Goal: Task Accomplishment & Management: Manage account settings

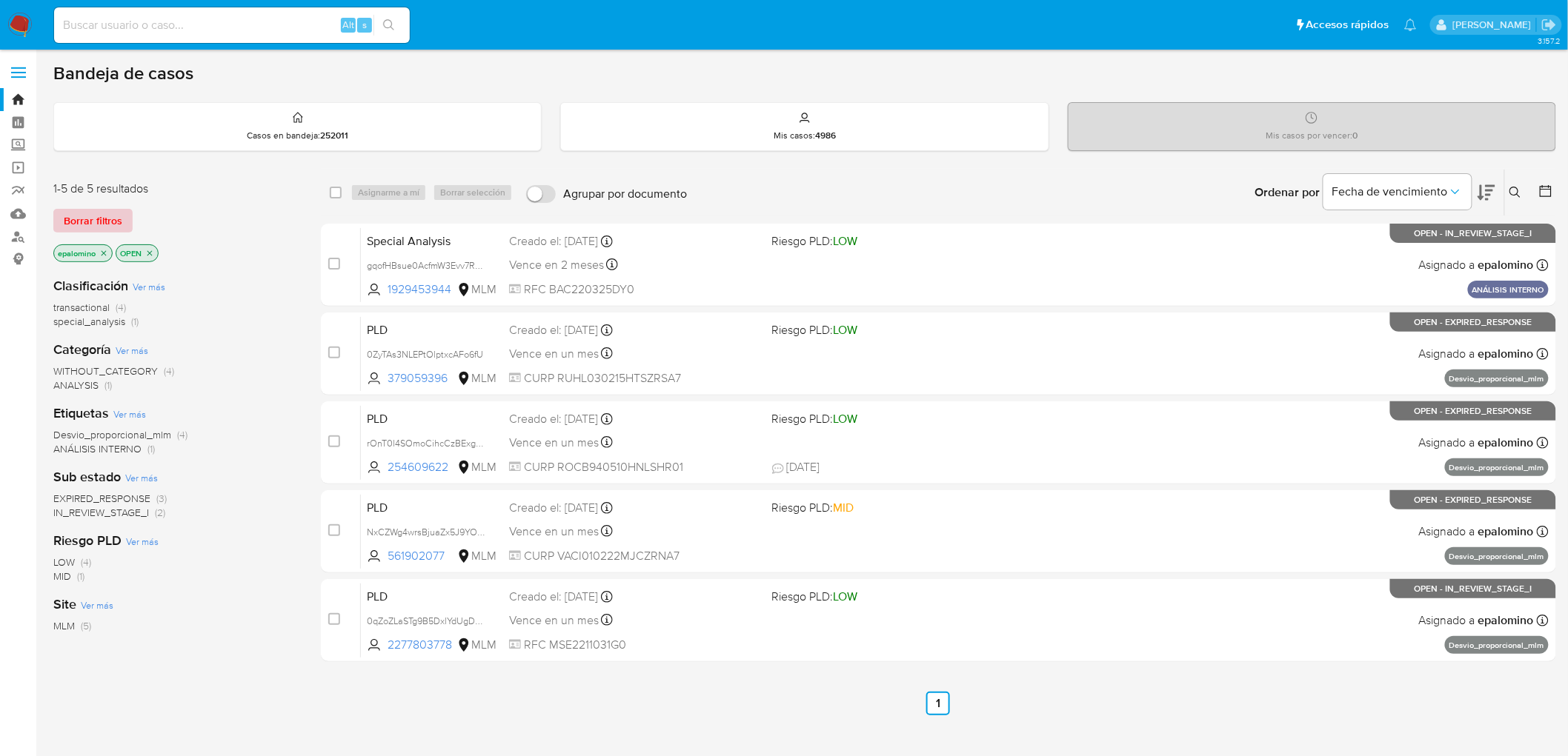
click at [108, 215] on span "Borrar filtros" at bounding box center [93, 220] width 59 height 20
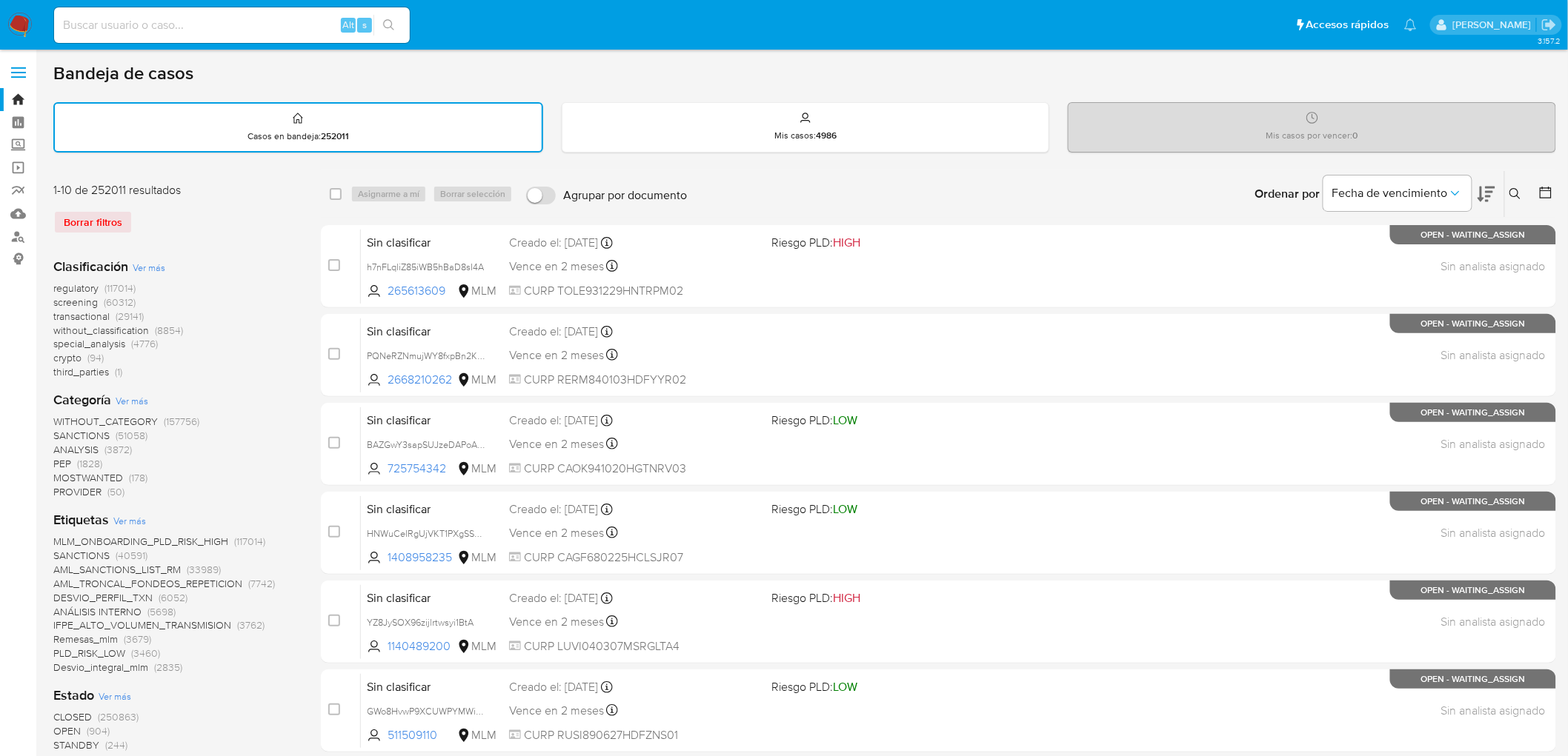
click at [23, 25] on img at bounding box center [20, 25] width 25 height 25
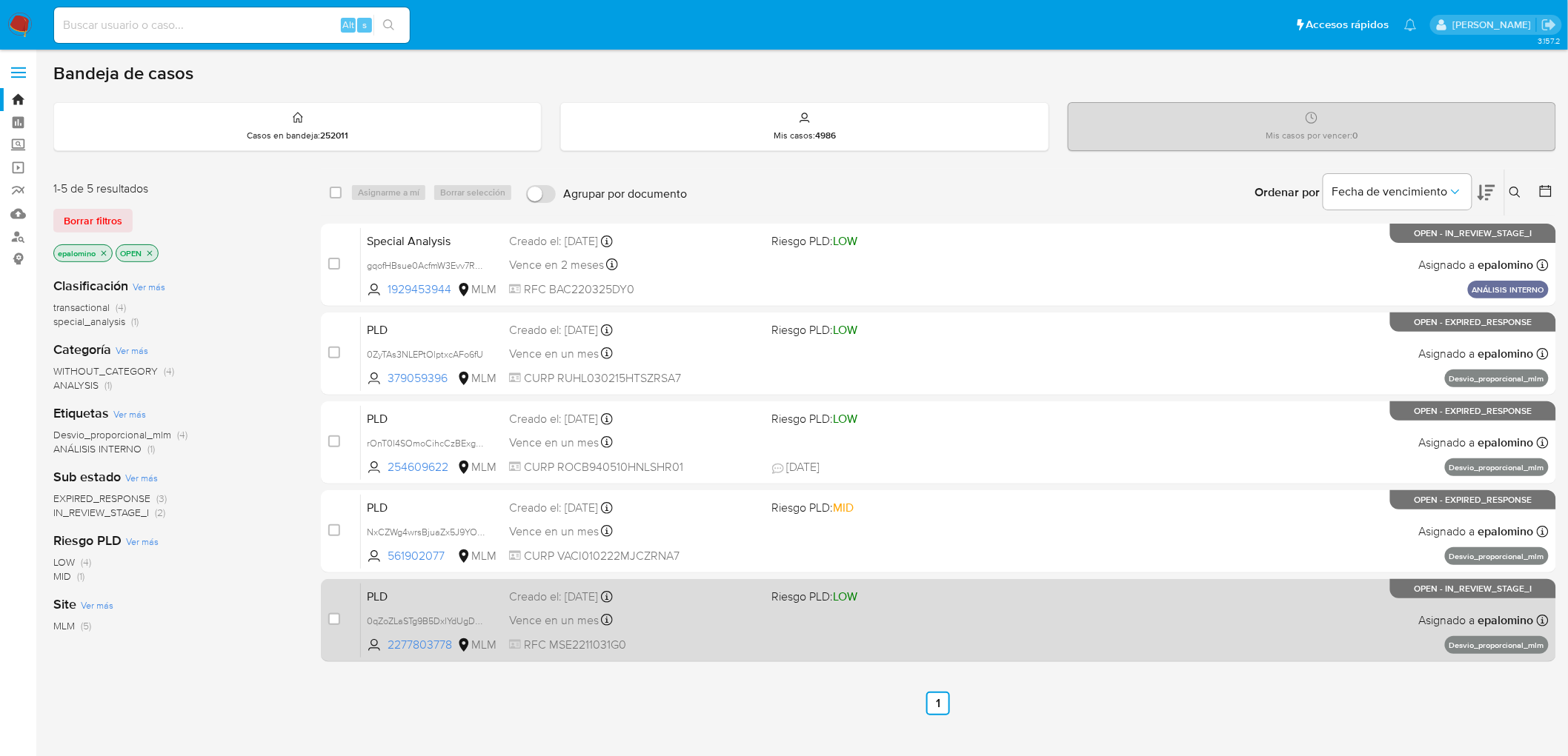
click at [381, 596] on span "PLD" at bounding box center [432, 595] width 130 height 20
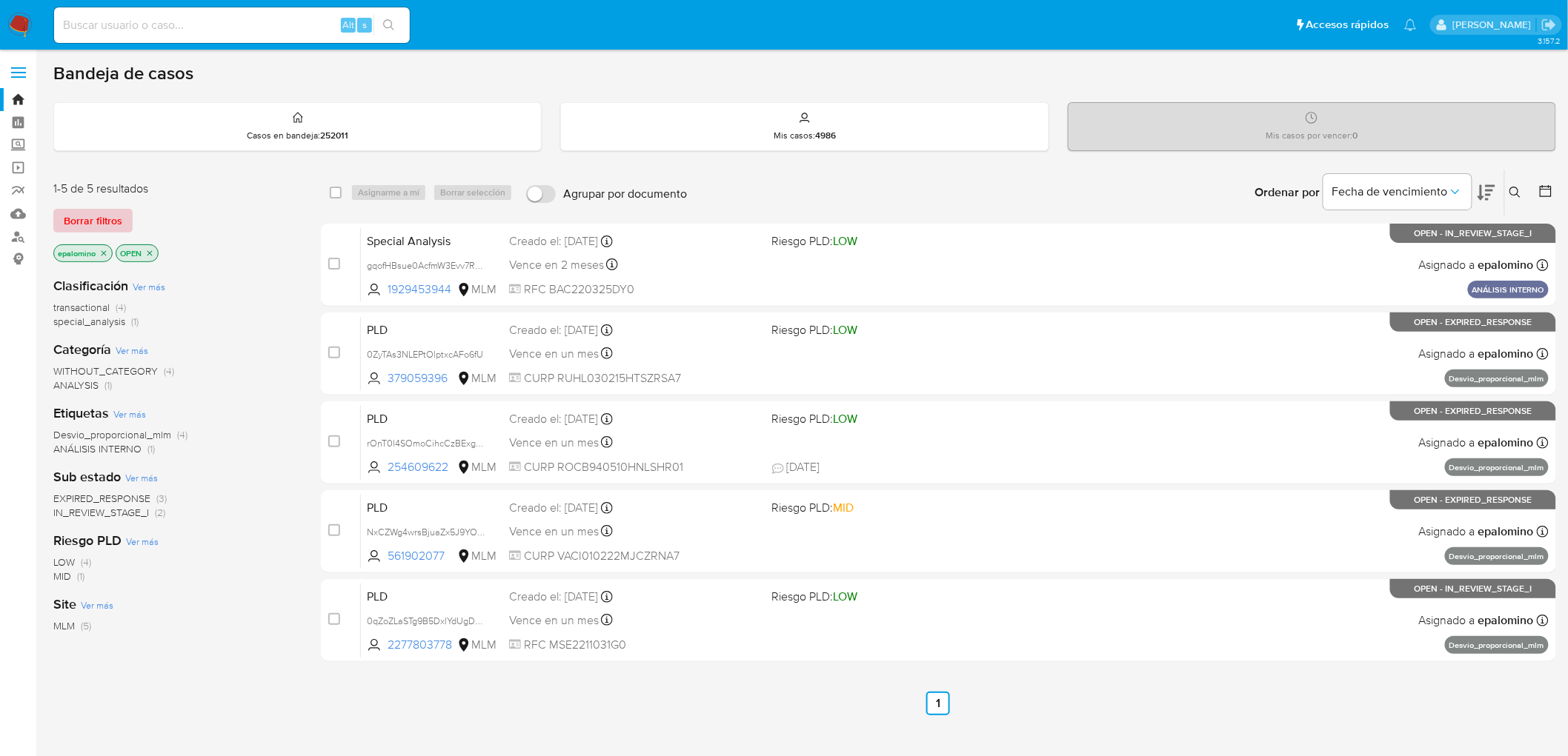
click at [101, 216] on span "Borrar filtros" at bounding box center [93, 220] width 59 height 20
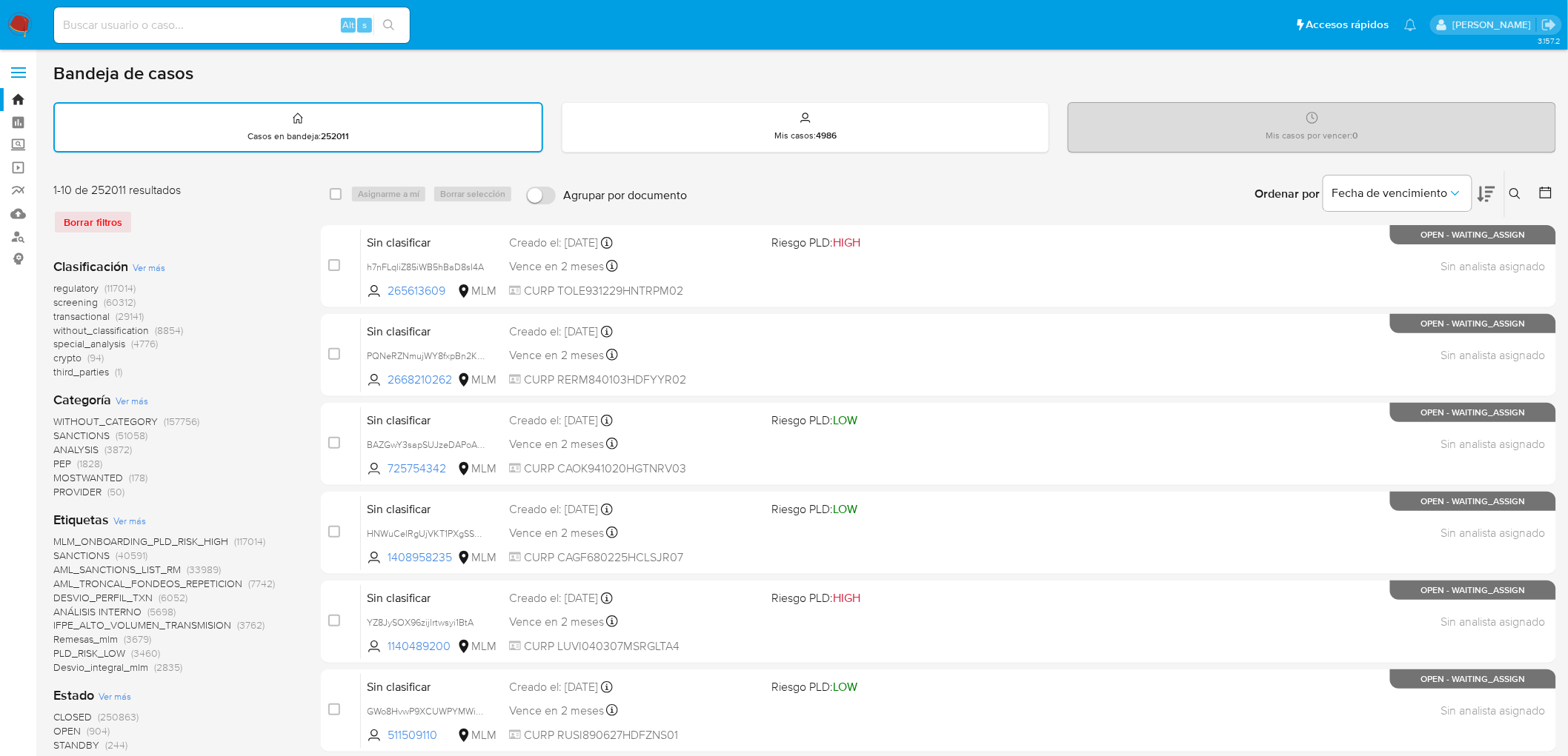
drag, startPoint x: 1521, startPoint y: 188, endPoint x: 1486, endPoint y: 201, distance: 37.3
click at [1520, 188] on icon at bounding box center [1515, 193] width 12 height 12
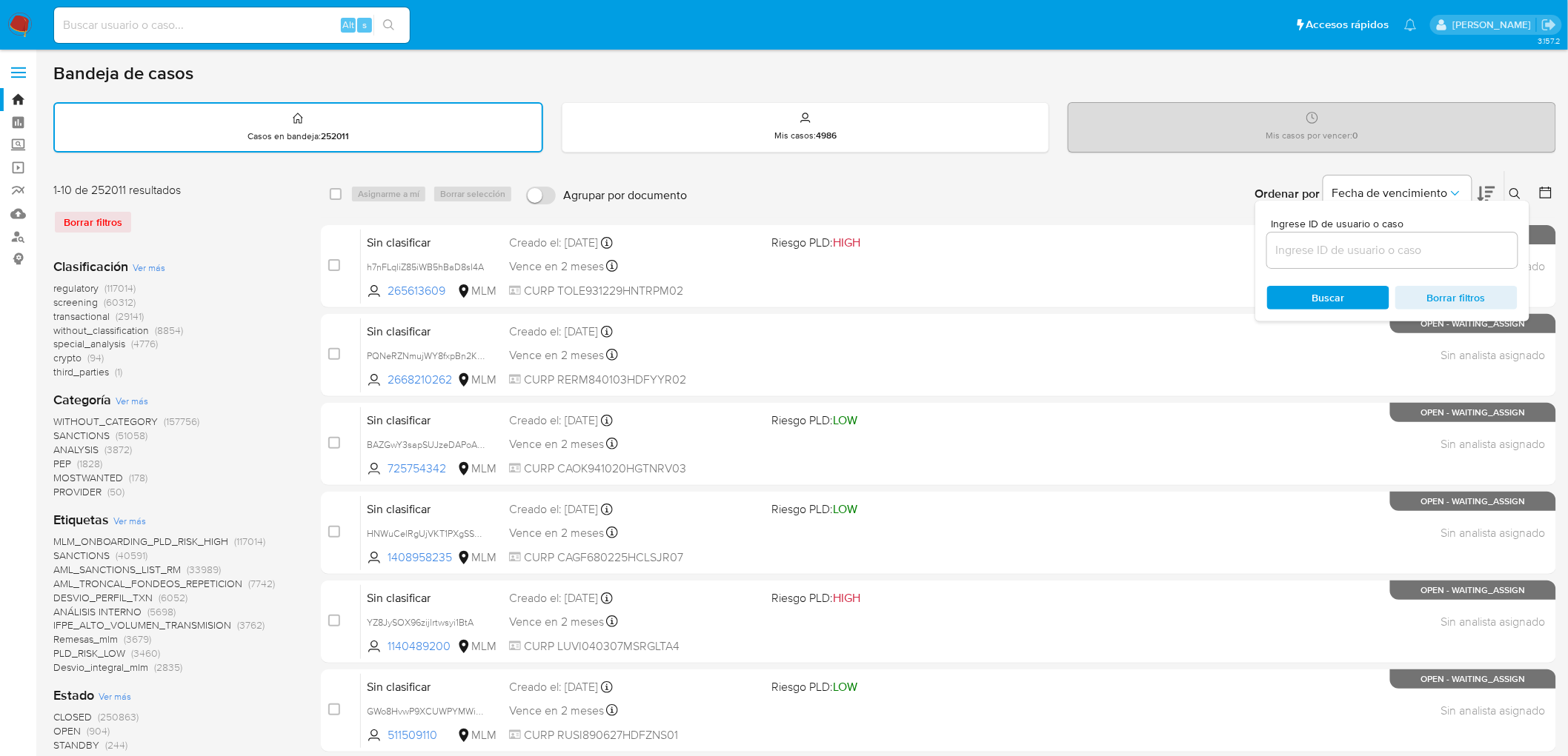
click at [1332, 255] on input at bounding box center [1391, 250] width 250 height 20
type input "2277803778"
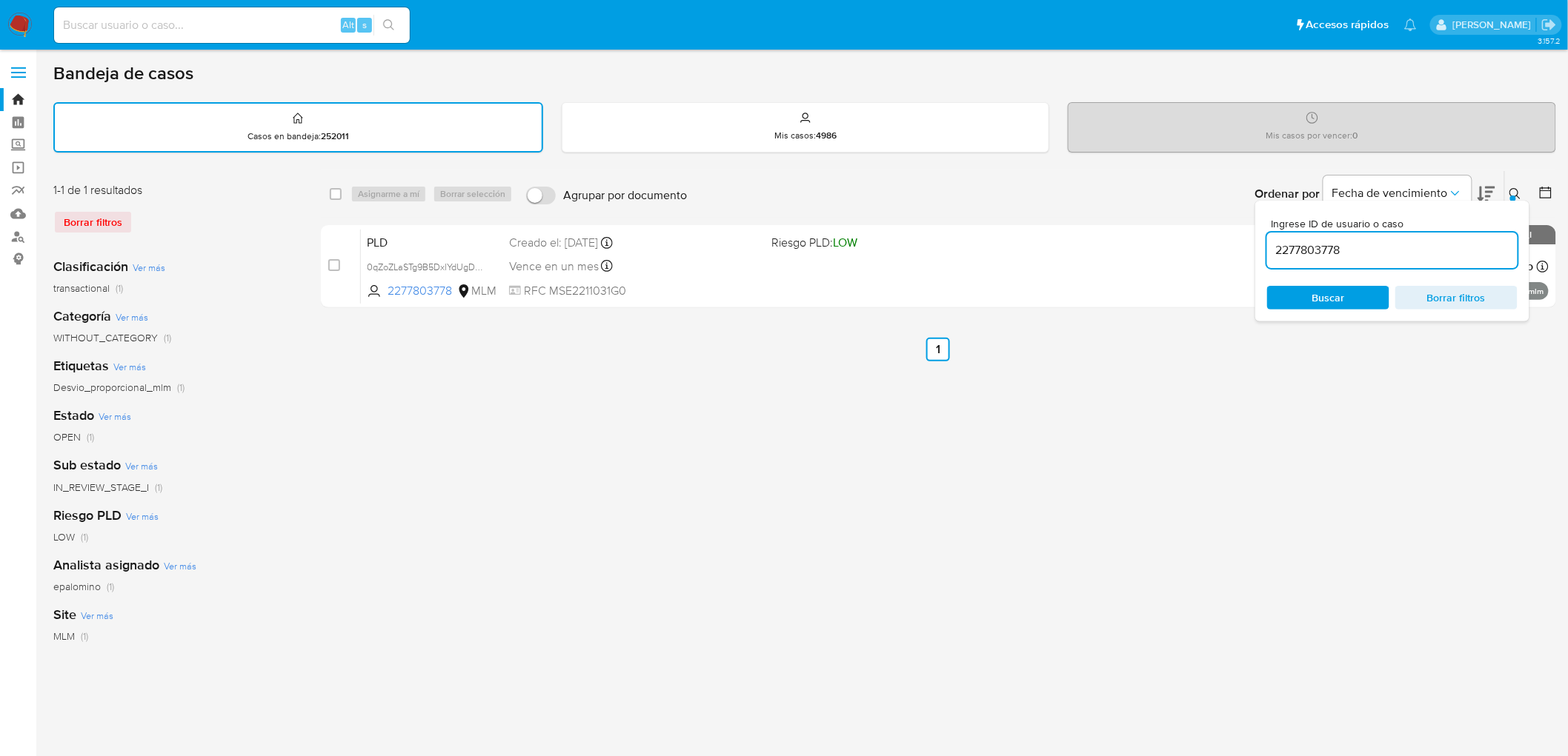
click at [1510, 191] on icon at bounding box center [1515, 193] width 11 height 11
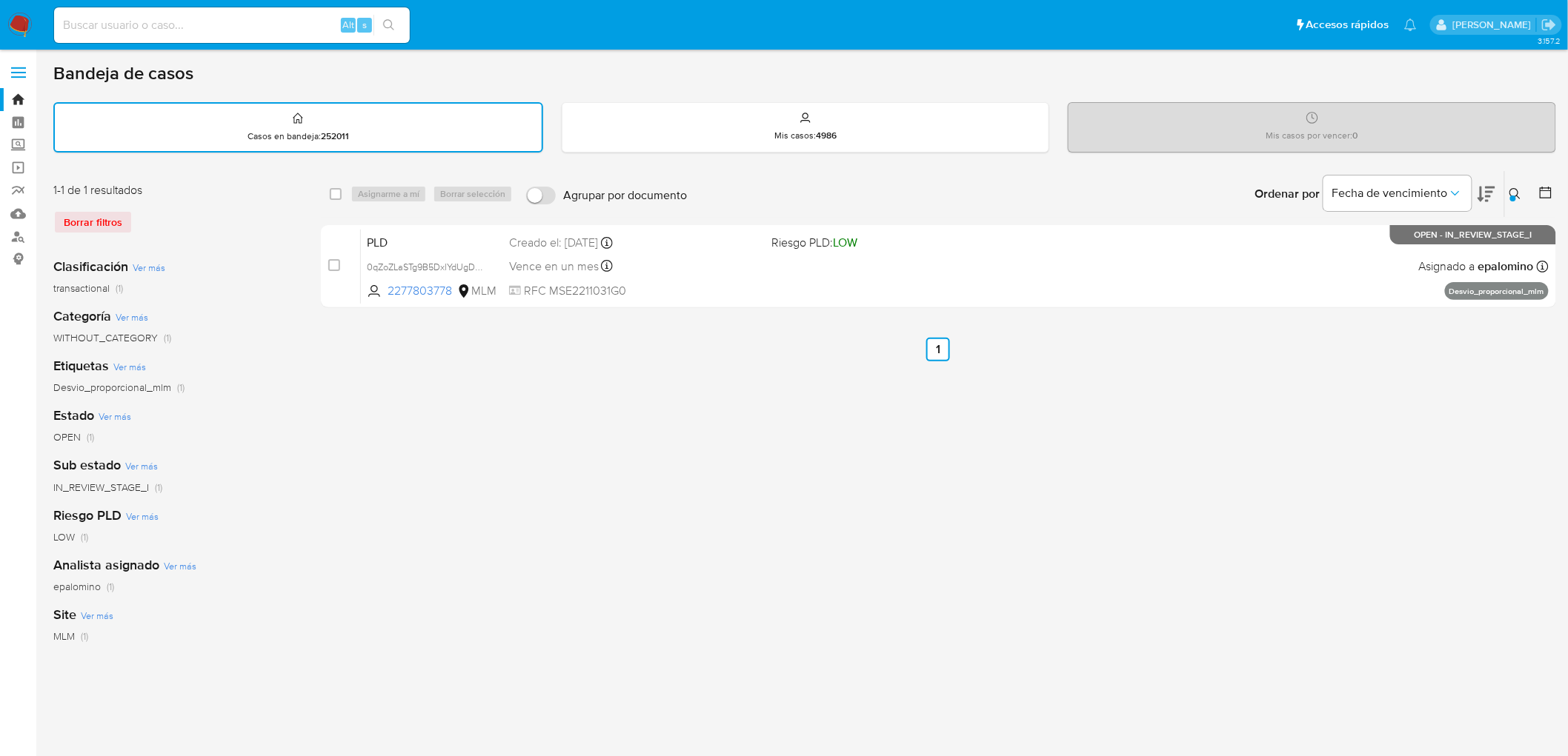
click at [17, 23] on img at bounding box center [20, 25] width 25 height 25
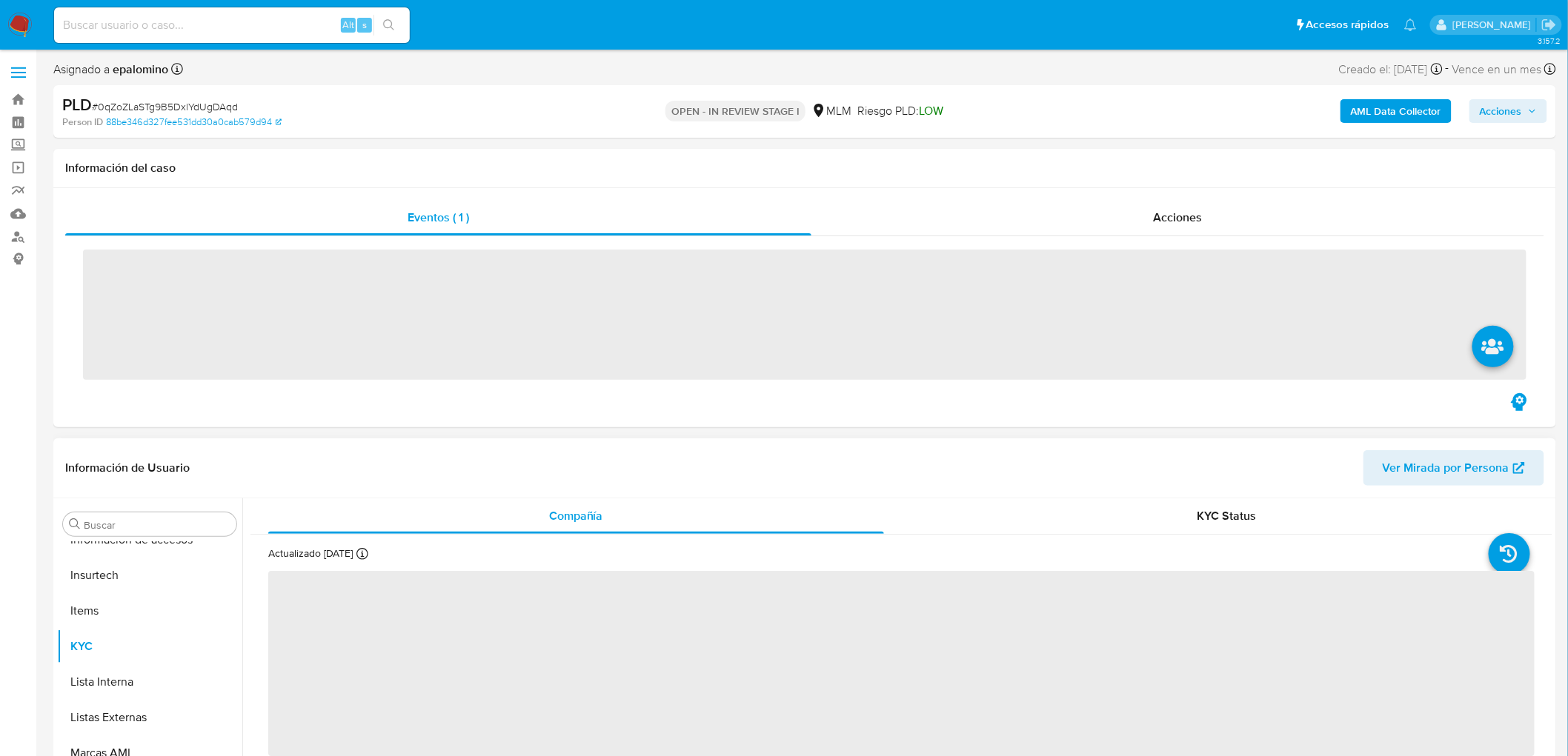
scroll to position [625, 0]
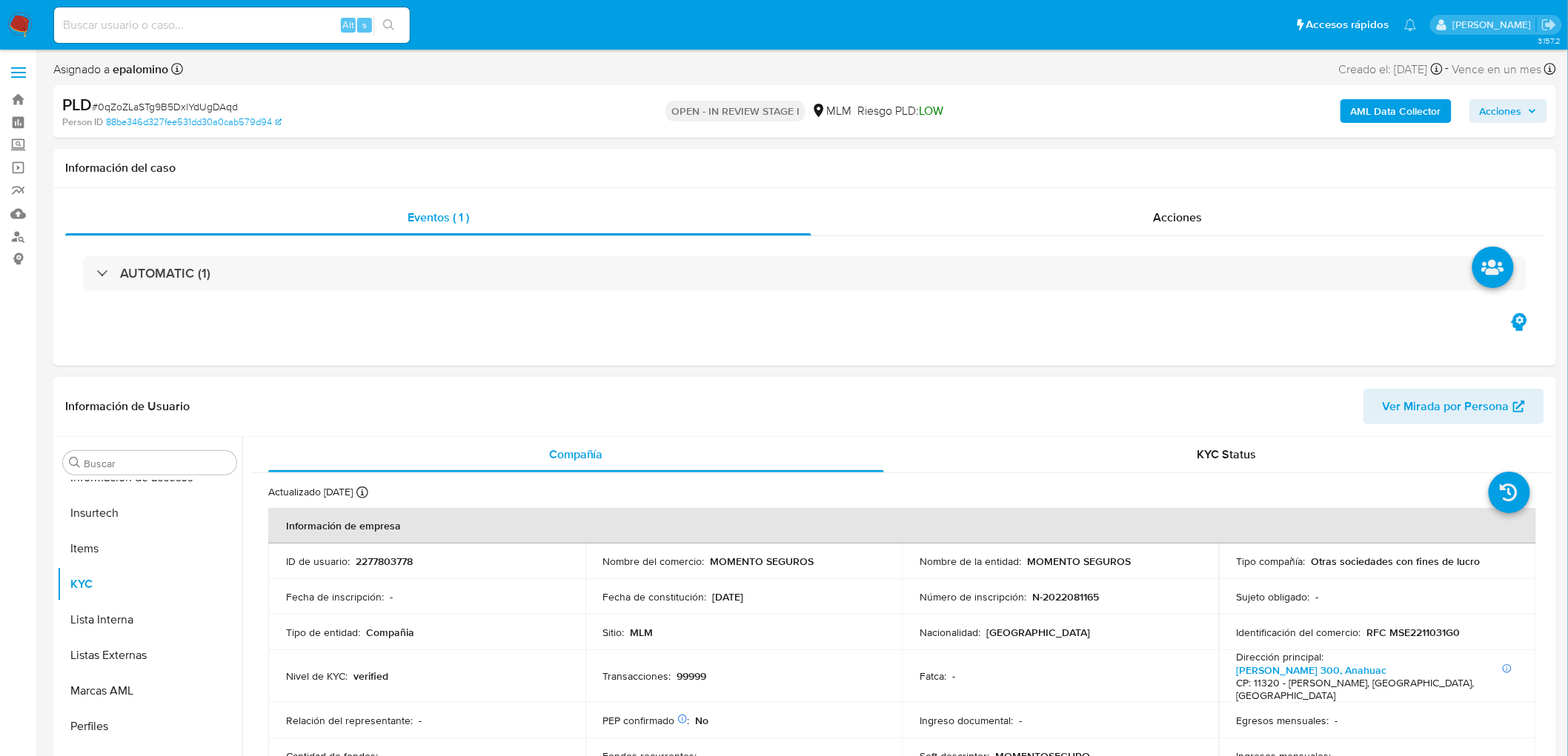
select select "10"
click at [395, 564] on p "2277803778" at bounding box center [383, 562] width 57 height 13
copy p "2277803778"
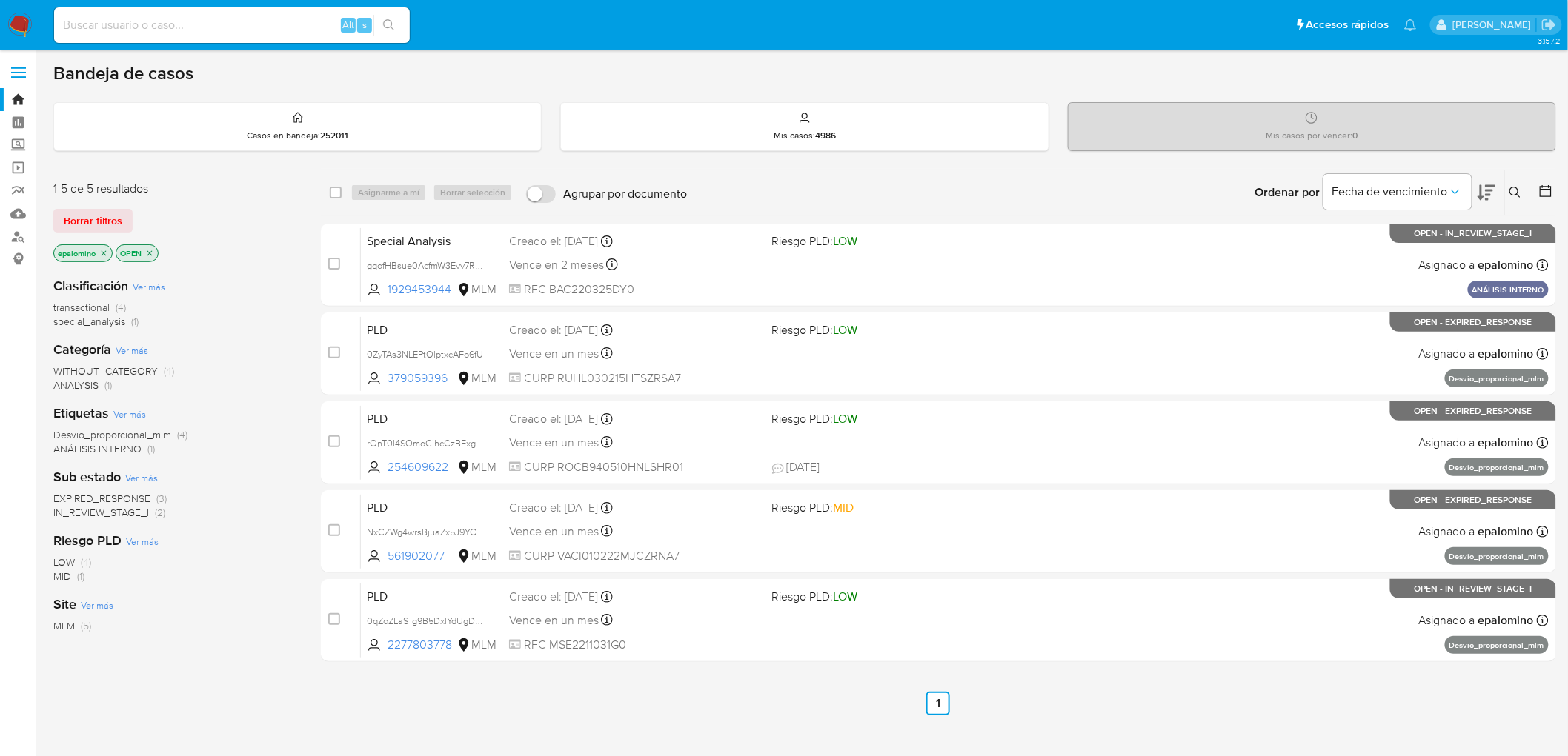
click at [146, 498] on span "EXPIRED_RESPONSE" at bounding box center [101, 498] width 97 height 15
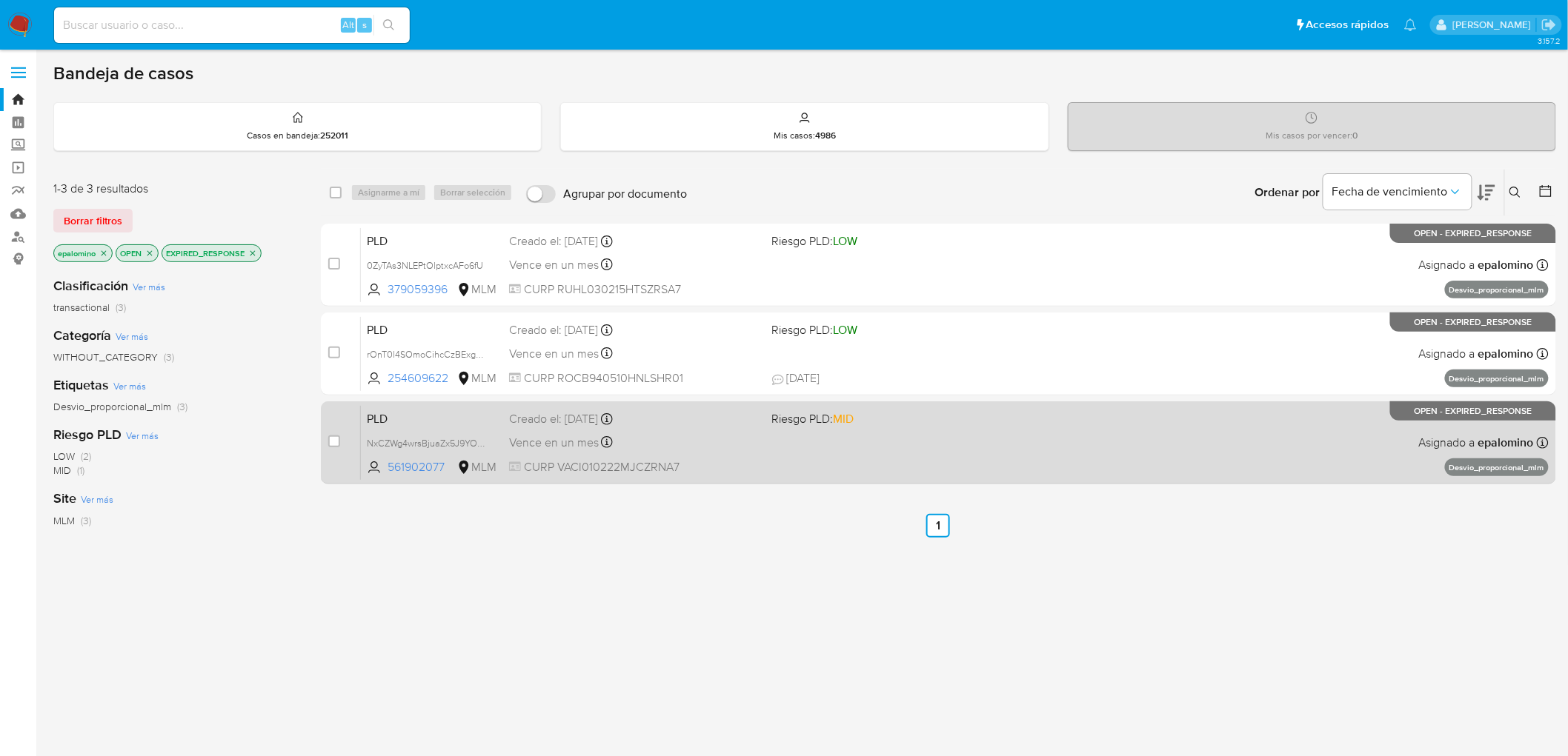
click at [371, 418] on span "PLD" at bounding box center [432, 418] width 130 height 20
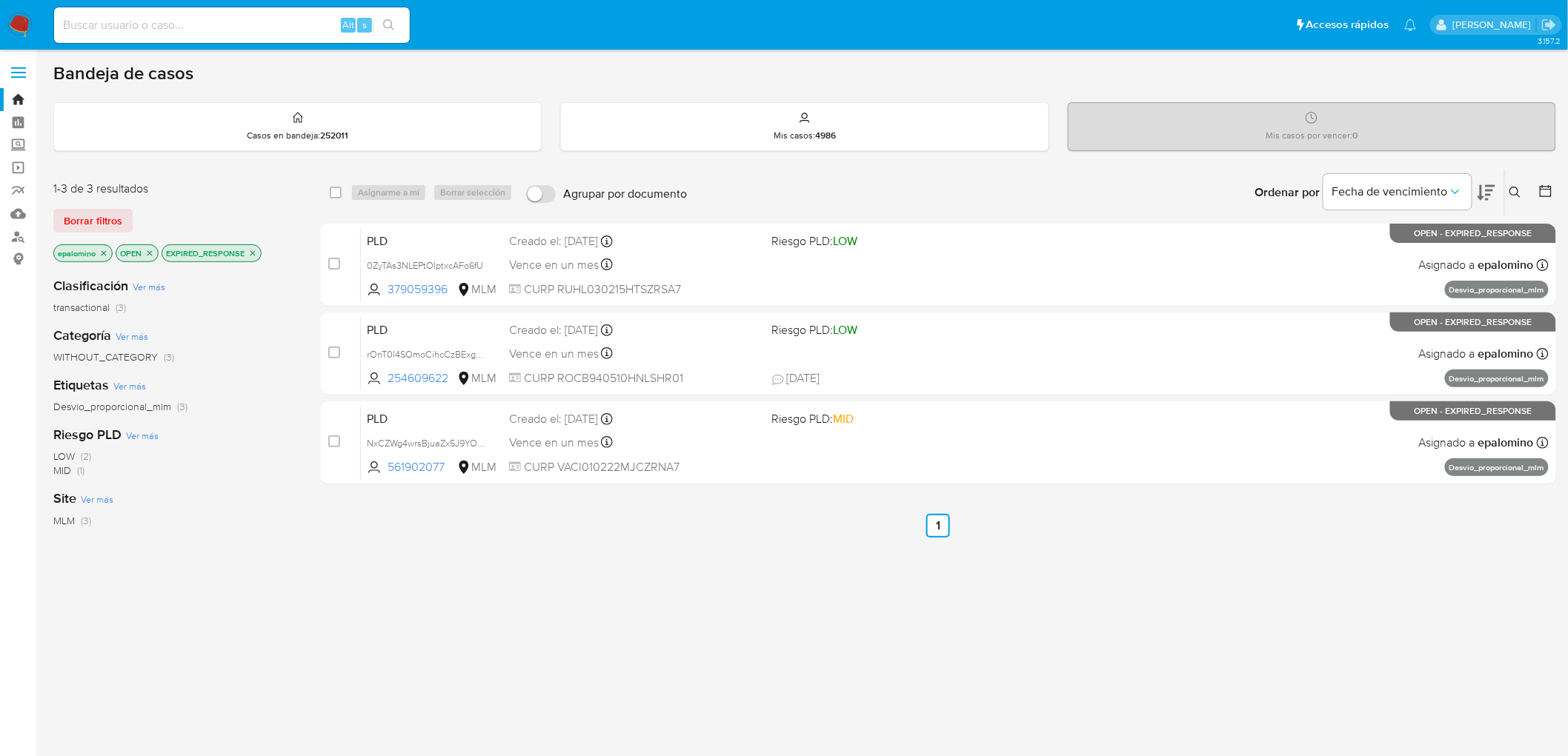
click at [108, 223] on span "Borrar filtros" at bounding box center [93, 220] width 59 height 20
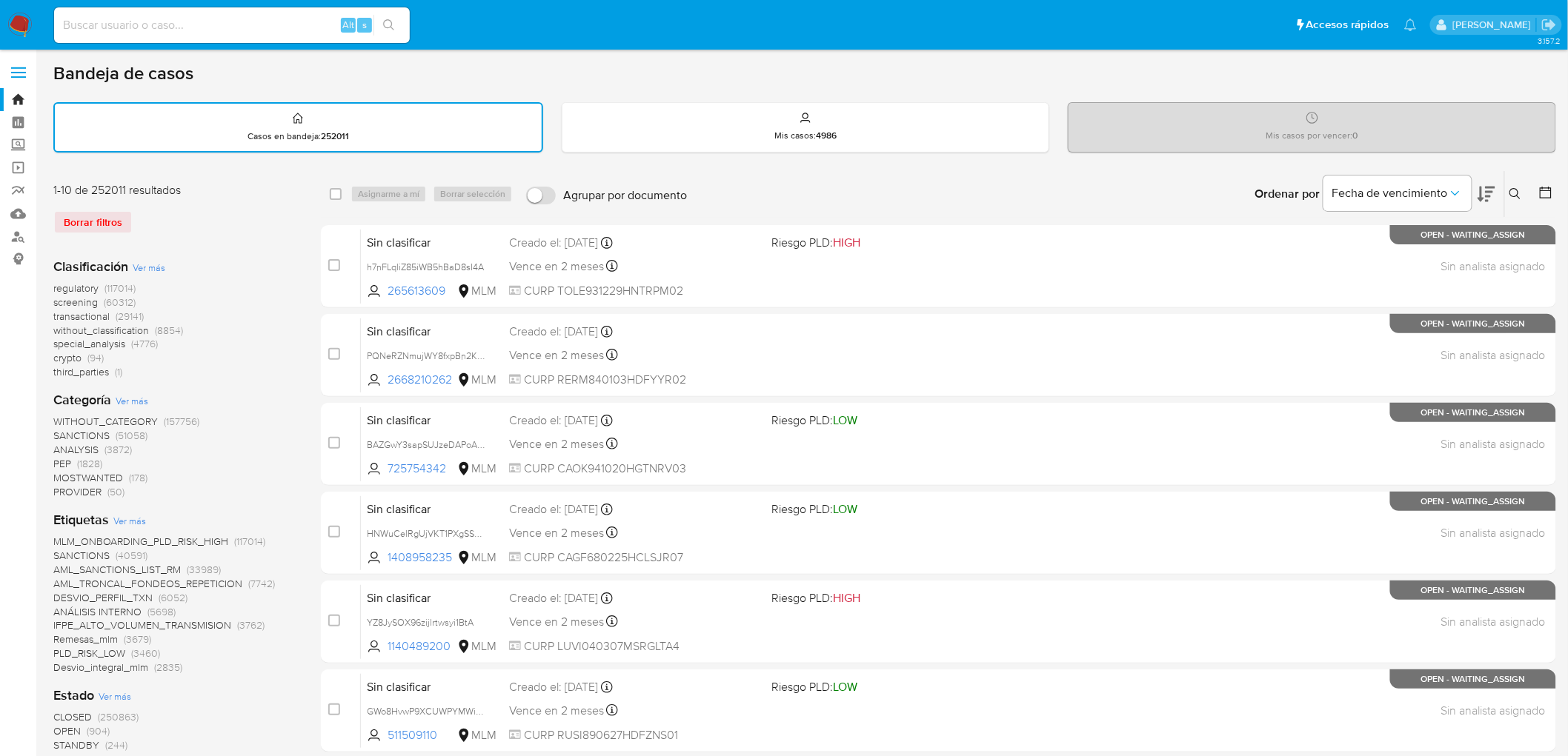
click at [1514, 190] on icon at bounding box center [1515, 193] width 12 height 12
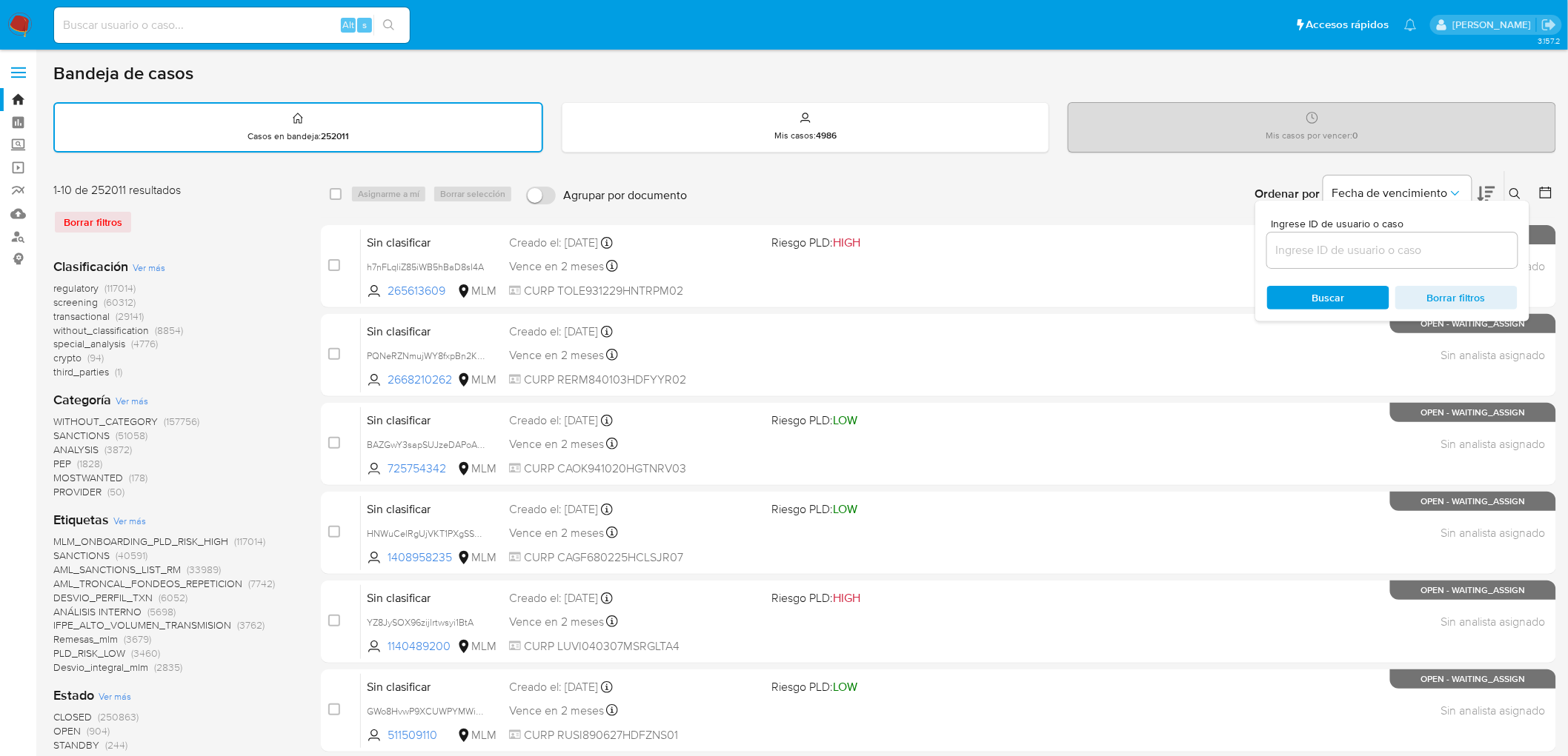
drag, startPoint x: 1383, startPoint y: 232, endPoint x: 1379, endPoint y: 242, distance: 10.8
click at [1380, 235] on div at bounding box center [1391, 250] width 250 height 35
click at [1375, 245] on input at bounding box center [1391, 250] width 250 height 20
paste input "561902077"
type input "561902077"
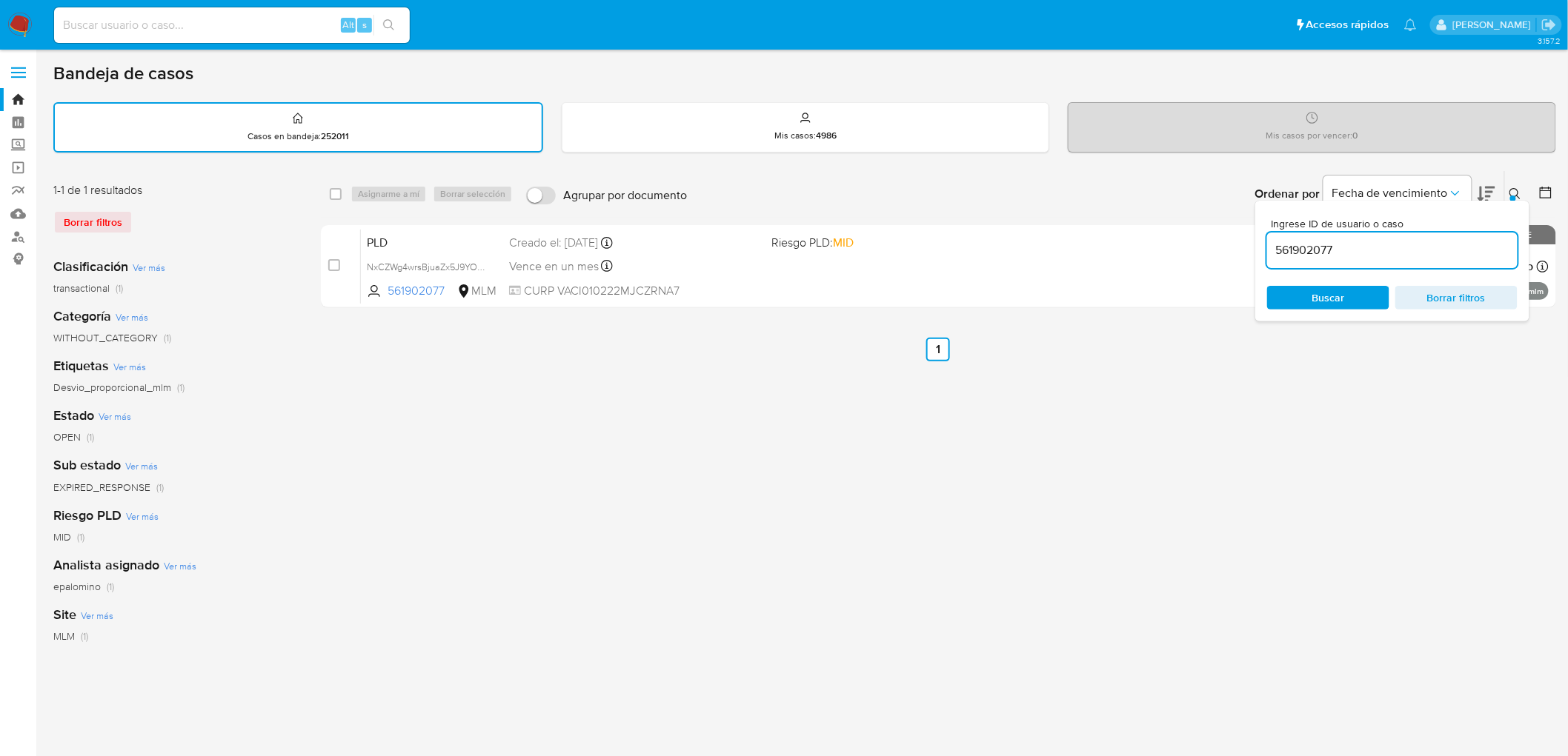
click at [1518, 196] on icon at bounding box center [1515, 193] width 12 height 12
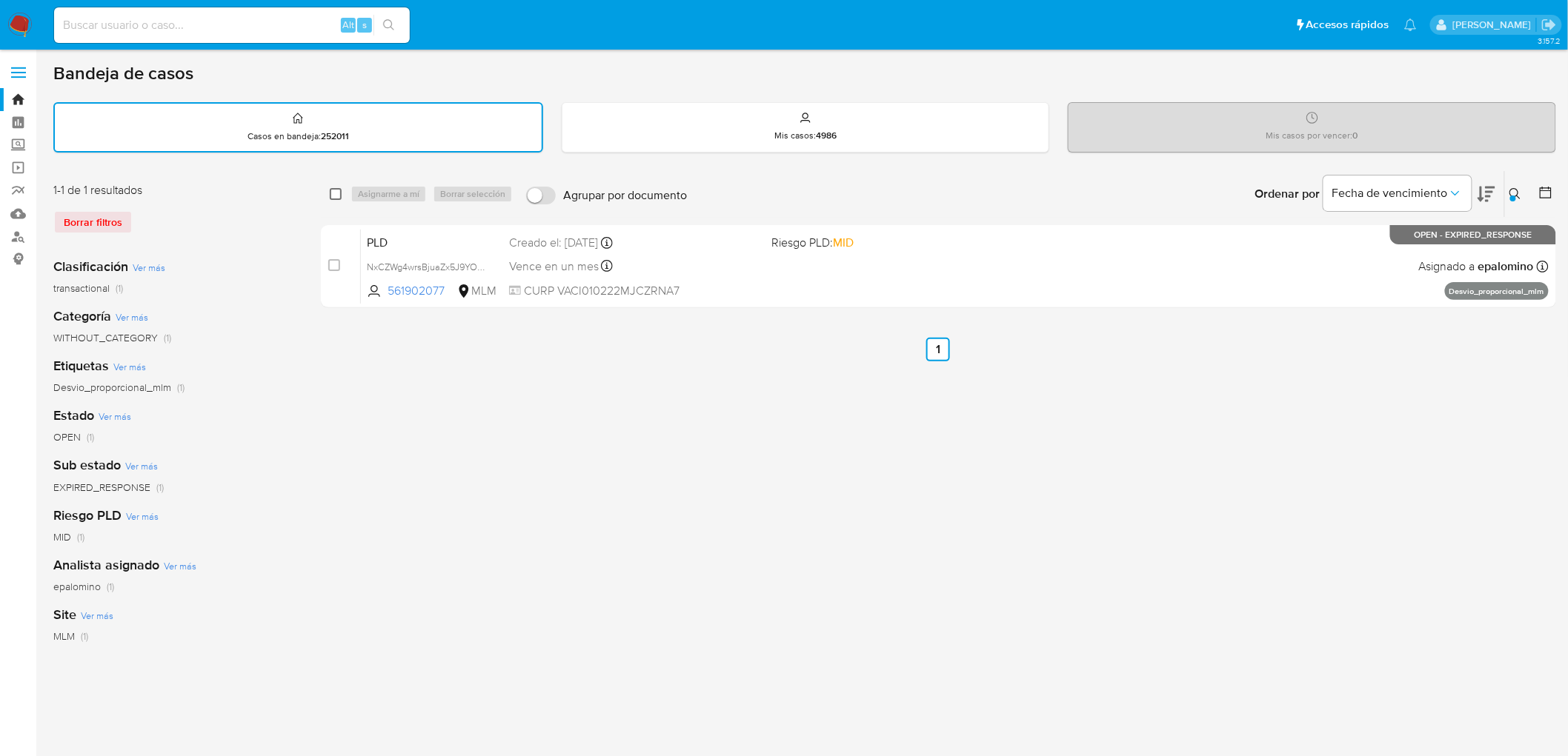
click at [336, 194] on input "checkbox" at bounding box center [336, 193] width 12 height 12
checkbox input "true"
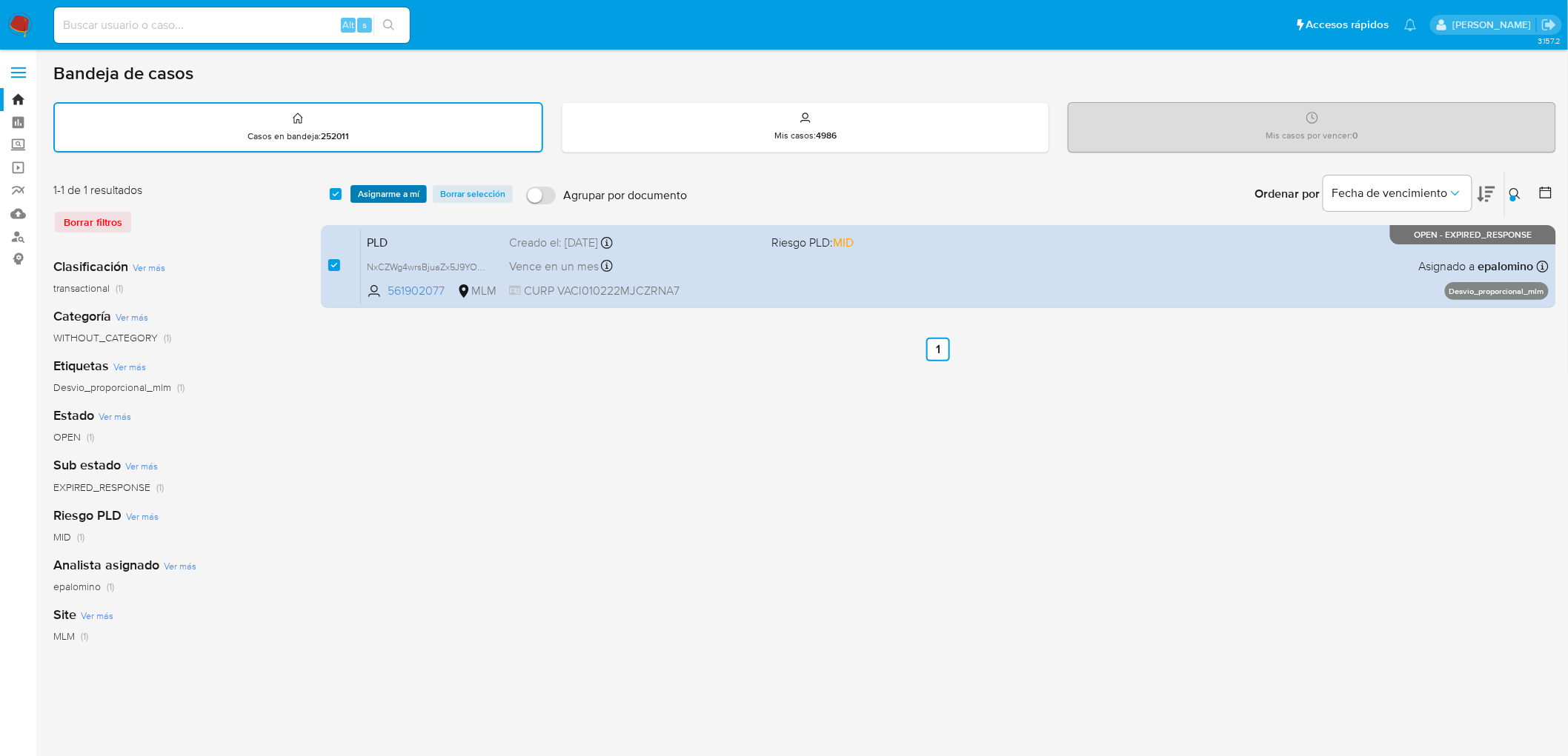
click at [387, 191] on span "Asignarme a mí" at bounding box center [389, 194] width 61 height 15
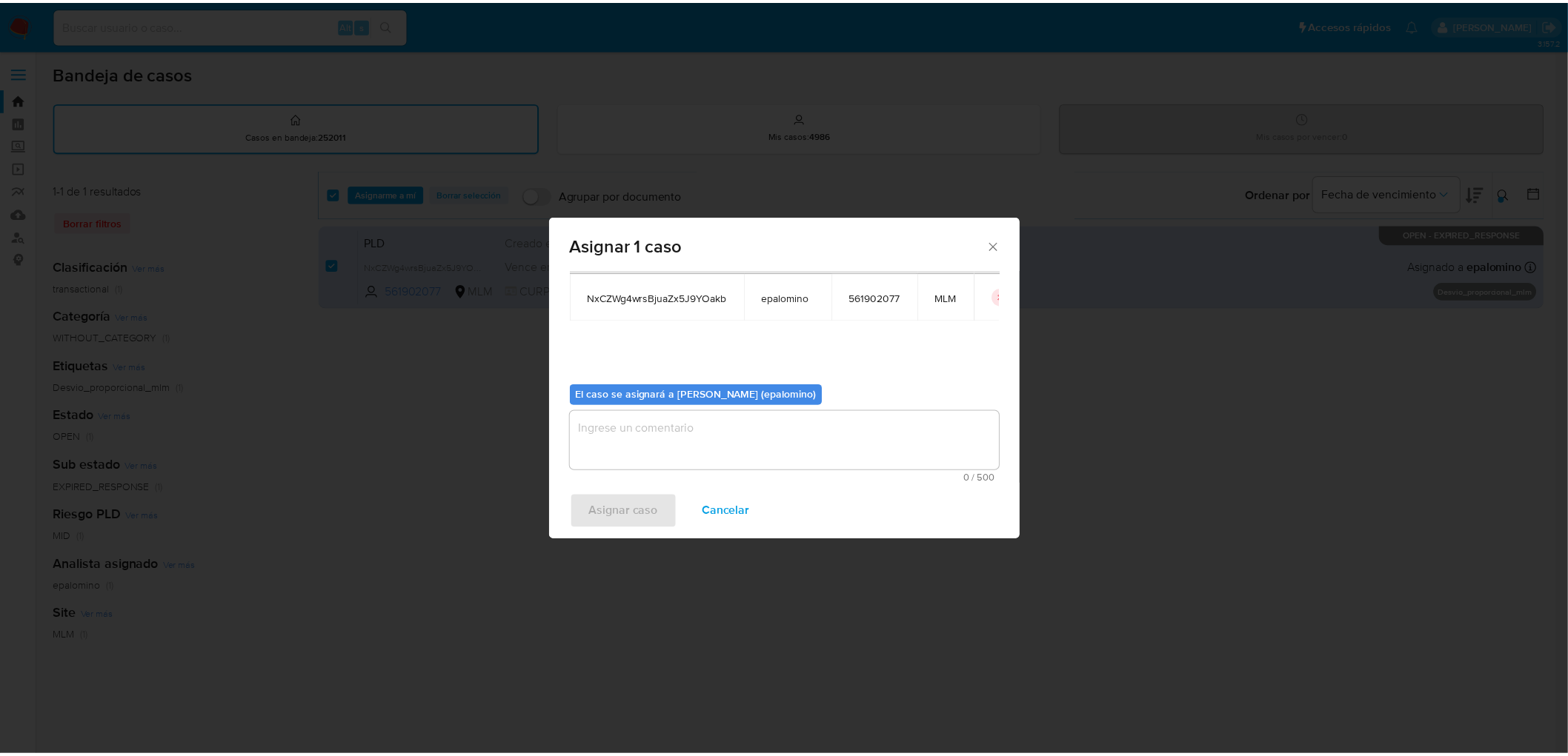
scroll to position [76, 0]
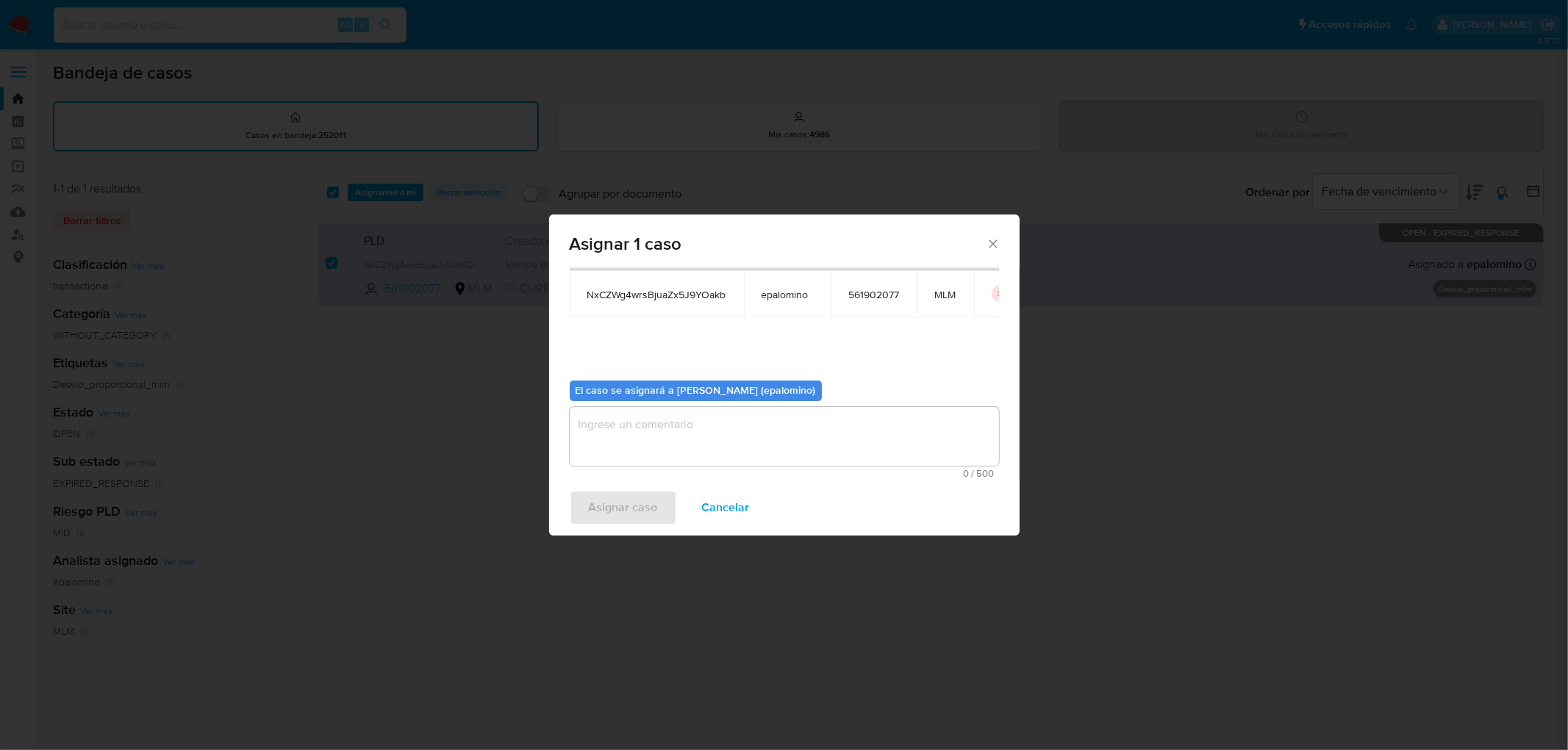
click at [643, 458] on textarea "assign-modal" at bounding box center [784, 436] width 429 height 59
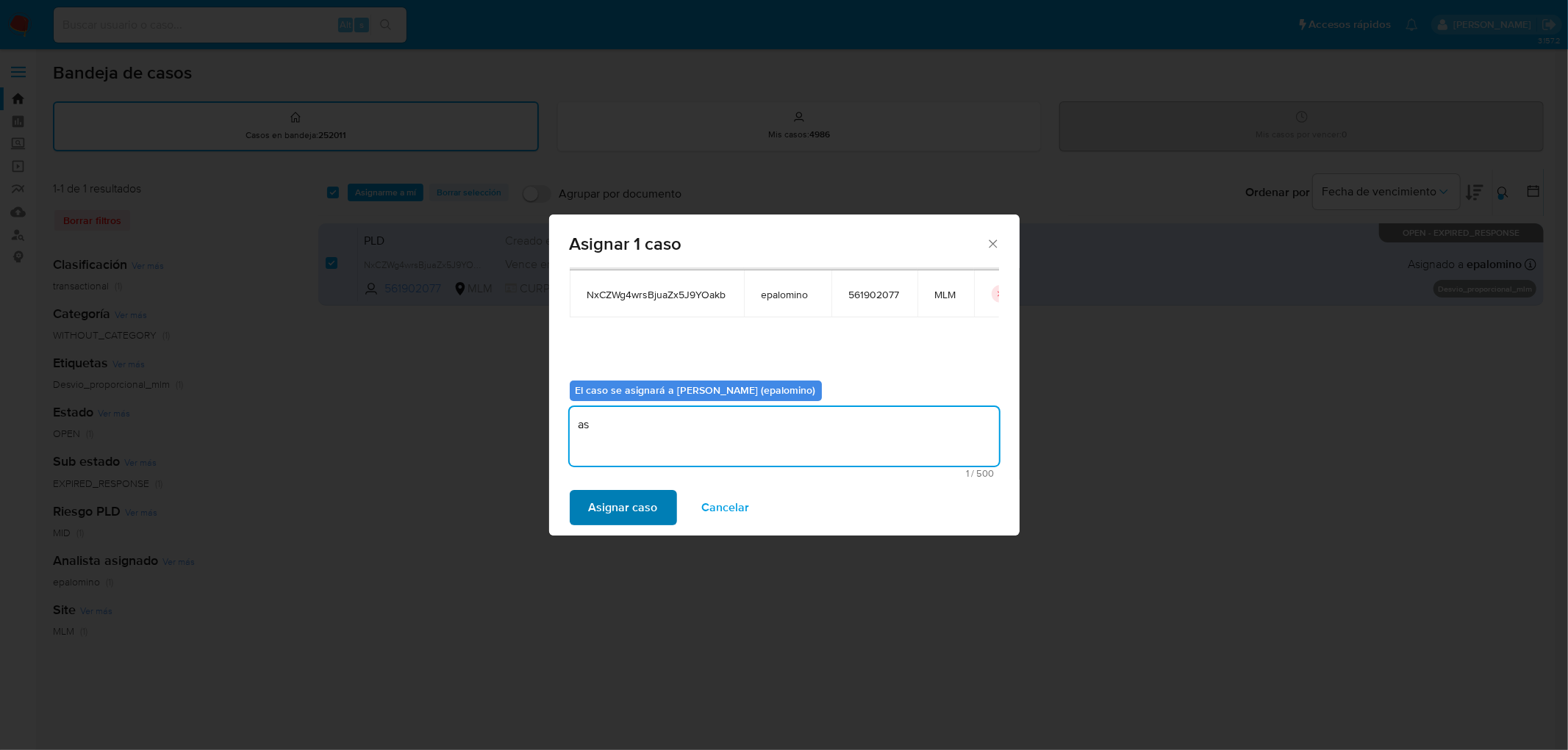
type textarea "as"
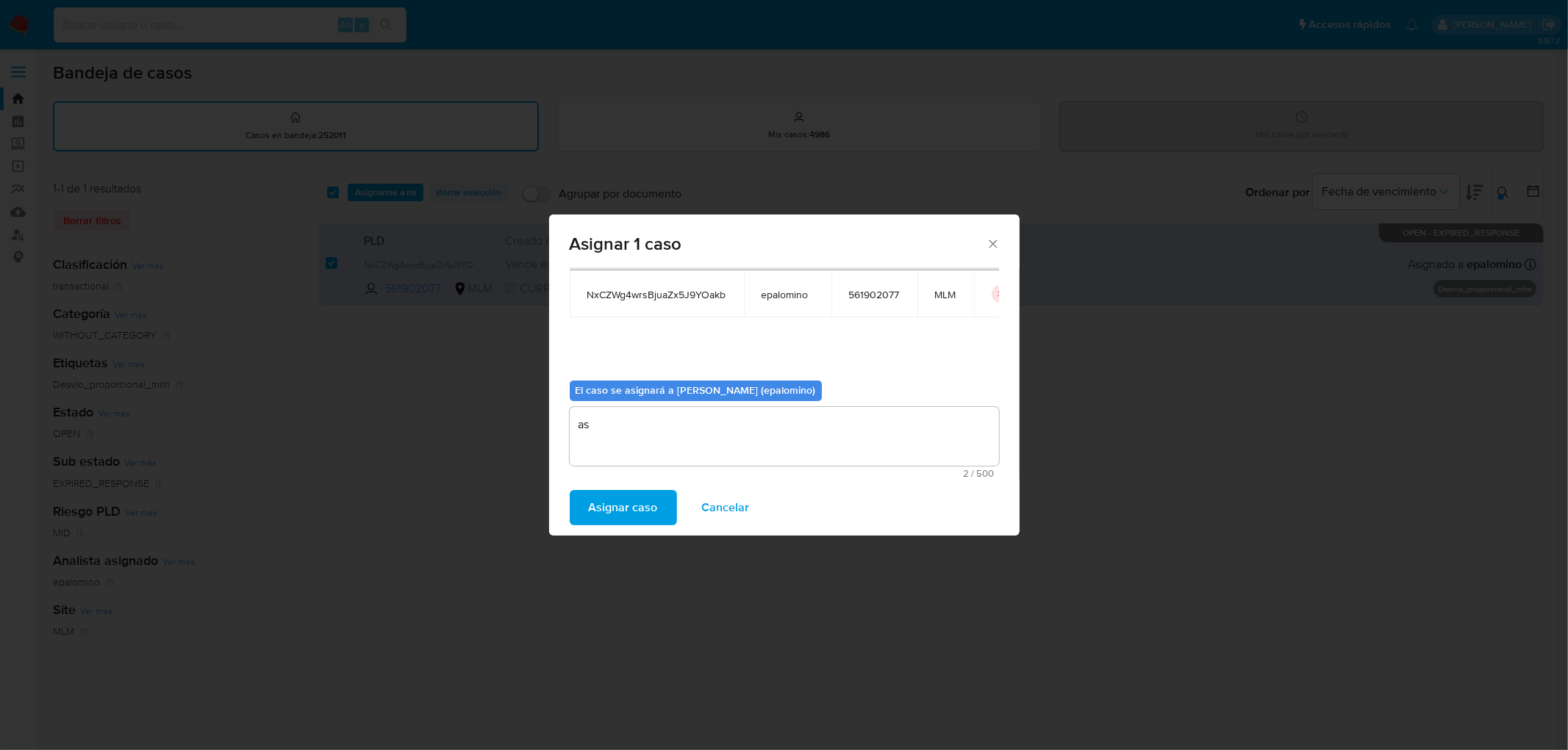
click at [621, 508] on span "Asignar caso" at bounding box center [623, 507] width 69 height 32
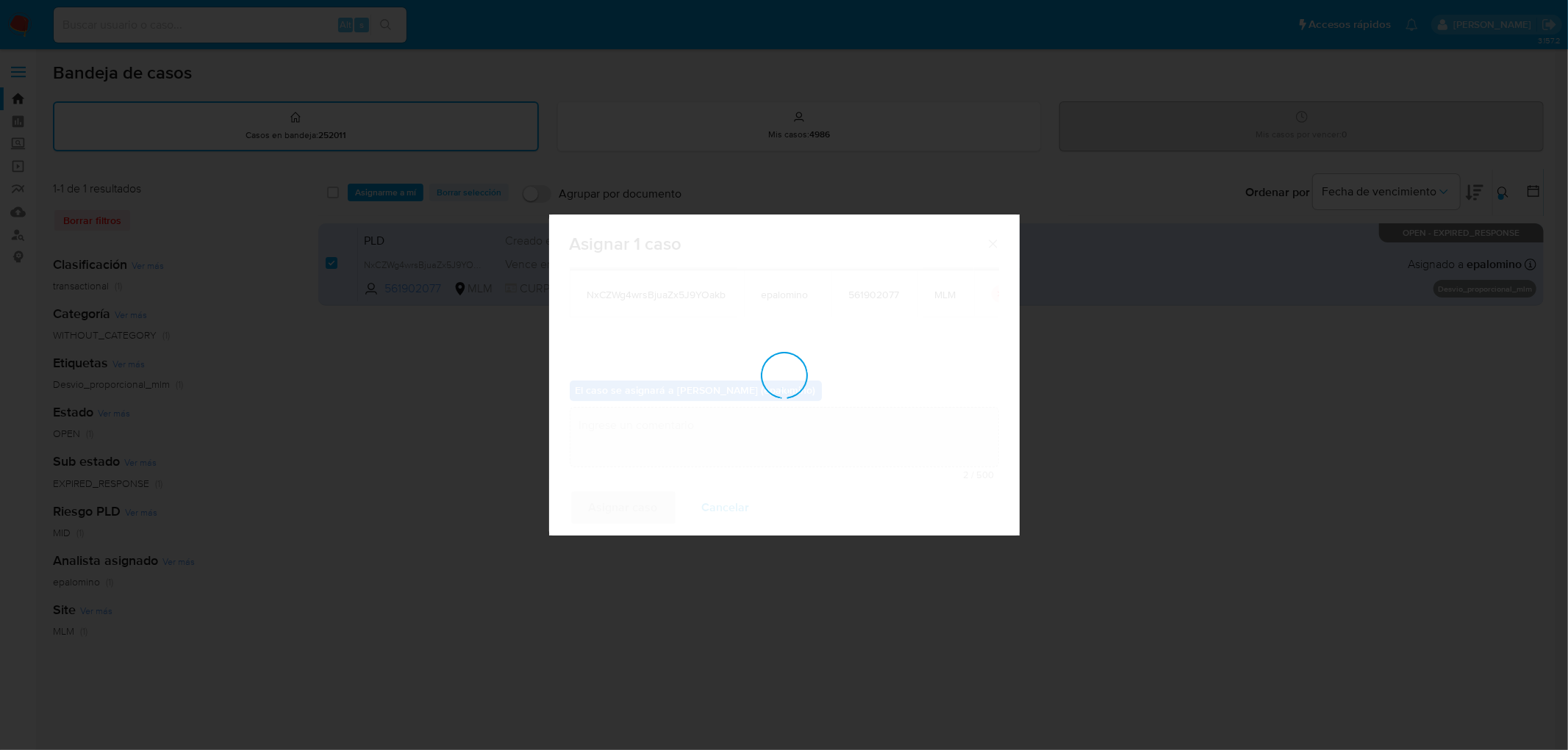
checkbox input "false"
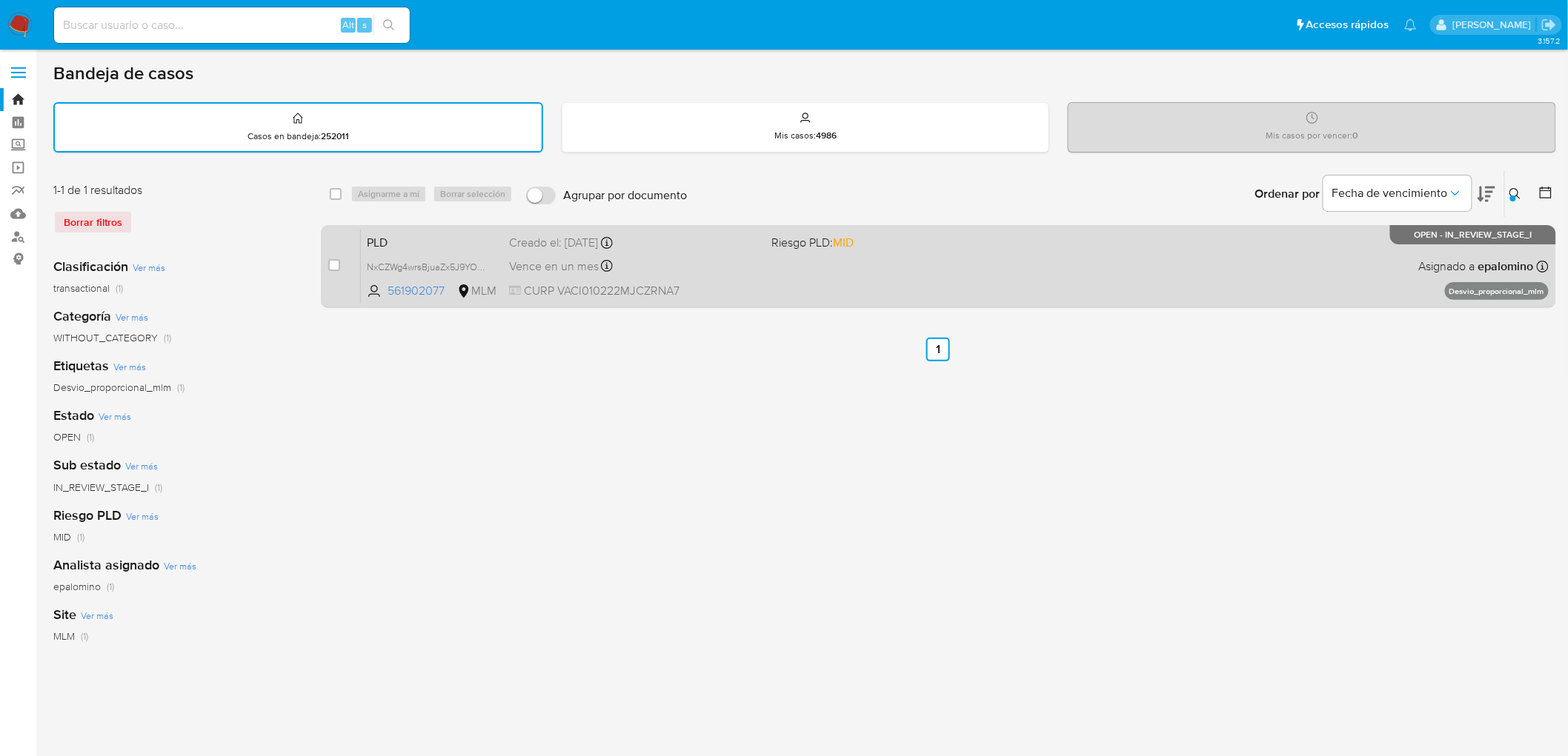
click at [388, 238] on span "PLD" at bounding box center [432, 241] width 130 height 20
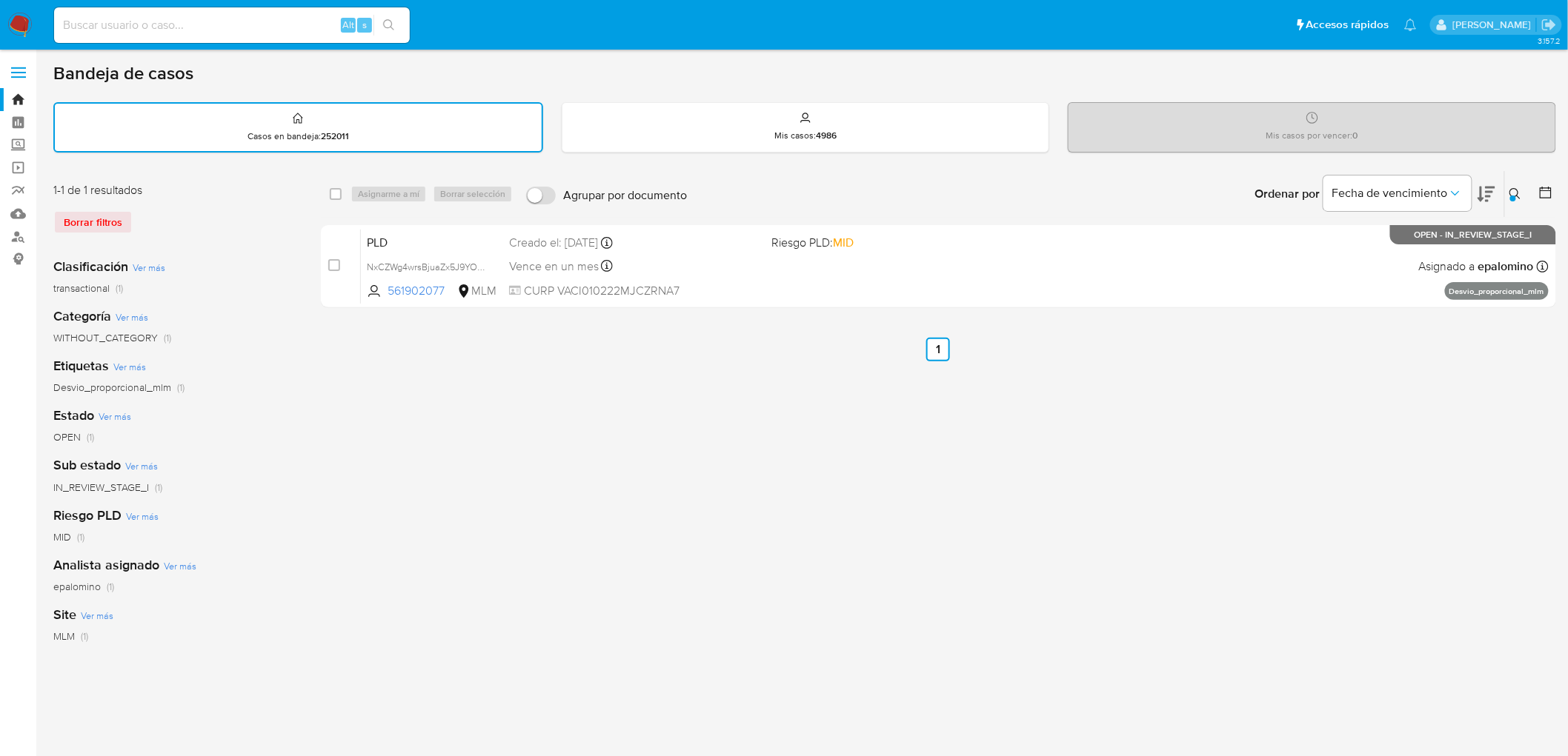
click at [26, 28] on img at bounding box center [20, 25] width 25 height 25
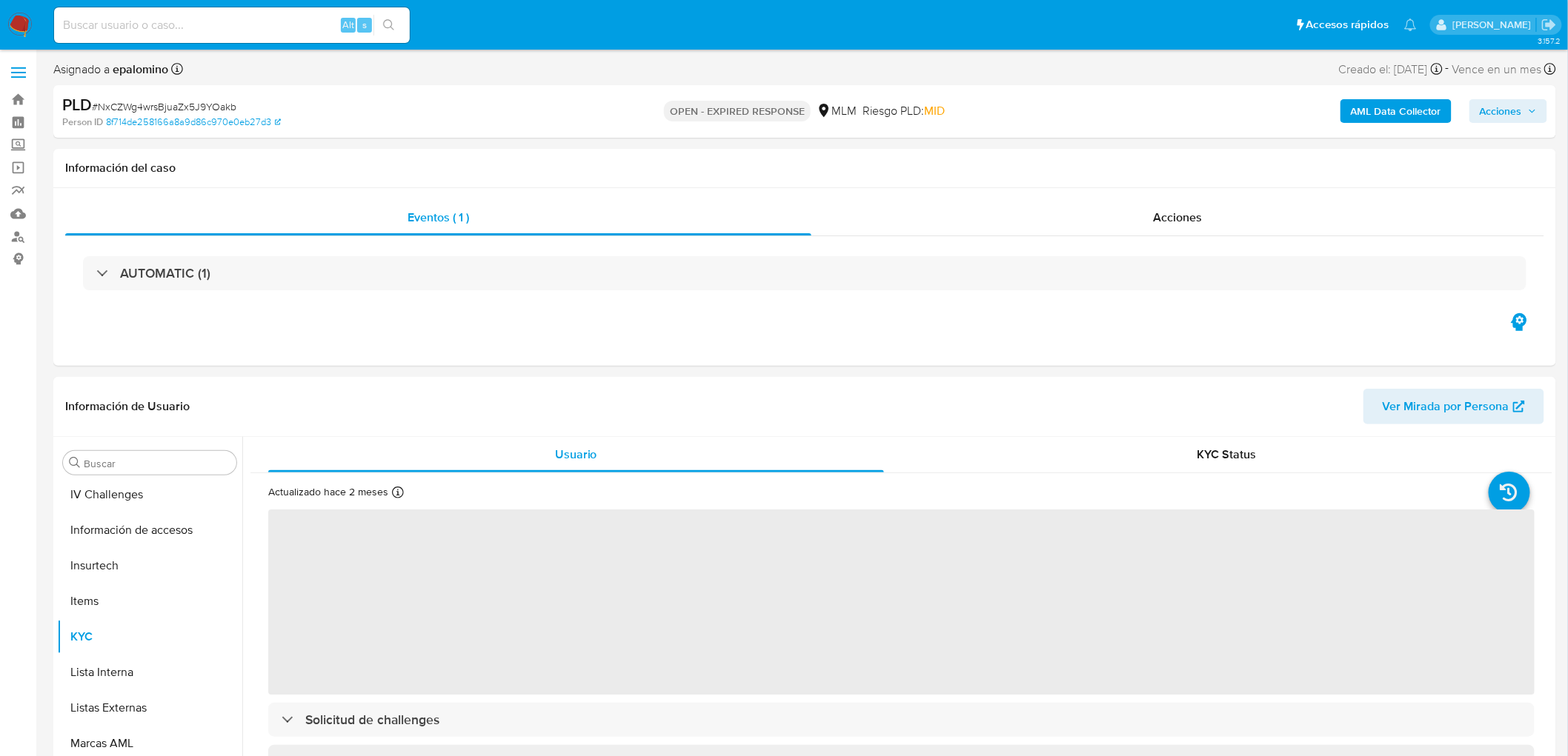
scroll to position [625, 0]
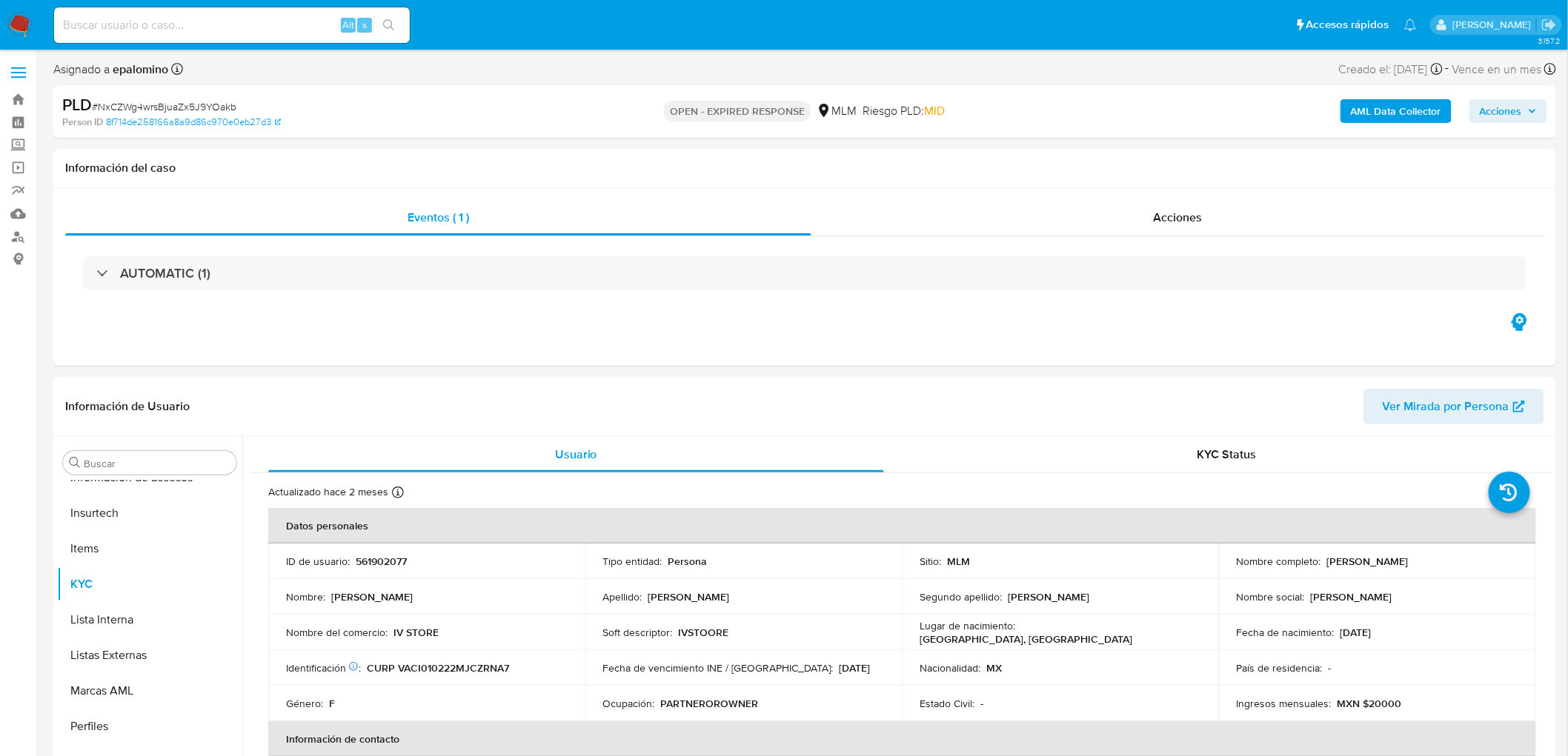
select select "10"
click at [403, 552] on td "ID de usuario : 561902077" at bounding box center [426, 562] width 317 height 35
click at [396, 560] on p "561902077" at bounding box center [380, 562] width 51 height 13
copy p "561902077"
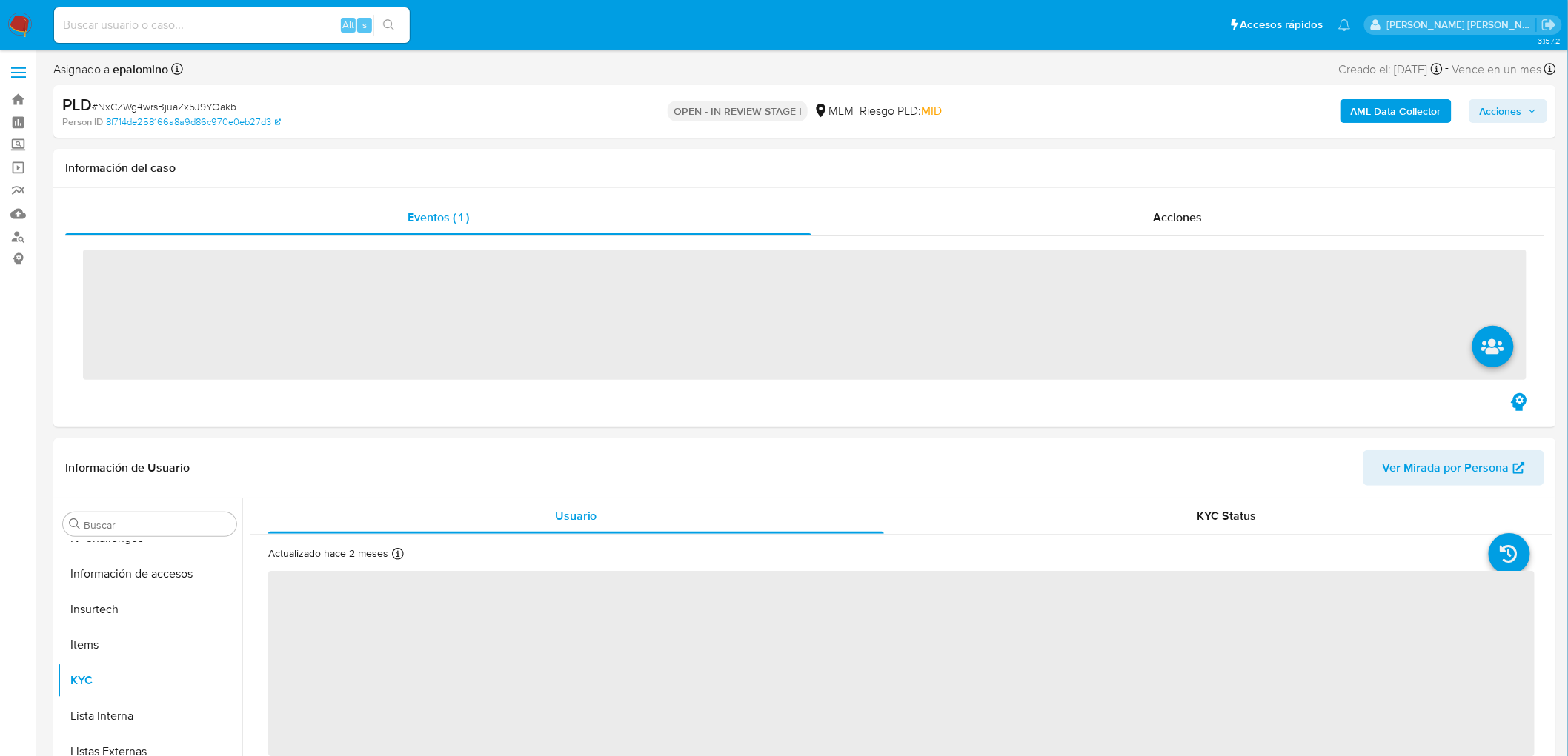
scroll to position [625, 0]
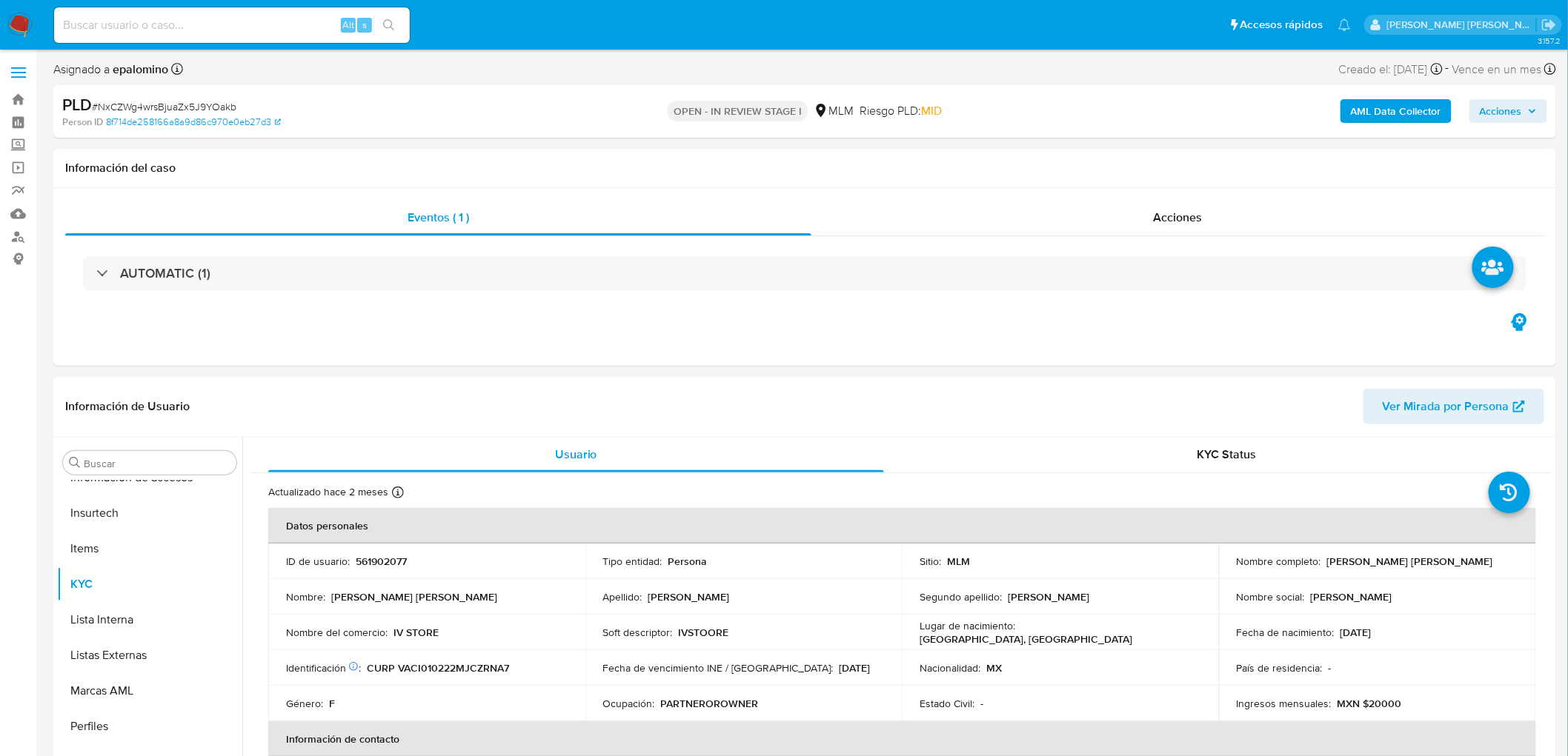
select select "10"
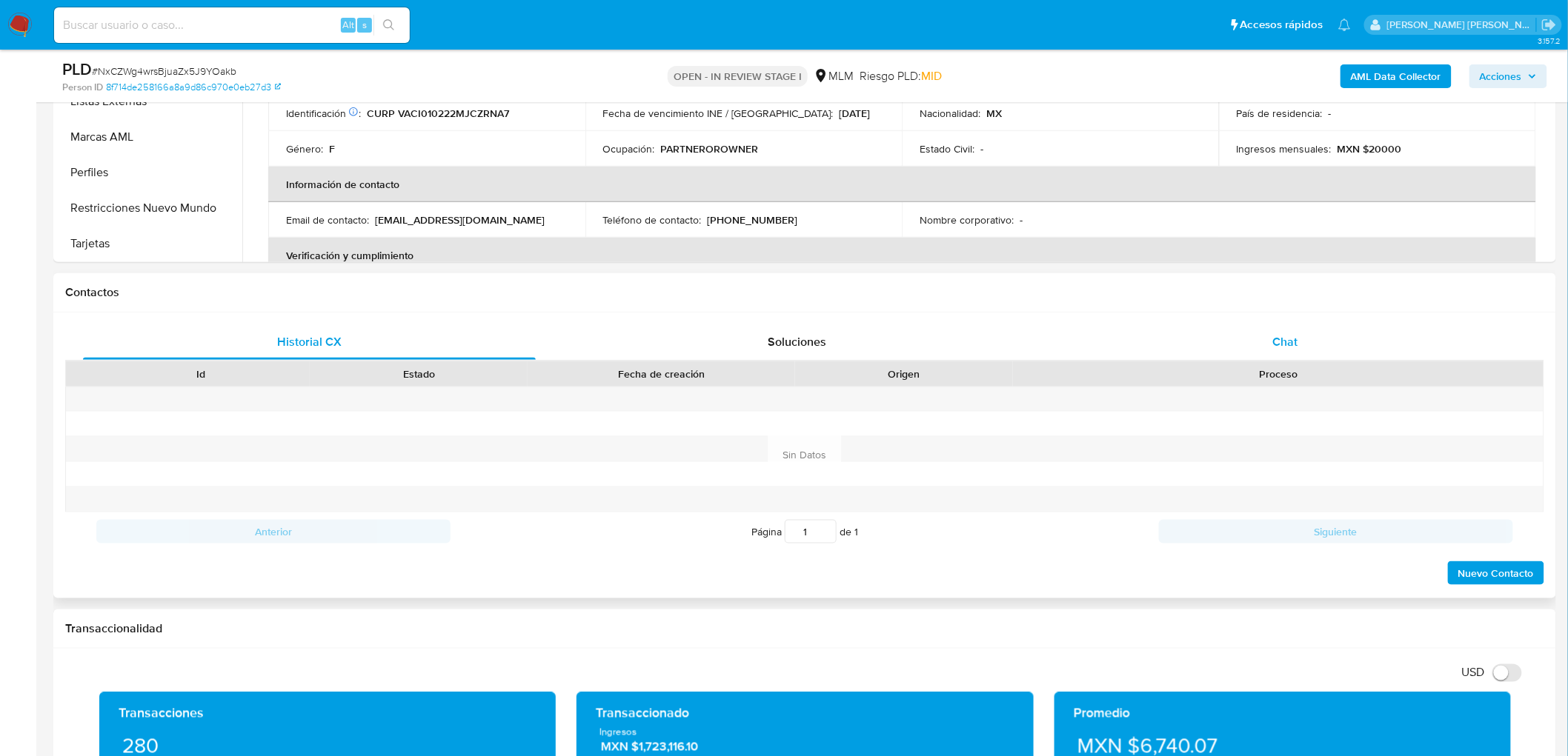
click at [1227, 338] on div "Chat" at bounding box center [1285, 342] width 453 height 35
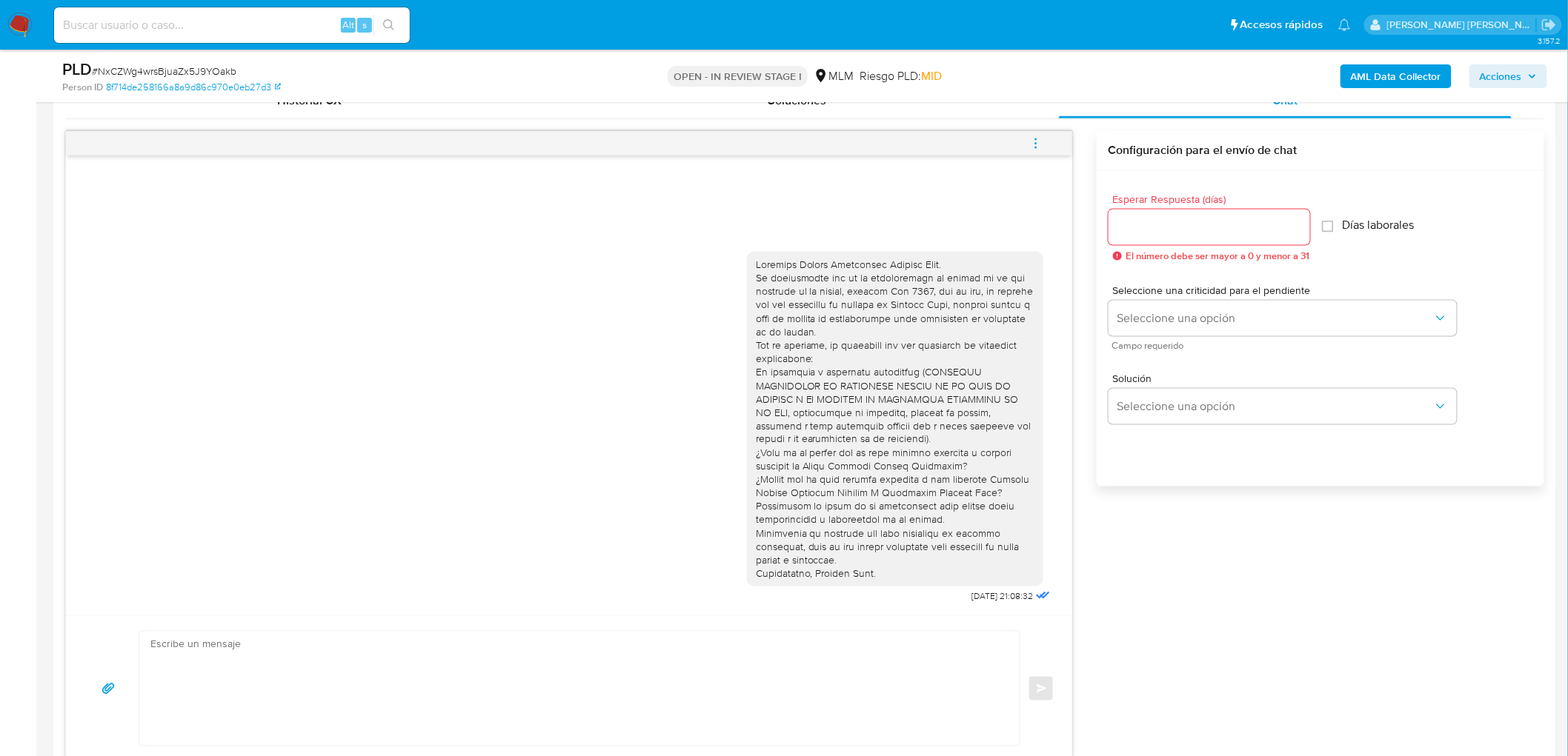
scroll to position [749, 0]
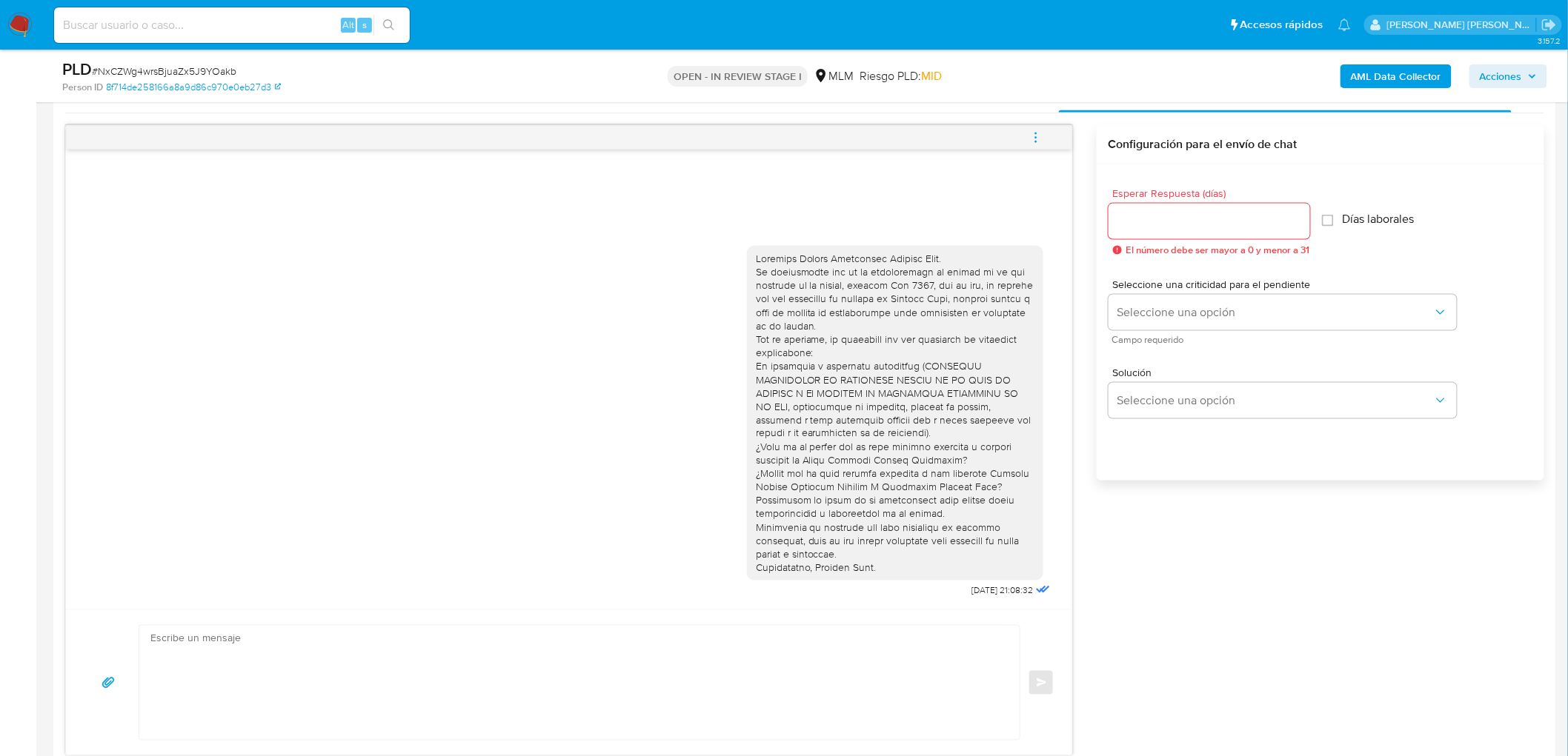
click at [1038, 144] on icon "menu-action" at bounding box center [1036, 138] width 13 height 13
click at [926, 120] on li "Cerrar conversación" at bounding box center [935, 110] width 152 height 27
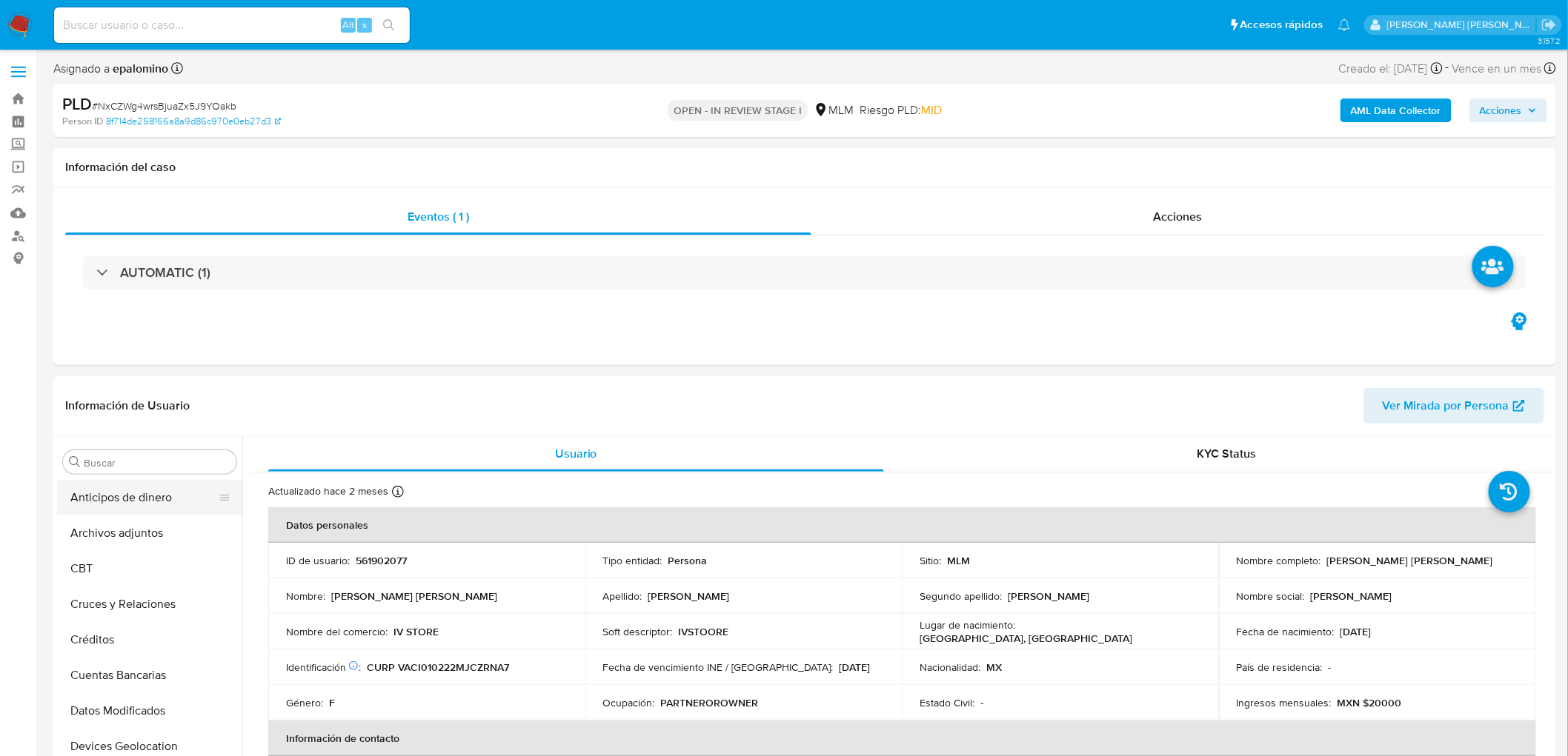
scroll to position [0, 0]
click at [137, 523] on button "Archivos adjuntos" at bounding box center [143, 534] width 173 height 35
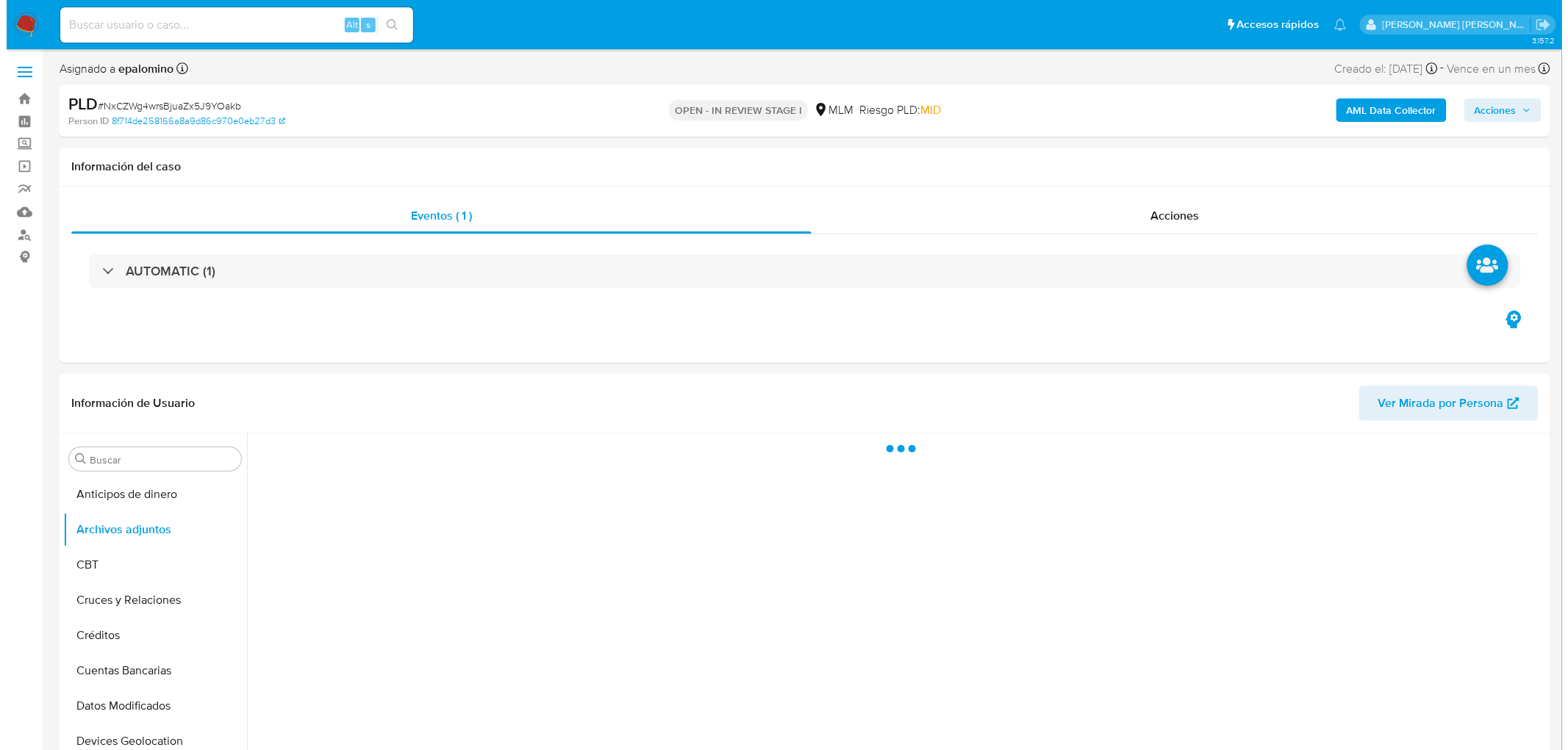
scroll to position [158, 0]
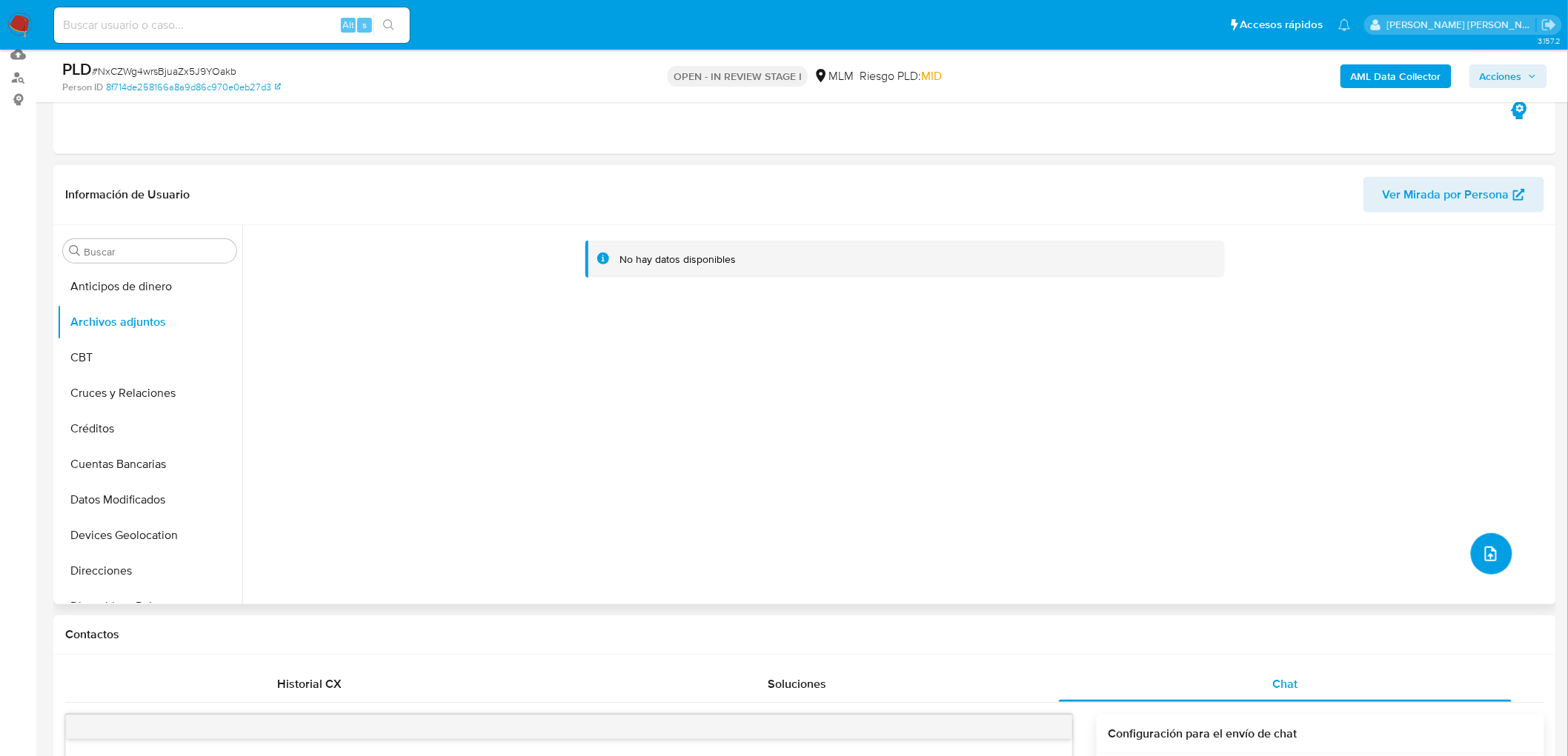
click at [1482, 552] on icon "upload-file" at bounding box center [1490, 553] width 18 height 18
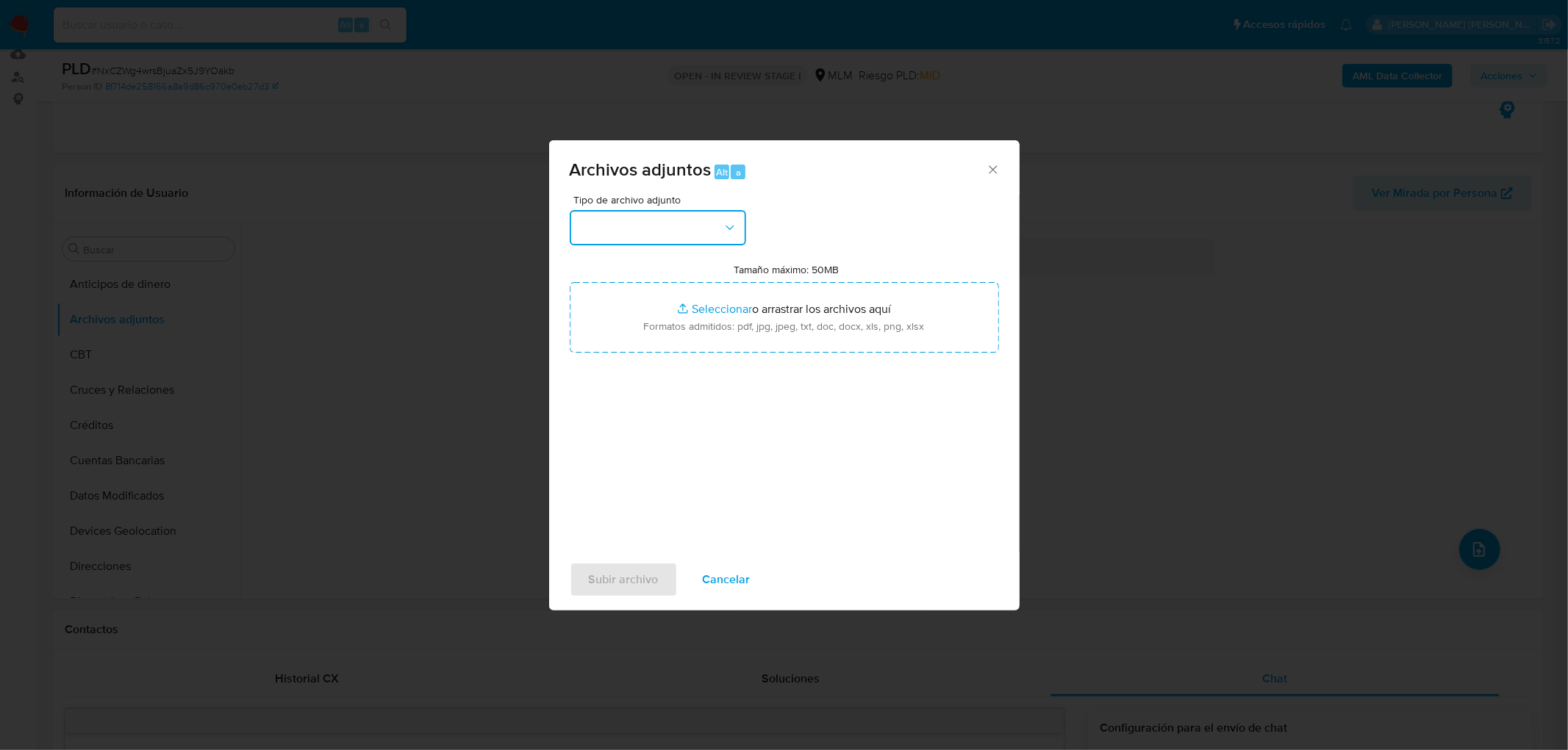
click at [719, 223] on button "button" at bounding box center [657, 228] width 176 height 35
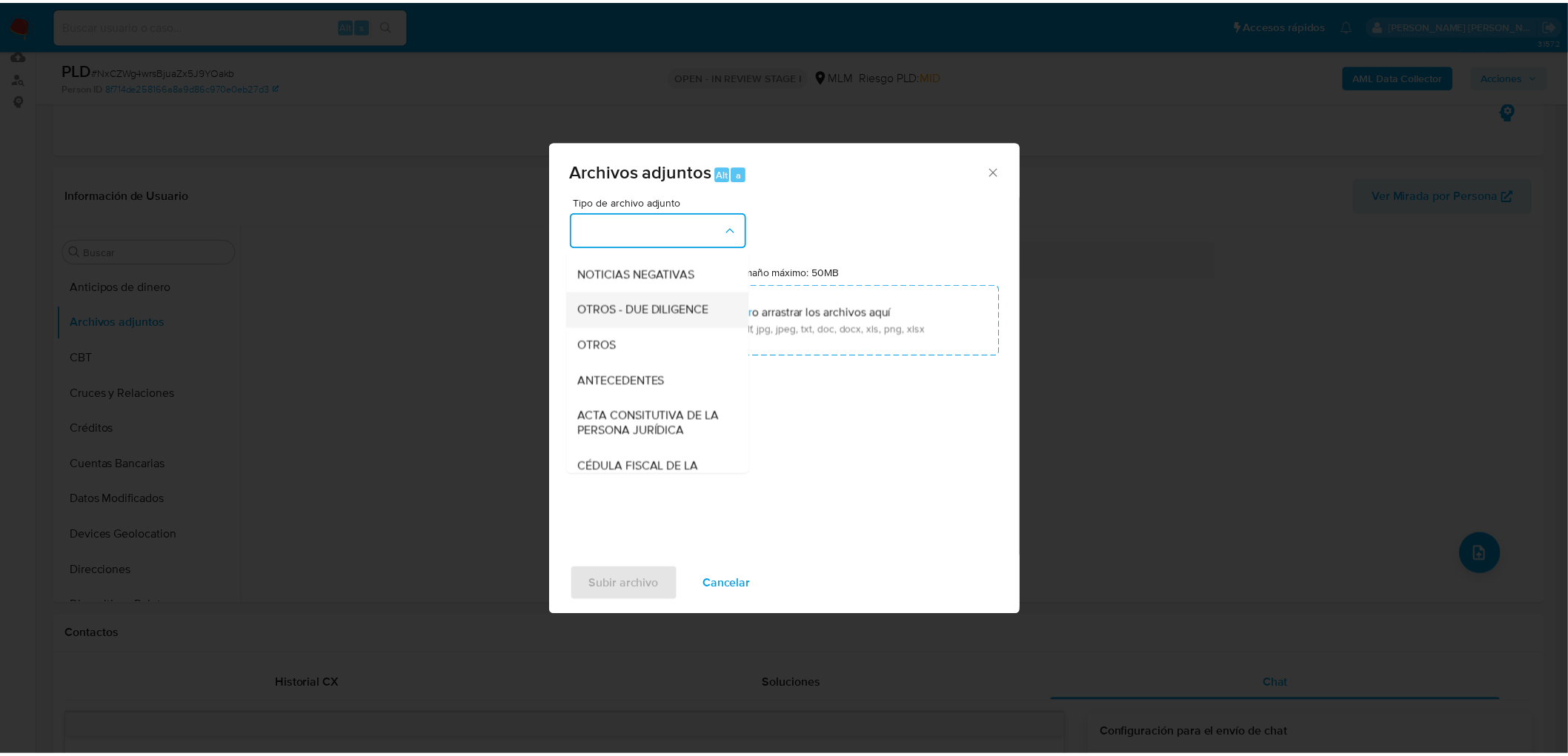
scroll to position [246, 0]
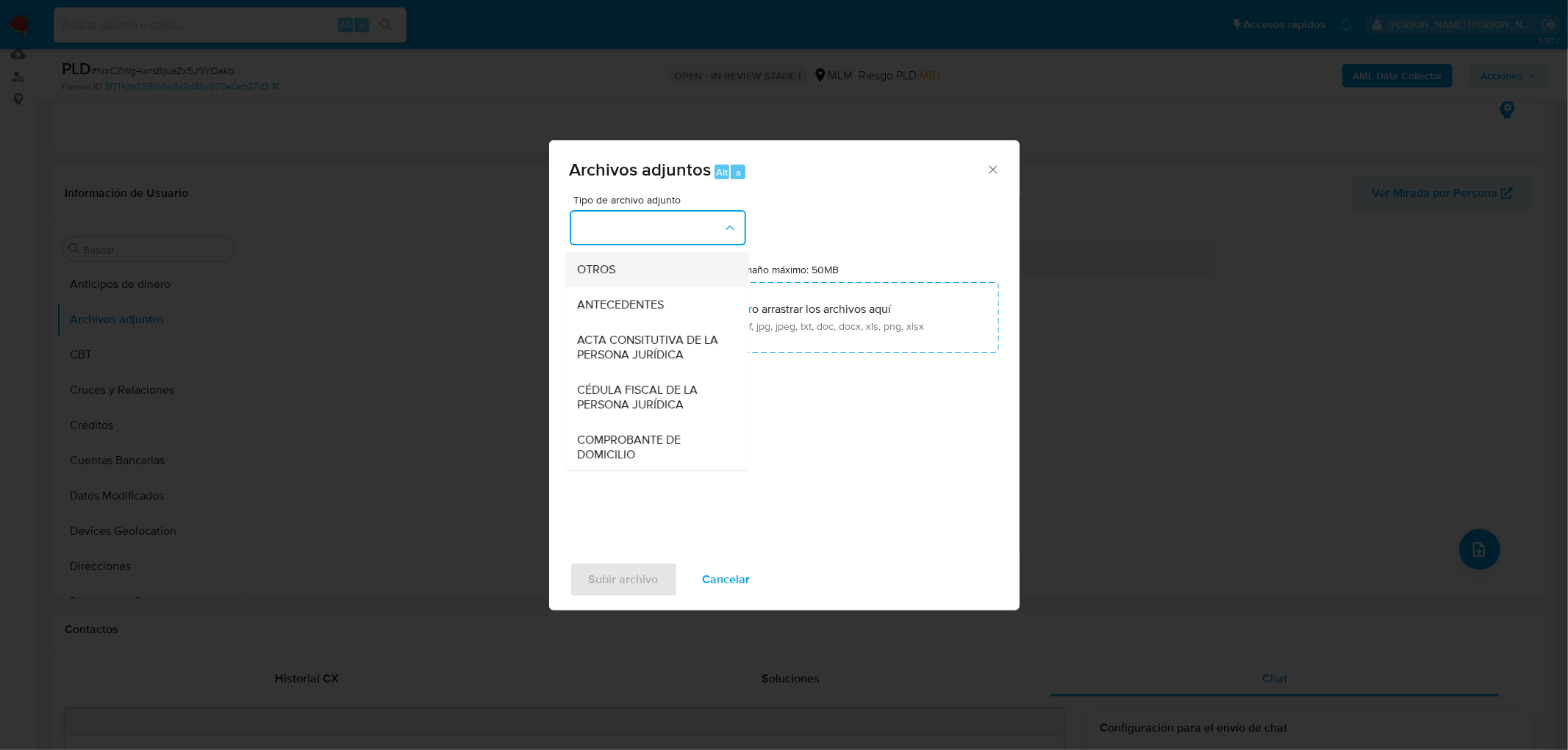
click at [619, 280] on div "OTROS" at bounding box center [652, 269] width 150 height 35
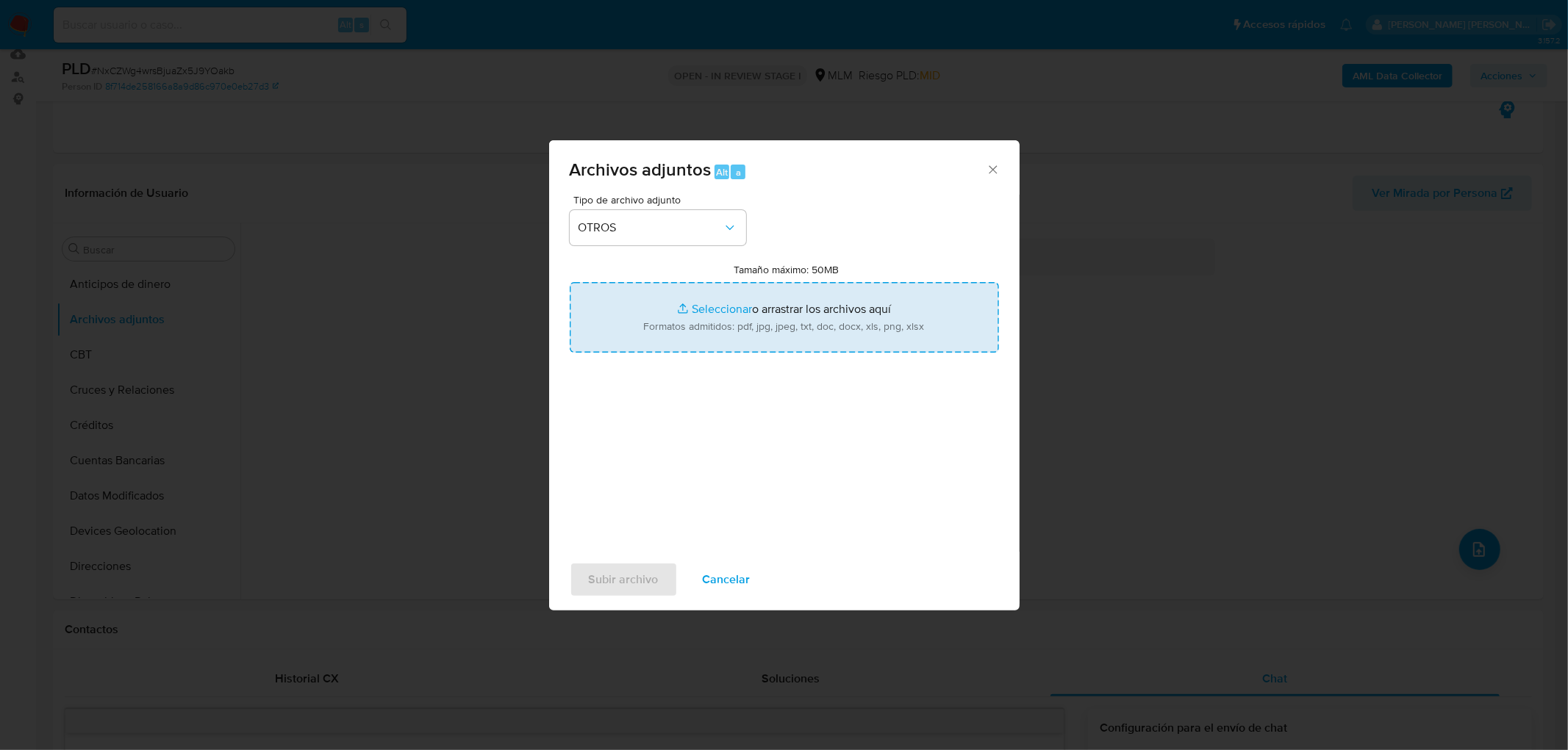
type input "C:\fakepath\561902077_Ingrid Jacqueline Vazquez Cruz_AGO2025.xlsx"
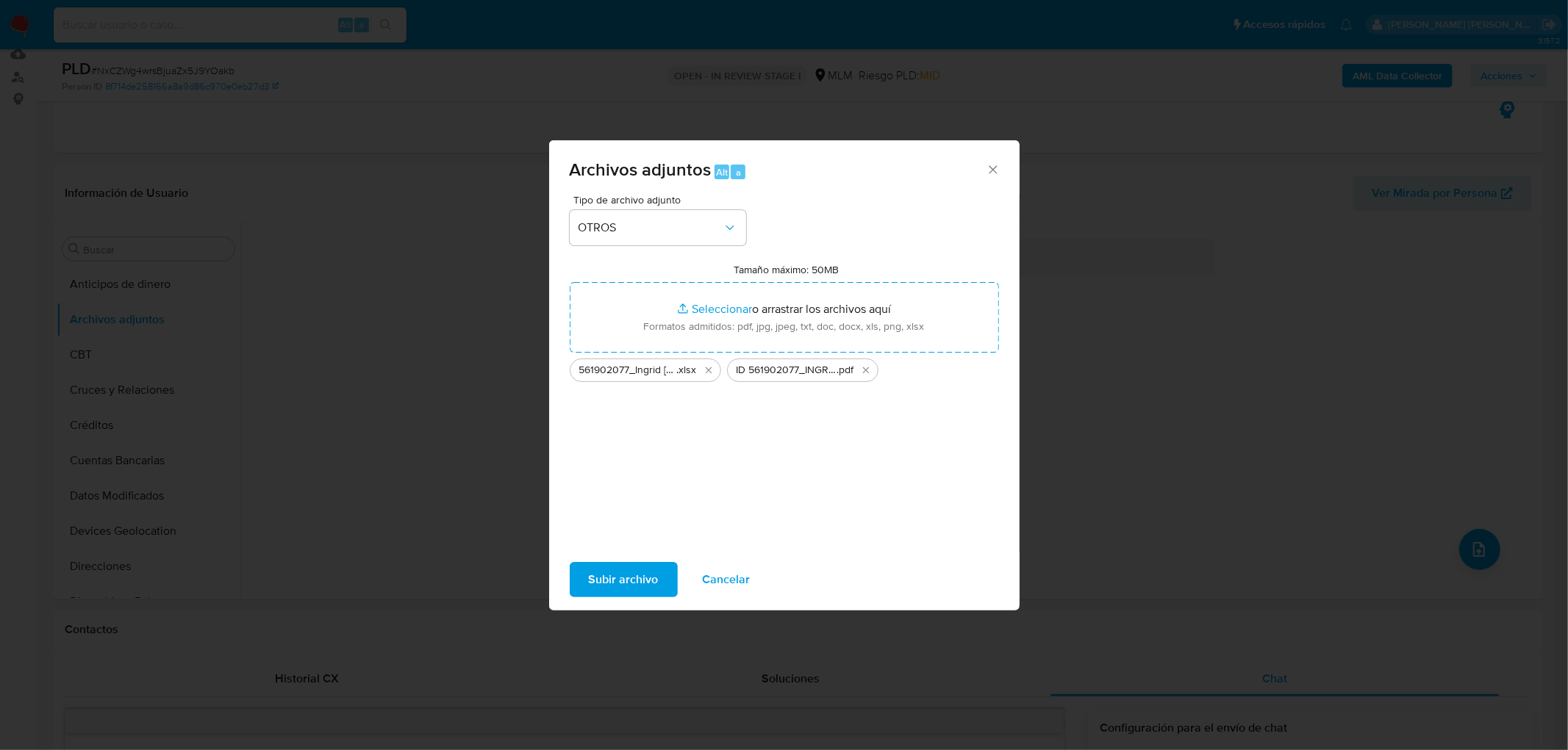
click at [602, 580] on span "Subir archivo" at bounding box center [624, 579] width 70 height 32
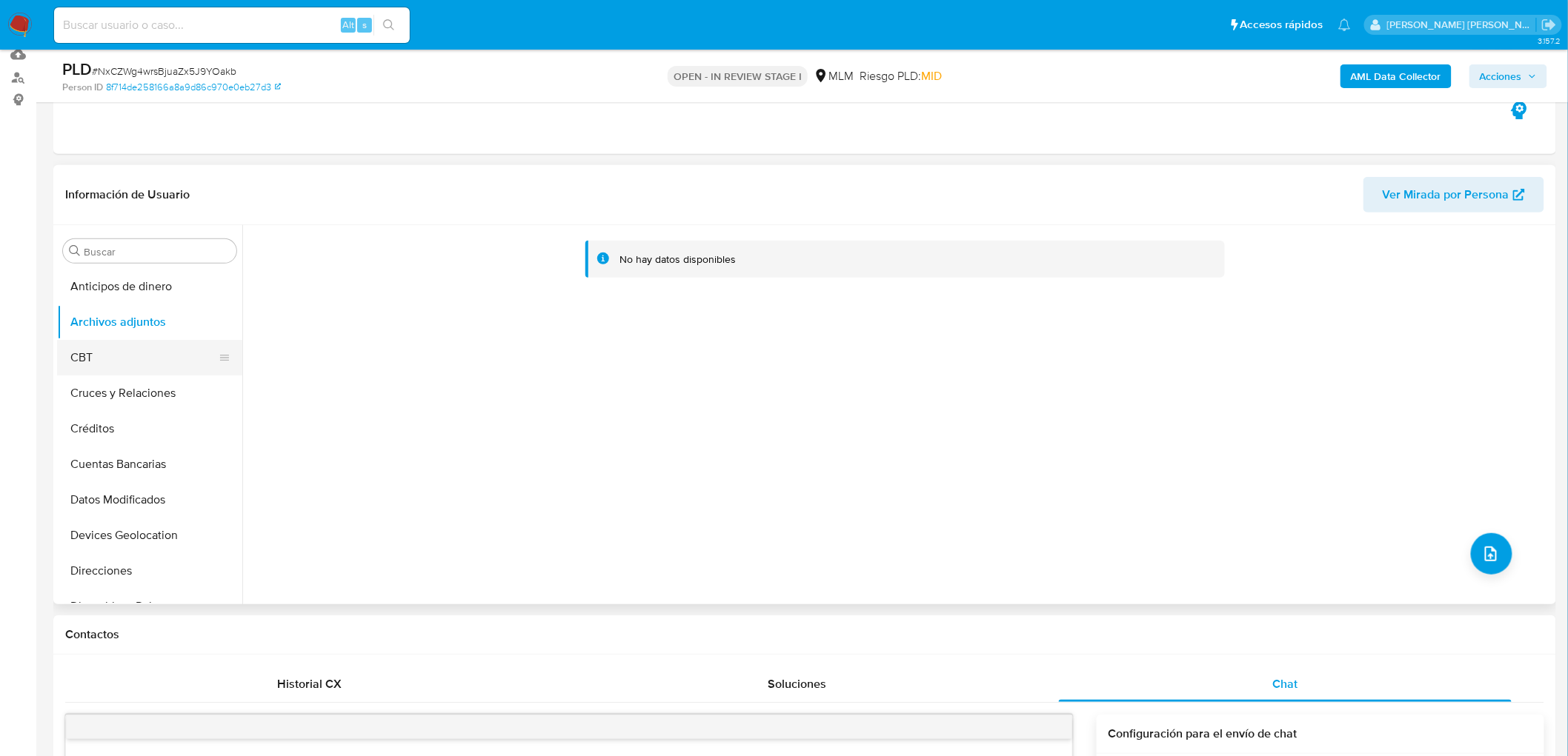
click at [126, 363] on button "CBT" at bounding box center [143, 358] width 173 height 35
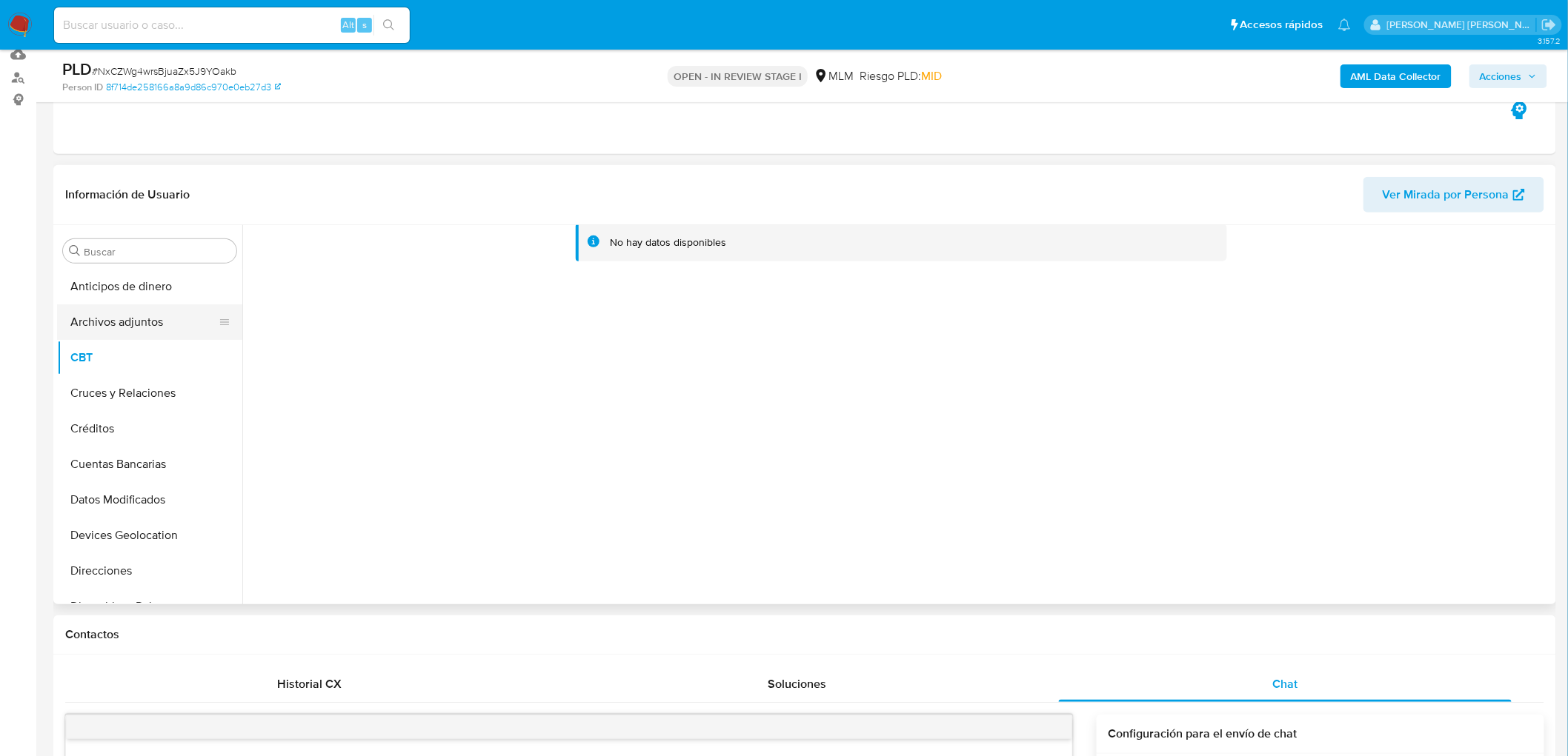
click at [133, 327] on button "Archivos adjuntos" at bounding box center [143, 322] width 173 height 35
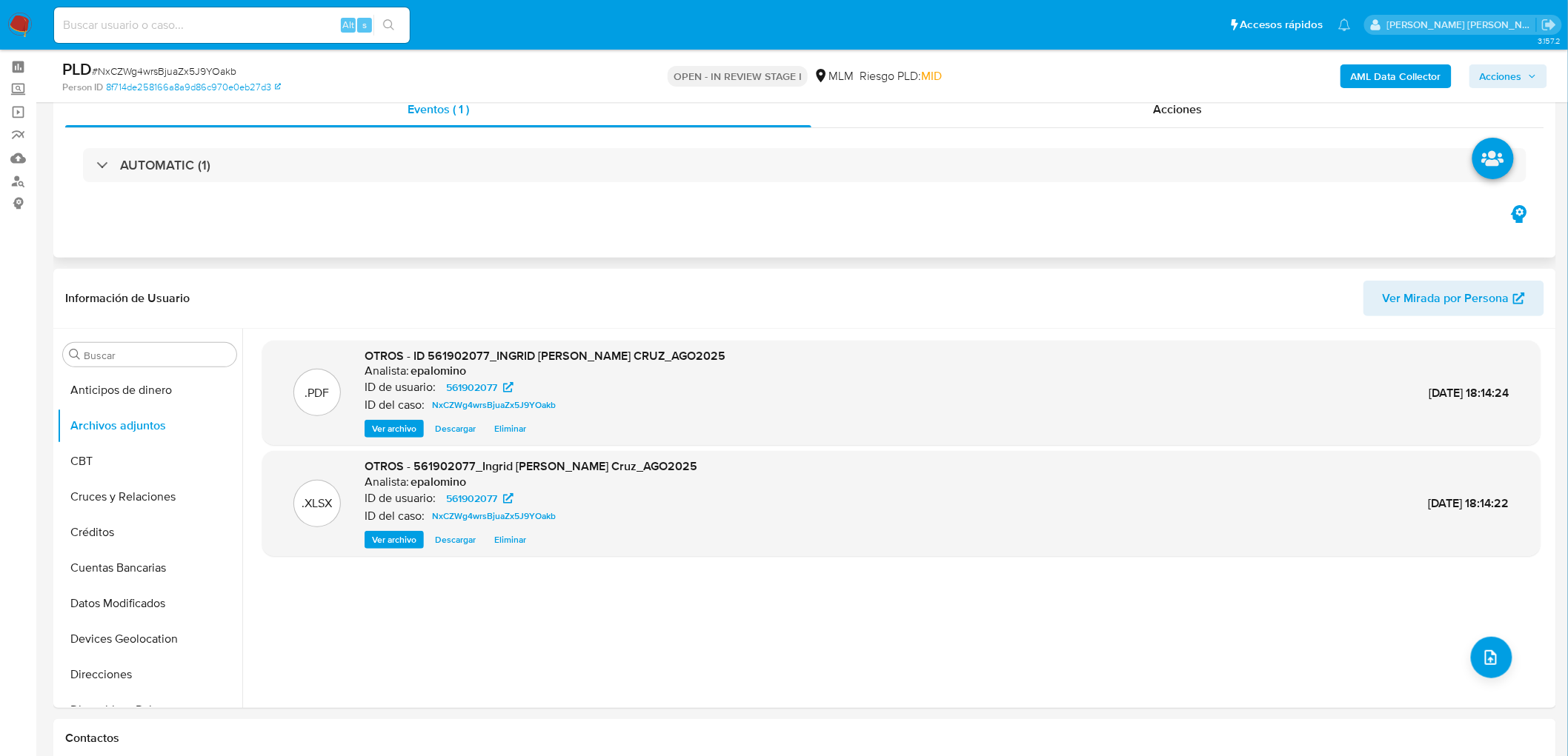
scroll to position [0, 0]
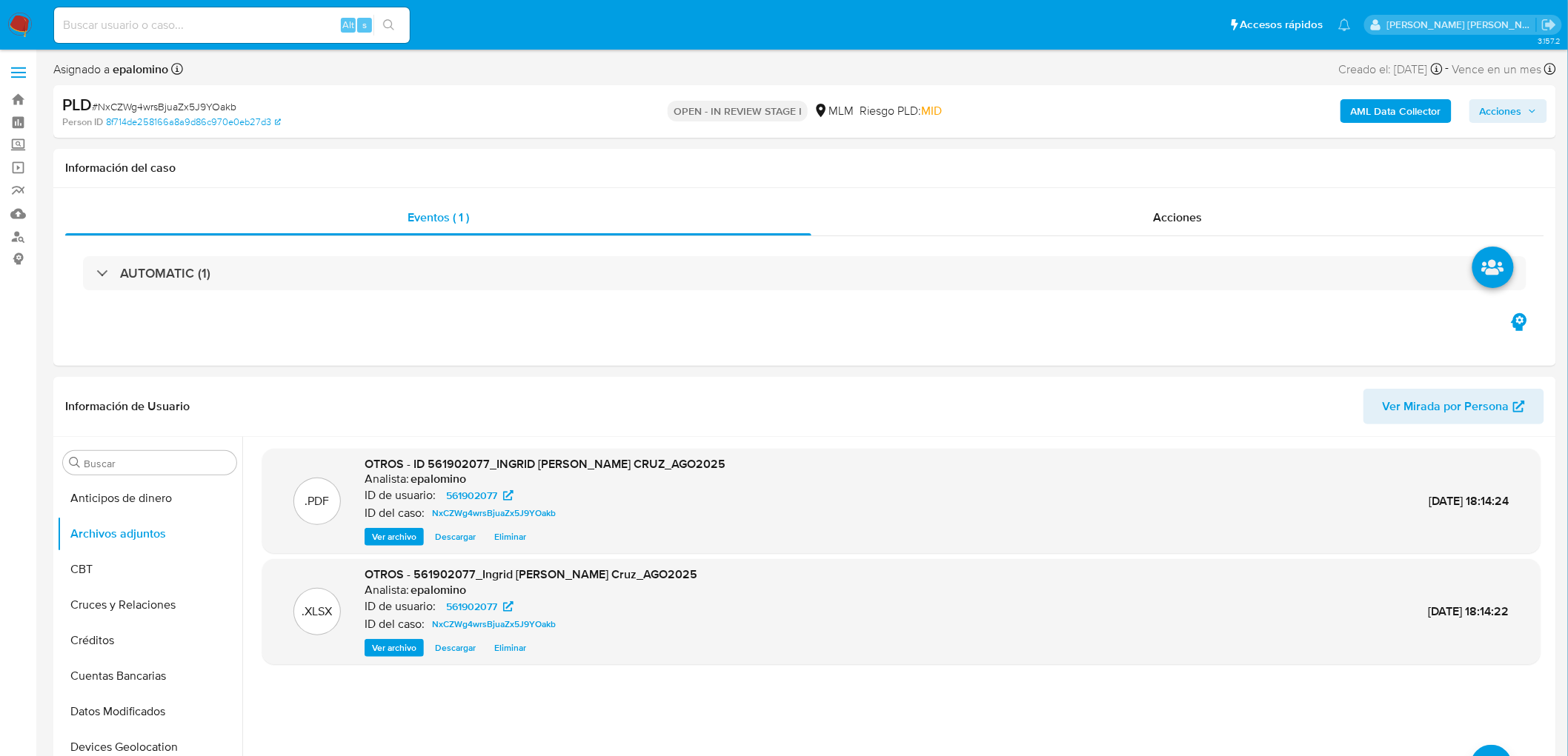
click at [1500, 107] on span "Acciones" at bounding box center [1500, 111] width 42 height 23
drag, startPoint x: 1485, startPoint y: 345, endPoint x: 1145, endPoint y: 180, distance: 377.9
click at [1482, 345] on span "Enviar" at bounding box center [1491, 349] width 29 height 20
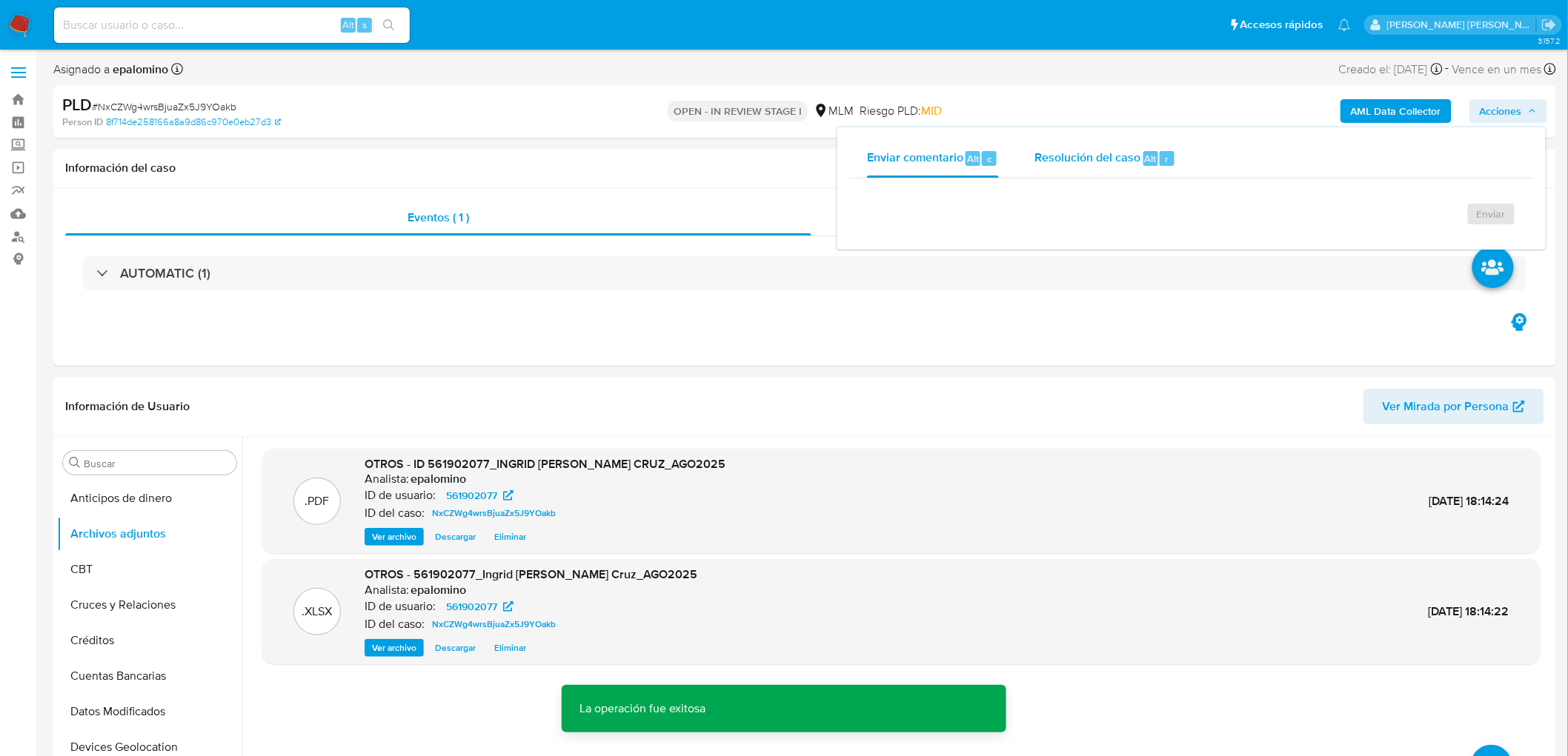
click at [1132, 169] on div "Resolución del caso Alt r" at bounding box center [1105, 158] width 141 height 38
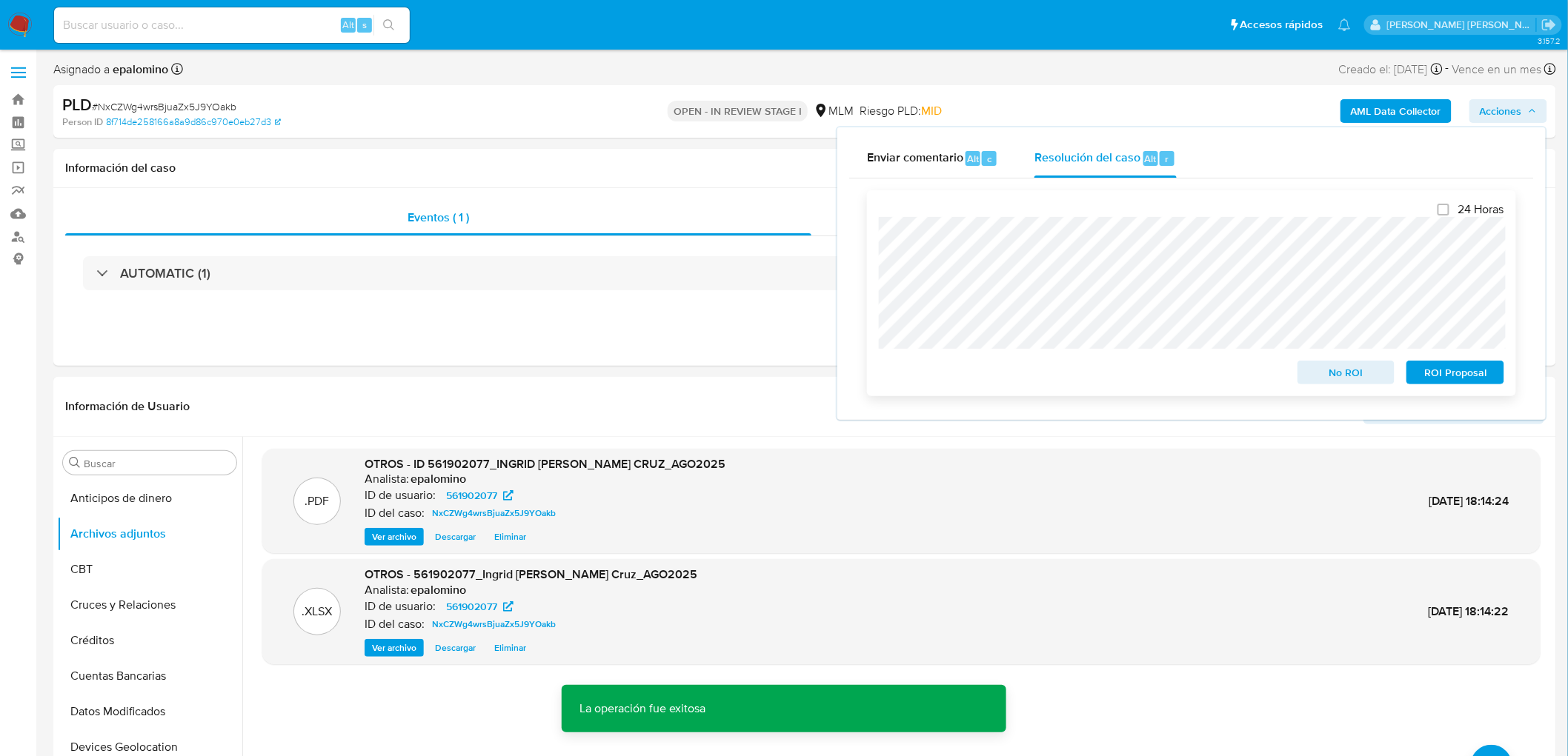
click at [1468, 374] on span "ROI Proposal" at bounding box center [1455, 373] width 77 height 20
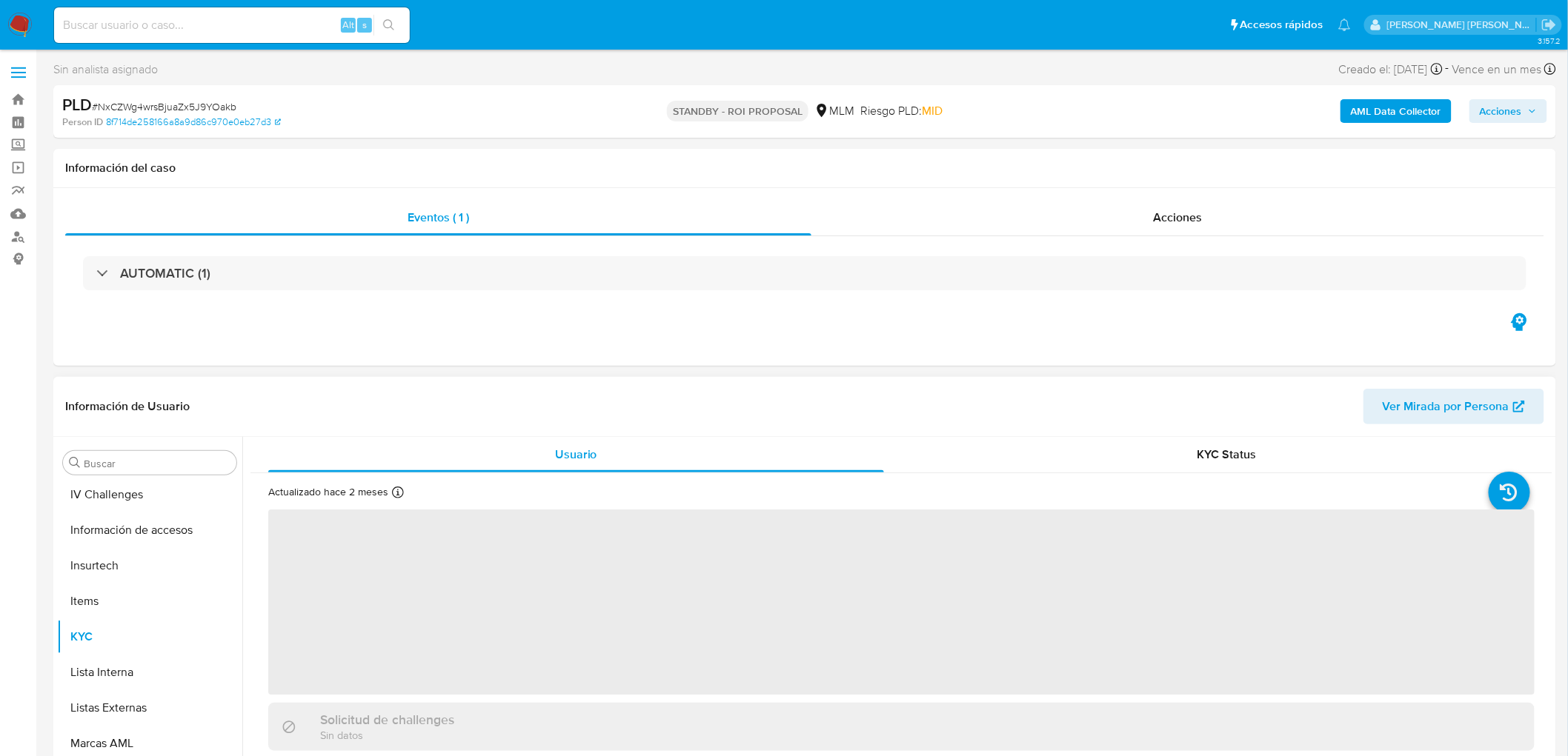
scroll to position [625, 0]
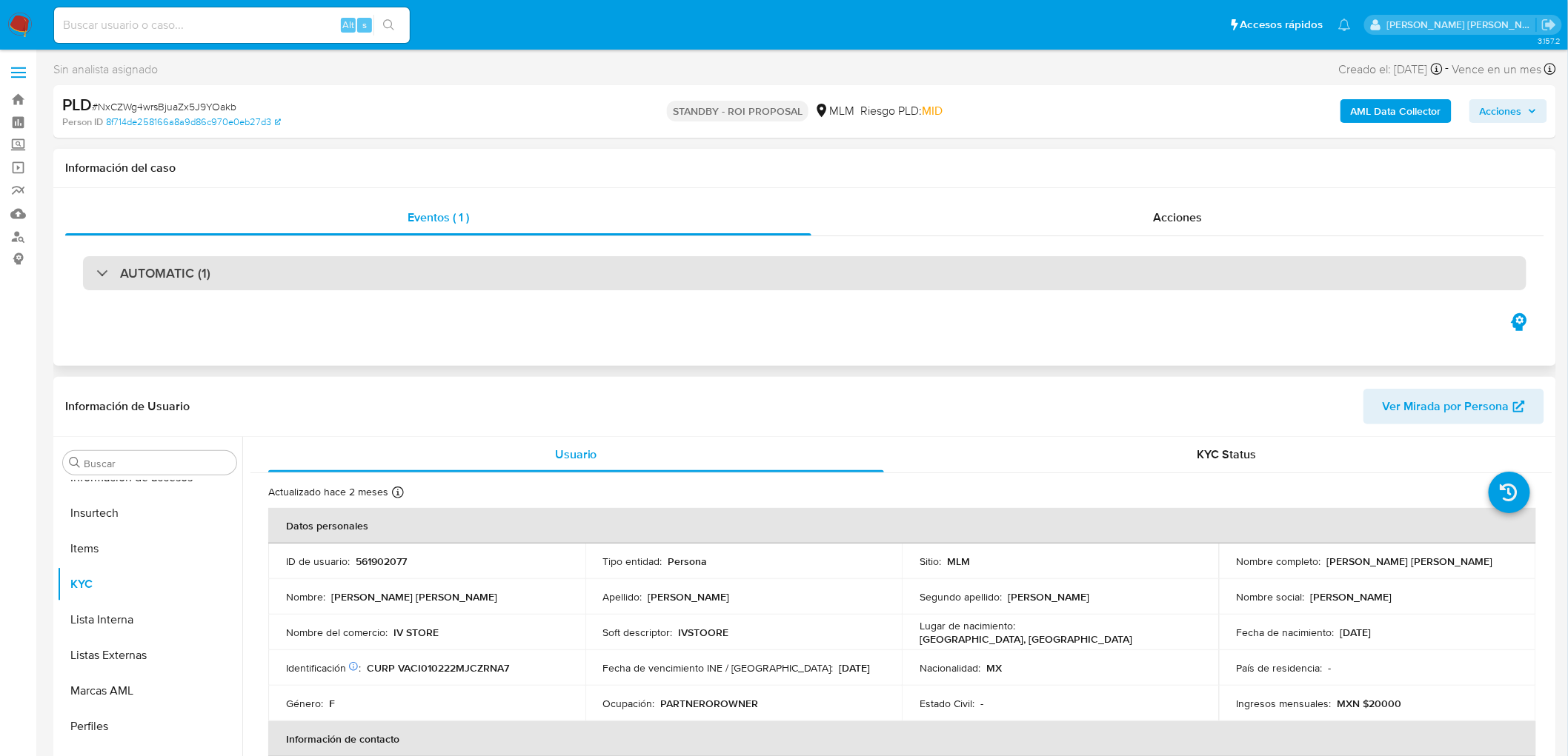
select select "10"
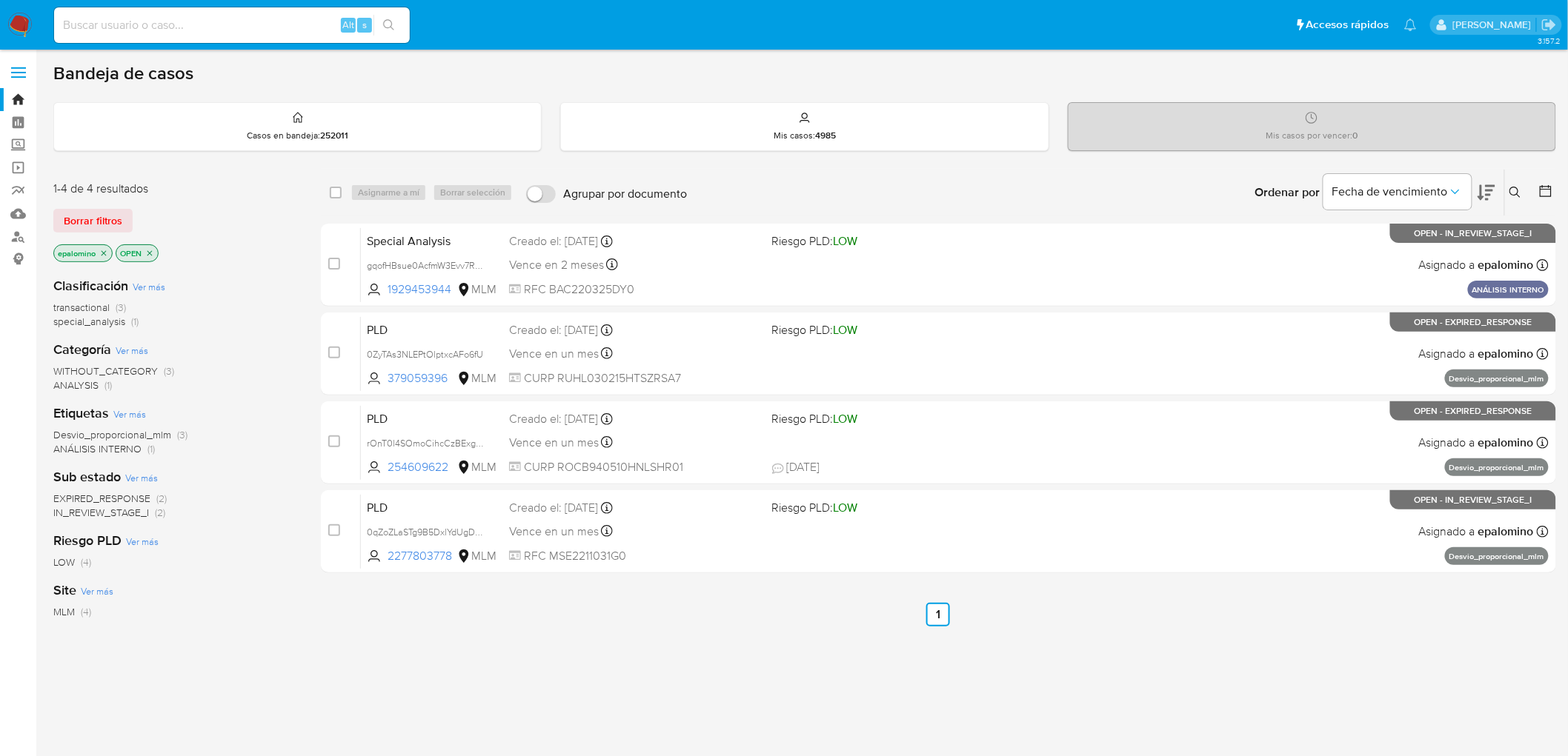
click at [144, 497] on span "EXPIRED_RESPONSE" at bounding box center [101, 498] width 97 height 15
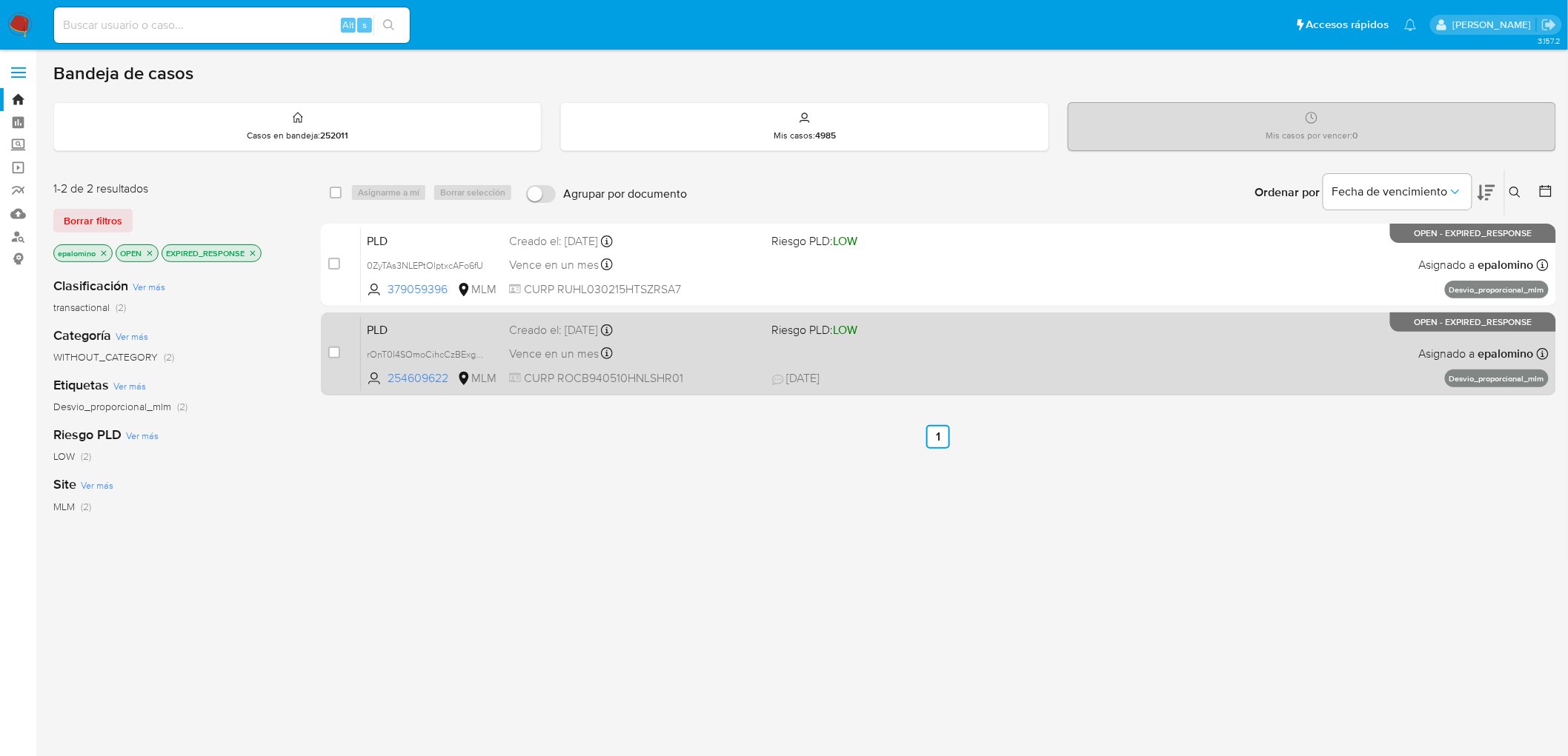
click at [411, 316] on div "PLD rOnT0l4SOmoCihcCzBExgPeD 254609622 MLM Riesgo PLD: LOW Creado el: 12/08/202…" at bounding box center [954, 353] width 1188 height 74
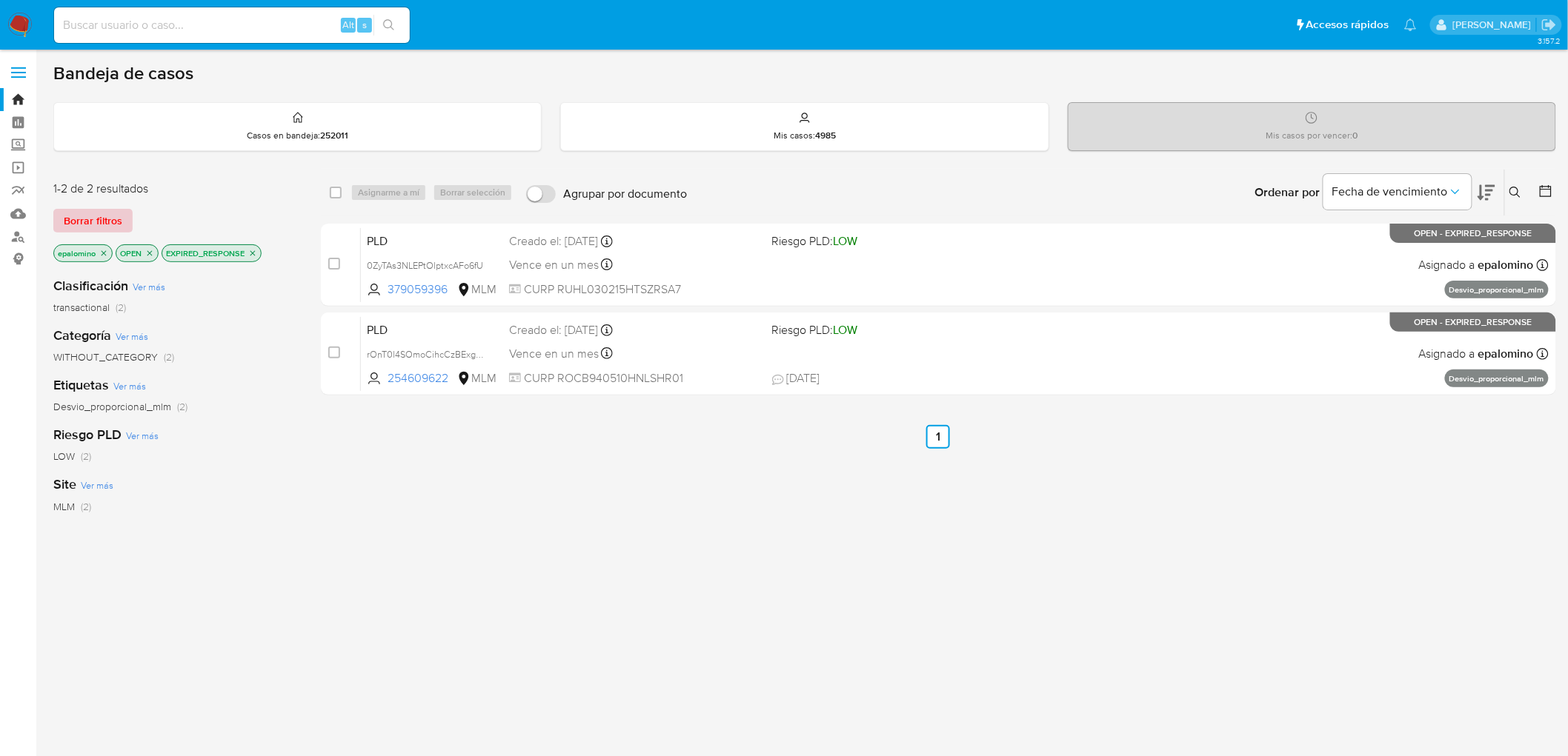
click at [86, 211] on span "Borrar filtros" at bounding box center [93, 220] width 59 height 20
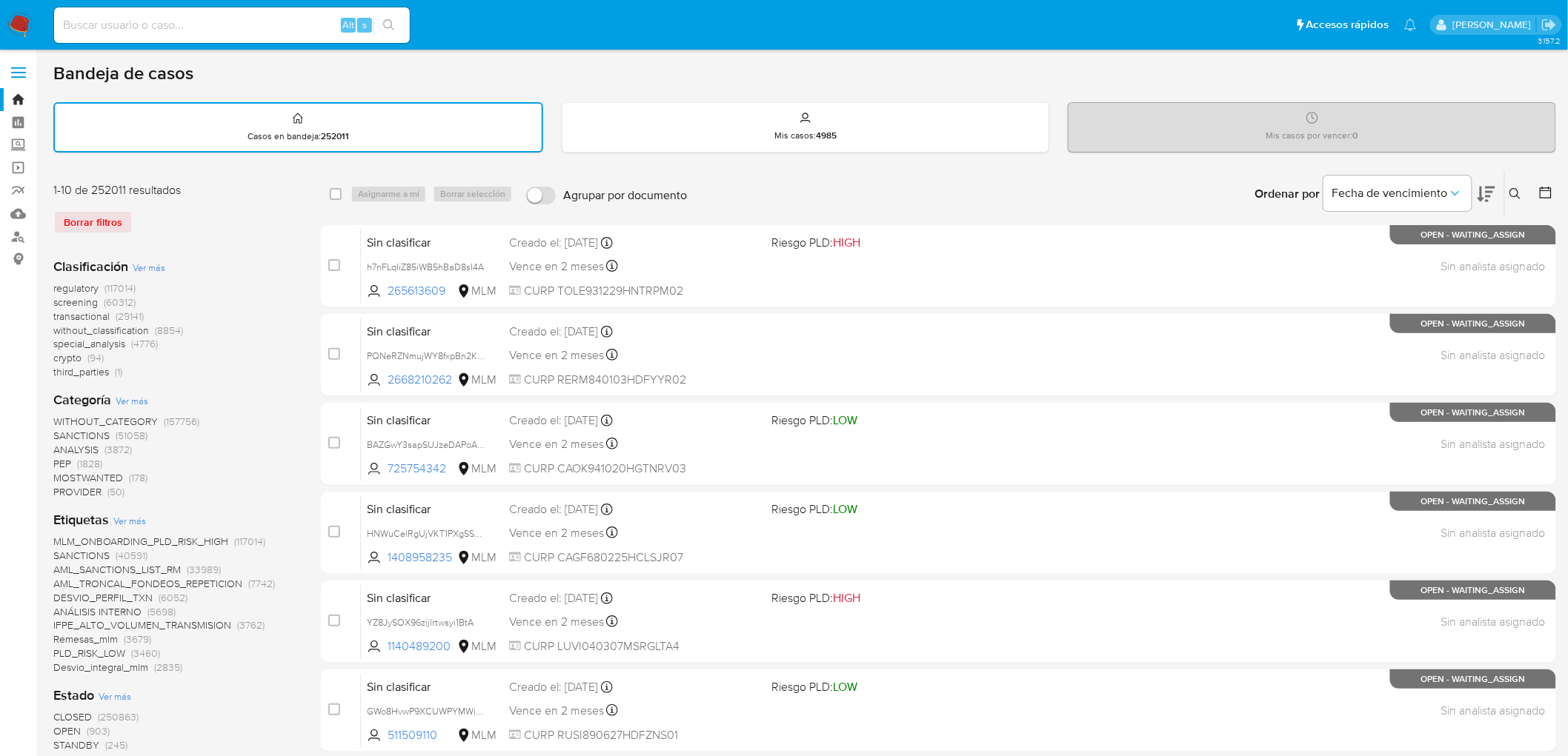
click at [1519, 194] on icon at bounding box center [1515, 193] width 12 height 12
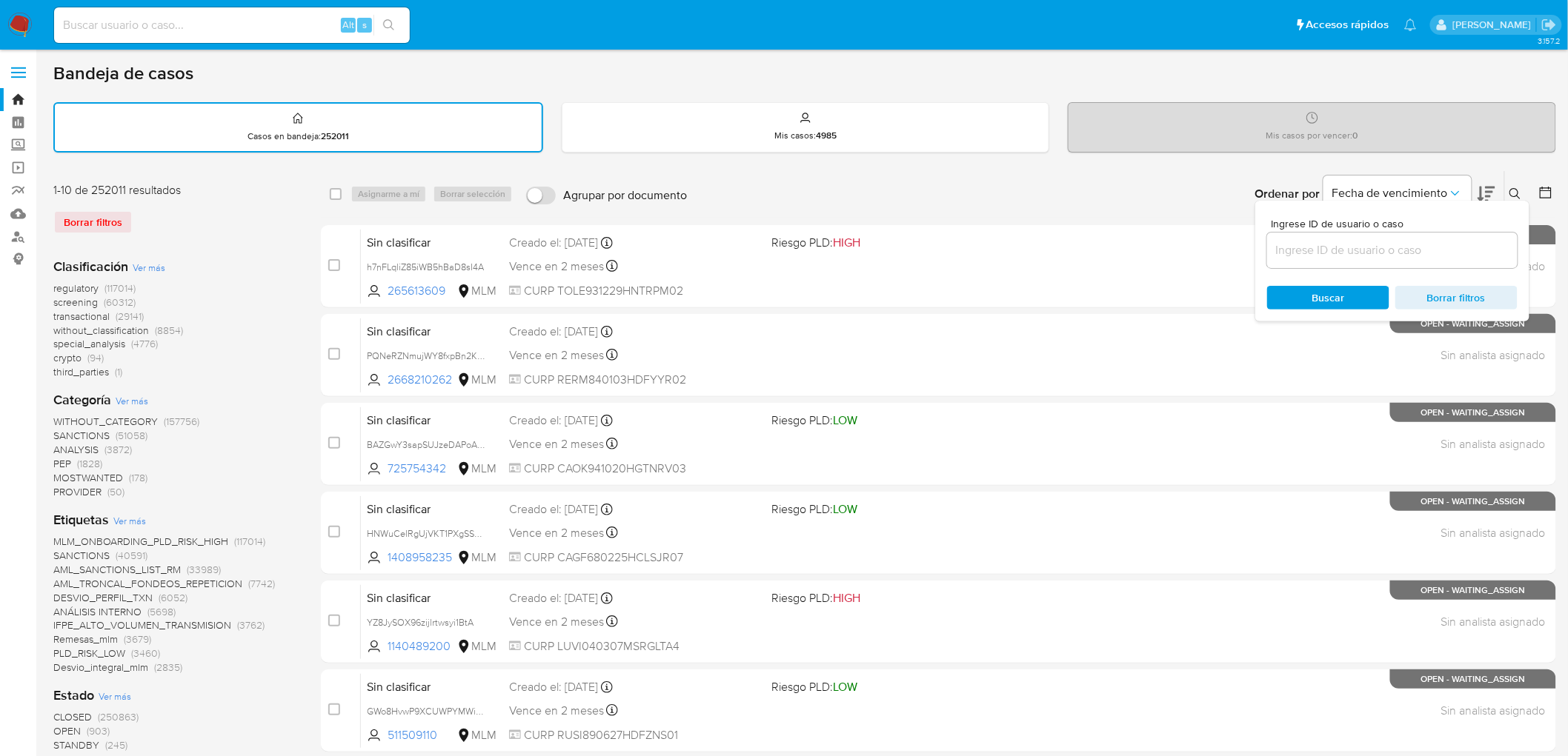
click at [1373, 246] on input at bounding box center [1391, 250] width 250 height 20
type input "254609622"
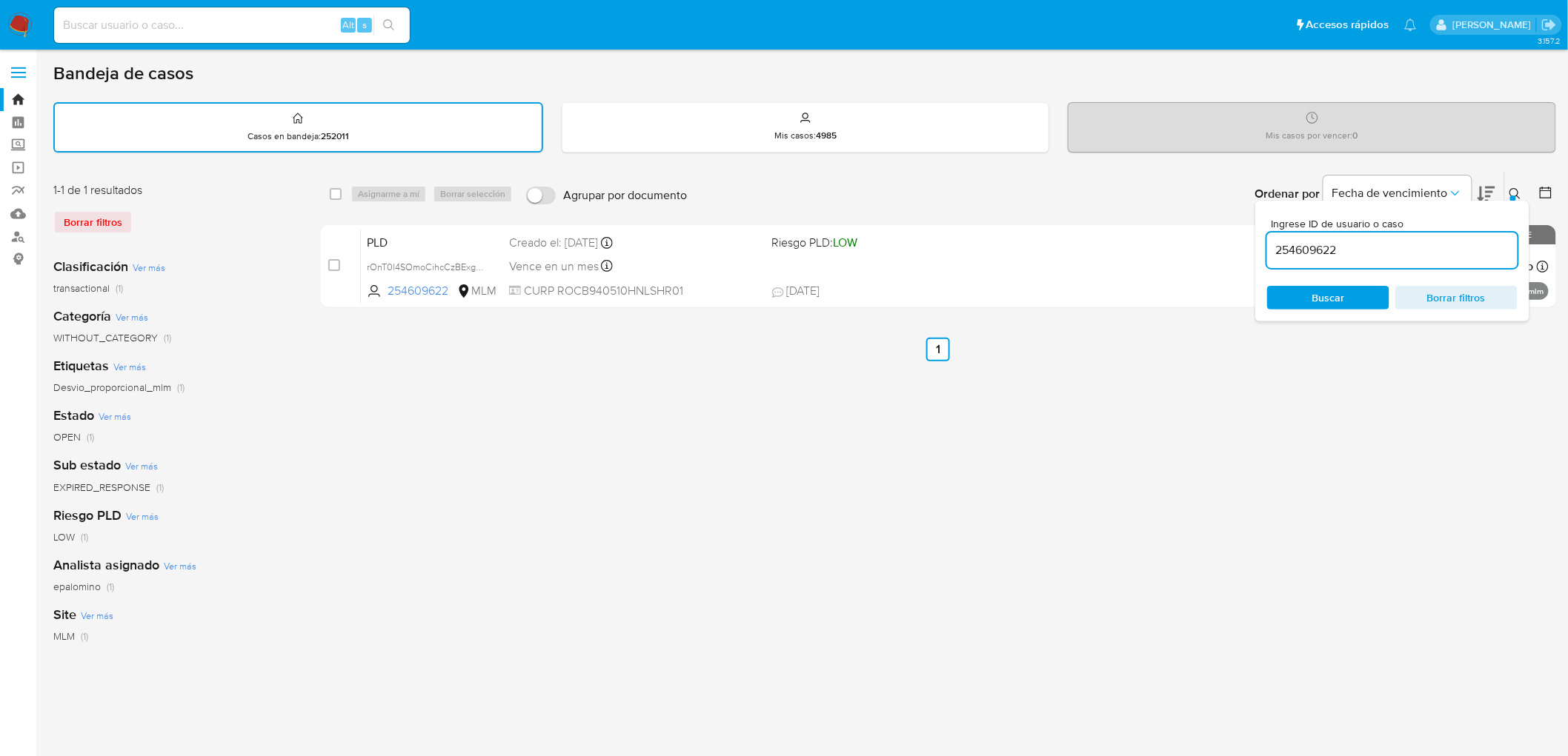
click at [1525, 193] on button at bounding box center [1517, 193] width 24 height 18
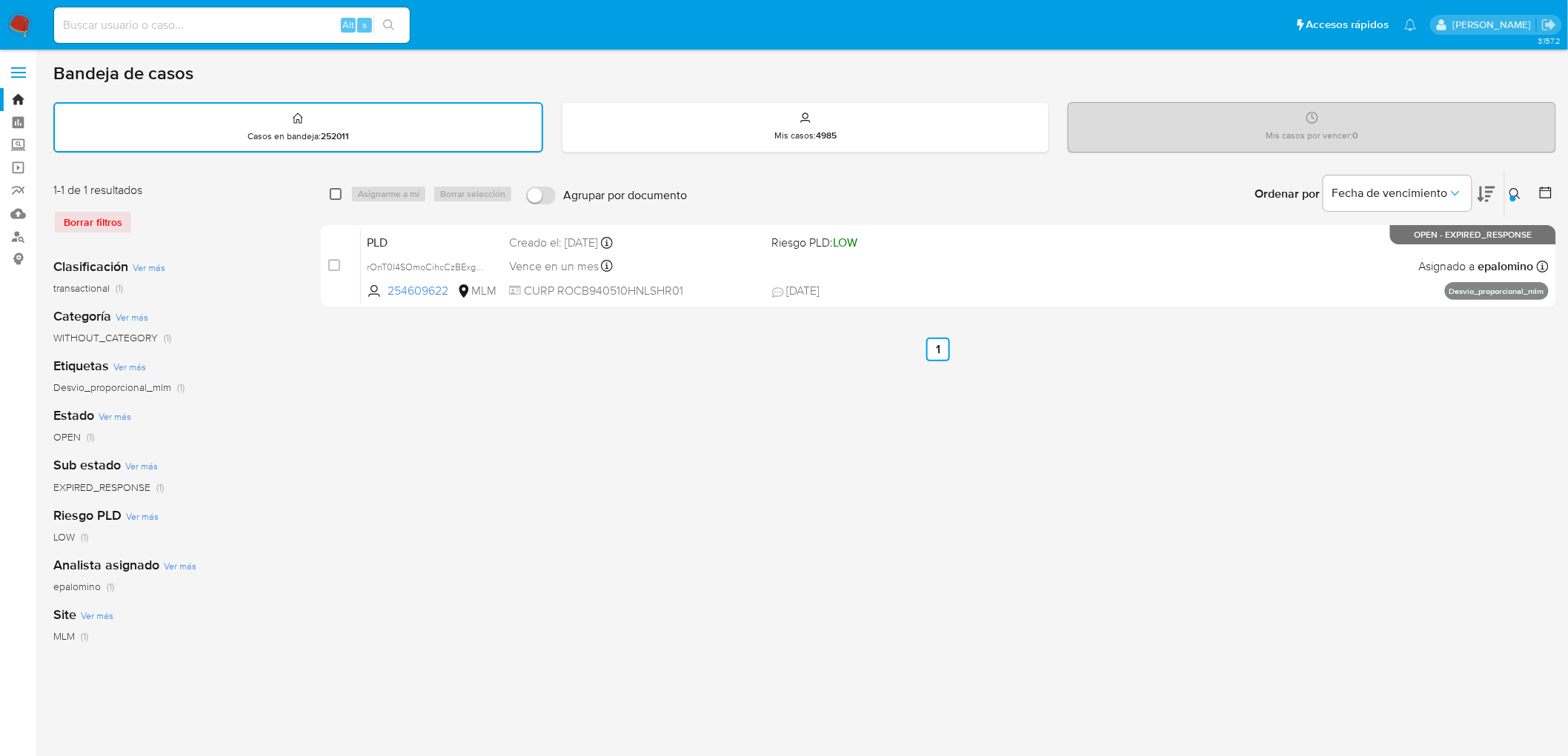
click at [332, 193] on input "checkbox" at bounding box center [336, 193] width 12 height 12
checkbox input "true"
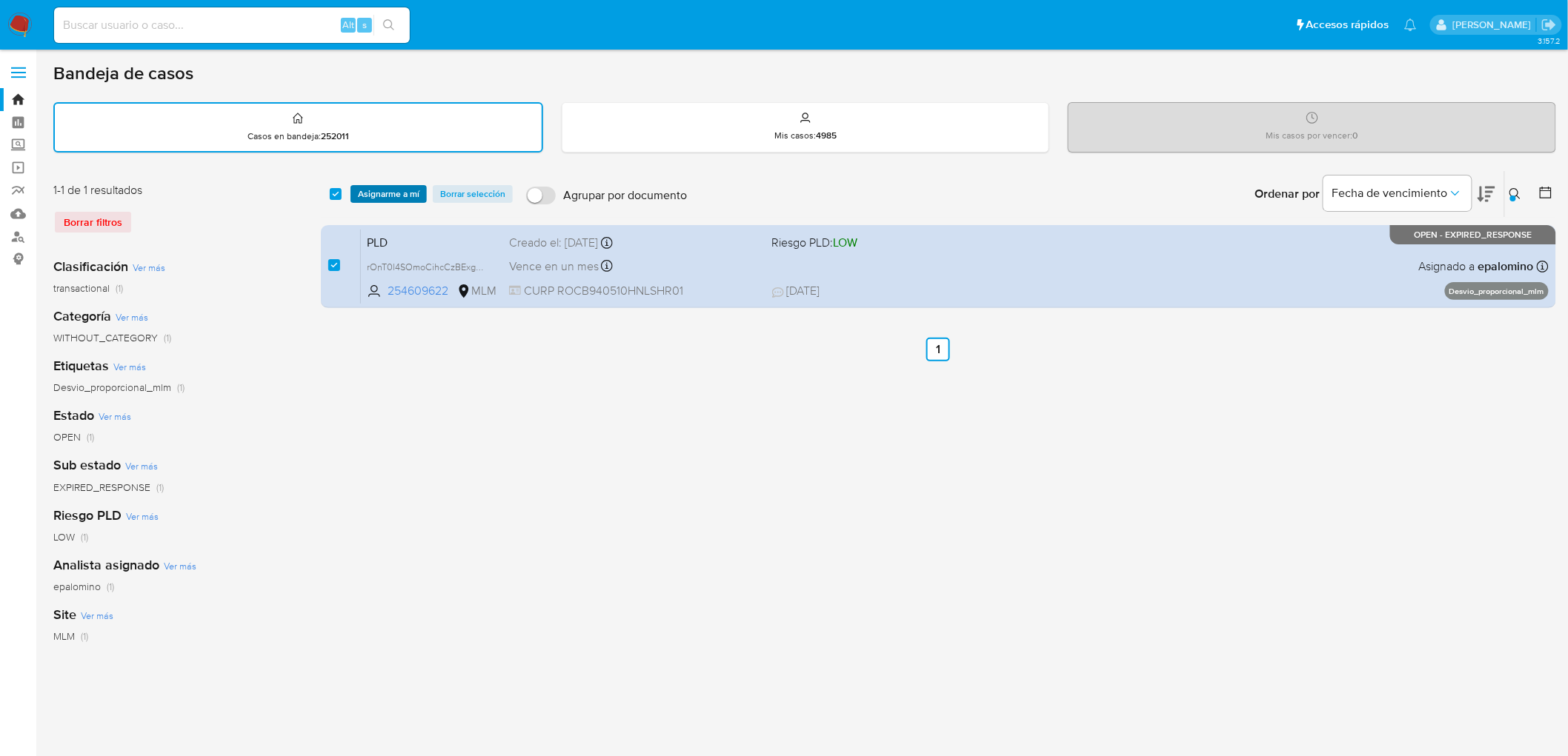
click at [353, 191] on button "Asignarme a mí" at bounding box center [389, 193] width 76 height 18
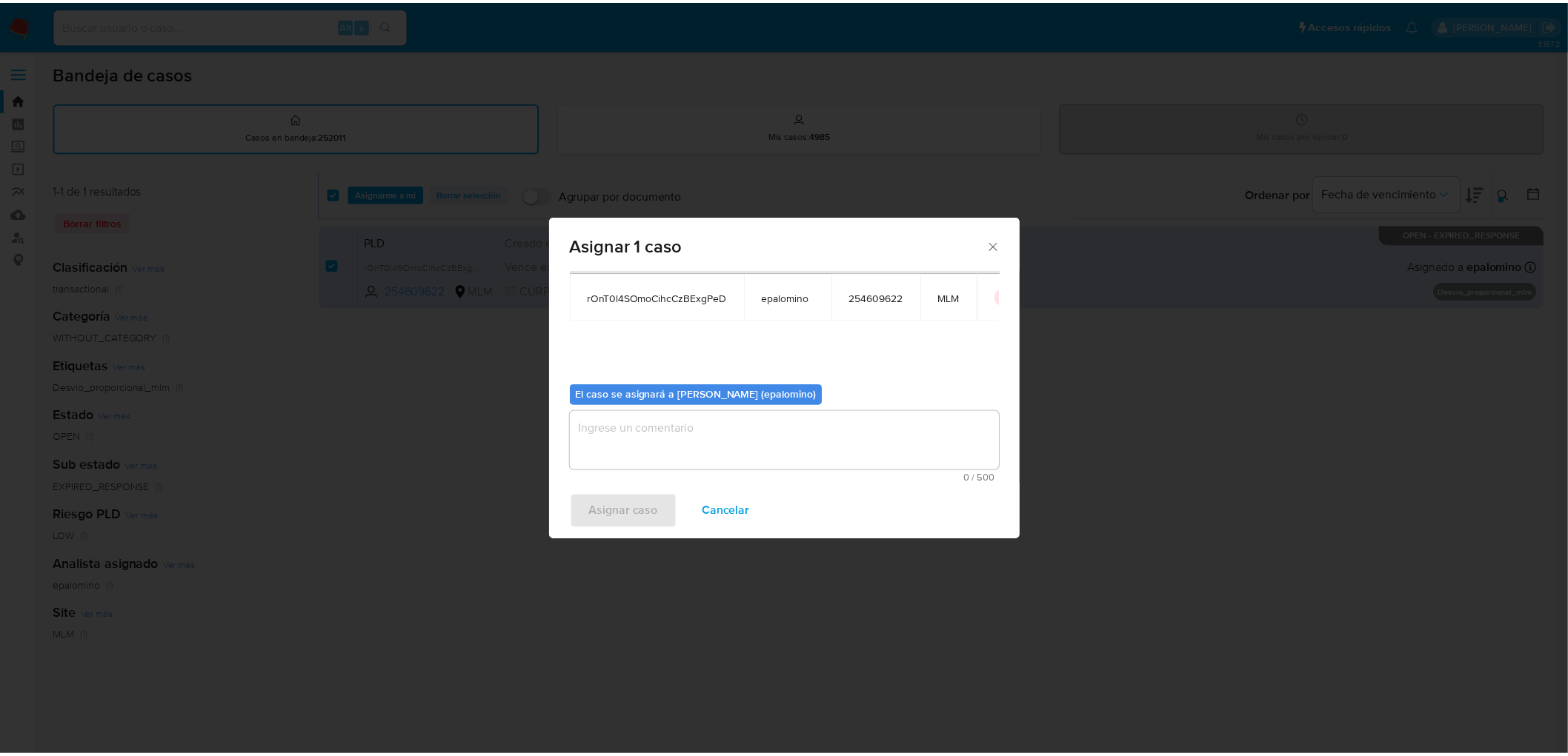
scroll to position [76, 0]
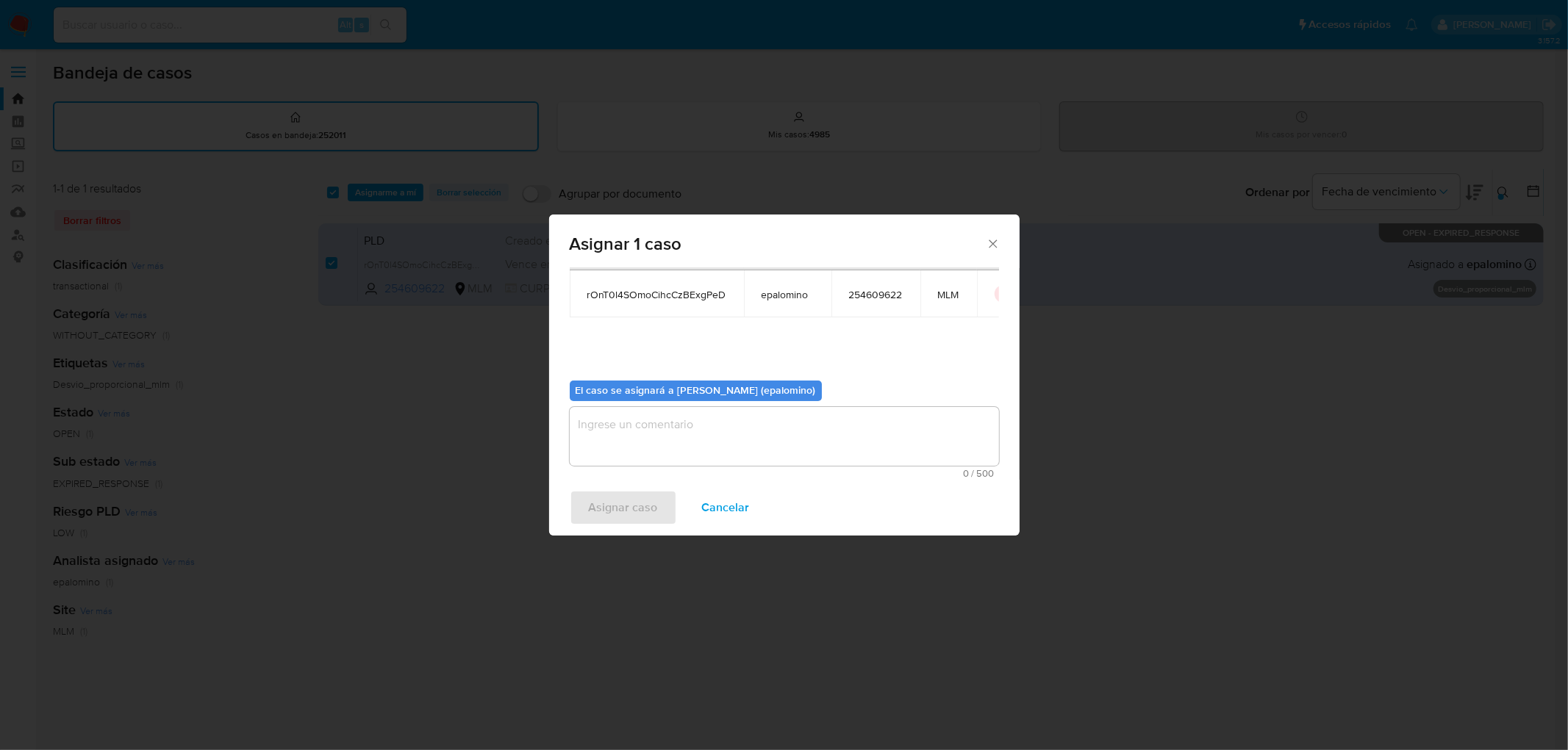
click at [664, 458] on textarea "assign-modal" at bounding box center [784, 436] width 429 height 59
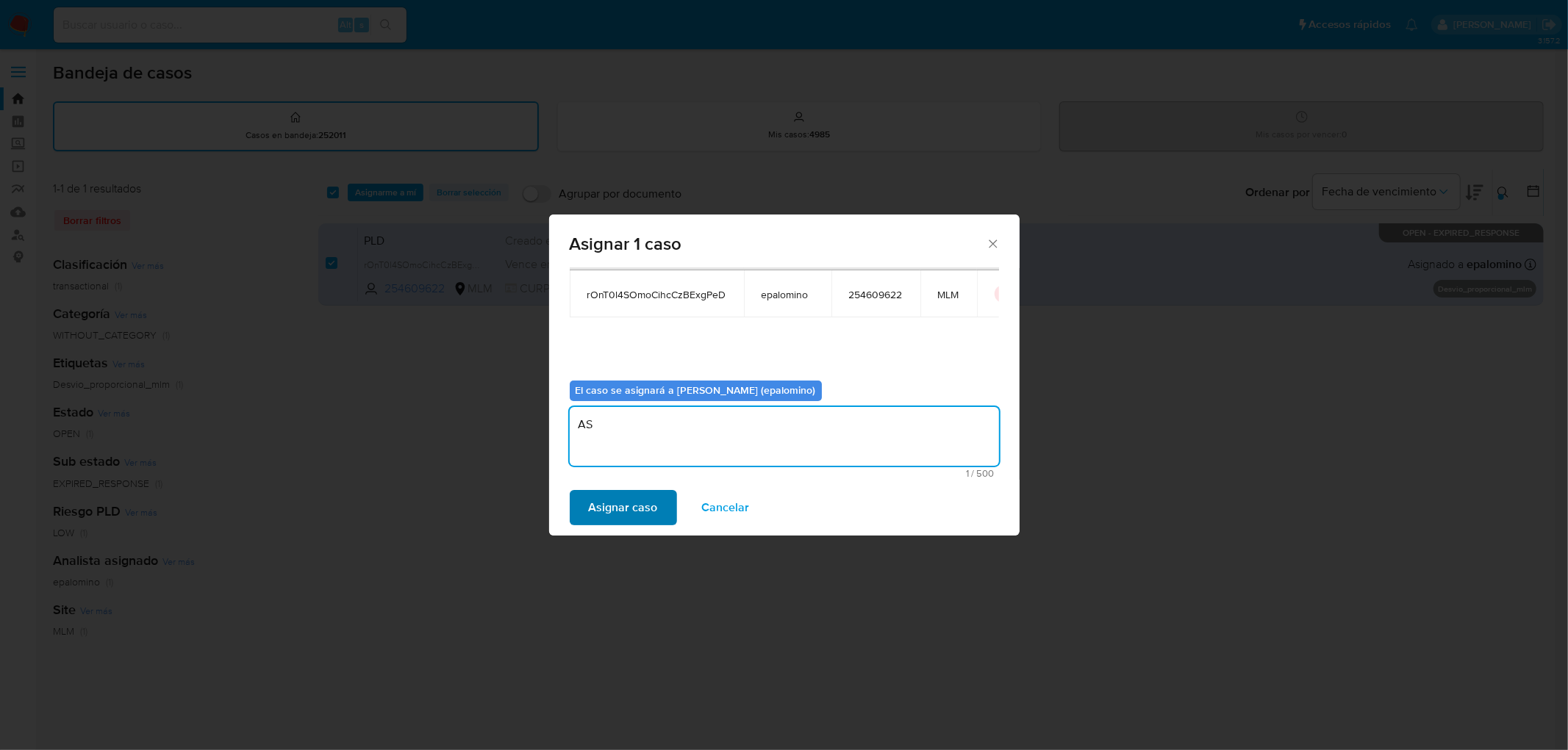
type textarea "AS"
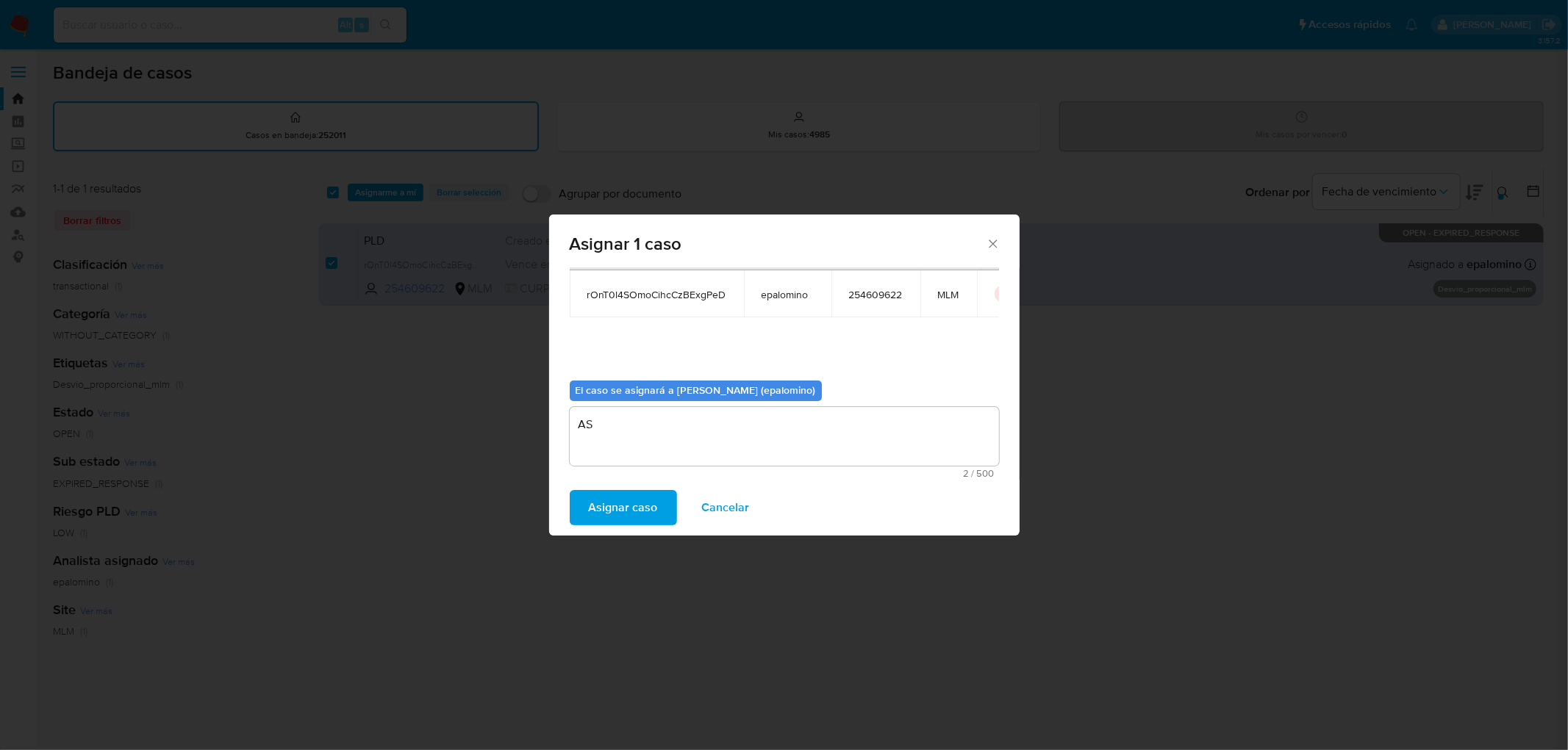
drag, startPoint x: 606, startPoint y: 512, endPoint x: 454, endPoint y: 63, distance: 474.0
click at [605, 512] on span "Asignar caso" at bounding box center [623, 507] width 69 height 32
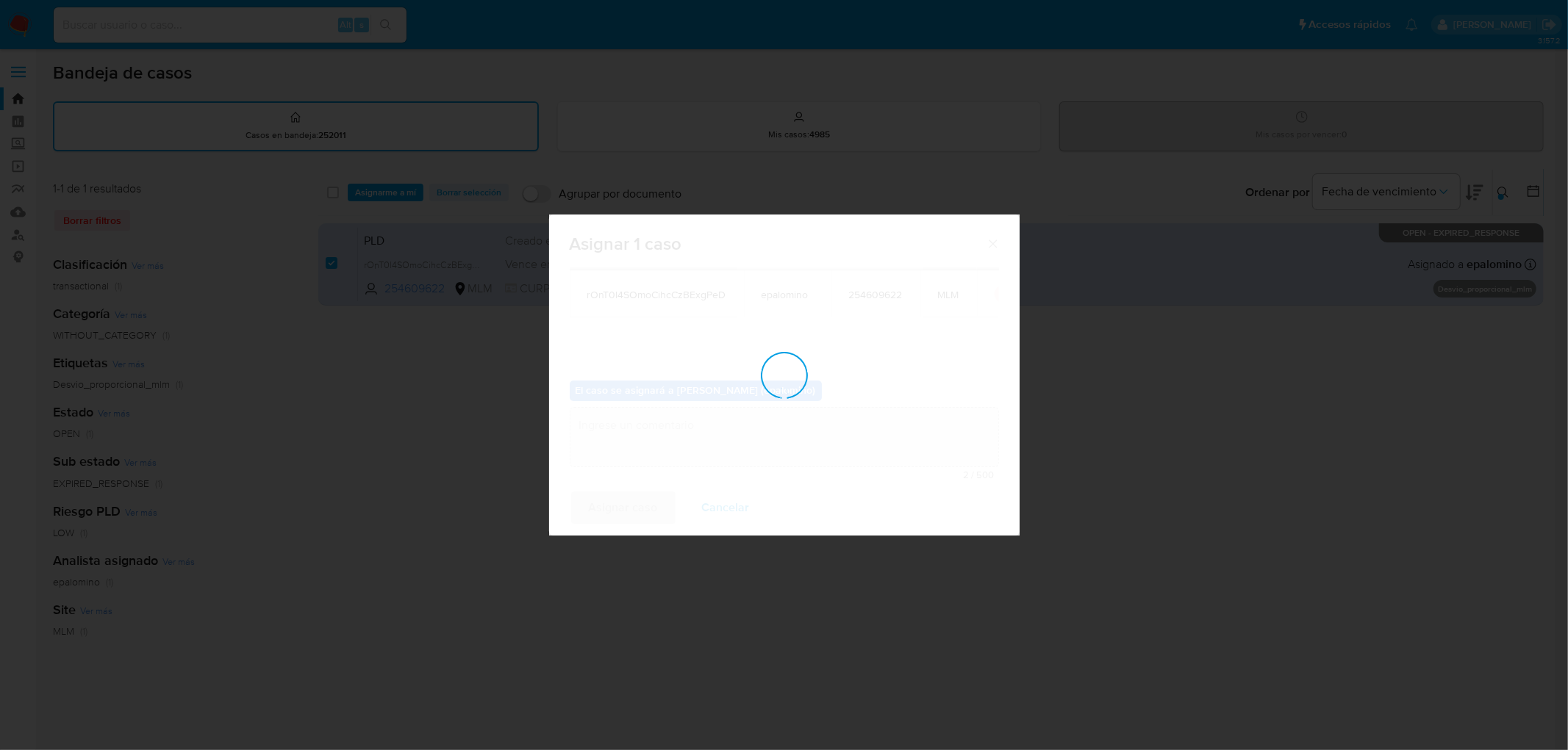
checkbox input "false"
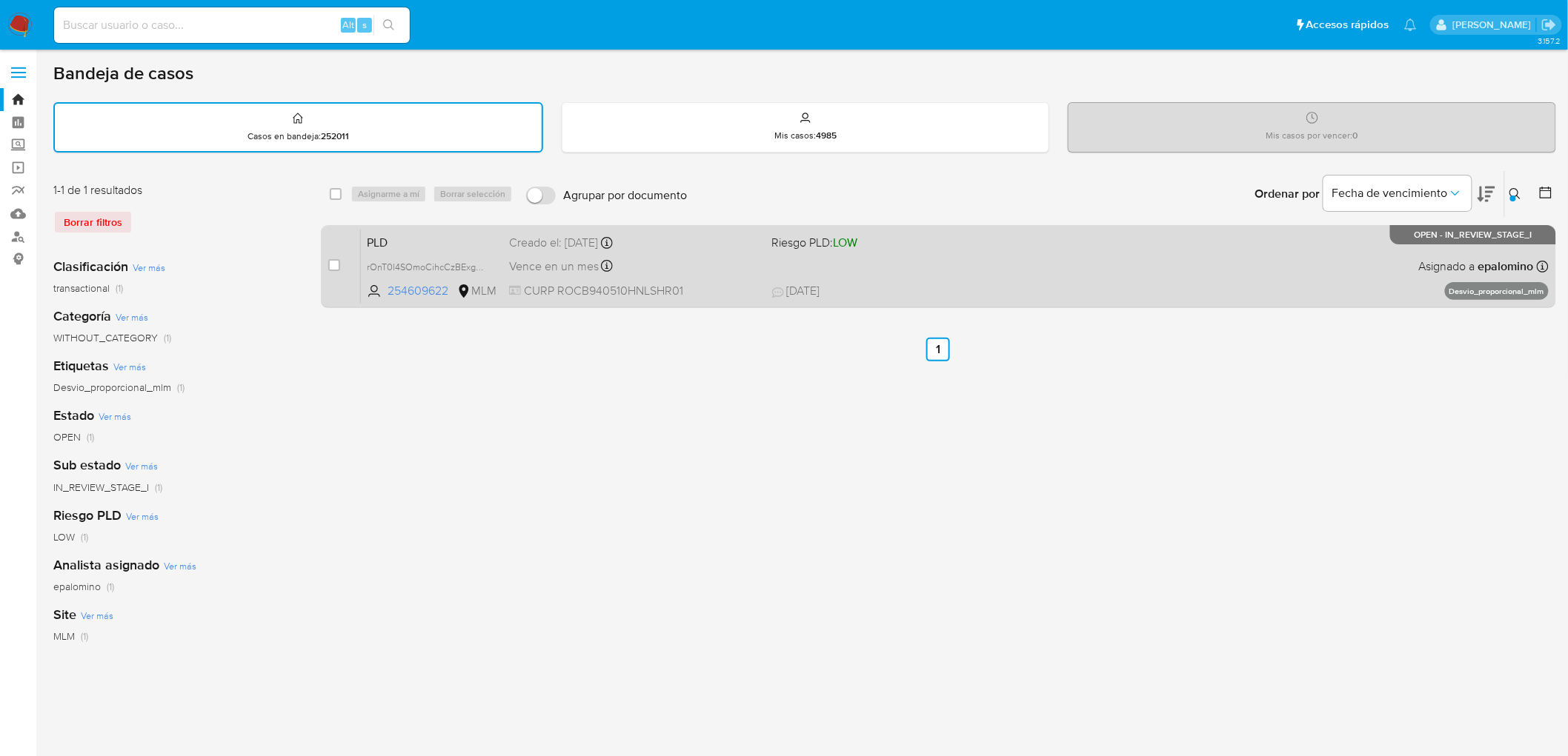
click at [418, 247] on span "PLD" at bounding box center [432, 241] width 130 height 20
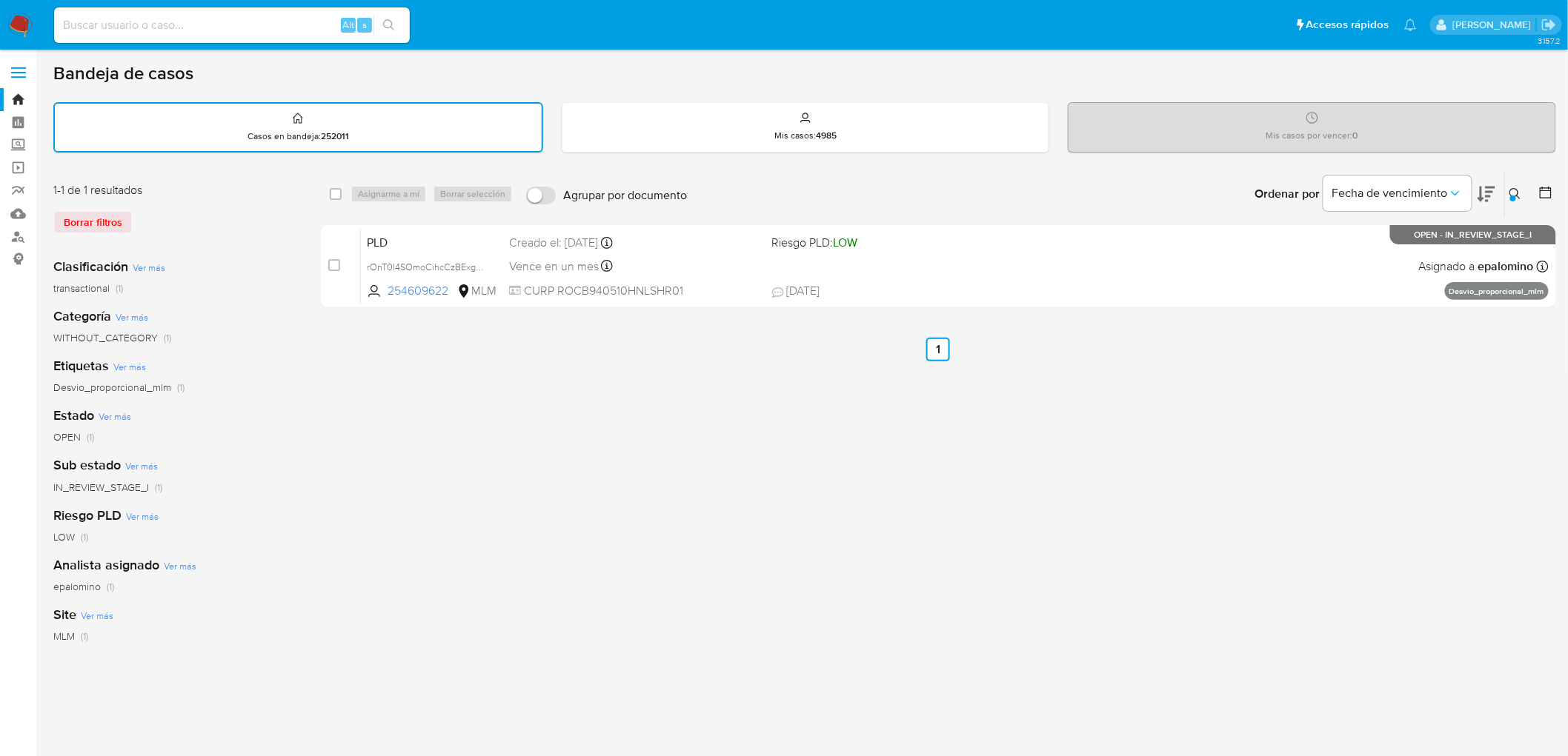
drag, startPoint x: 23, startPoint y: 24, endPoint x: 97, endPoint y: 41, distance: 75.9
click at [22, 24] on img at bounding box center [20, 25] width 25 height 25
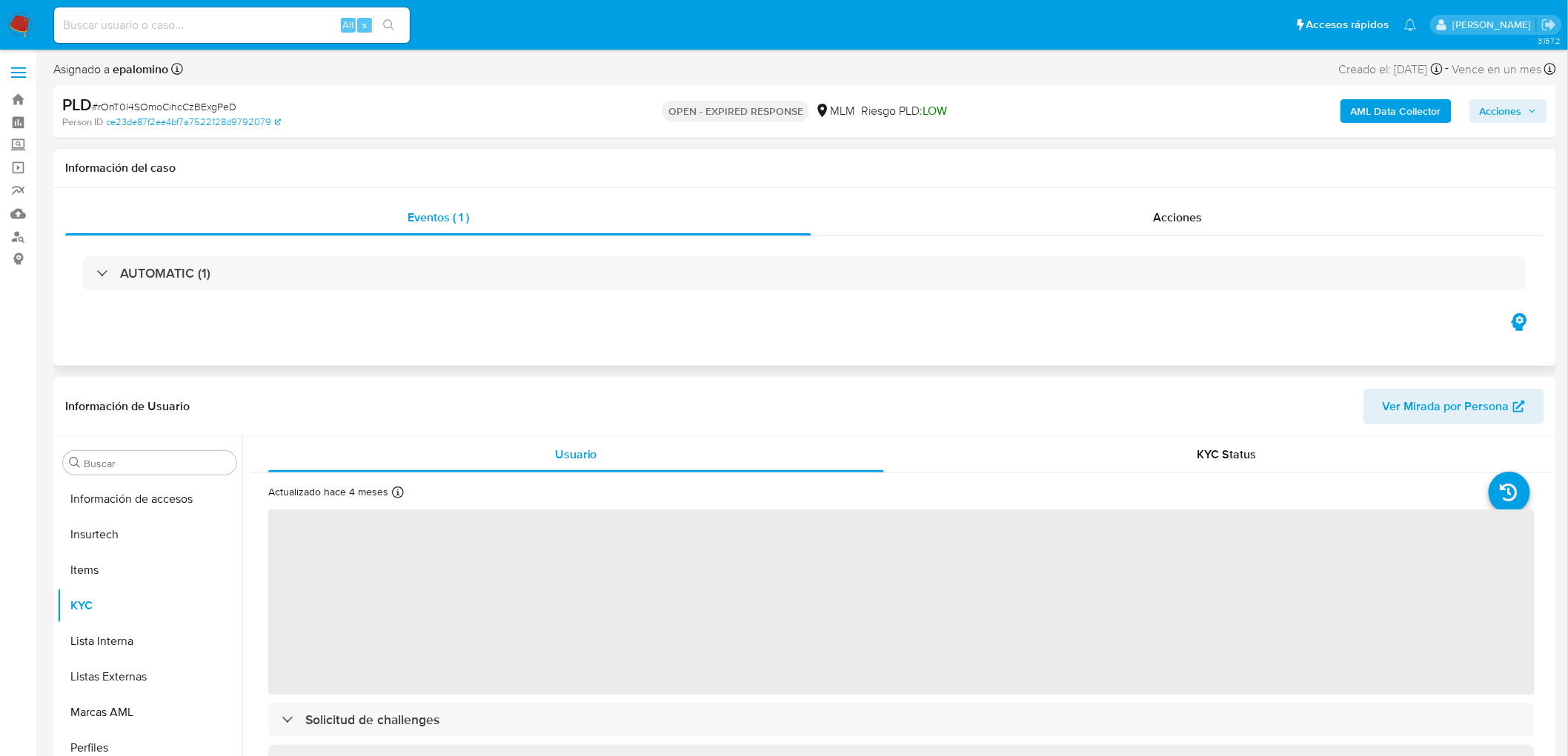
scroll to position [625, 0]
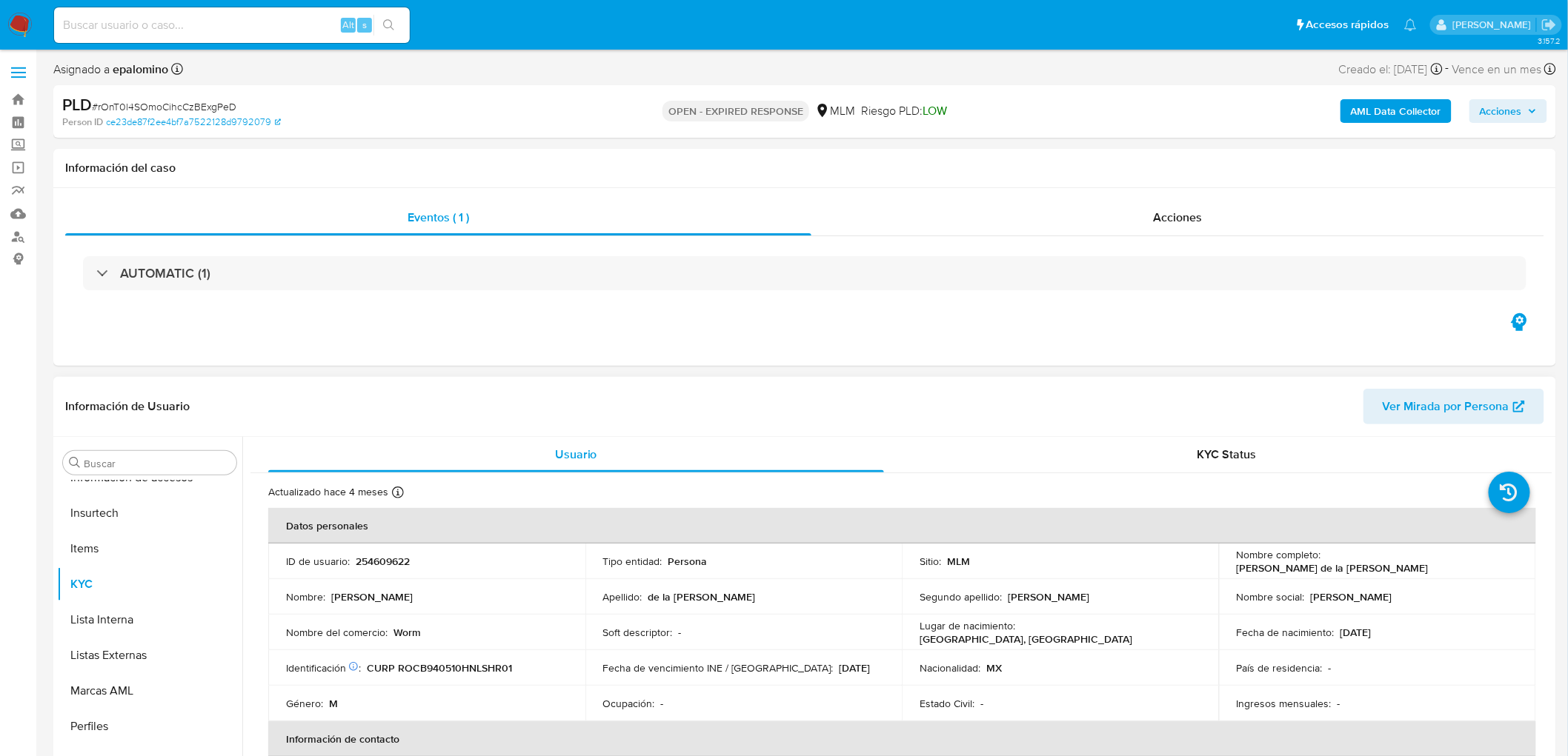
select select "10"
click at [395, 556] on p "254609622" at bounding box center [382, 562] width 54 height 13
copy p "254609622"
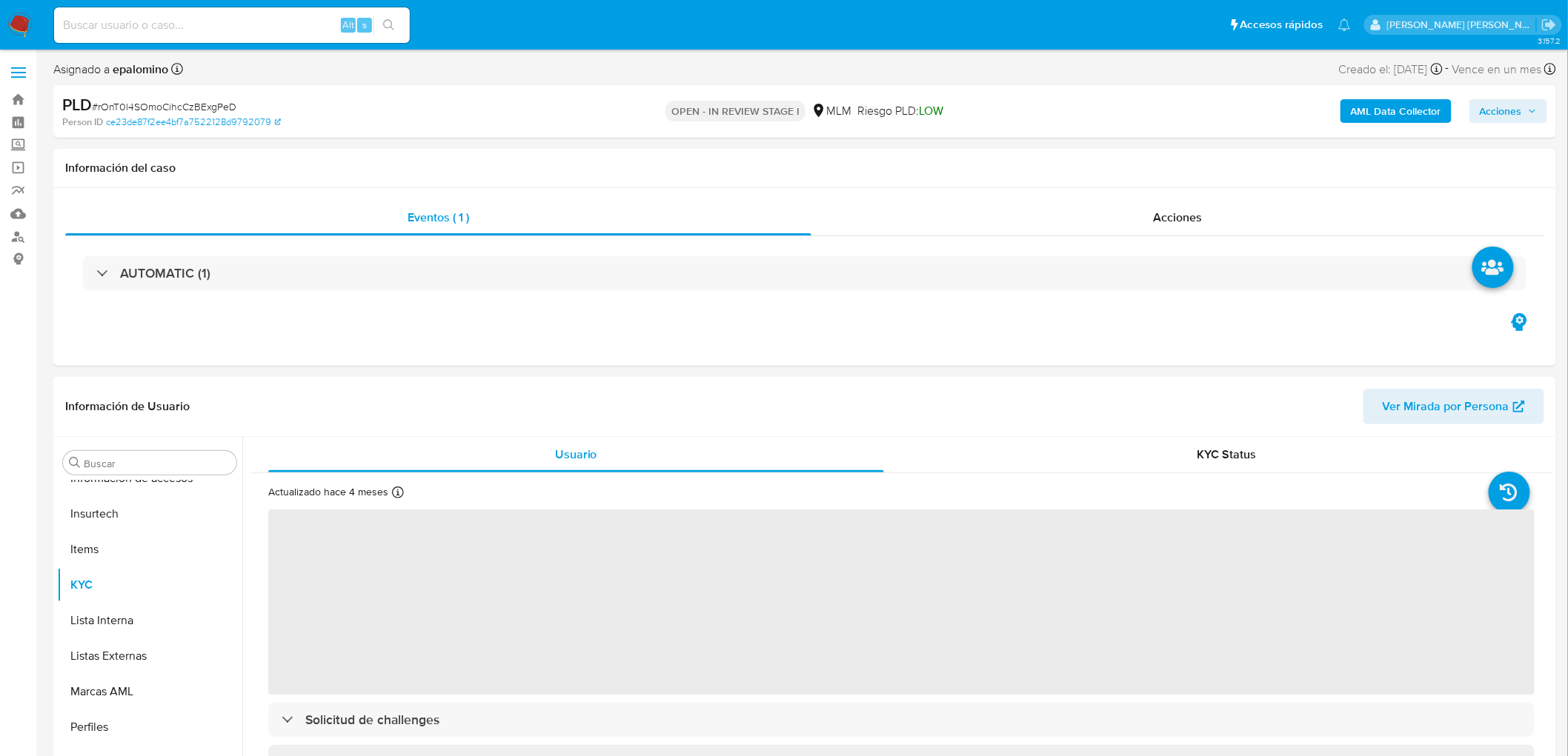
scroll to position [625, 0]
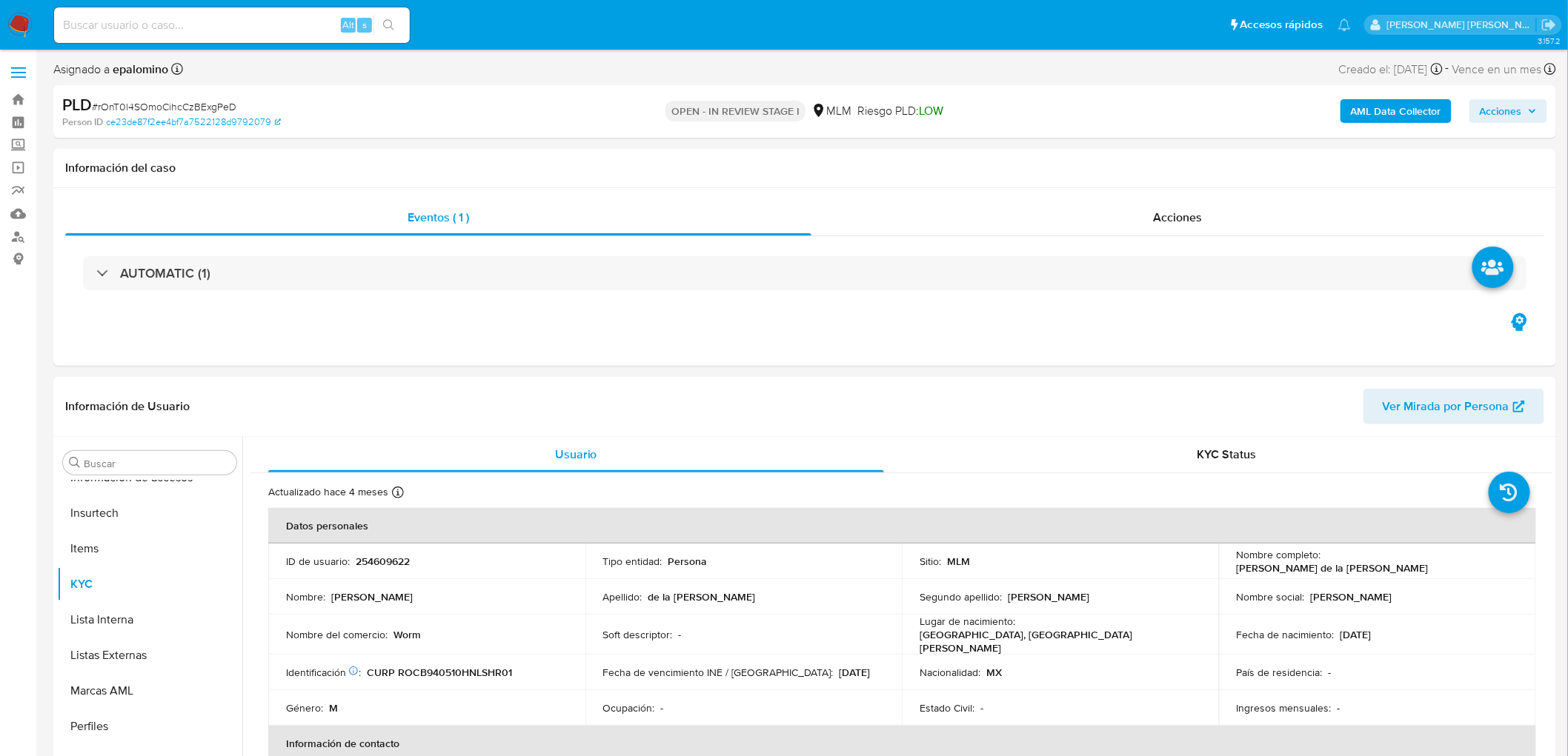
select select "10"
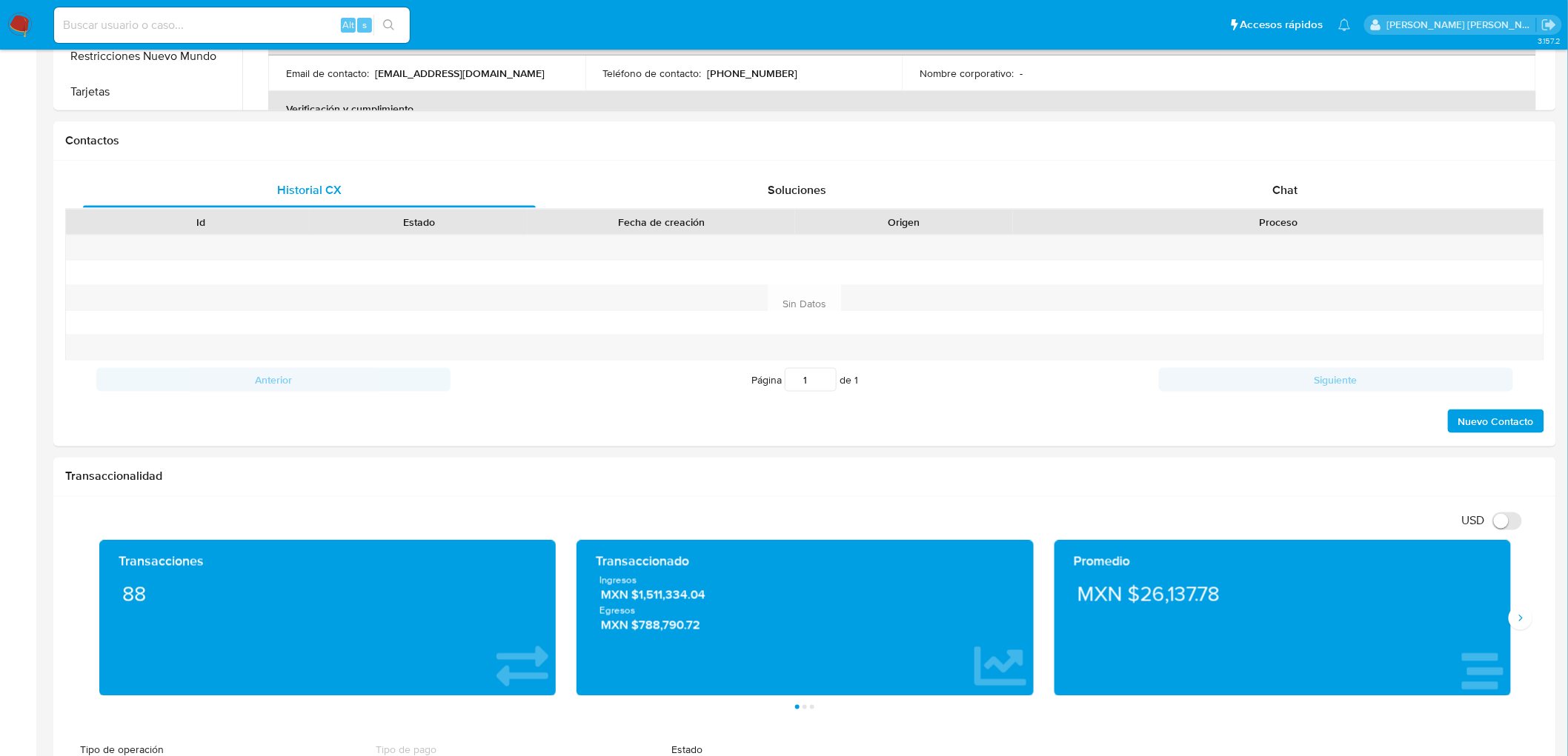
scroll to position [709, 0]
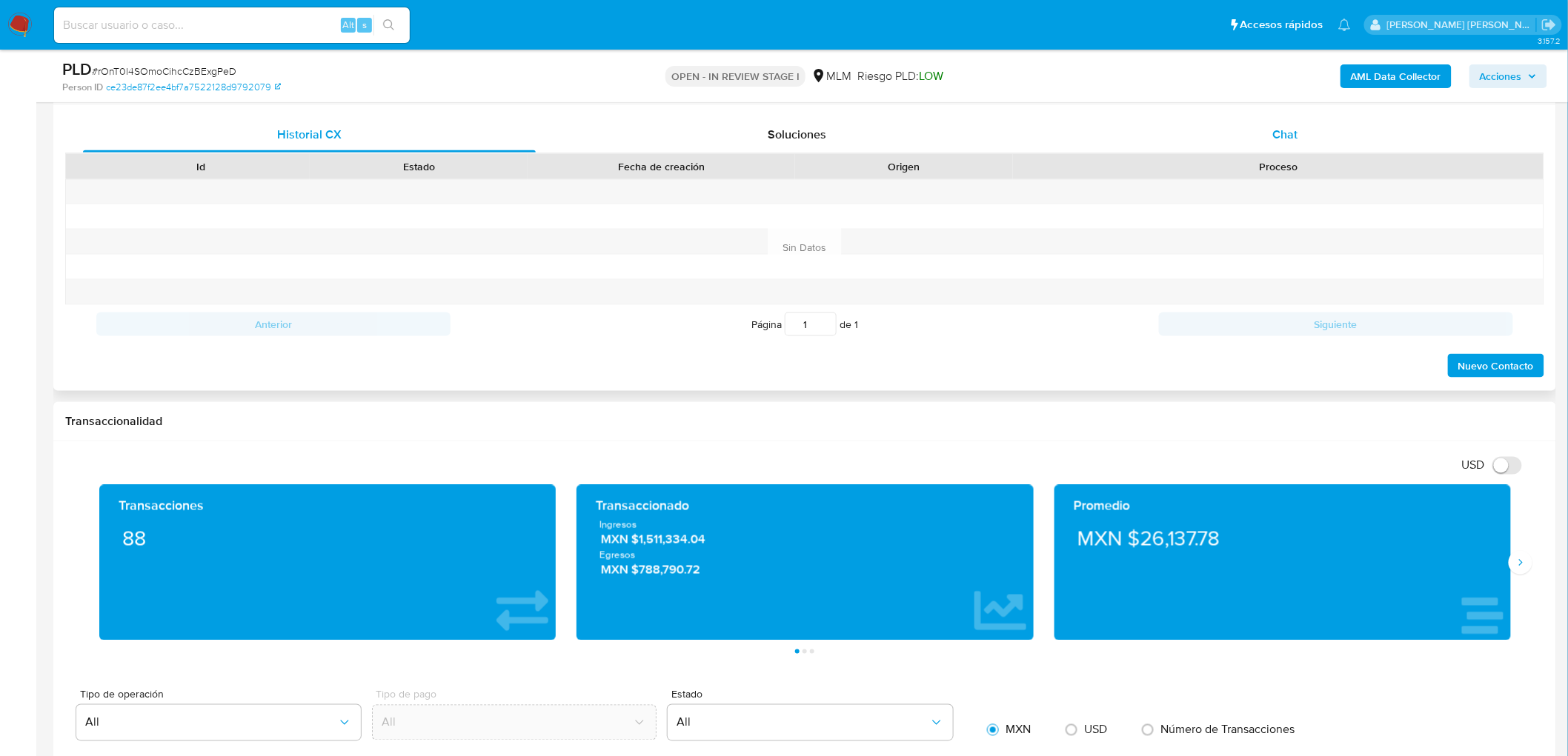
click at [1297, 130] on span "Chat" at bounding box center [1285, 134] width 25 height 17
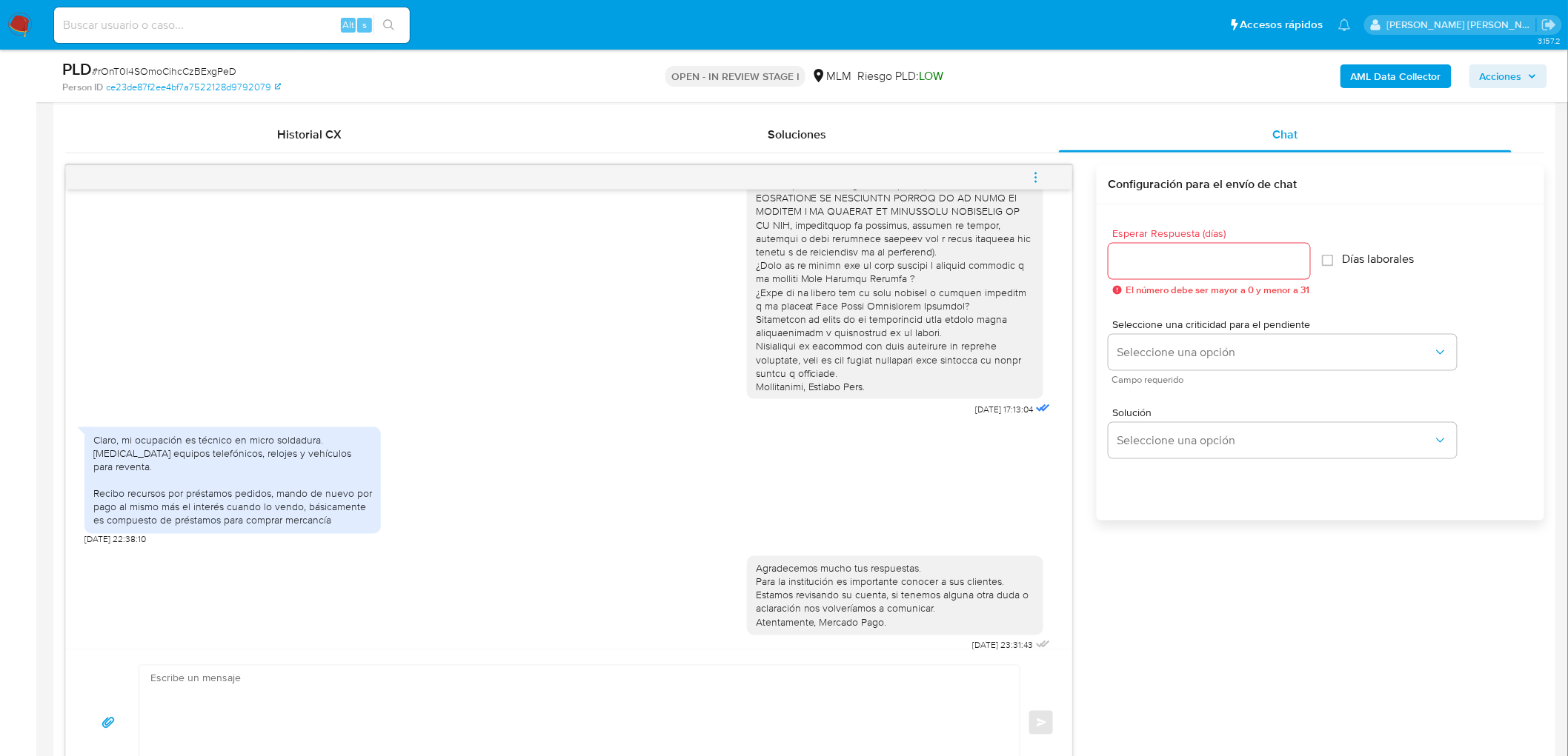
click at [1036, 177] on icon "menu-action" at bounding box center [1036, 178] width 2 height 2
click at [938, 145] on li "Cerrar conversación" at bounding box center [935, 149] width 152 height 27
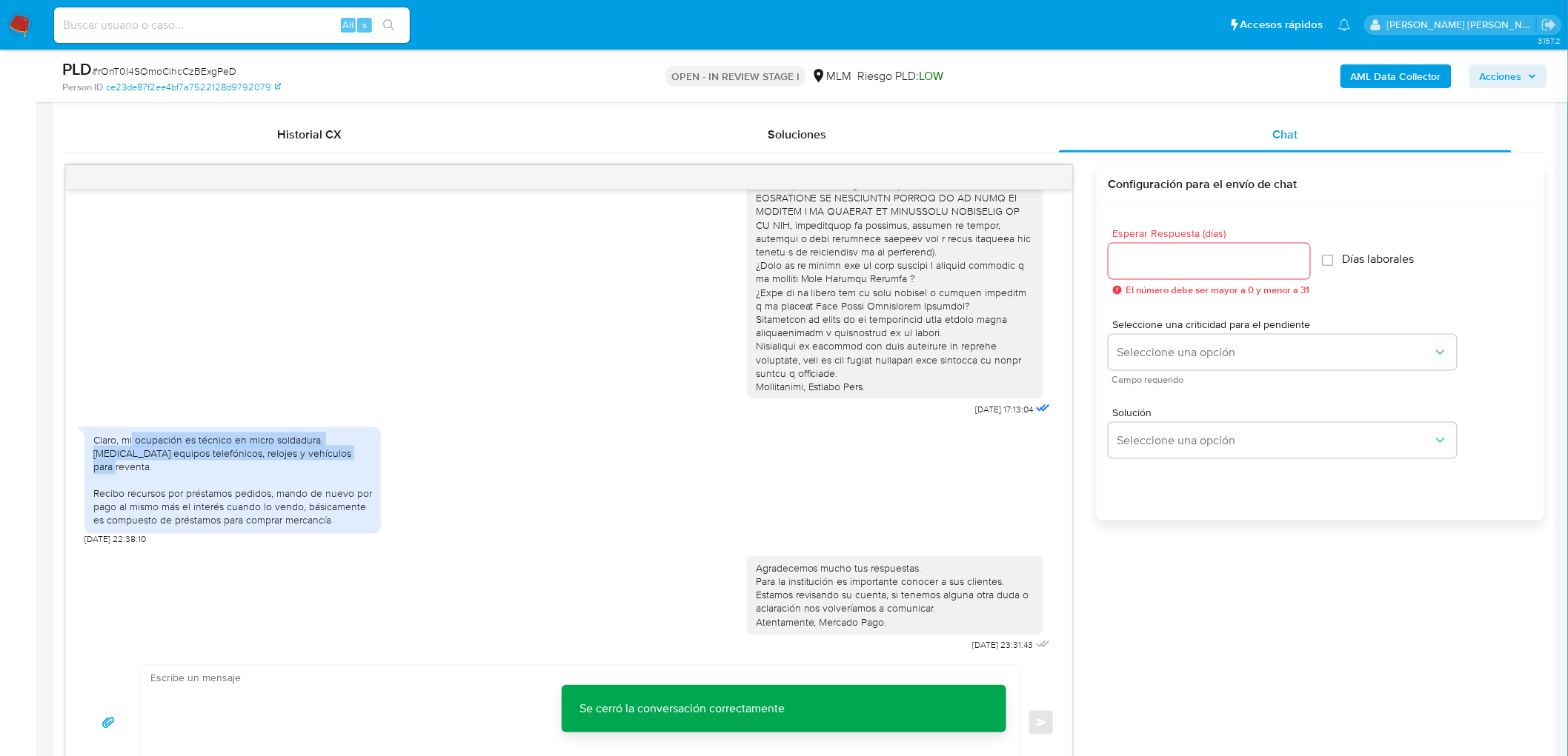
drag, startPoint x: 282, startPoint y: 452, endPoint x: 133, endPoint y: 439, distance: 149.6
click at [133, 439] on div "Claro, mi ocupación es técnico en micro soldadura. Compro equipos telefónicos, …" at bounding box center [233, 480] width 279 height 94
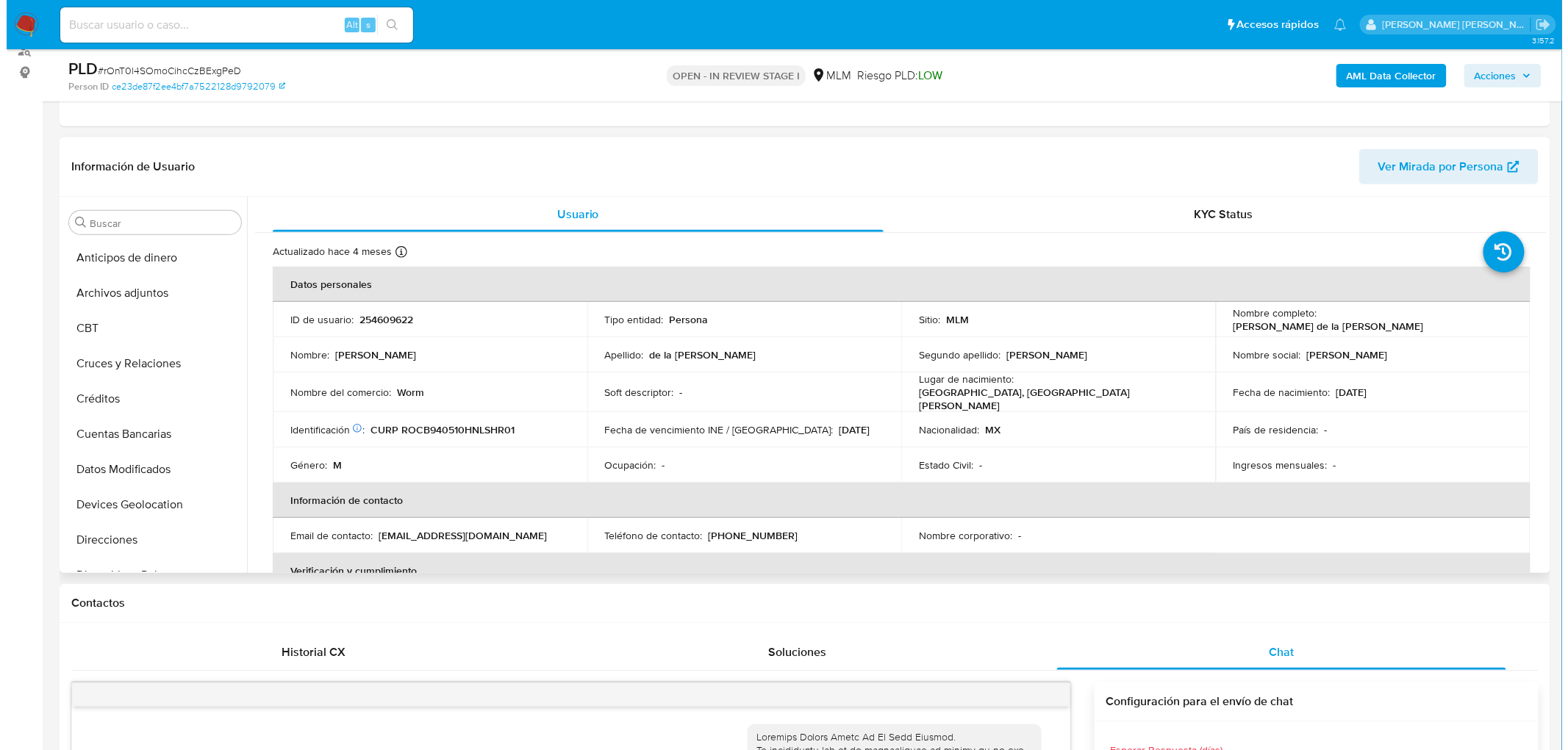
scroll to position [132, 0]
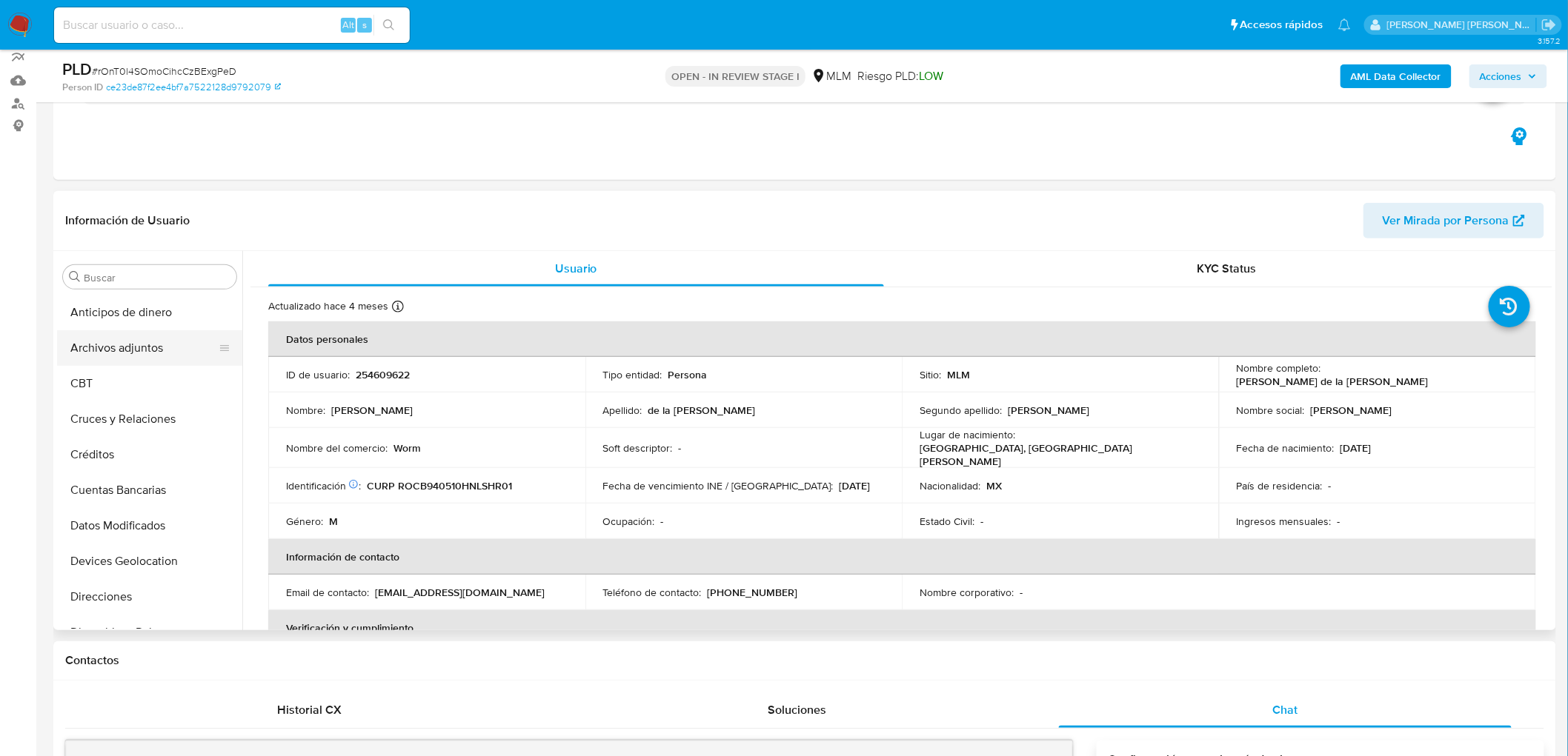
click at [158, 346] on button "Archivos adjuntos" at bounding box center [143, 348] width 173 height 35
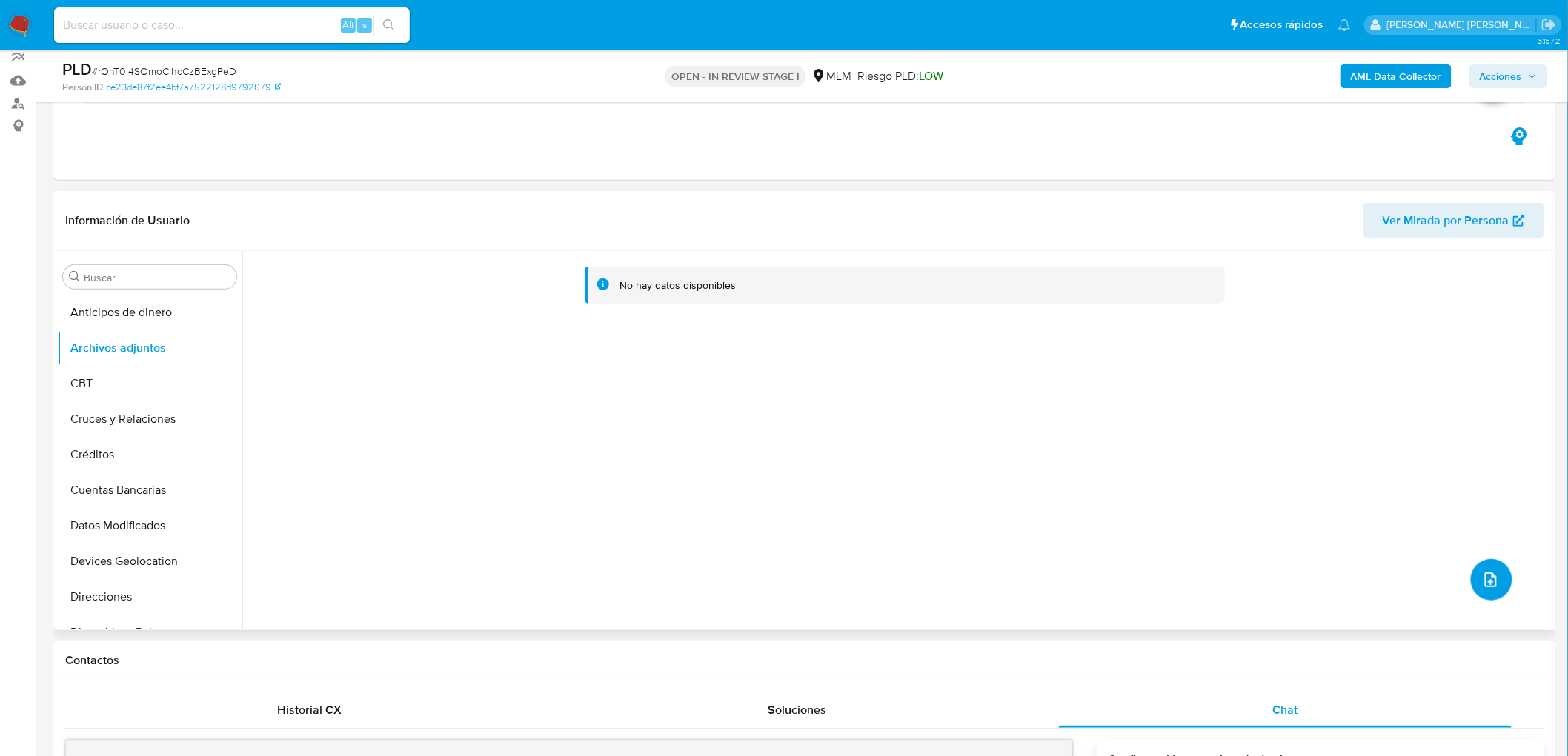
click at [1491, 576] on icon "upload-file" at bounding box center [1490, 579] width 18 height 18
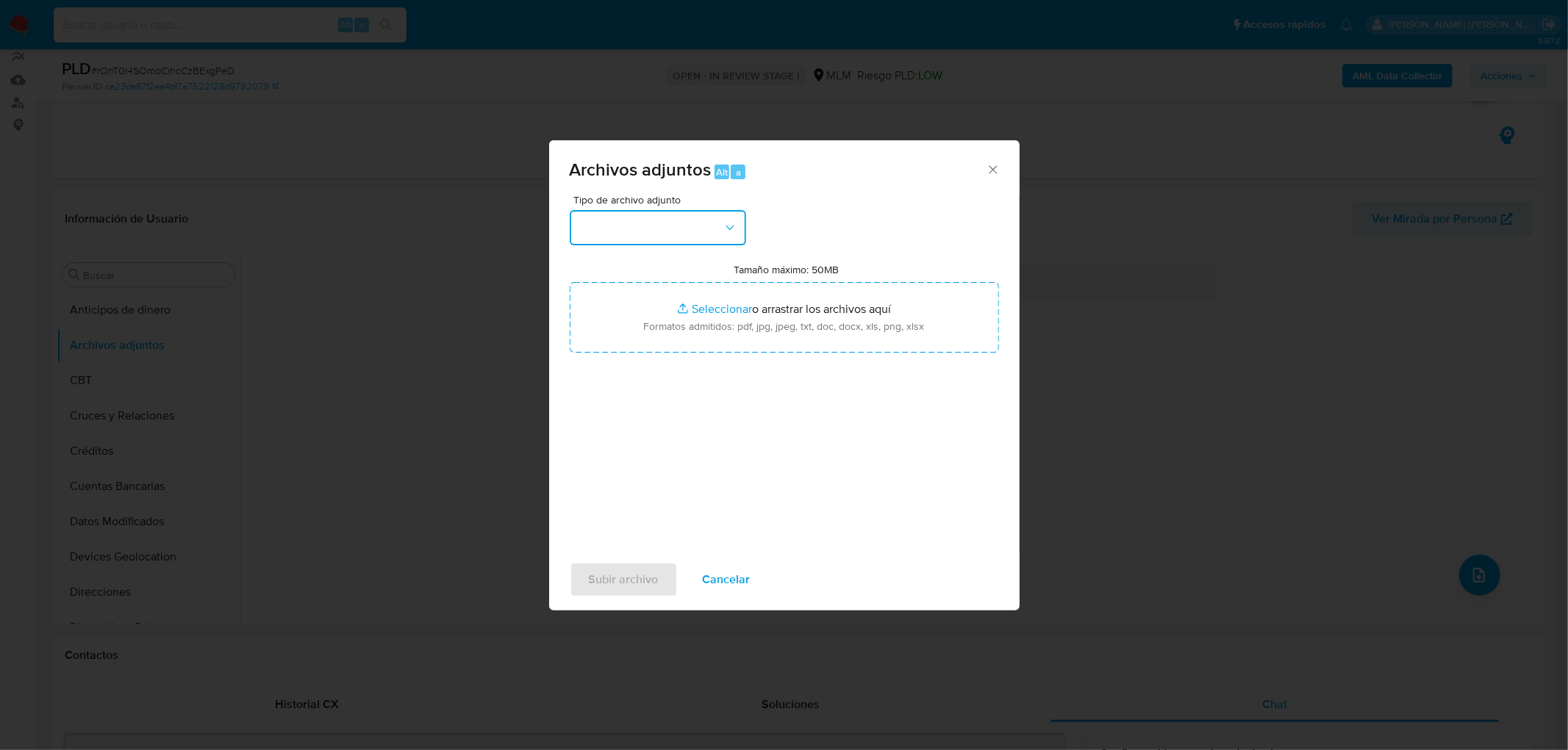
click at [708, 216] on button "button" at bounding box center [657, 228] width 176 height 35
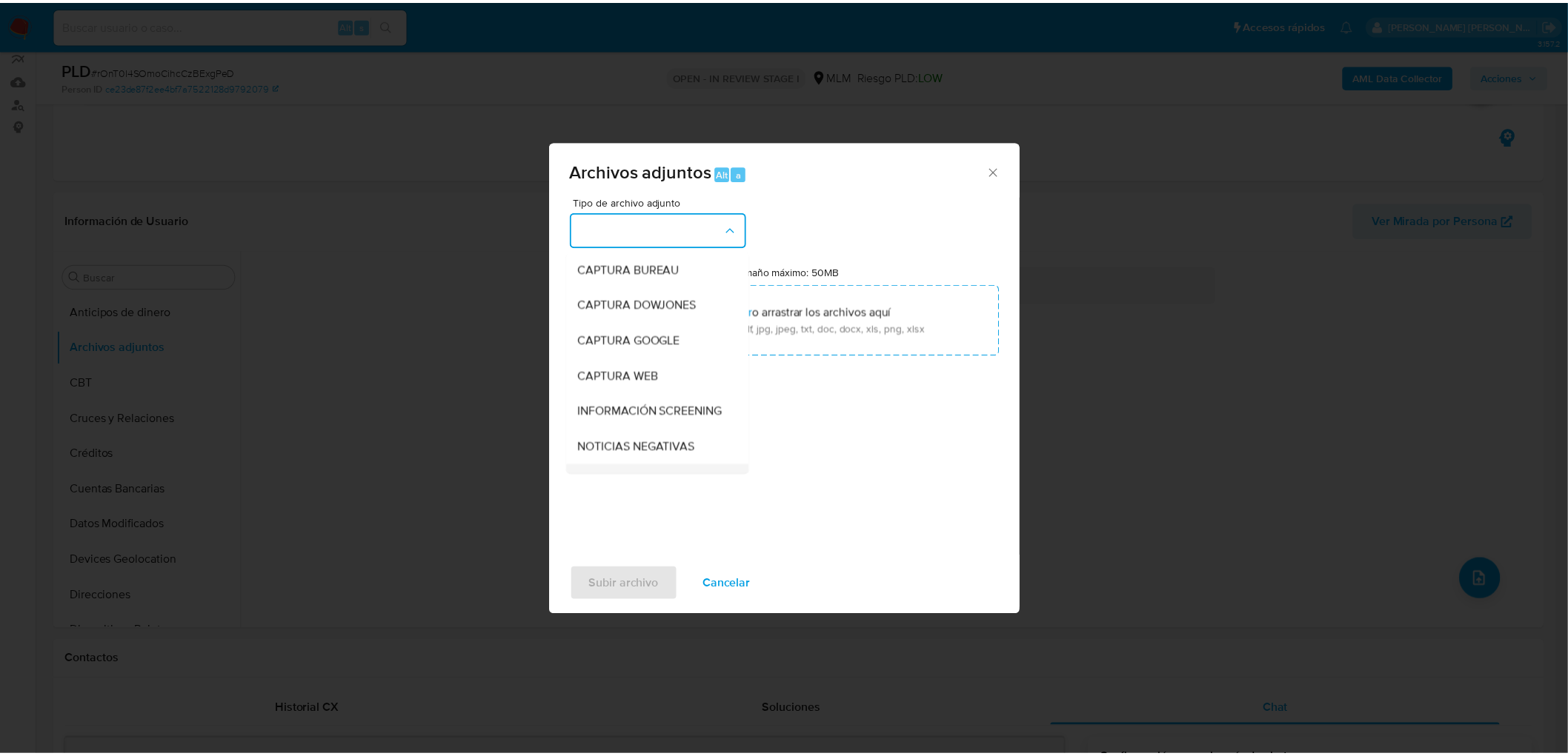
scroll to position [165, 0]
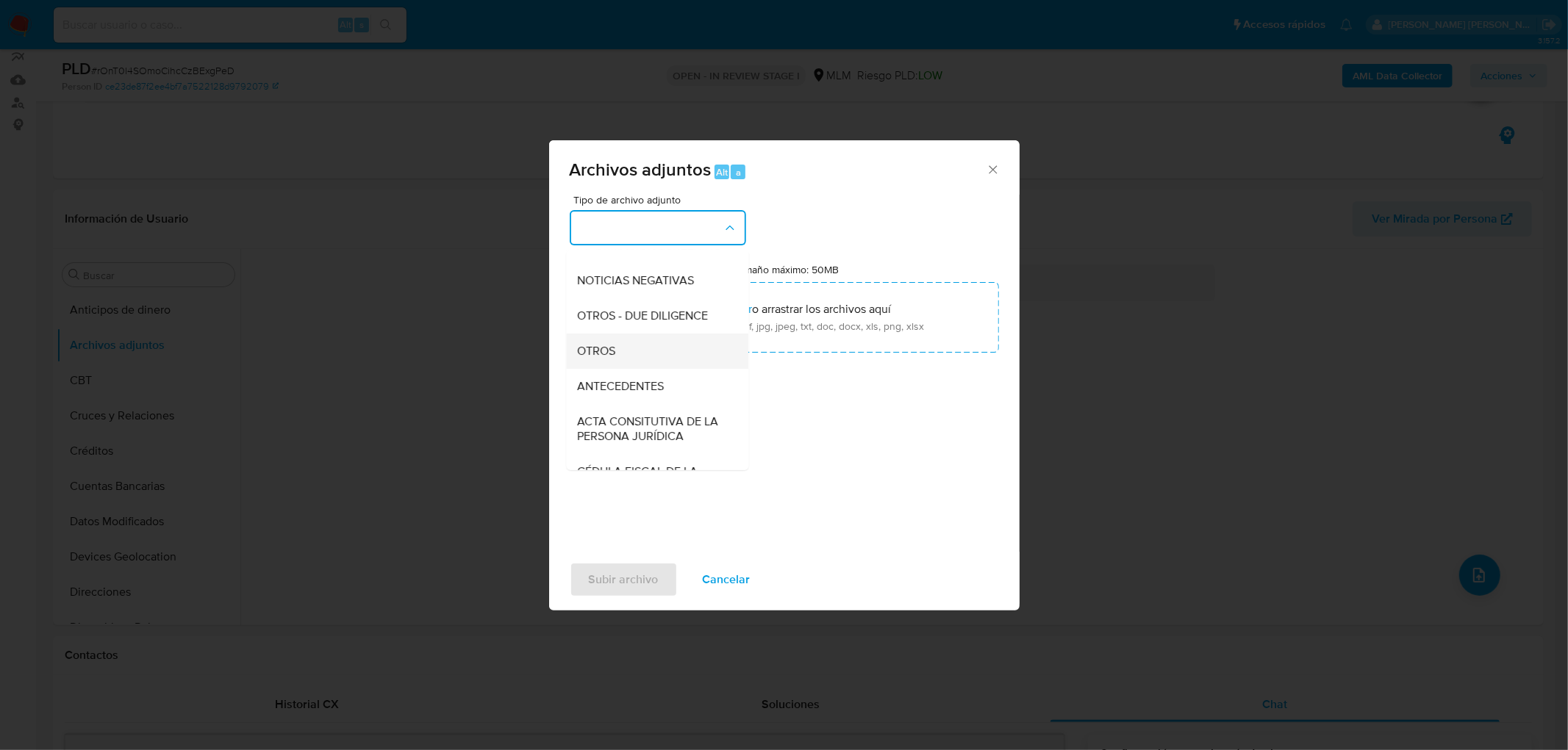
click at [652, 355] on div "OTROS" at bounding box center [652, 351] width 150 height 35
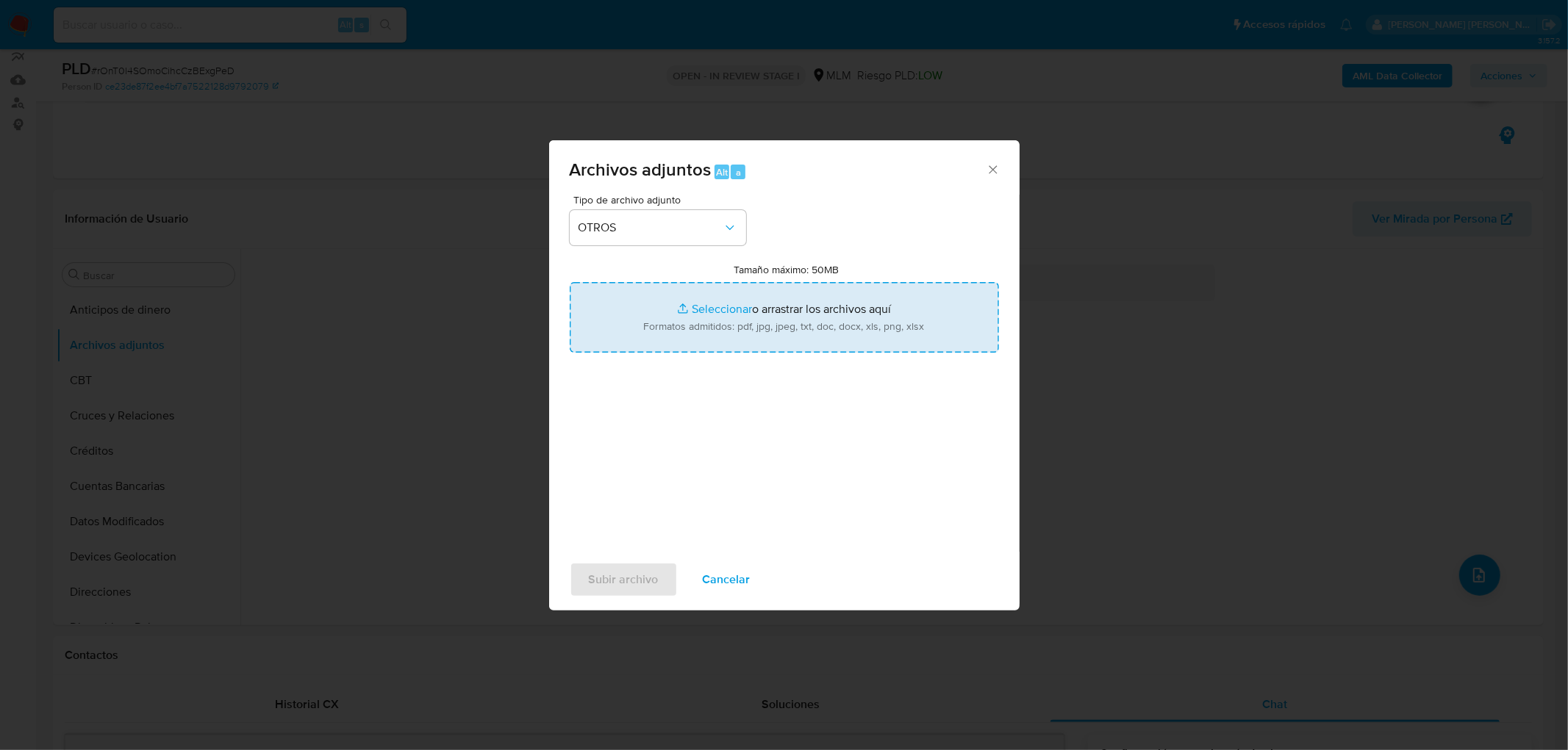
type input "C:\fakepath\254609622_Brayan Osmar de la Rosa Charles_AGO2025..xlsx"
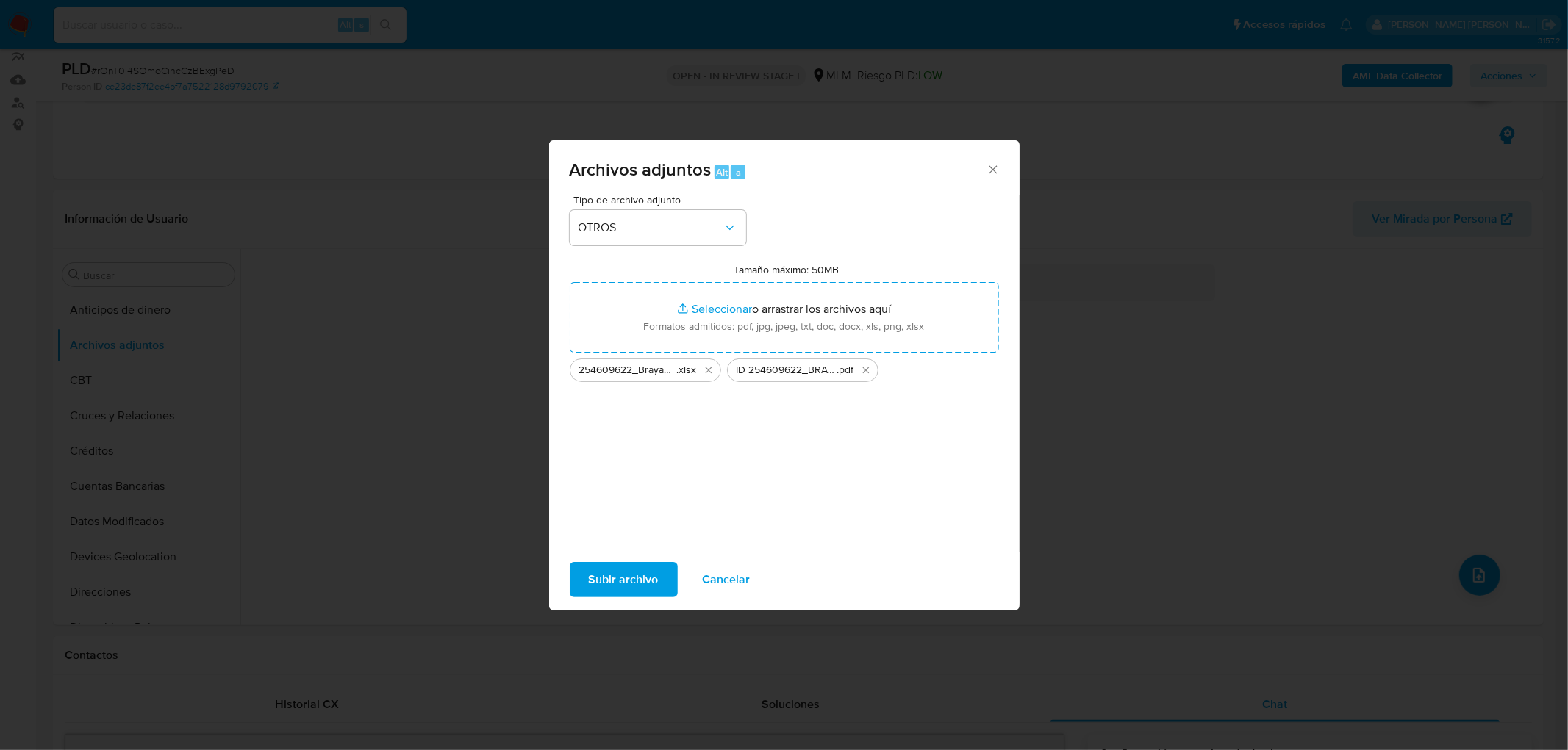
click at [641, 570] on span "Subir archivo" at bounding box center [624, 579] width 70 height 32
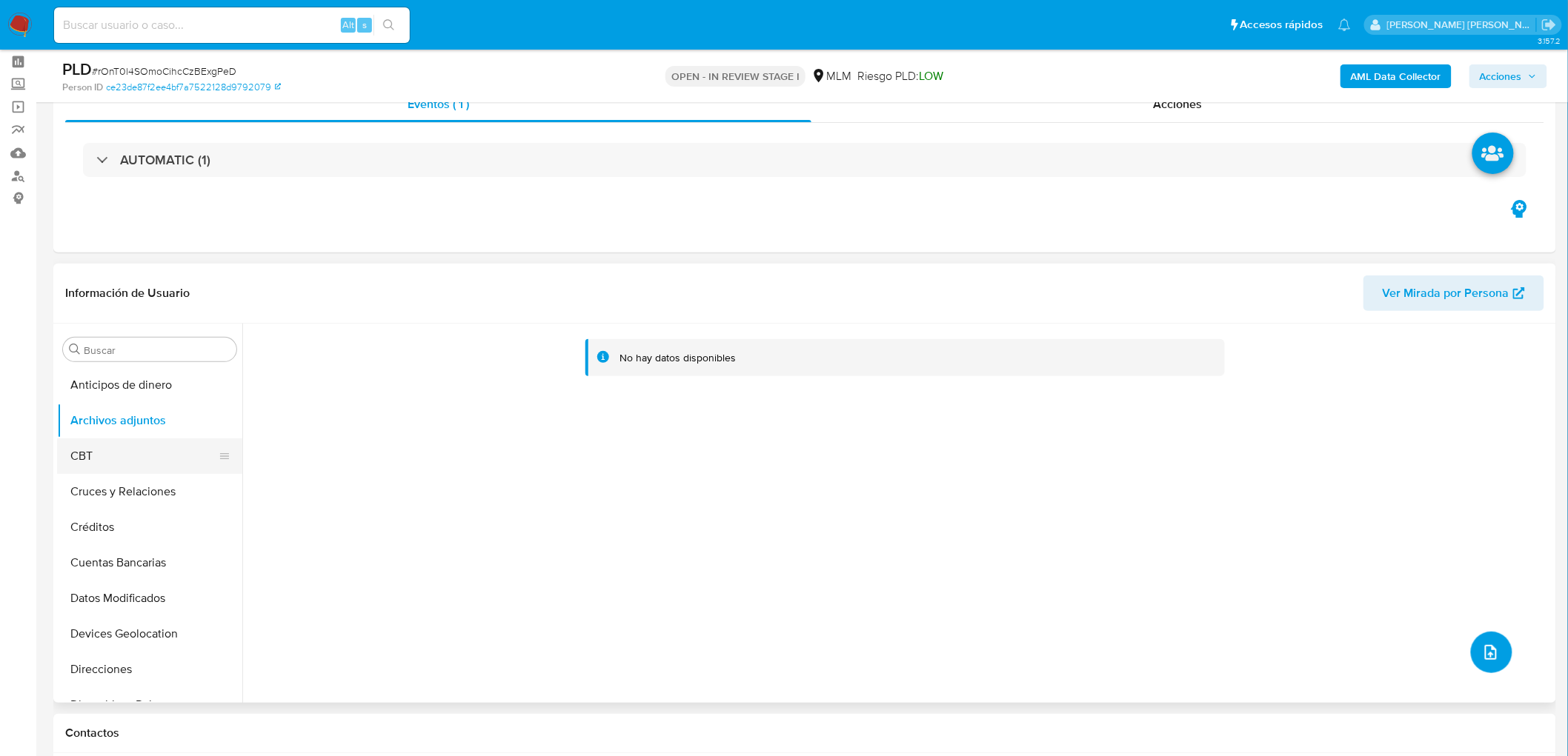
scroll to position [50, 0]
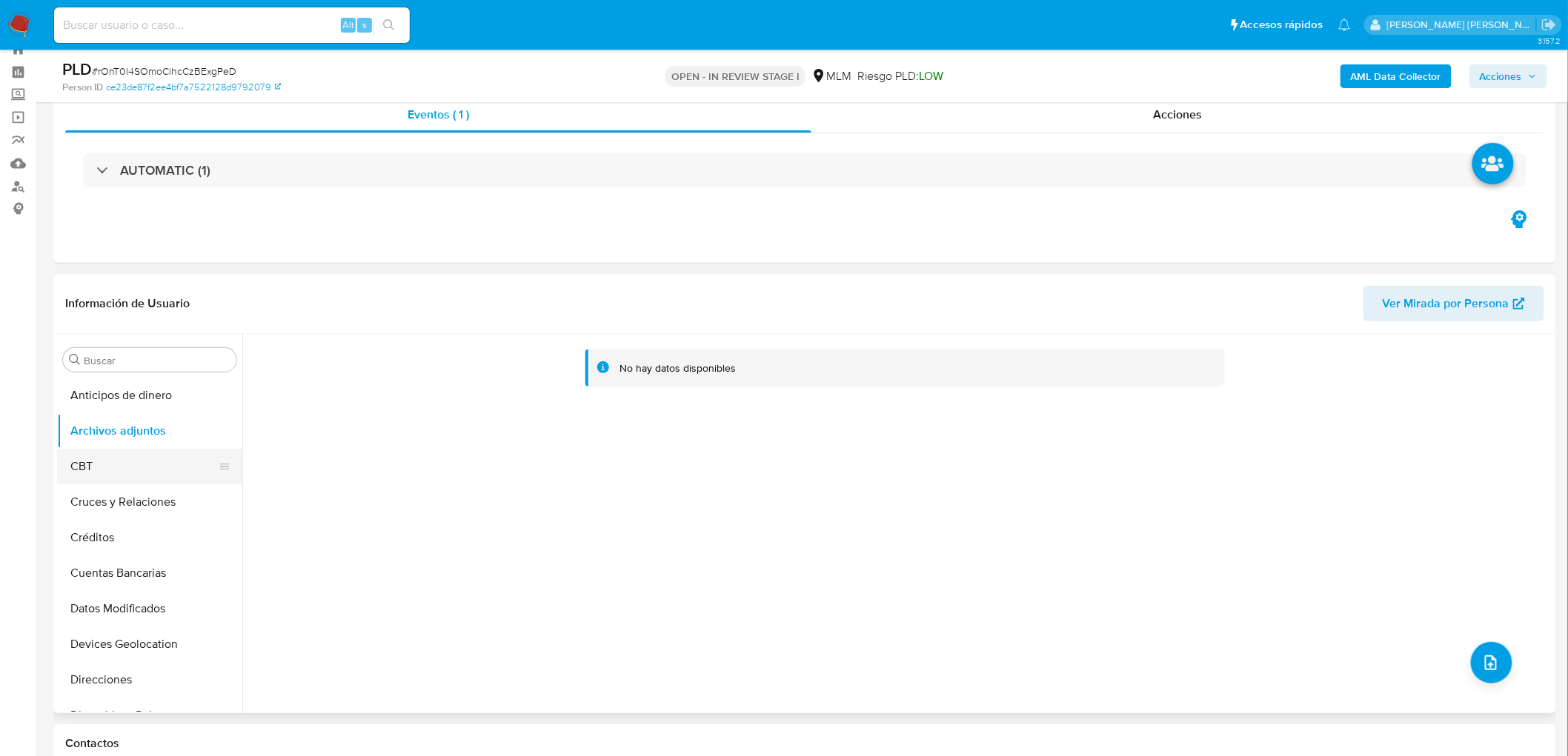
click at [124, 475] on button "CBT" at bounding box center [143, 467] width 173 height 35
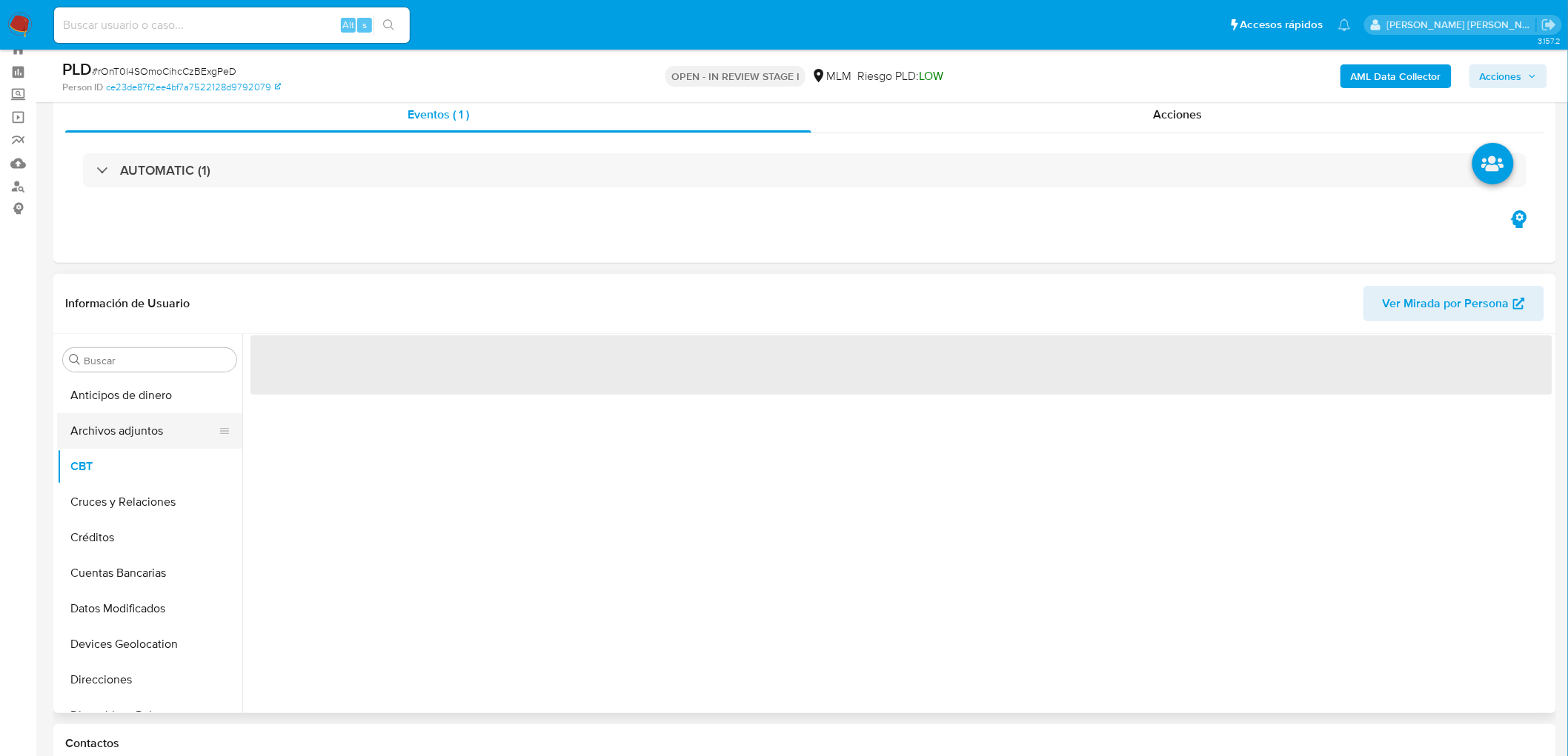
click at [153, 431] on button "Archivos adjuntos" at bounding box center [143, 431] width 173 height 35
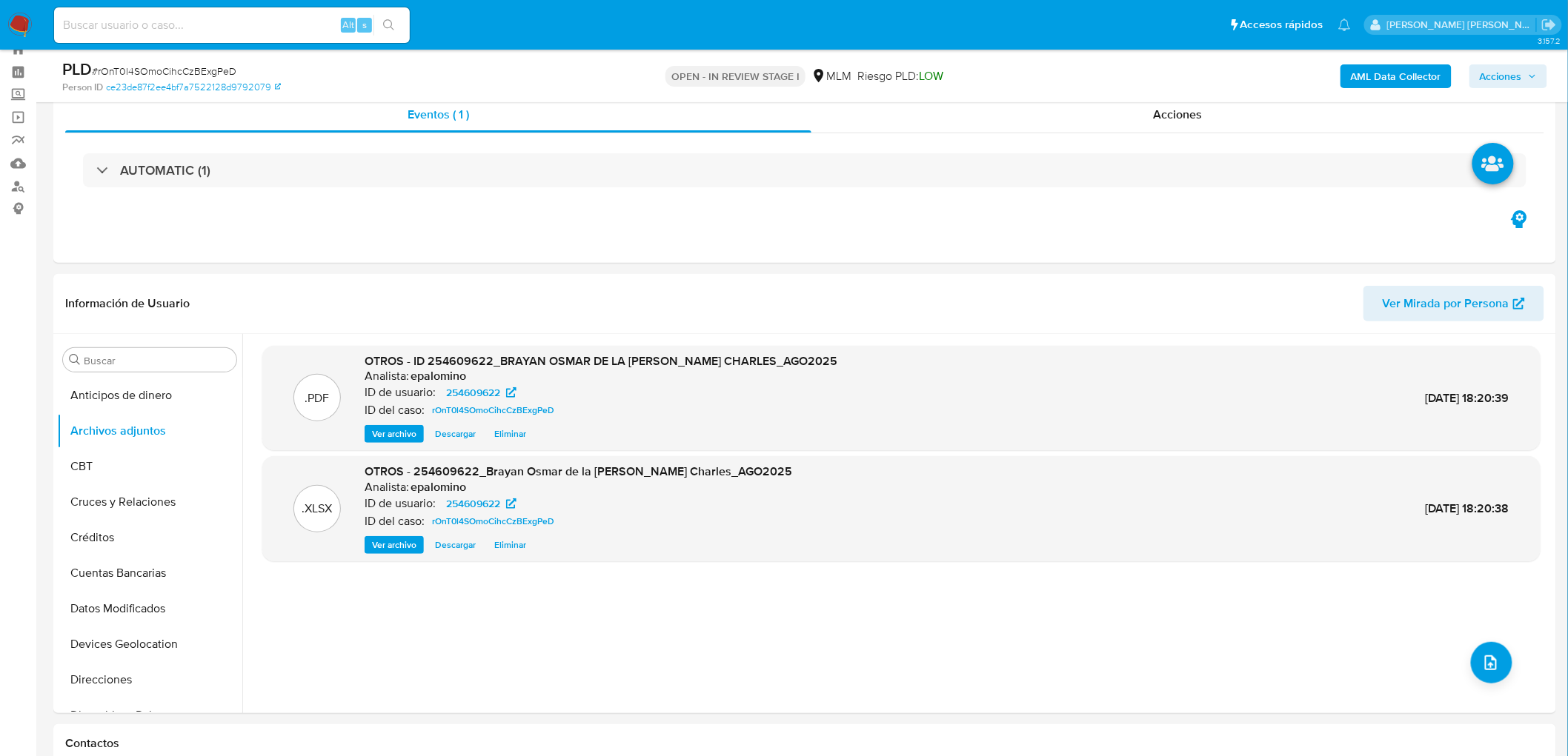
click at [1499, 71] on span "Acciones" at bounding box center [1500, 75] width 42 height 23
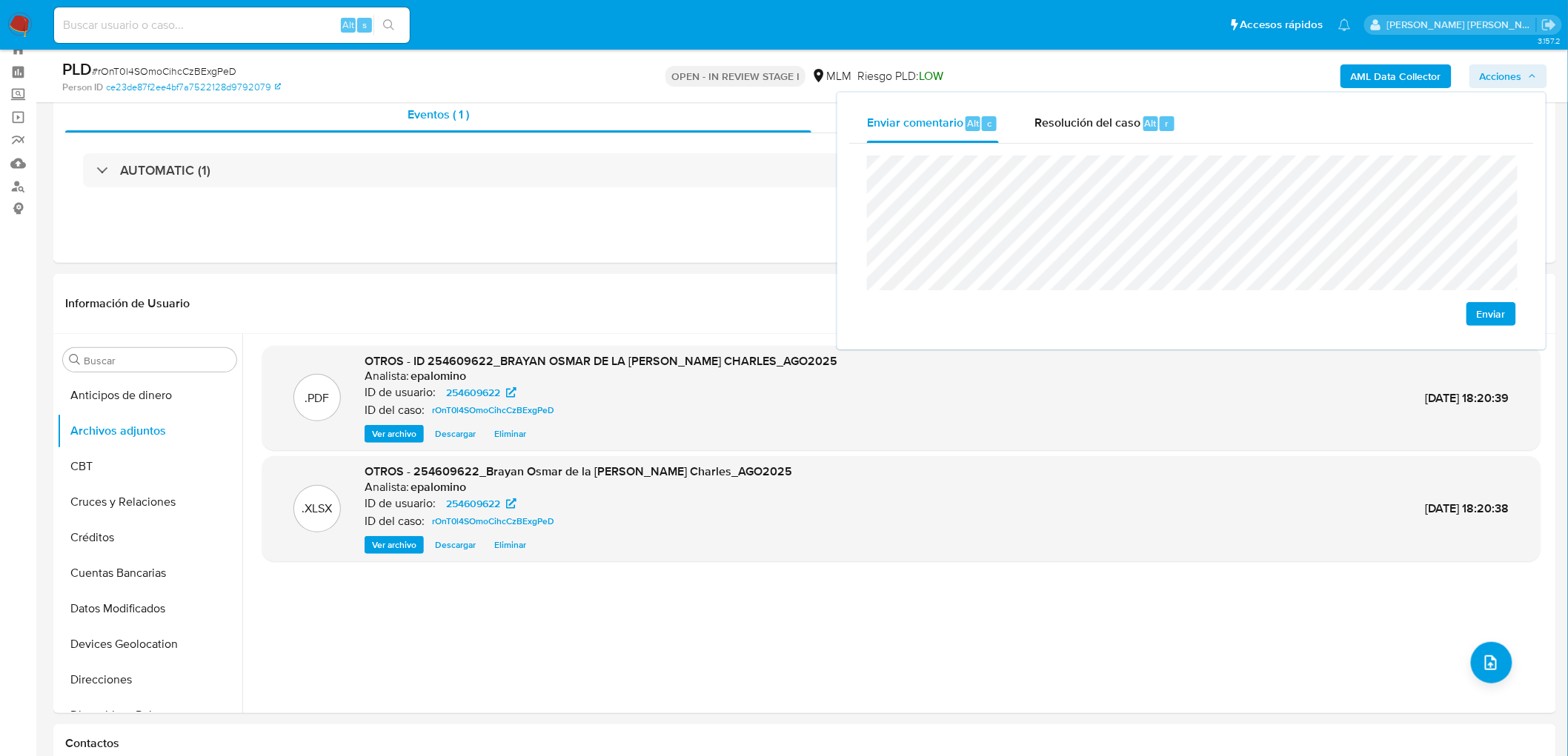
click at [1502, 312] on span "Enviar" at bounding box center [1491, 314] width 29 height 20
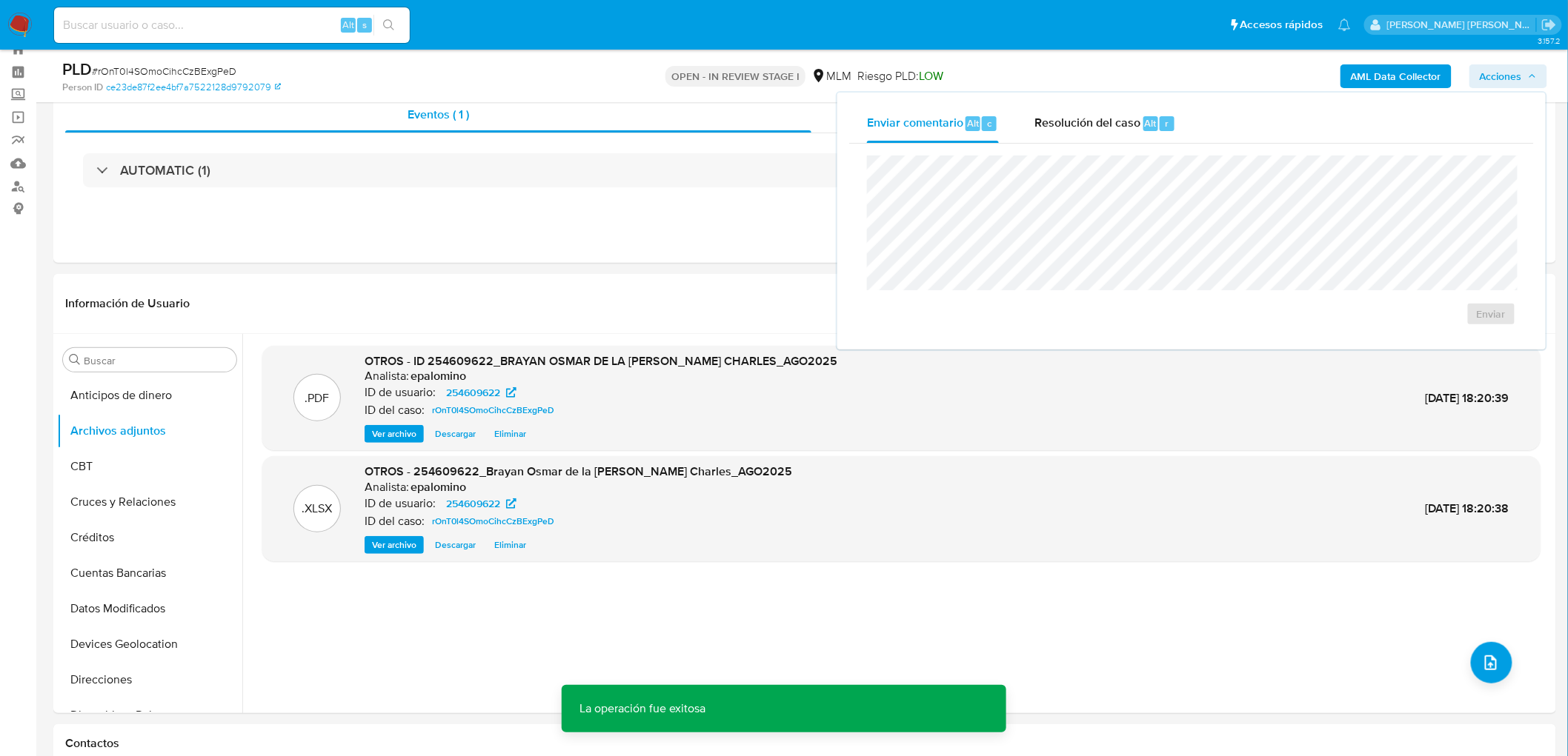
drag, startPoint x: 1130, startPoint y: 126, endPoint x: 1136, endPoint y: 150, distance: 24.7
click at [1131, 126] on span "Resolución del caso" at bounding box center [1087, 123] width 106 height 17
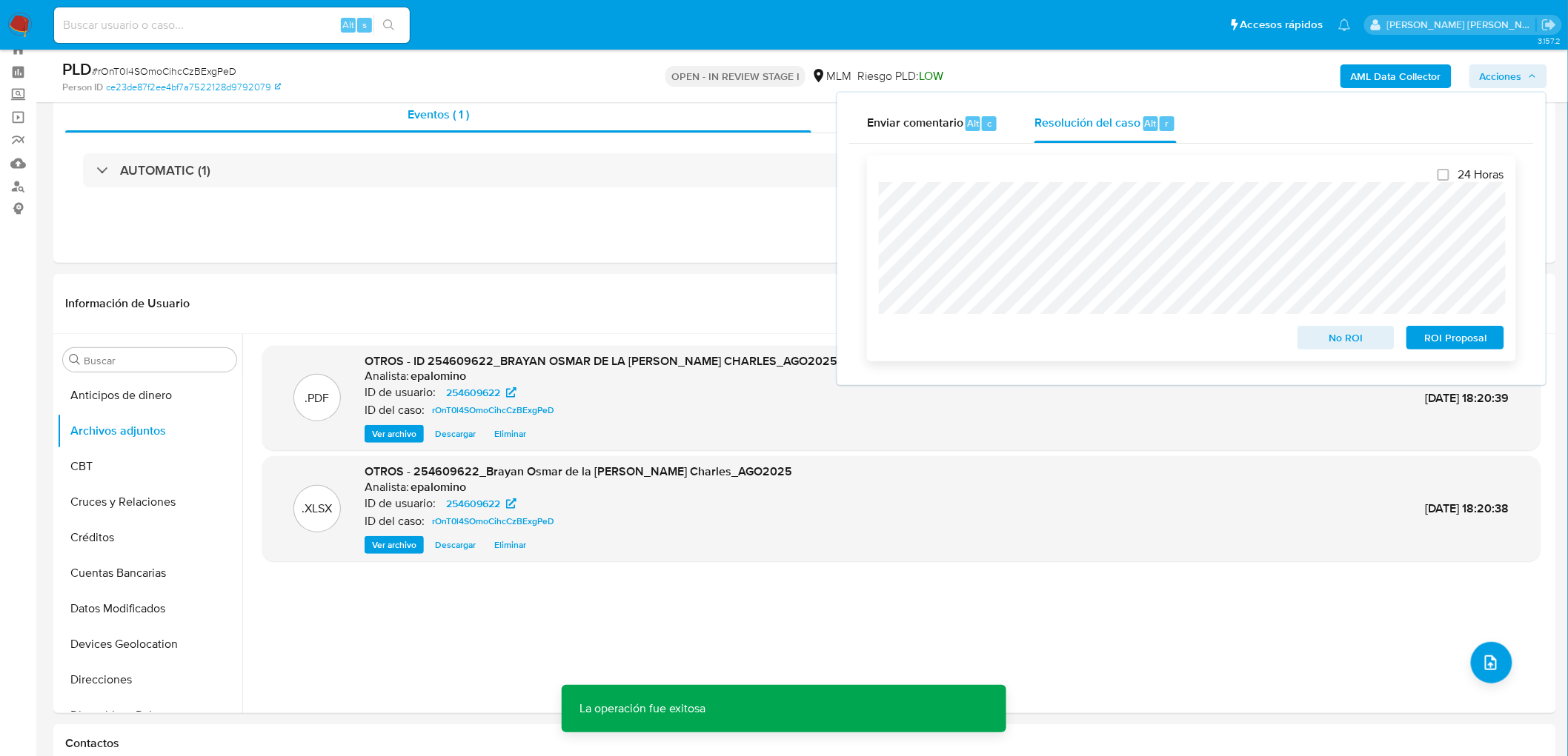
click at [1357, 340] on span "No ROI" at bounding box center [1346, 338] width 77 height 20
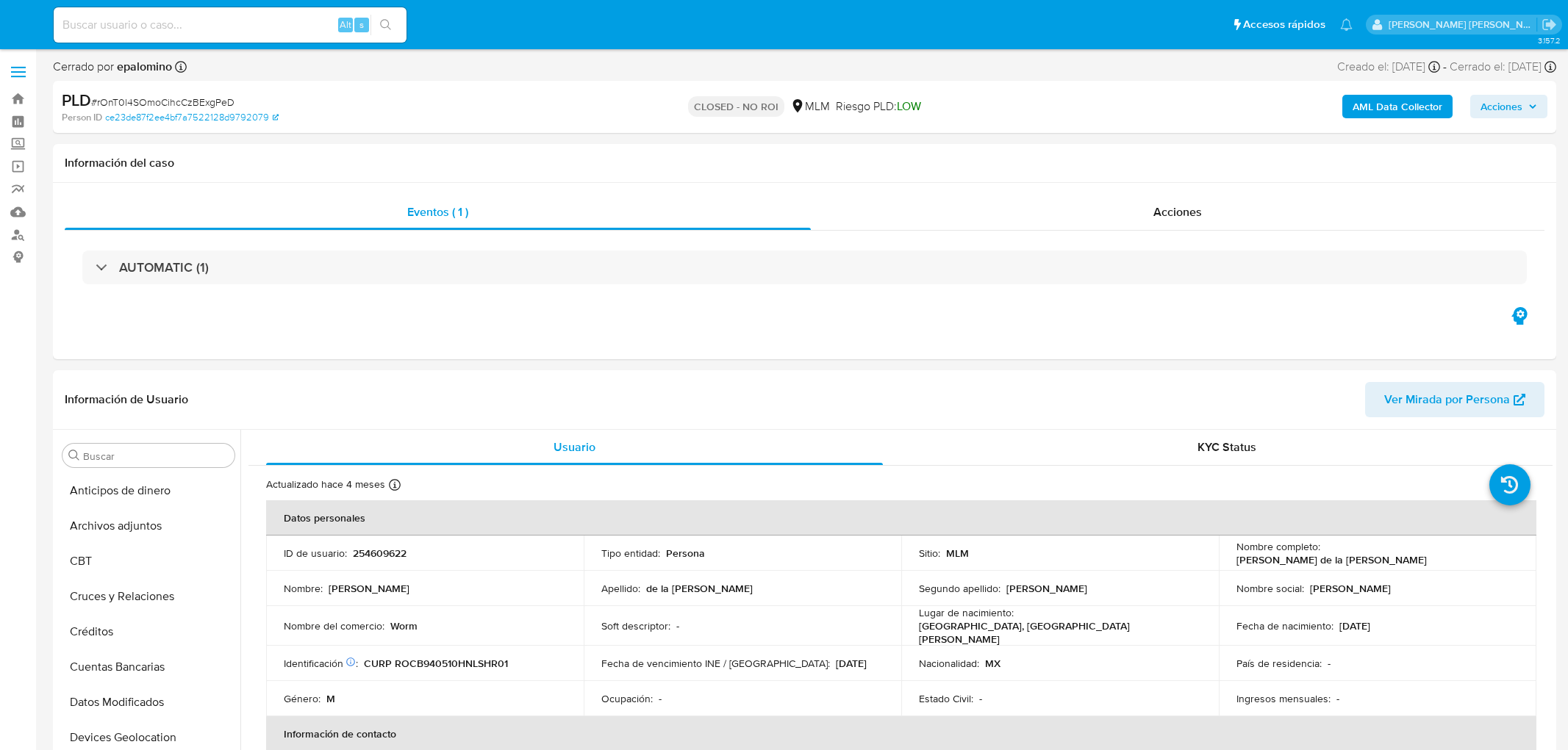
select select "10"
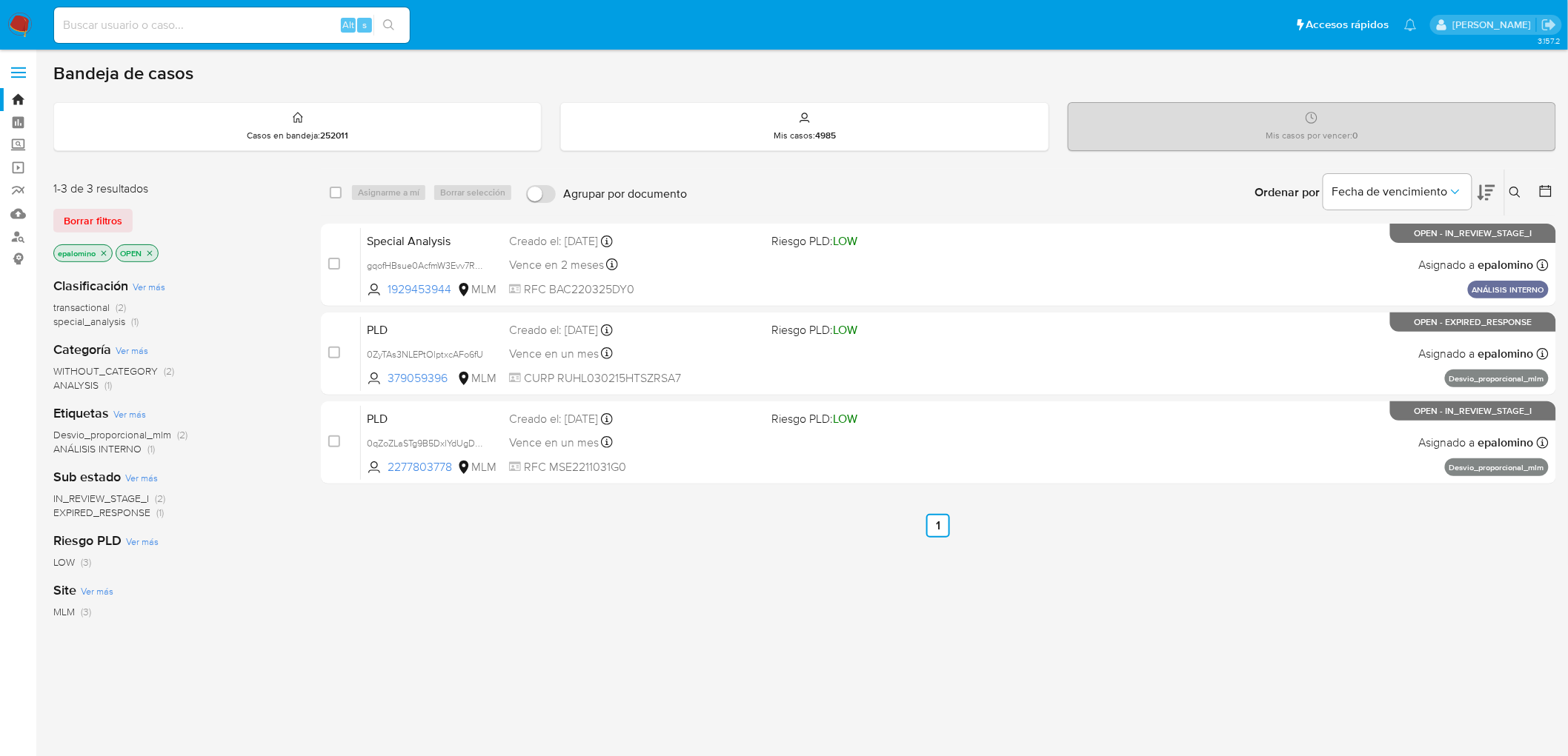
click at [125, 512] on span "EXPIRED_RESPONSE" at bounding box center [101, 512] width 97 height 15
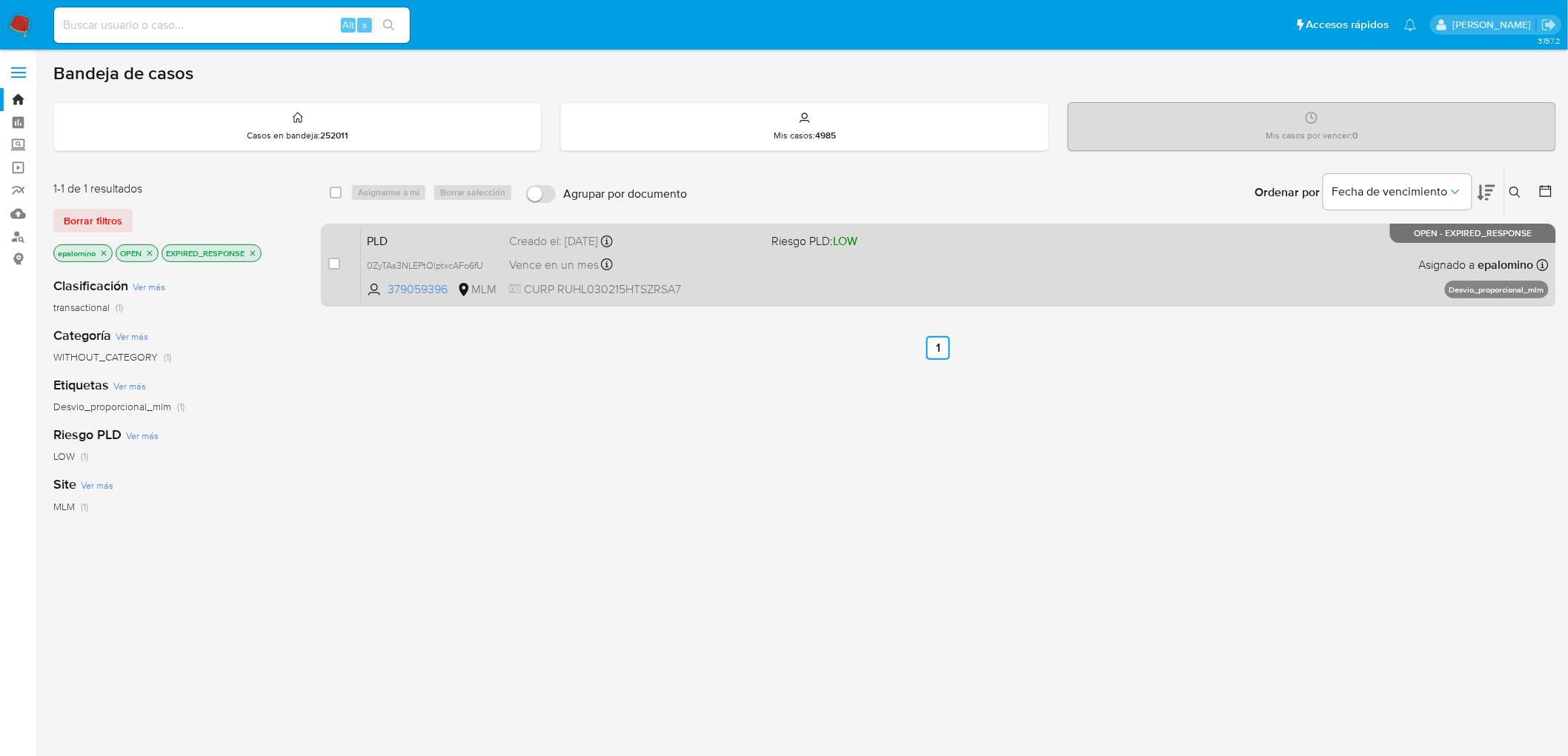
click at [401, 233] on span "PLD" at bounding box center [432, 240] width 130 height 20
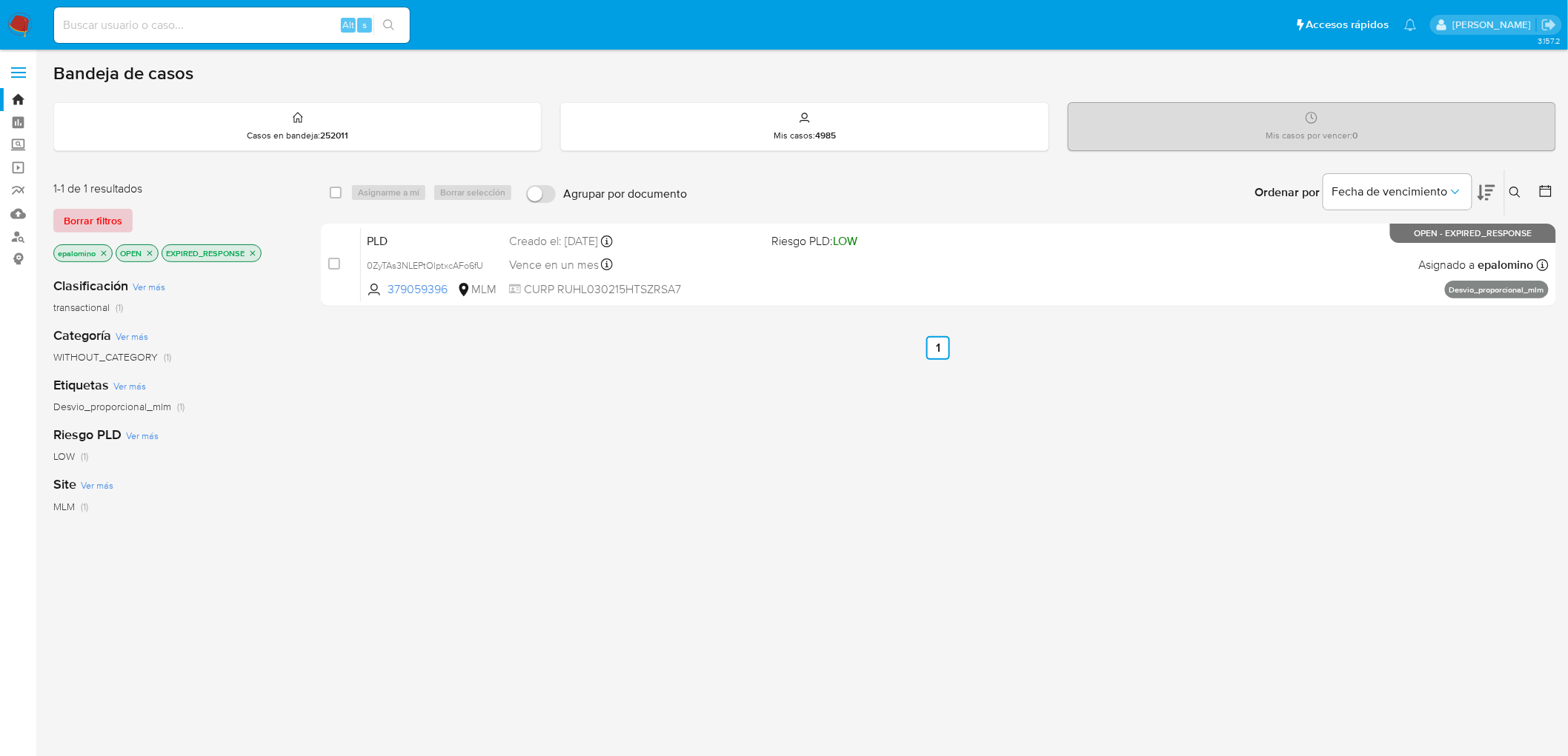
click at [92, 216] on span "Borrar filtros" at bounding box center [93, 220] width 59 height 20
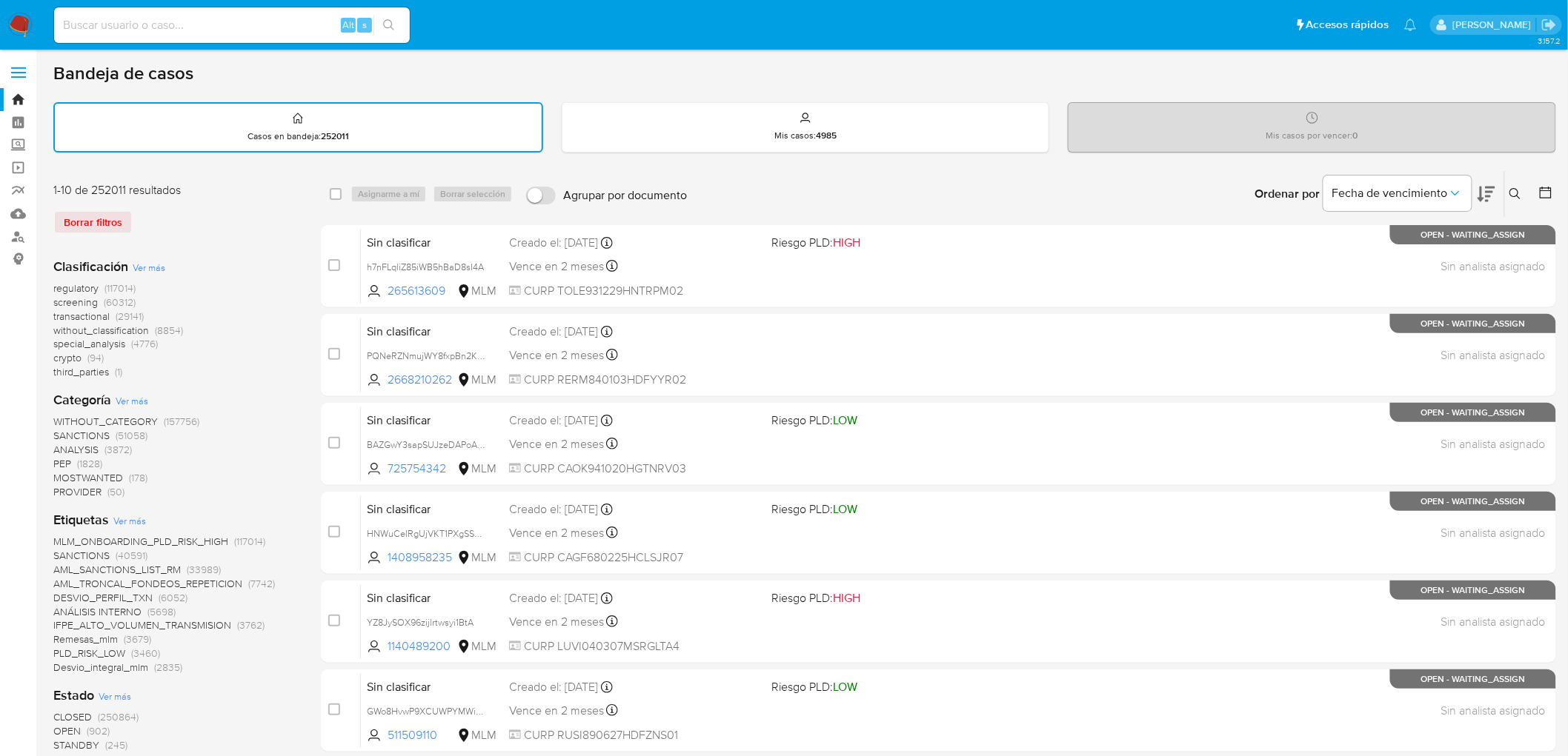
click at [1509, 185] on button at bounding box center [1517, 193] width 24 height 18
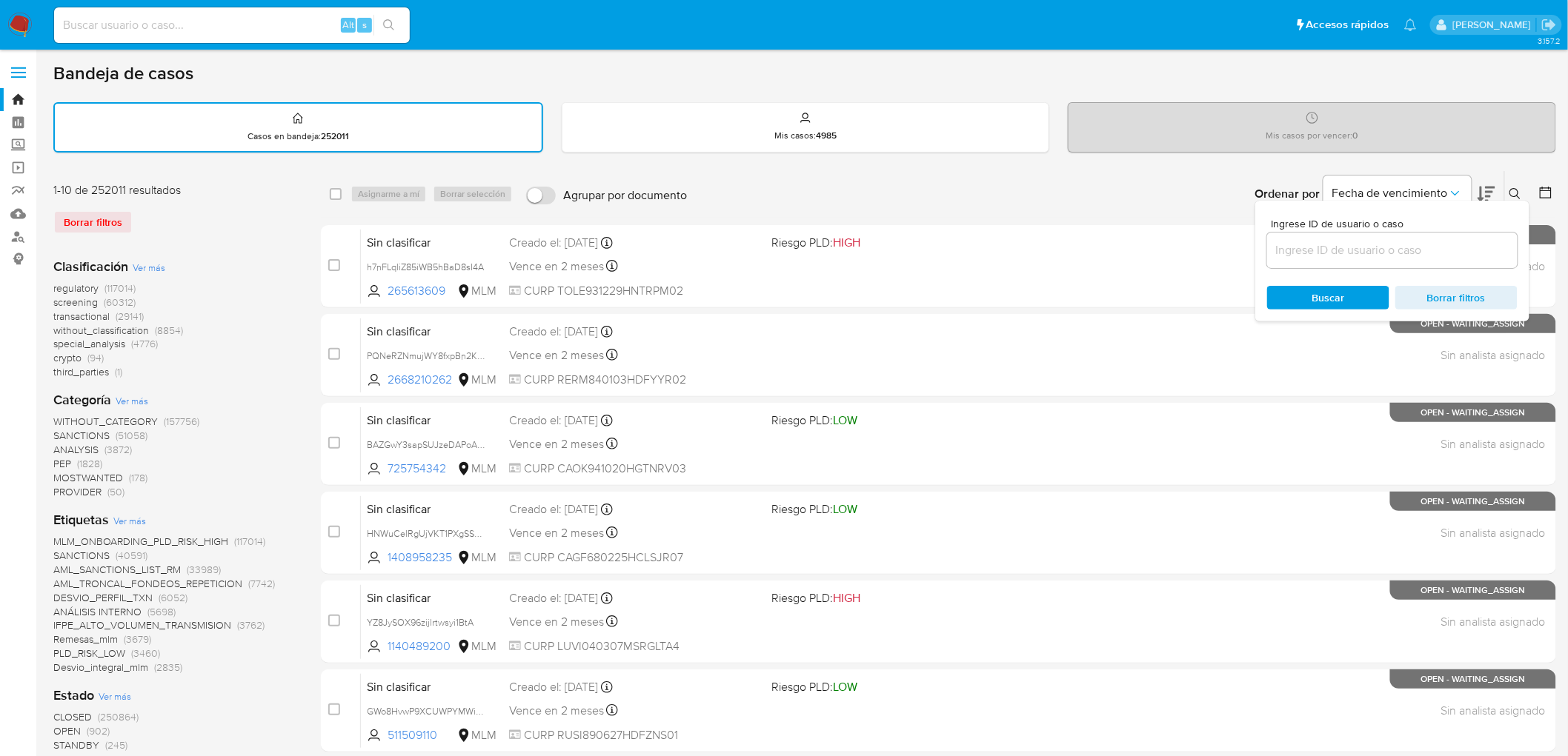
drag, startPoint x: 1369, startPoint y: 253, endPoint x: 1335, endPoint y: 268, distance: 37.2
click at [1369, 253] on input at bounding box center [1391, 250] width 250 height 20
type input "379059396"
drag, startPoint x: 1312, startPoint y: 284, endPoint x: 1322, endPoint y: 279, distance: 11.2
click at [1312, 286] on span "Buscar" at bounding box center [1328, 298] width 33 height 23
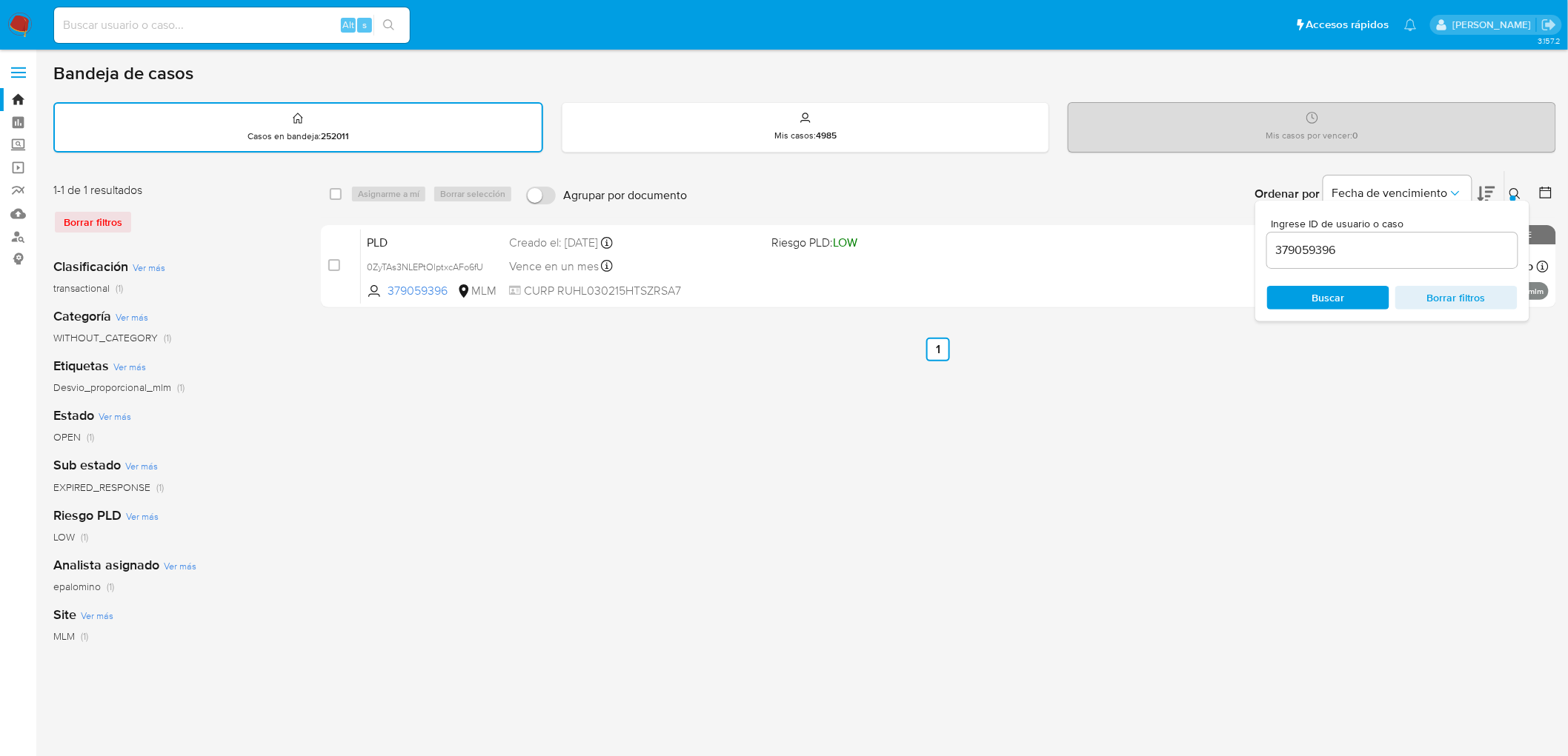
click at [1514, 191] on icon at bounding box center [1515, 193] width 12 height 12
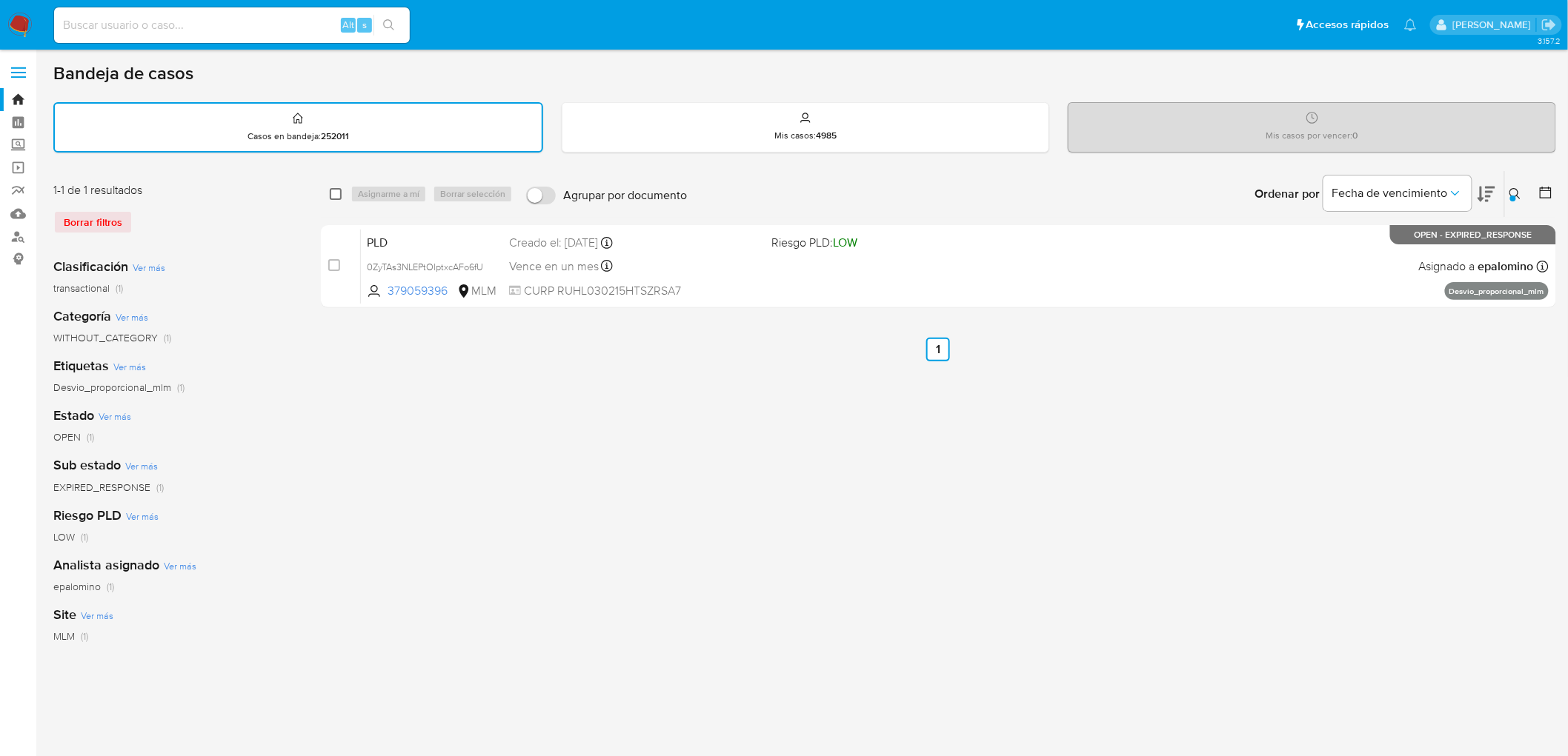
click at [336, 195] on input "checkbox" at bounding box center [336, 193] width 12 height 12
checkbox input "true"
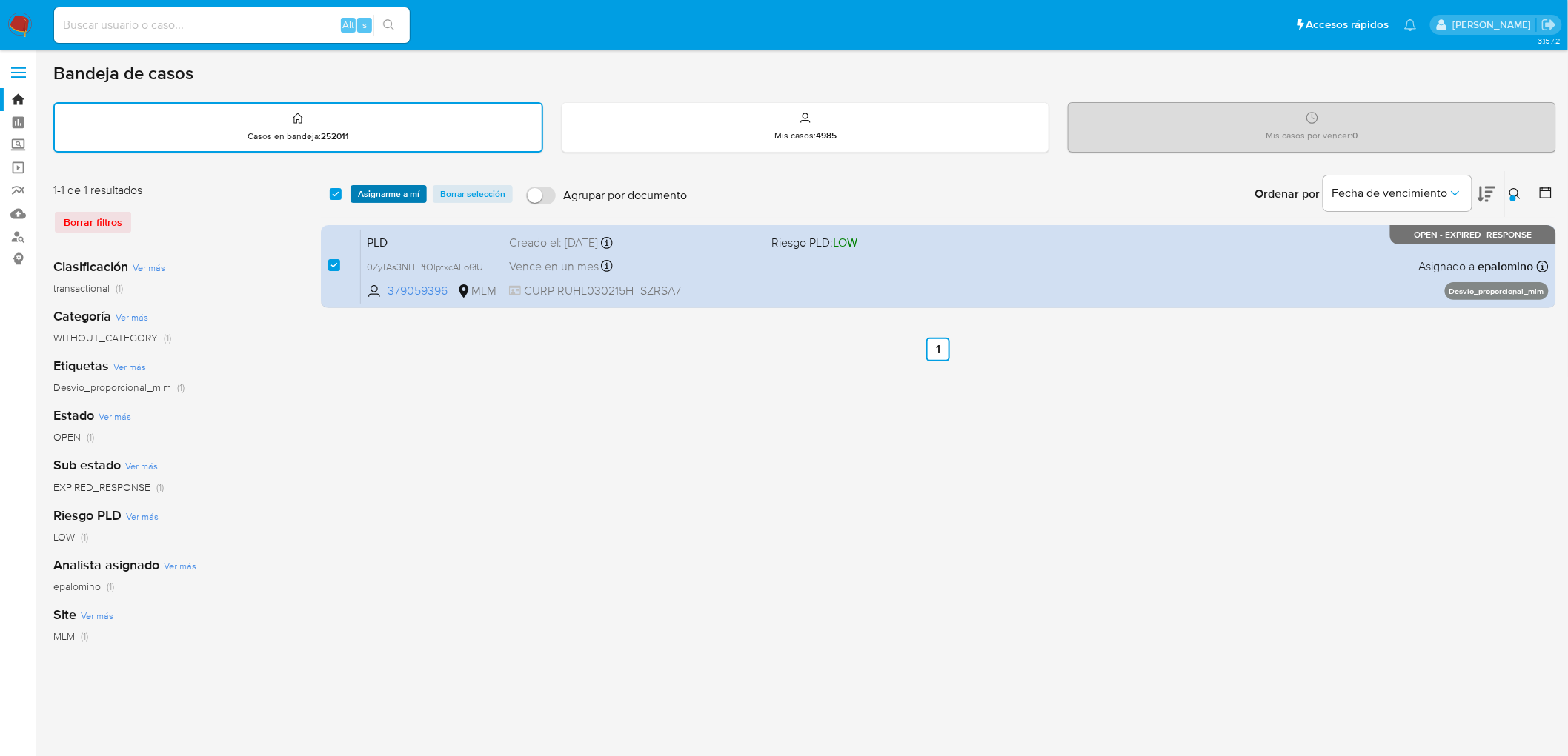
click at [373, 193] on span "Asignarme a mí" at bounding box center [389, 194] width 61 height 15
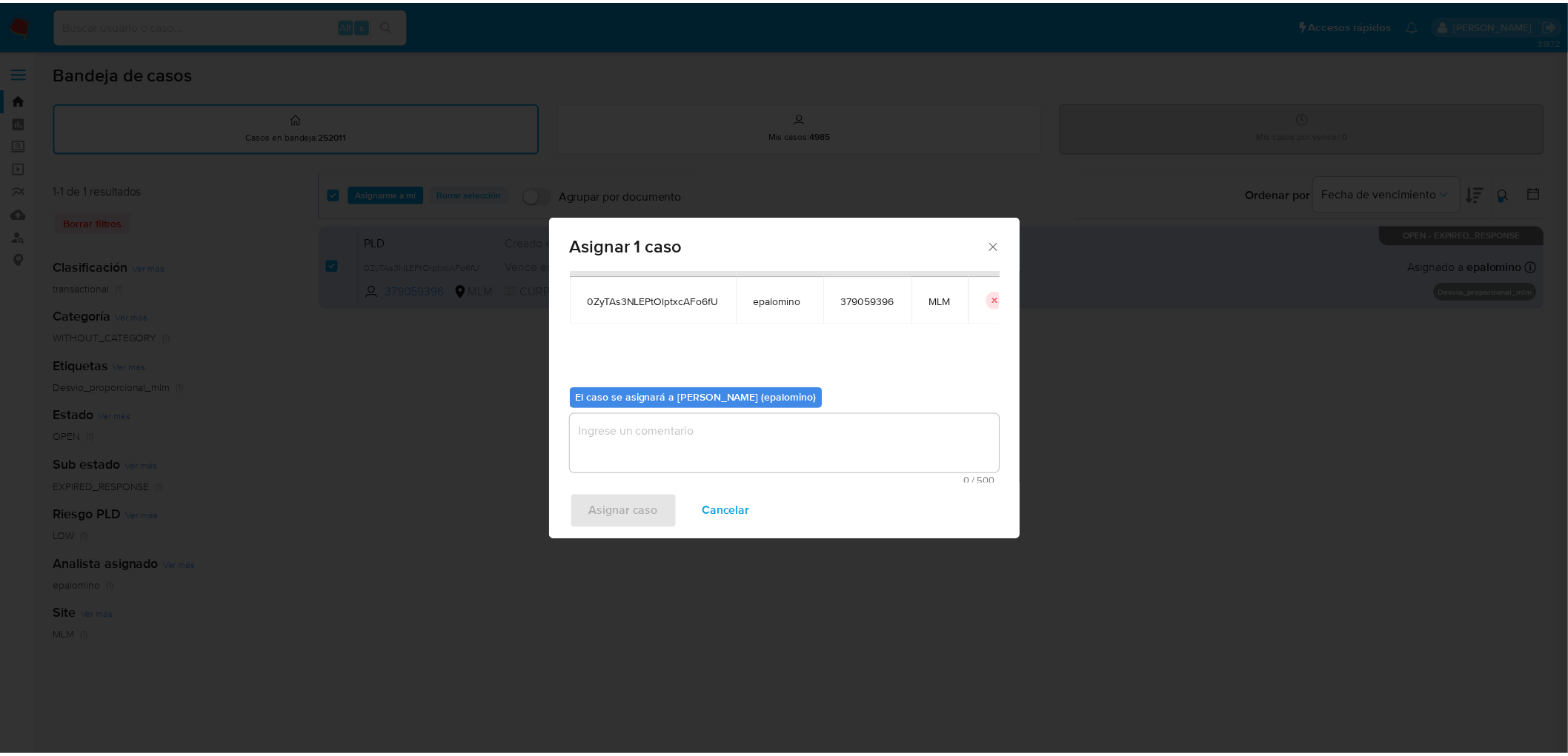
scroll to position [76, 0]
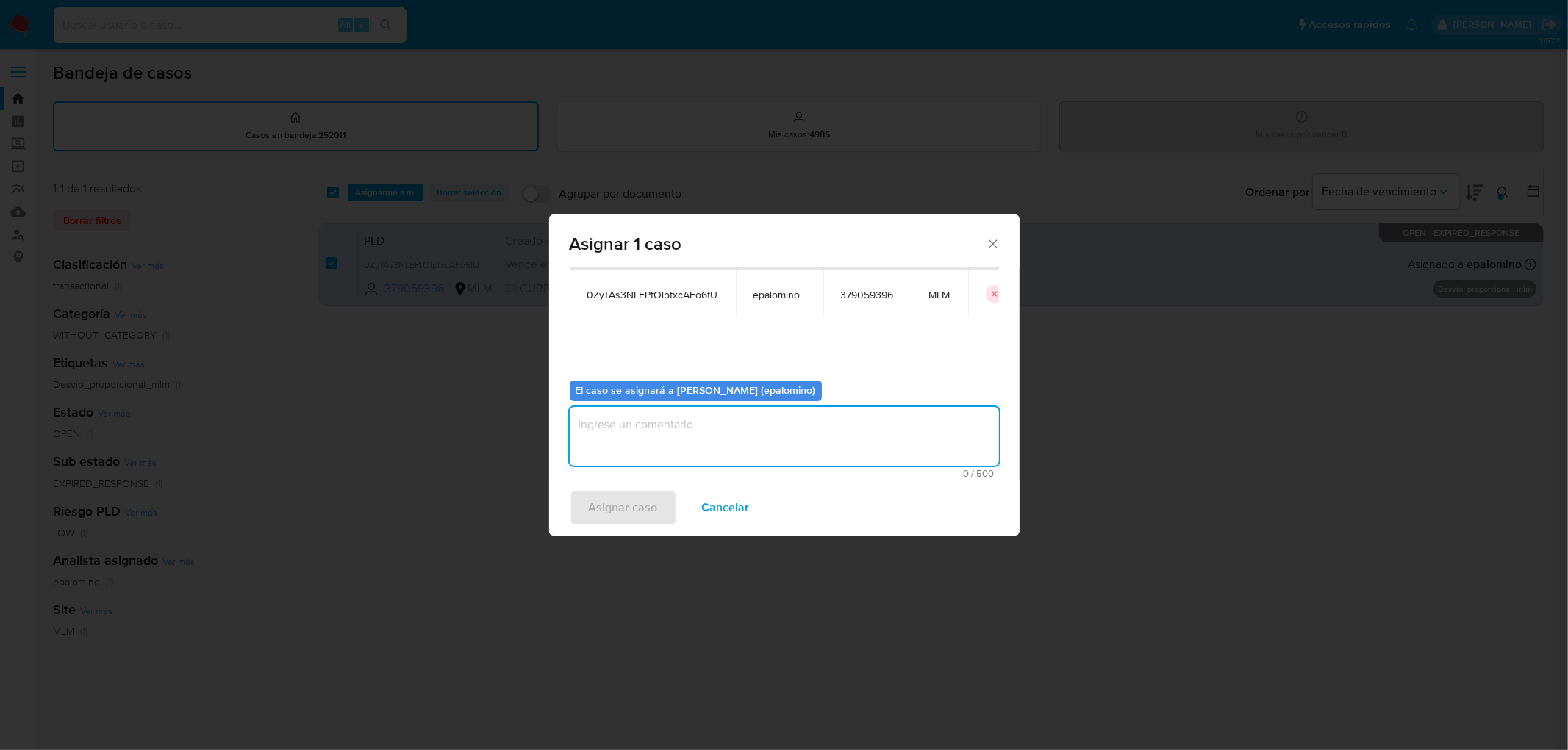
click at [610, 448] on textarea "assign-modal" at bounding box center [784, 436] width 429 height 59
type textarea "AS"
click at [623, 498] on span "Asignar caso" at bounding box center [623, 507] width 69 height 32
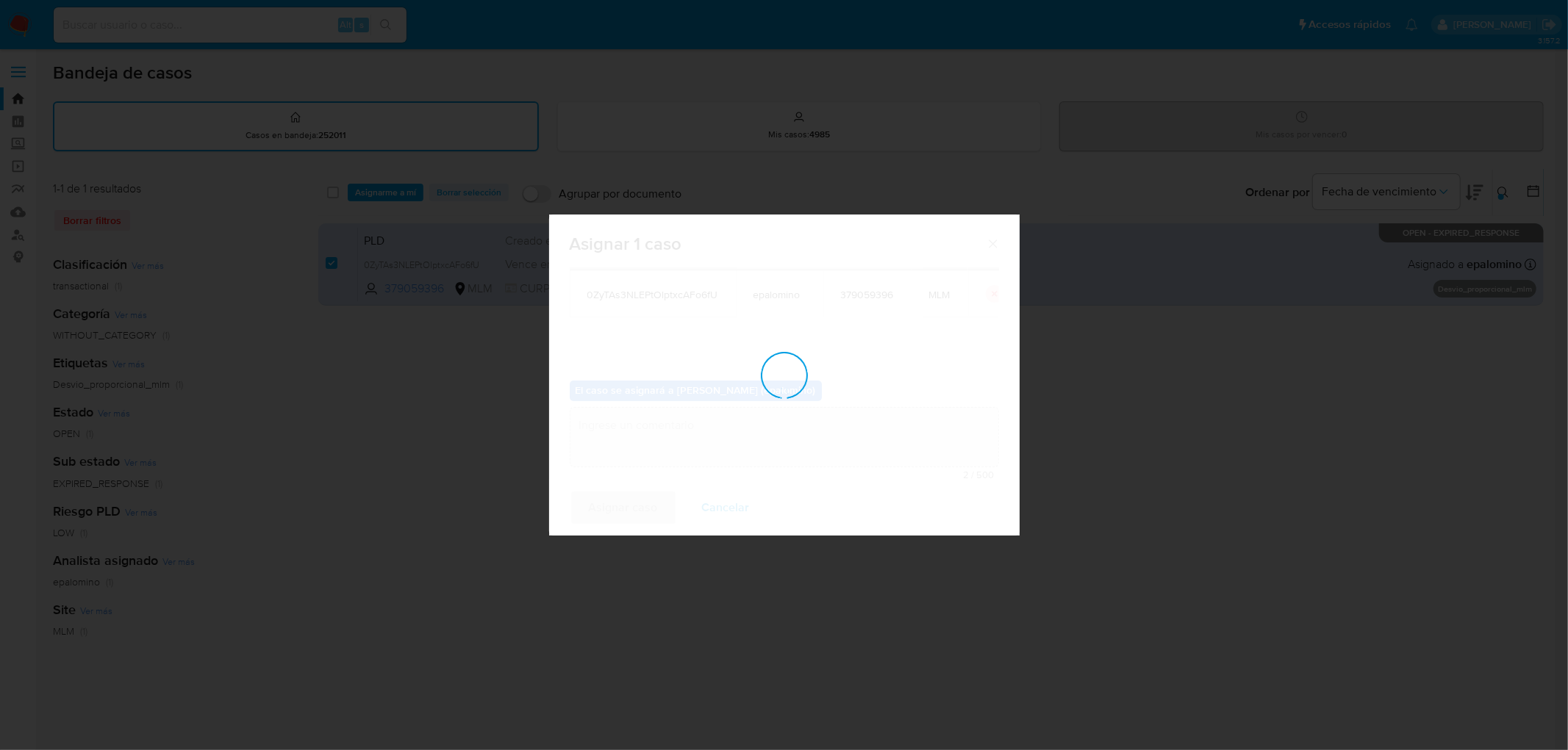
checkbox input "false"
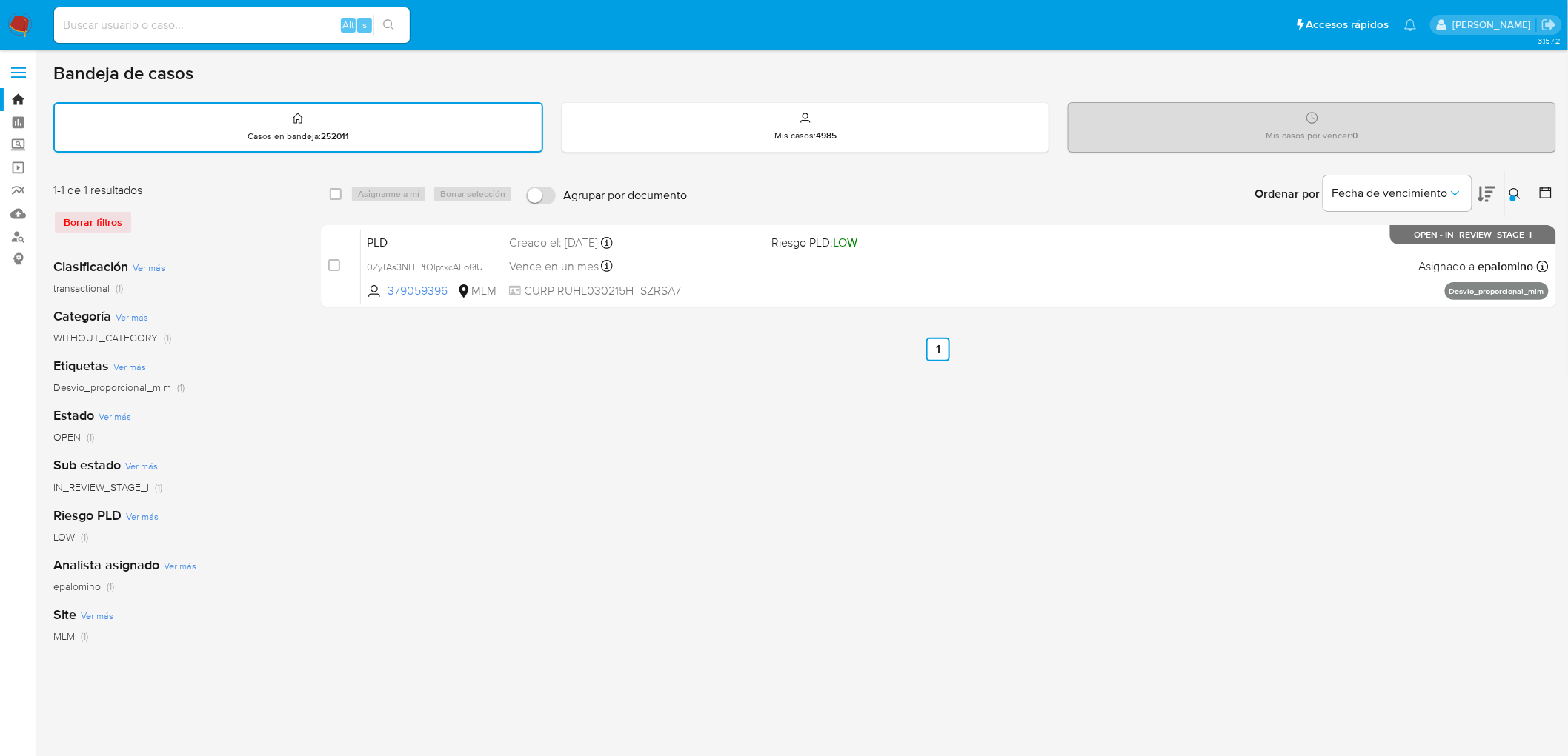
click at [1518, 192] on icon at bounding box center [1515, 193] width 11 height 11
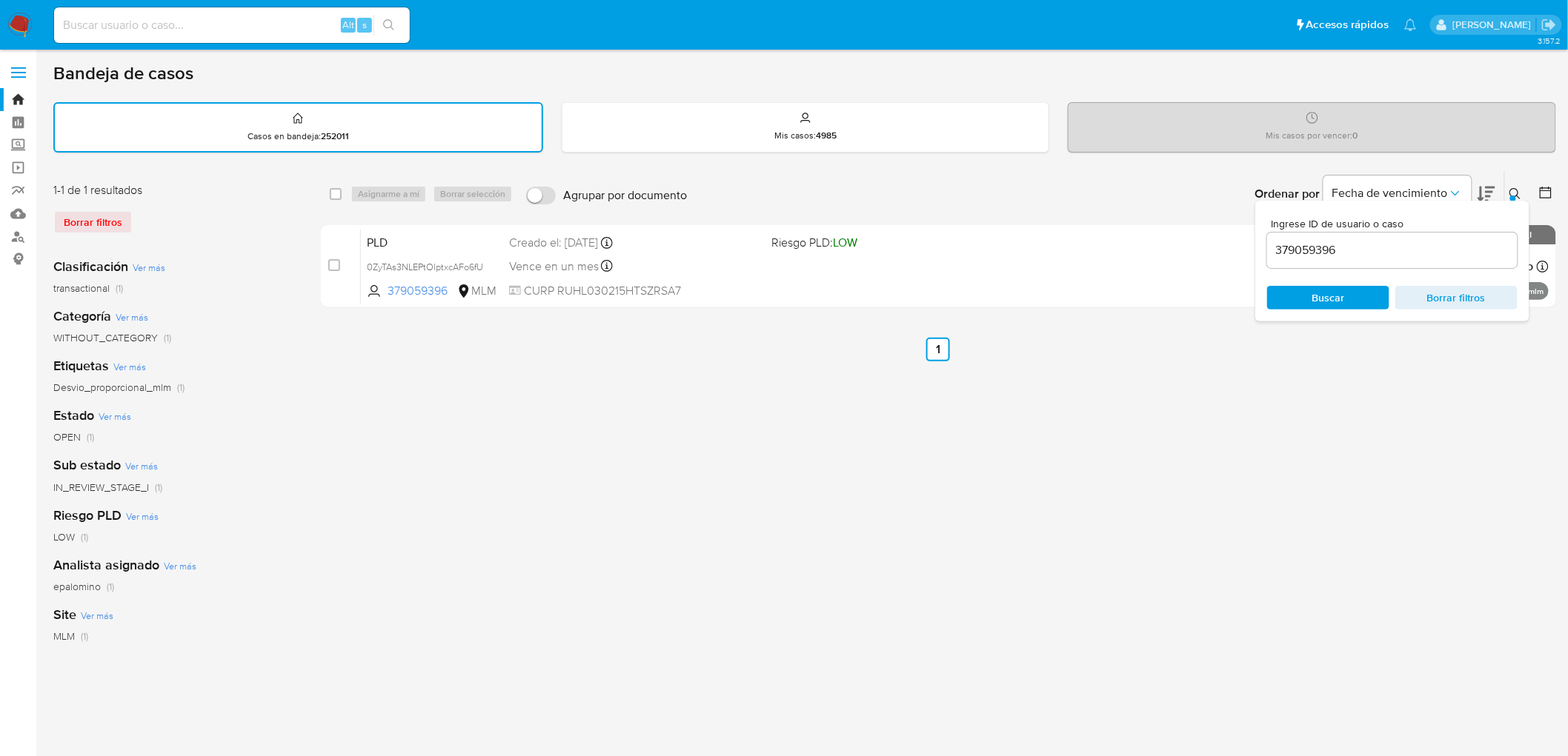
click at [1316, 241] on input "379059396" at bounding box center [1391, 250] width 250 height 20
click at [1511, 190] on icon at bounding box center [1515, 193] width 12 height 12
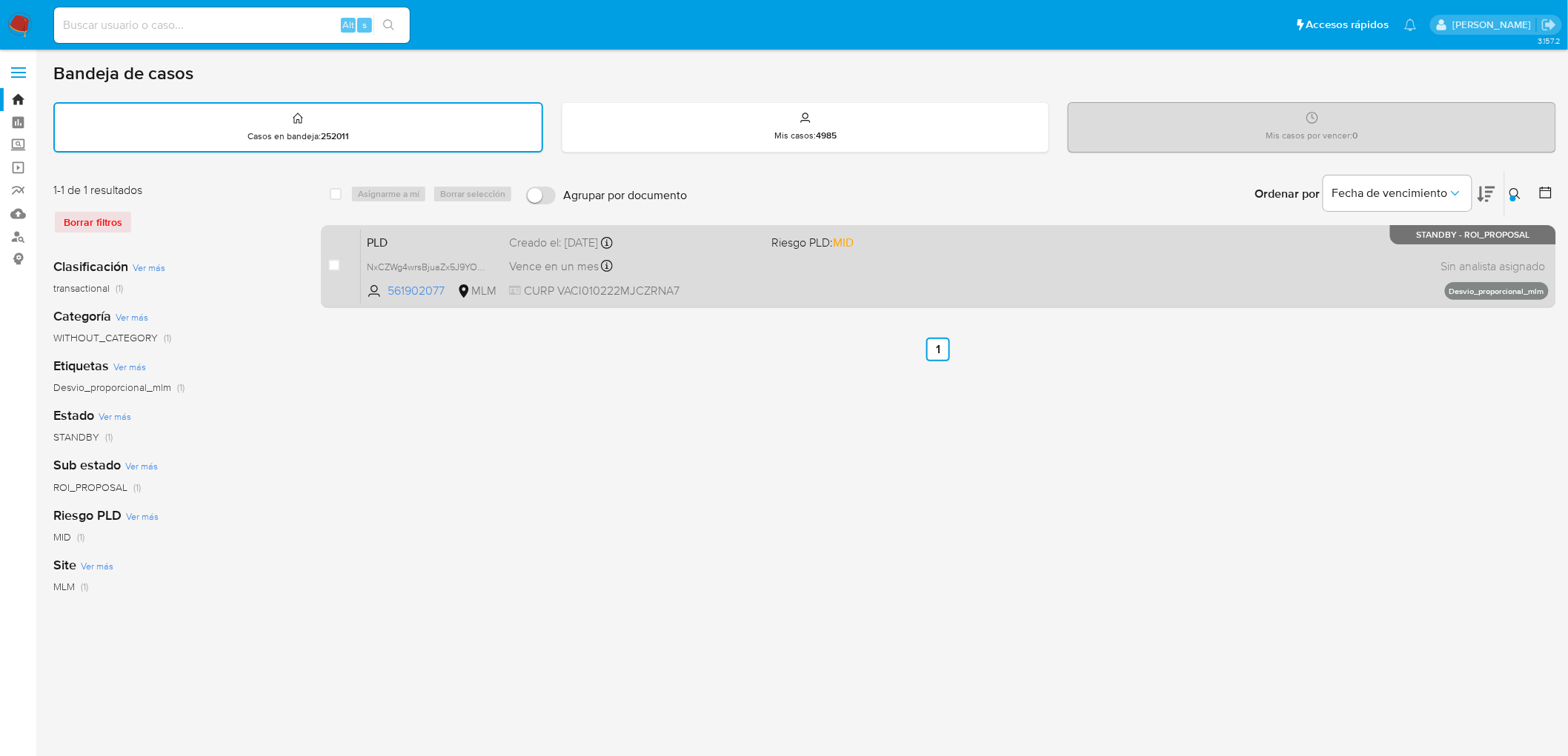
click at [394, 243] on span "PLD" at bounding box center [432, 241] width 130 height 20
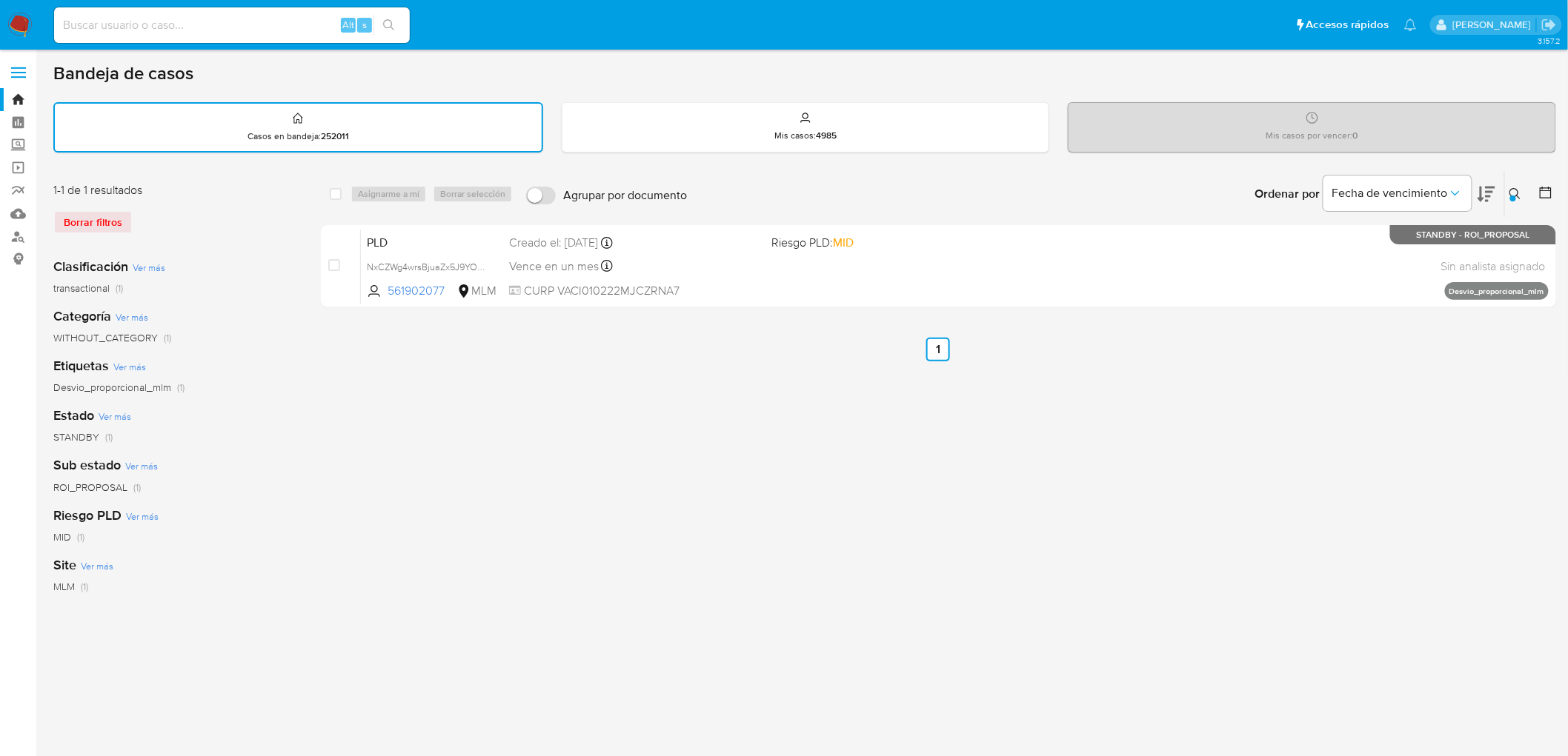
click at [1510, 190] on icon at bounding box center [1515, 193] width 11 height 11
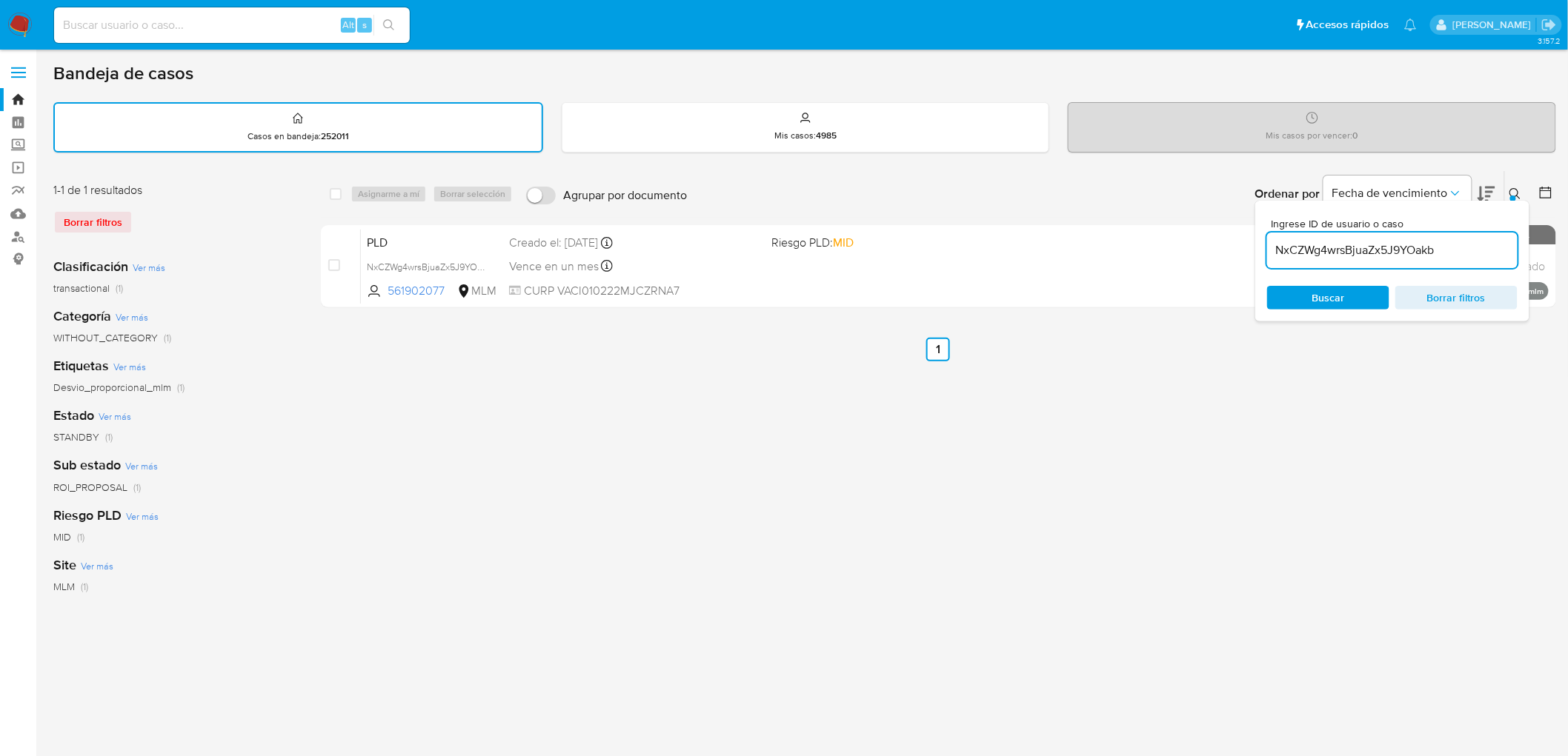
click at [1326, 256] on input "NxCZWg4wrsBjuaZx5J9YOakb" at bounding box center [1391, 250] width 250 height 20
type input "379059396"
click at [1320, 295] on span "Buscar" at bounding box center [1328, 298] width 33 height 23
click at [1514, 192] on icon at bounding box center [1515, 193] width 12 height 12
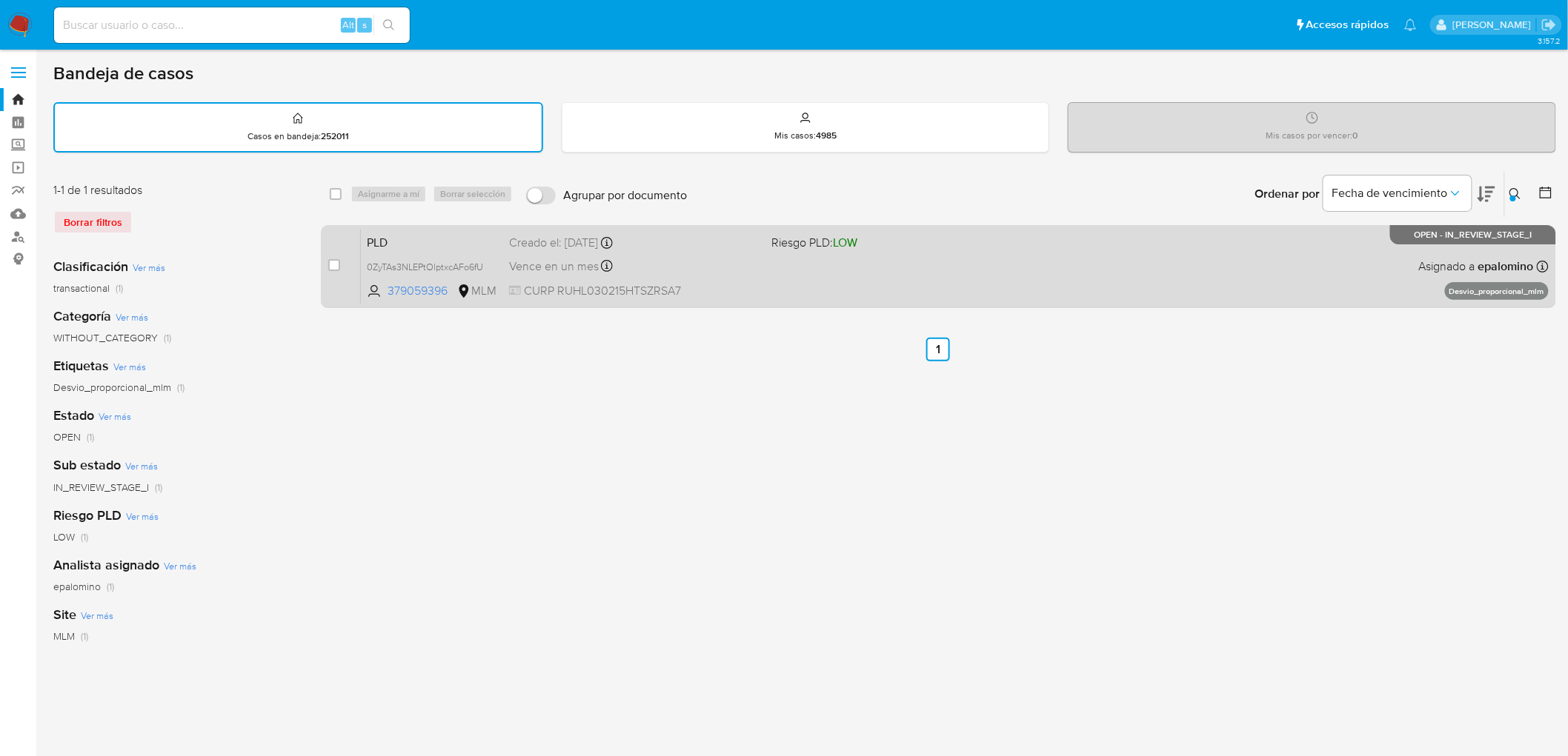
click at [380, 238] on span "PLD" at bounding box center [432, 241] width 130 height 20
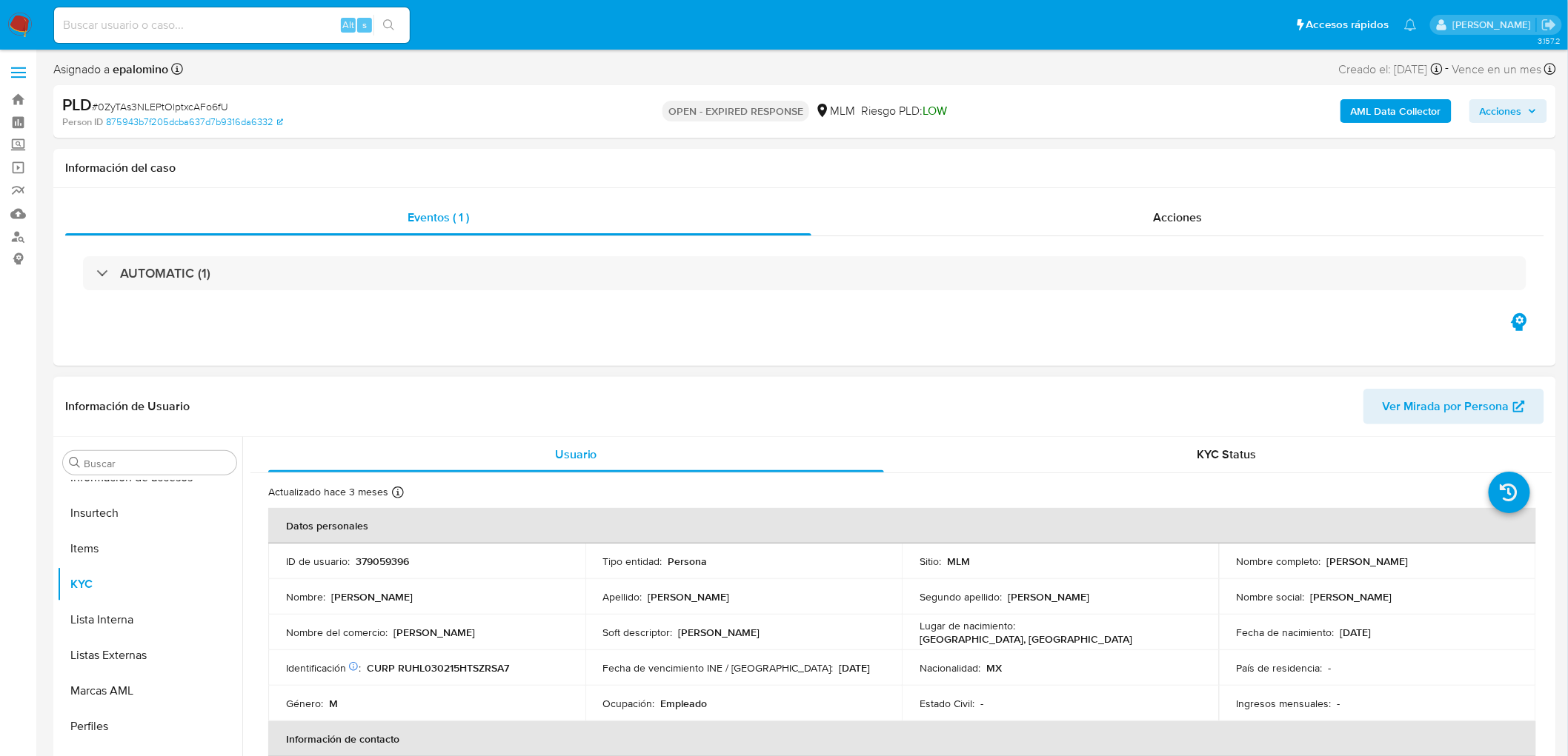
select select "10"
click at [404, 557] on p "379059396" at bounding box center [381, 562] width 53 height 13
click at [404, 558] on p "379059396" at bounding box center [381, 562] width 53 height 13
copy p "379059396"
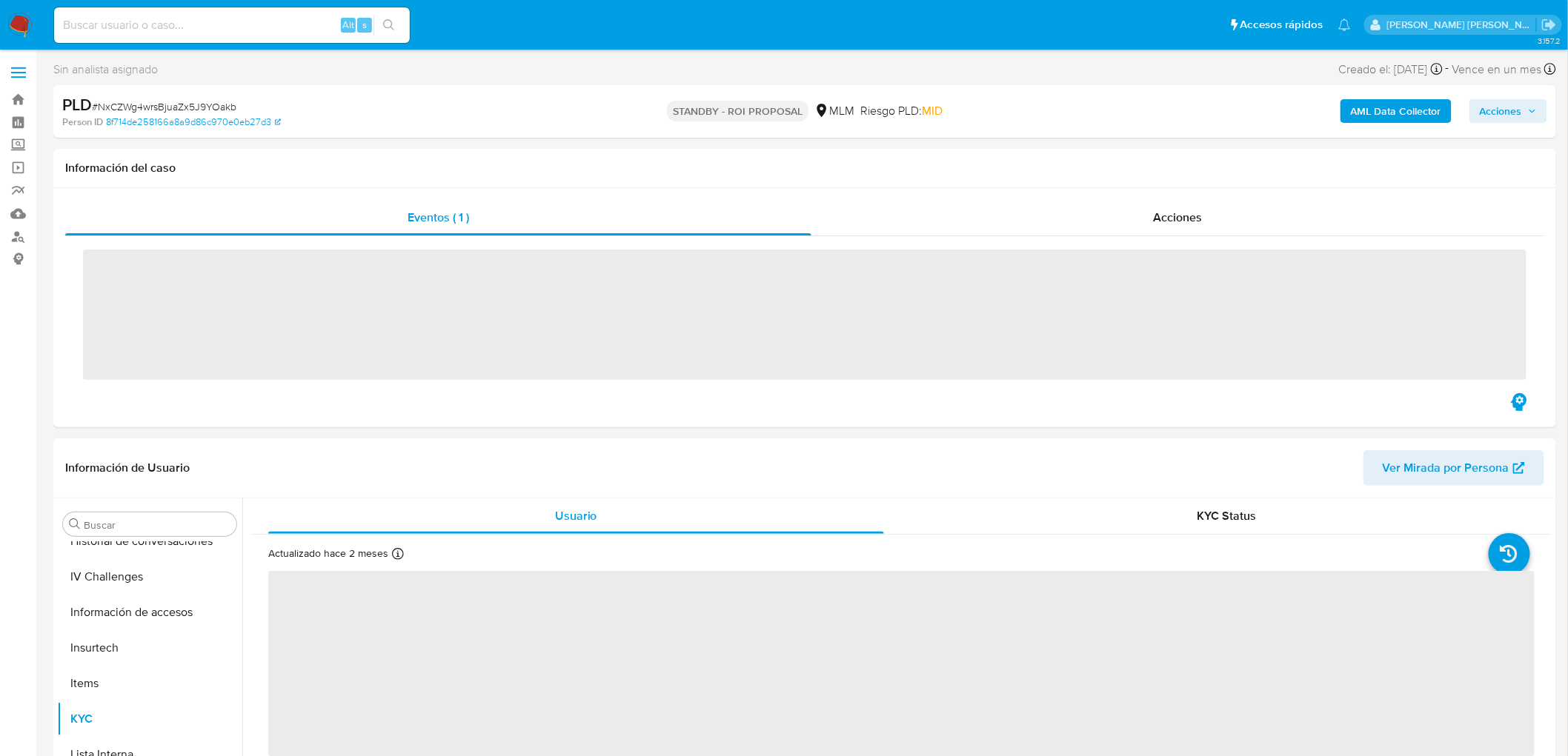
scroll to position [625, 0]
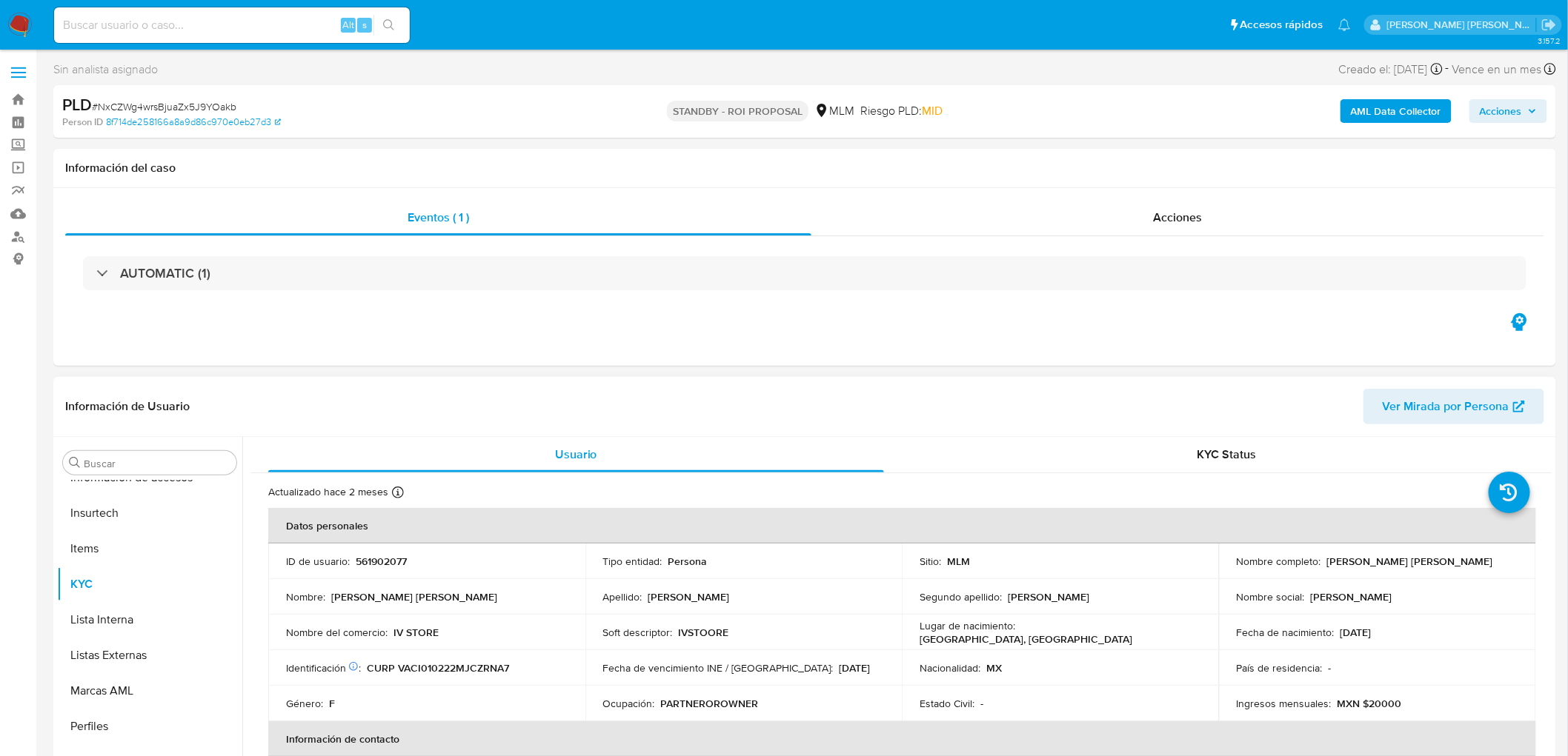
click at [400, 562] on p "561902077" at bounding box center [380, 562] width 51 height 13
select select "10"
click at [400, 562] on p "561902077" at bounding box center [380, 562] width 51 height 13
copy p "561902077"
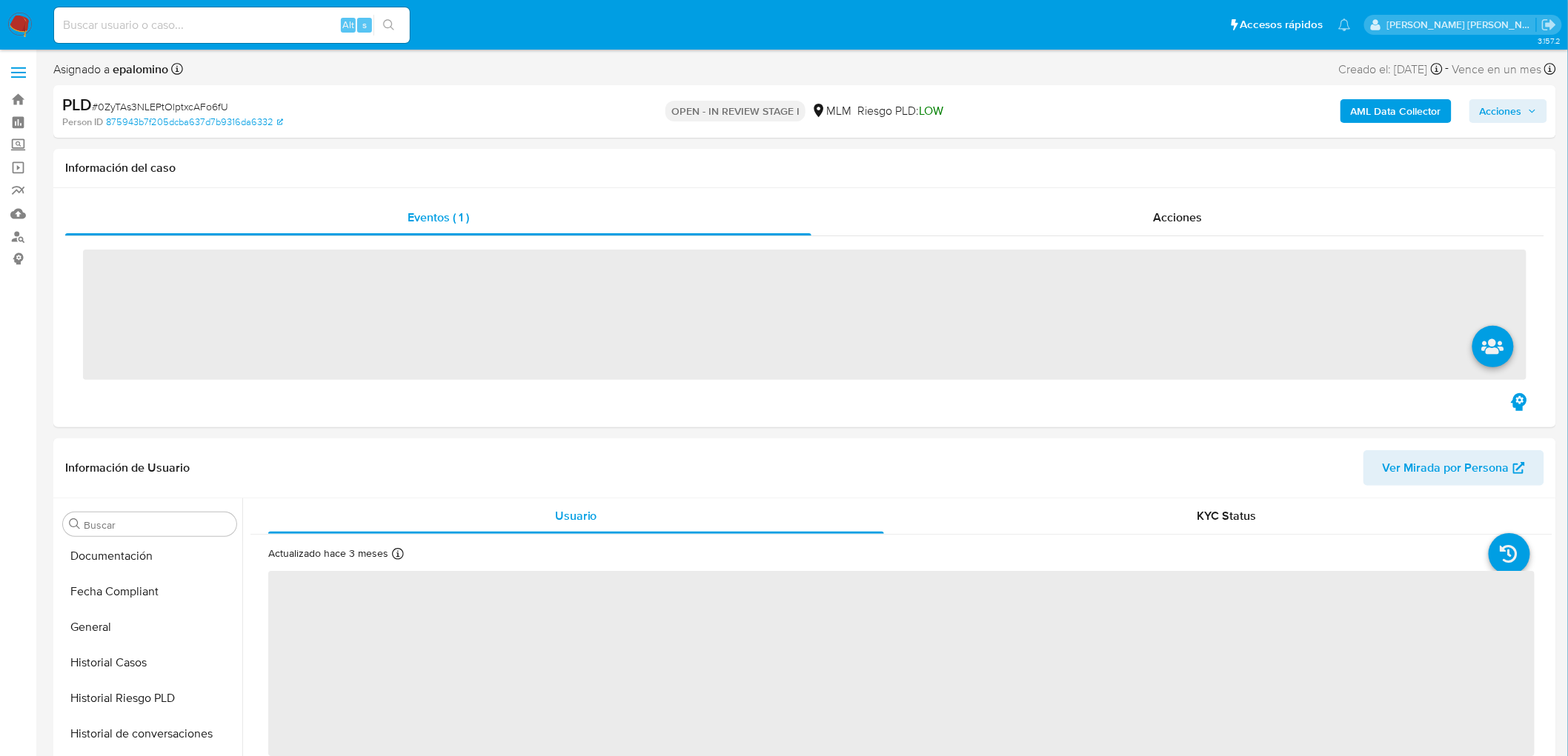
scroll to position [625, 0]
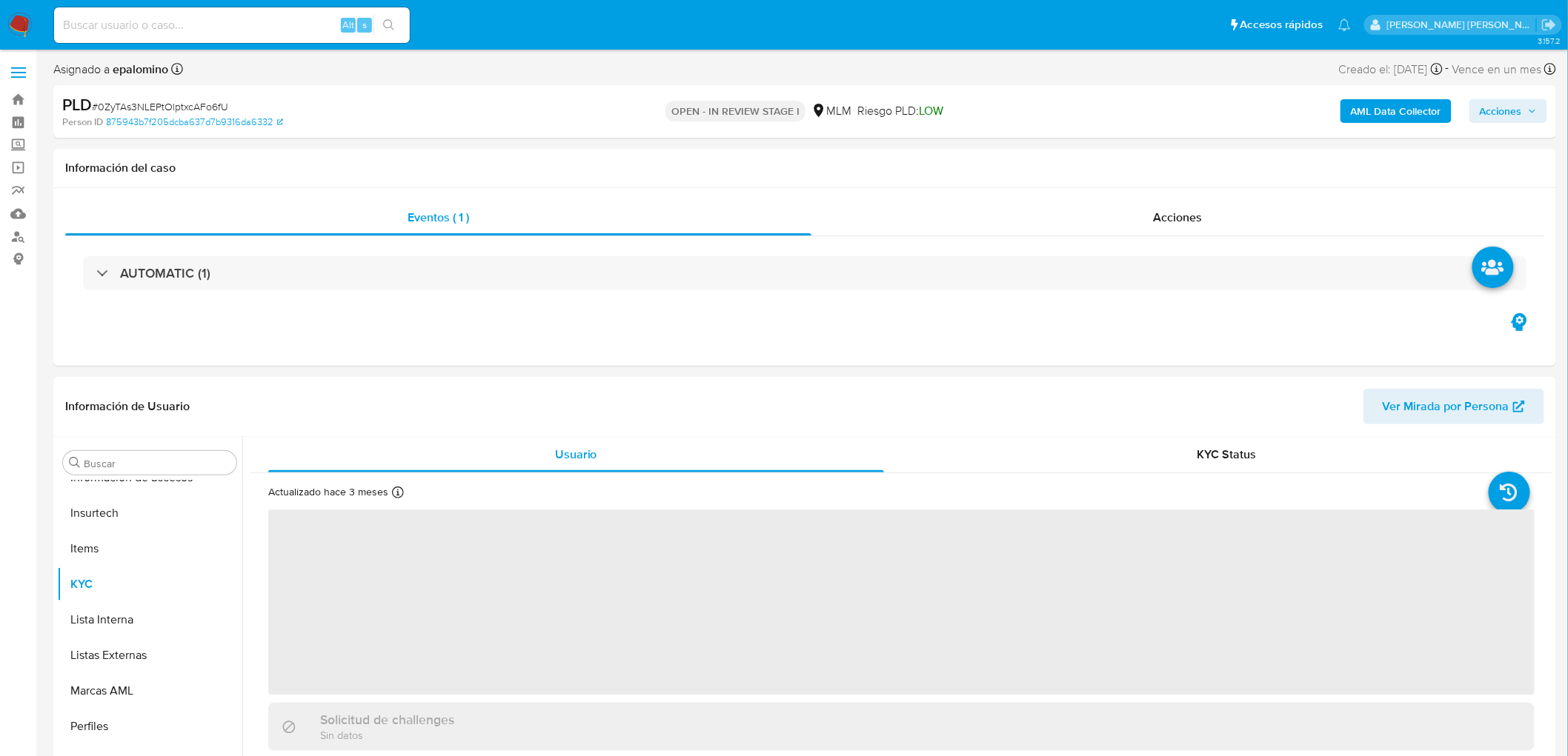
select select "10"
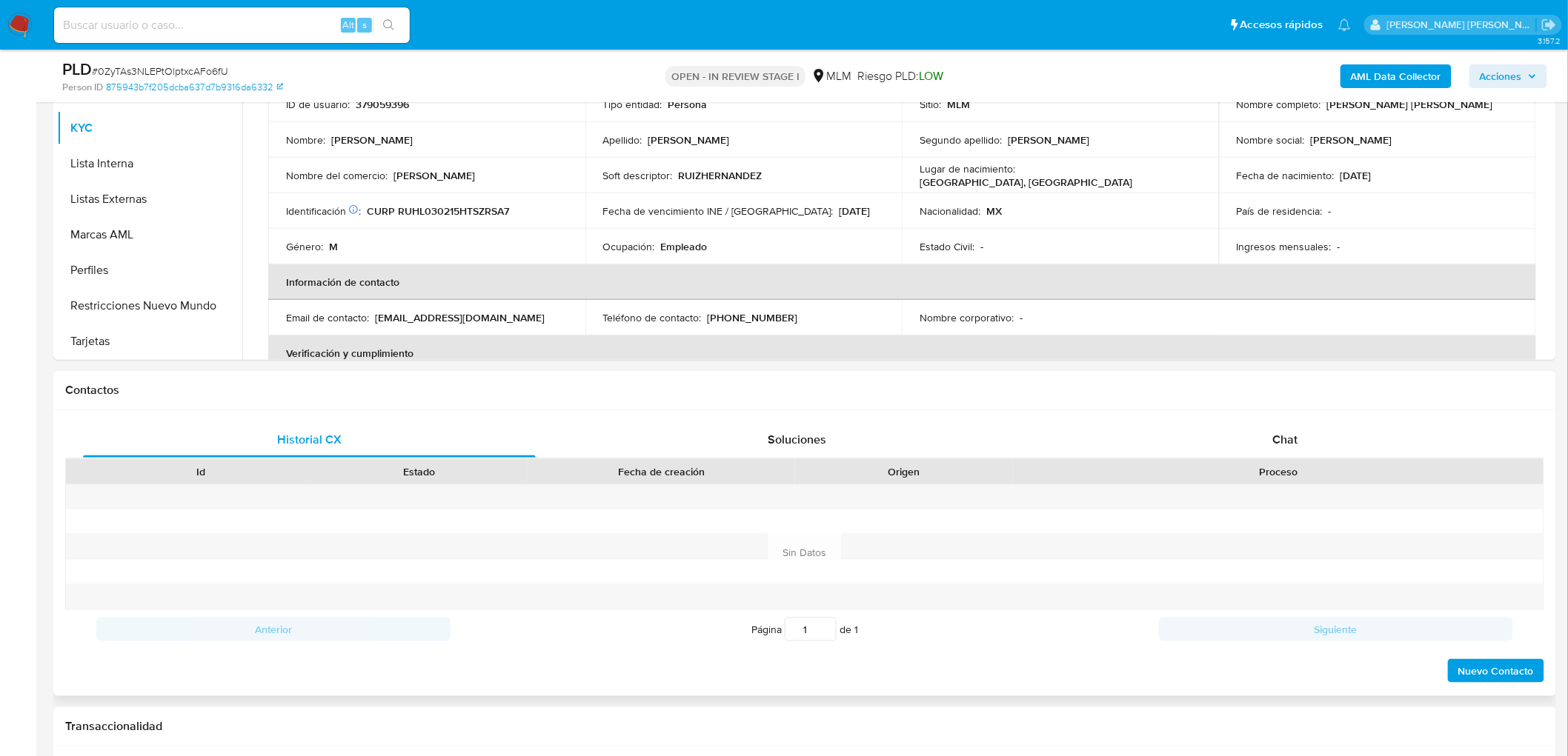
scroll to position [494, 0]
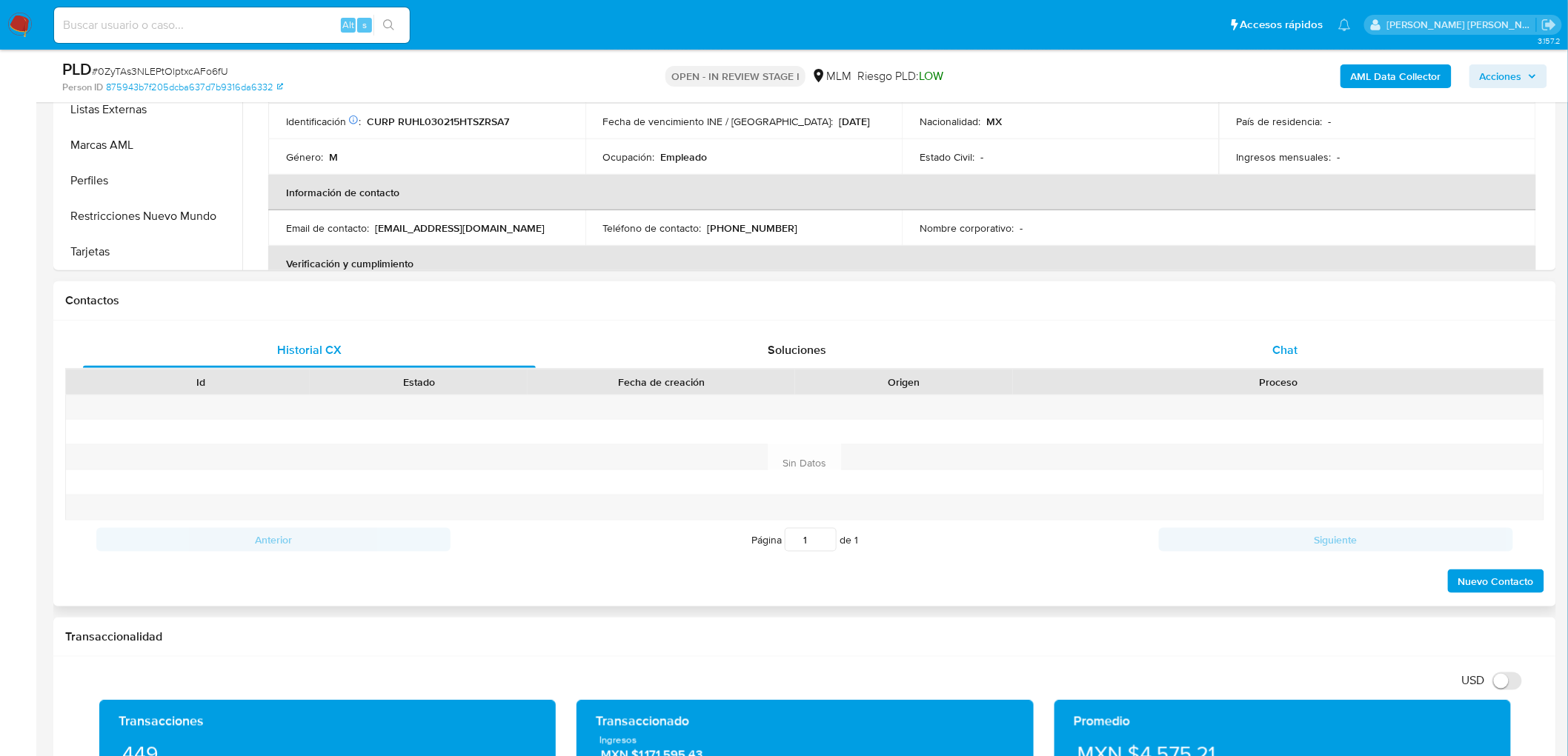
click at [1286, 338] on div "Chat" at bounding box center [1285, 351] width 453 height 35
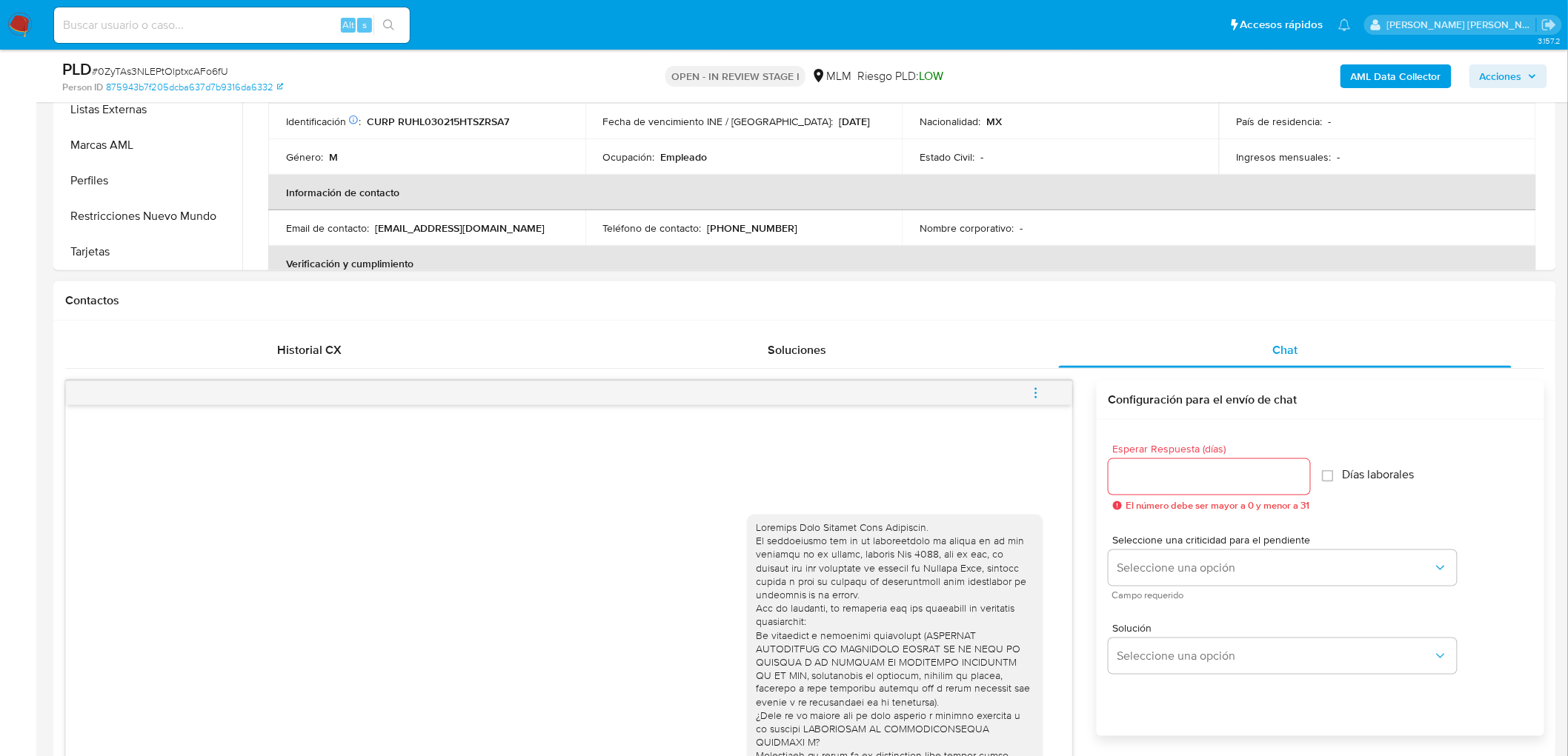
click at [1037, 392] on icon "menu-action" at bounding box center [1036, 393] width 13 height 13
drag, startPoint x: 969, startPoint y: 360, endPoint x: 795, endPoint y: 460, distance: 200.7
click at [968, 360] on li "Cerrar conversación" at bounding box center [935, 365] width 152 height 27
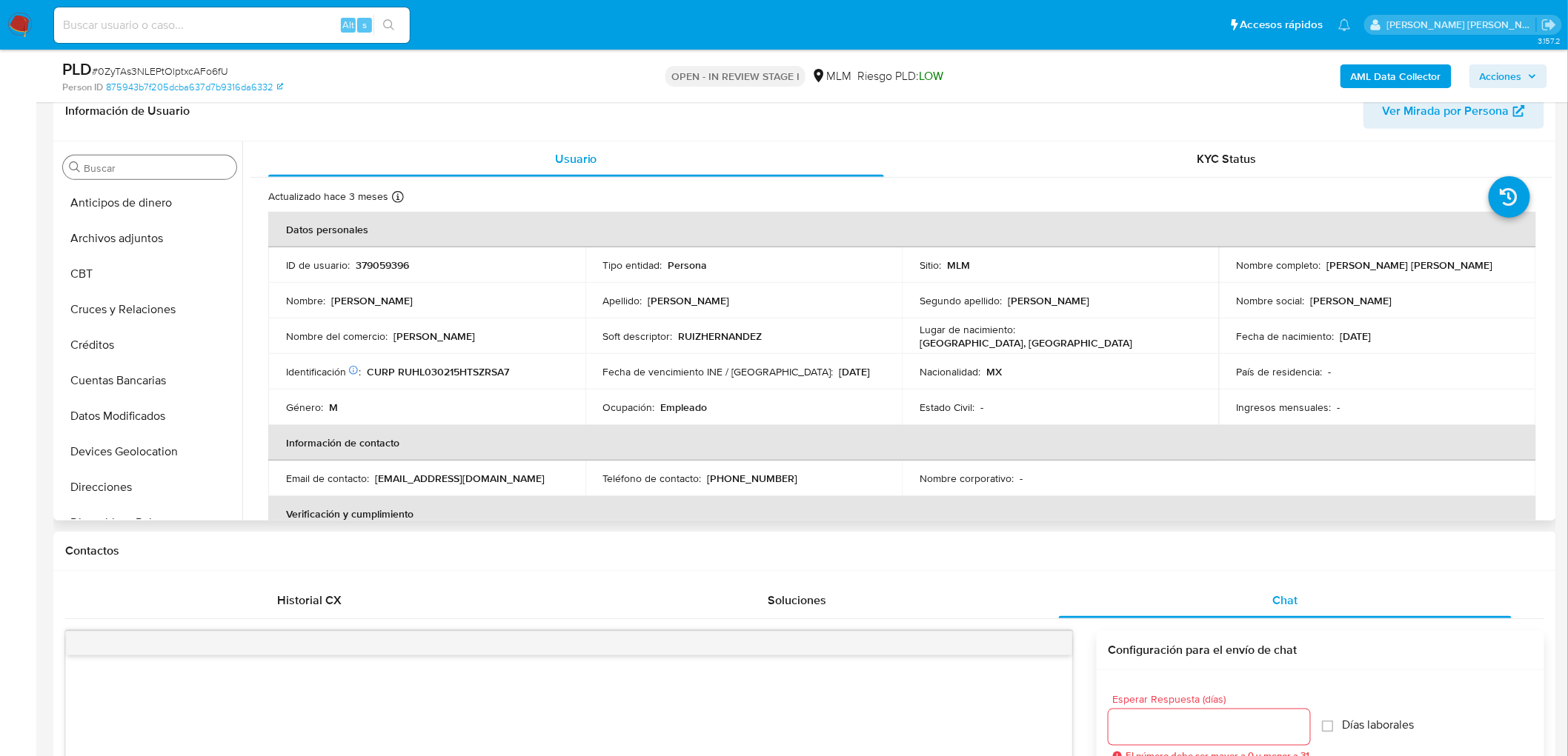
scroll to position [165, 0]
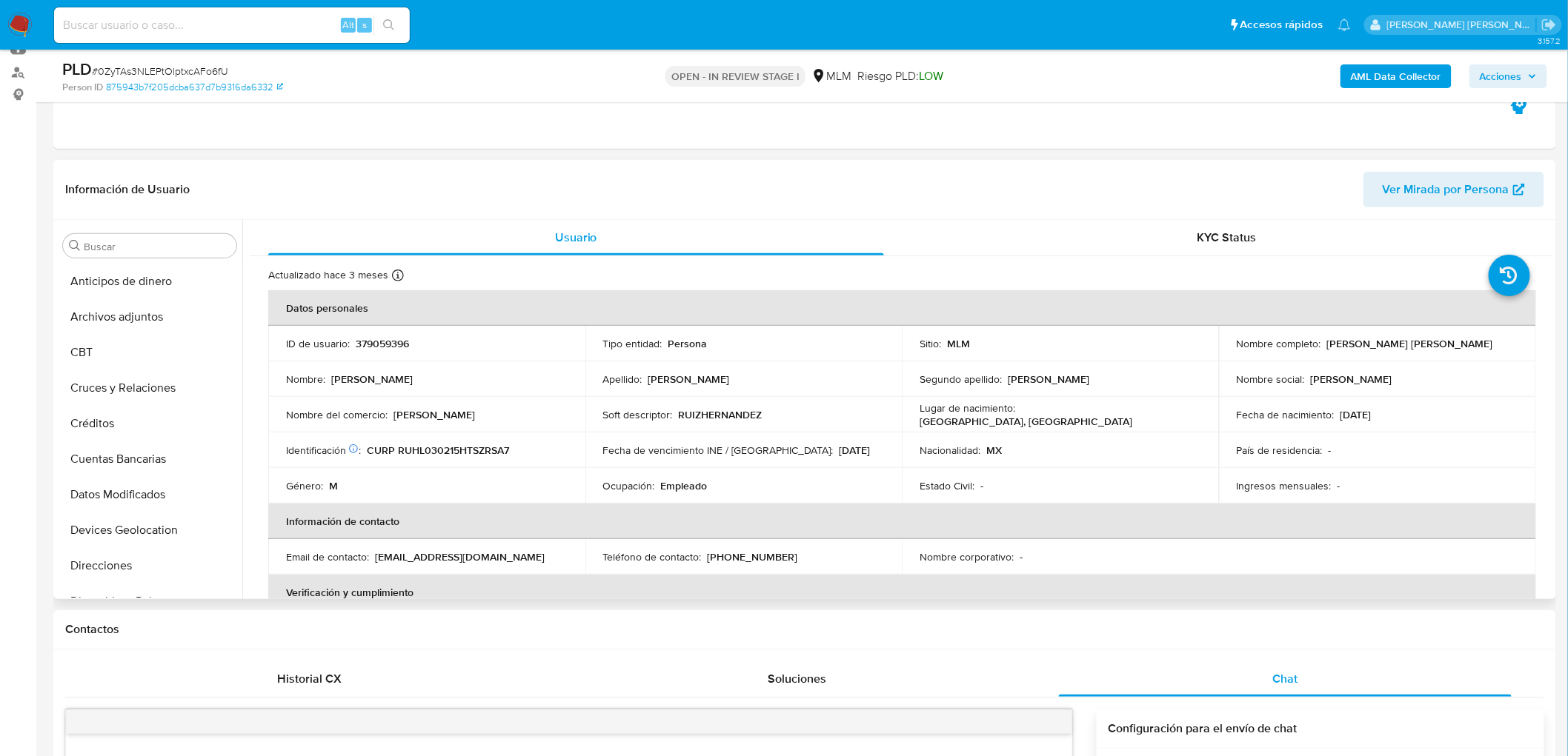
drag, startPoint x: 140, startPoint y: 301, endPoint x: 585, endPoint y: 188, distance: 459.1
click at [140, 301] on button "Archivos adjuntos" at bounding box center [149, 317] width 185 height 35
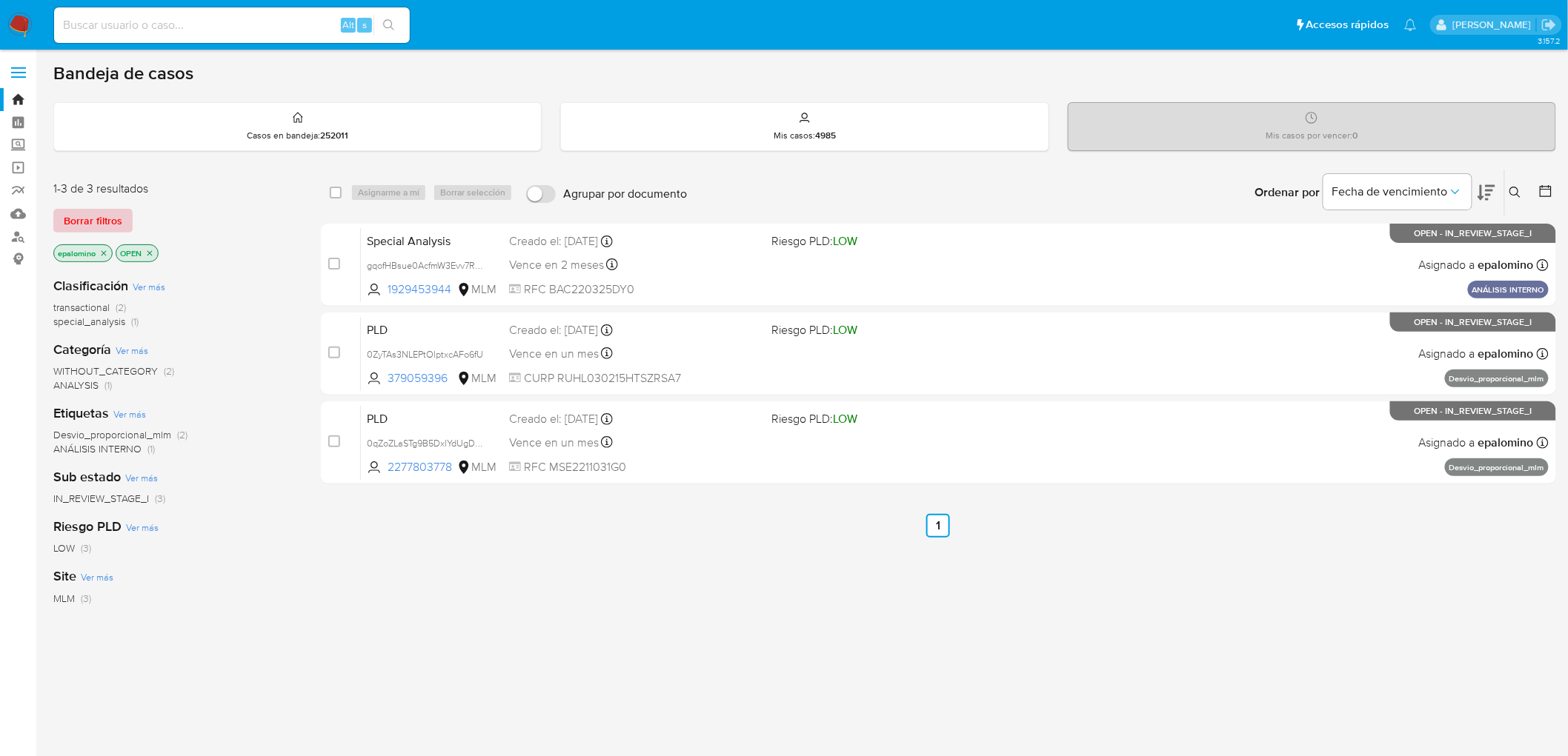
click at [79, 215] on span "Borrar filtros" at bounding box center [93, 220] width 59 height 20
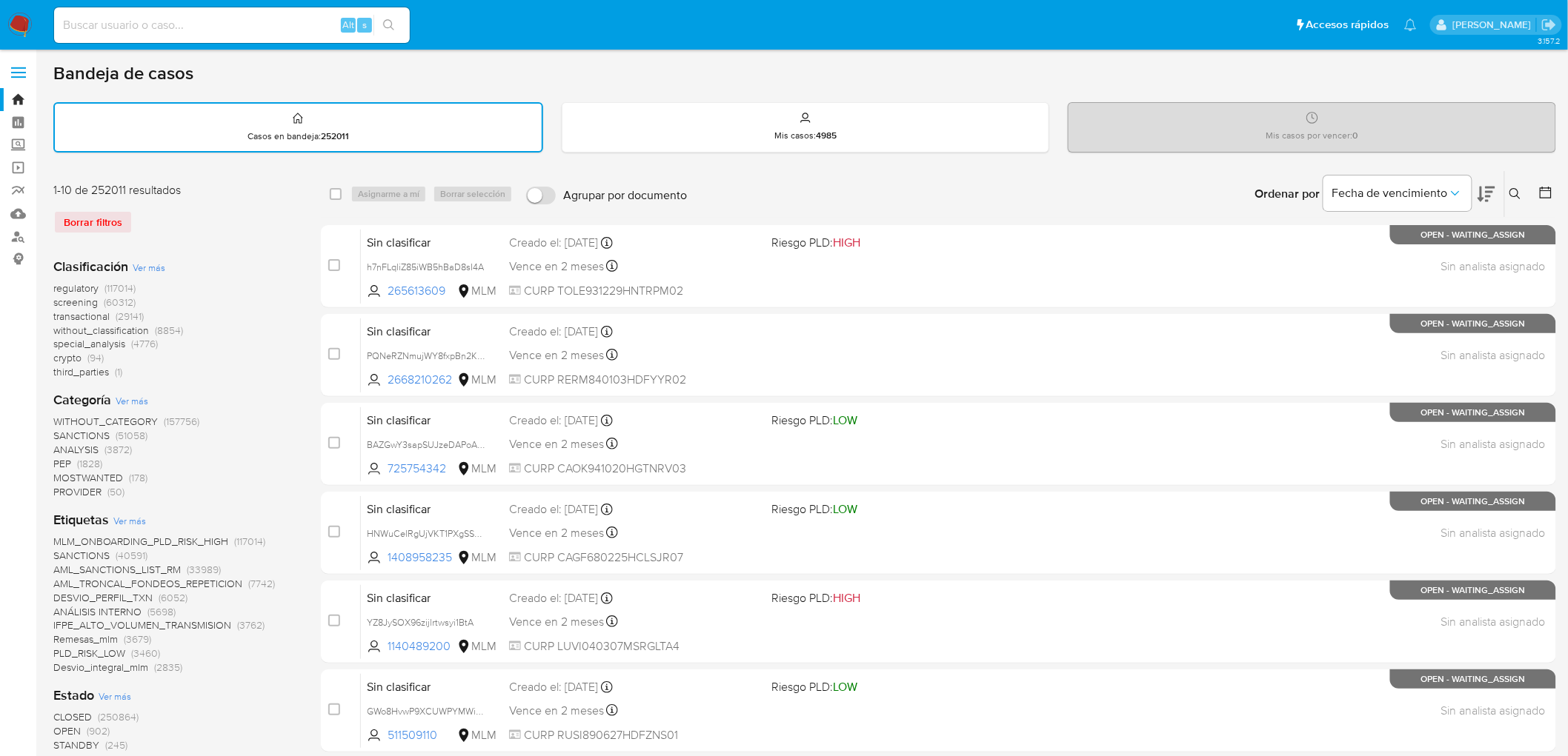
click at [1520, 188] on icon at bounding box center [1515, 193] width 12 height 12
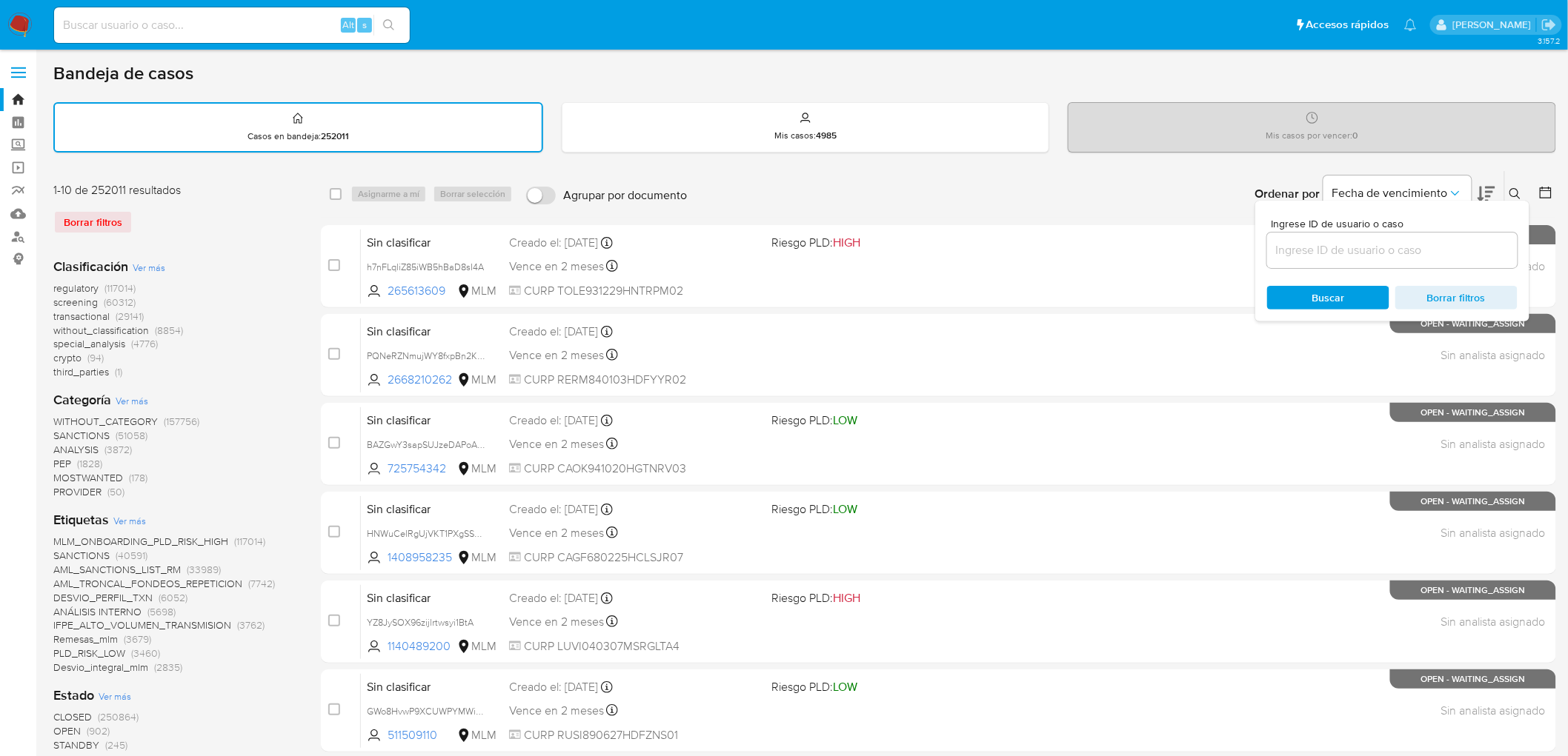
click at [1374, 248] on input at bounding box center [1391, 250] width 250 height 20
type input "379059396"
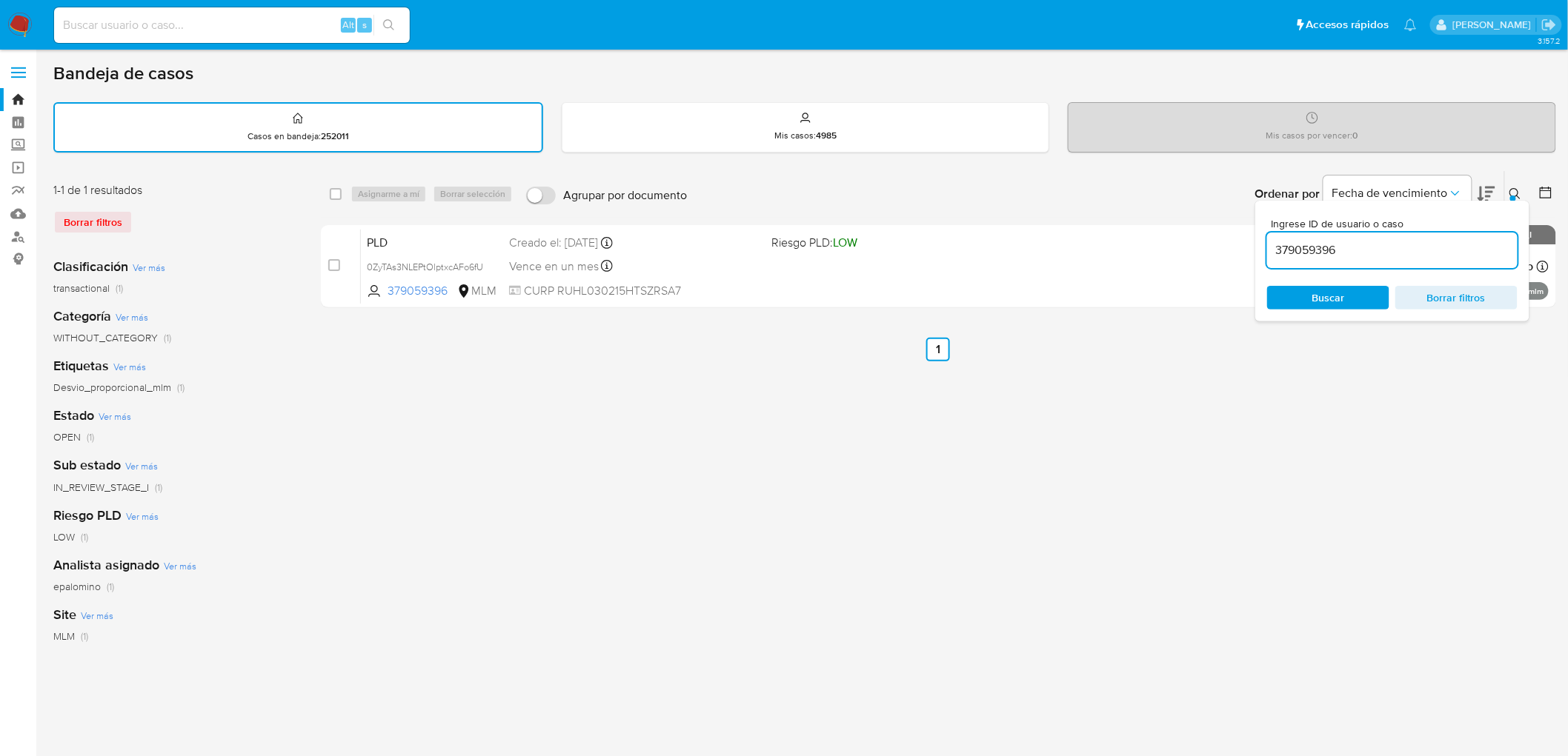
click at [1523, 193] on button at bounding box center [1517, 193] width 24 height 18
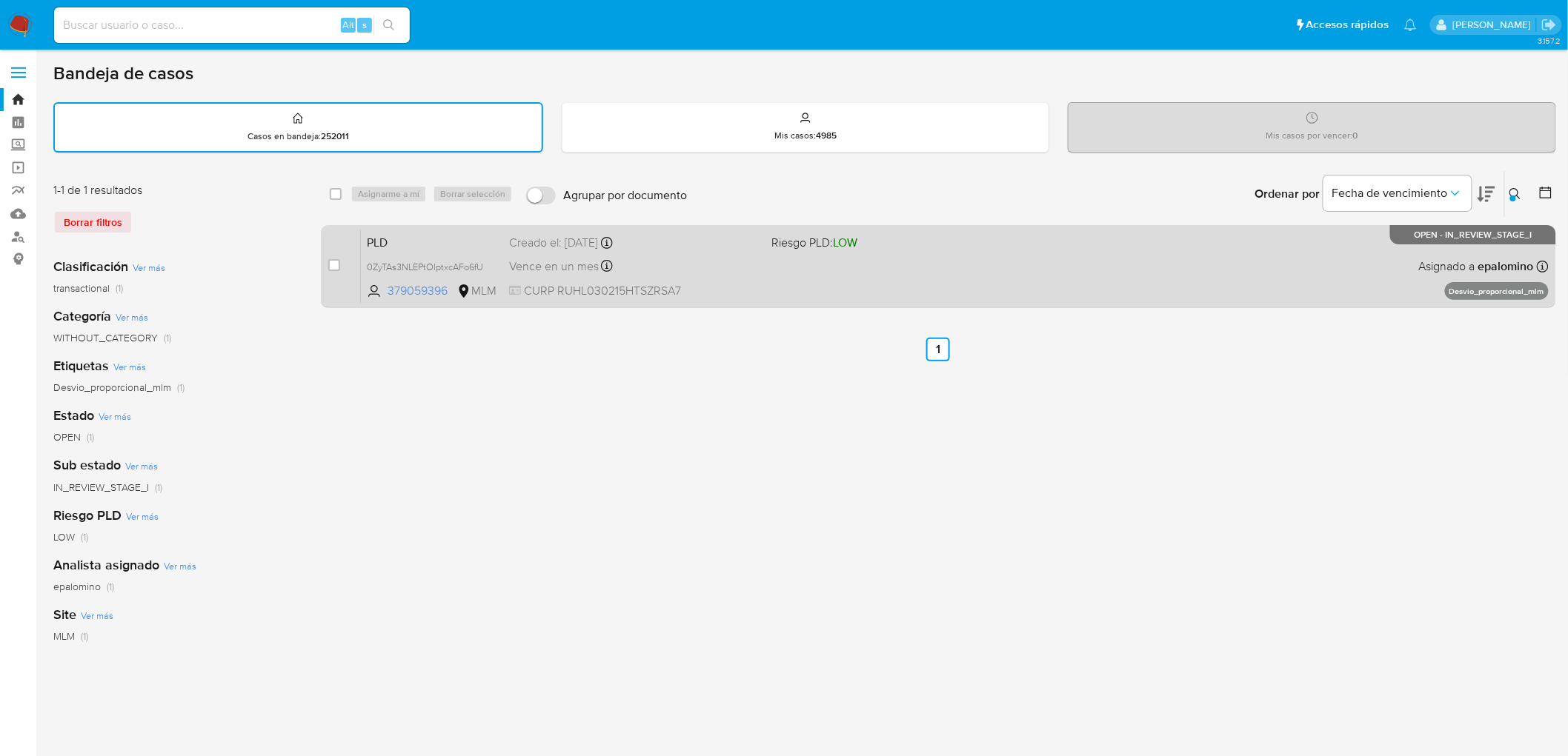
click at [404, 237] on span "PLD" at bounding box center [432, 241] width 130 height 20
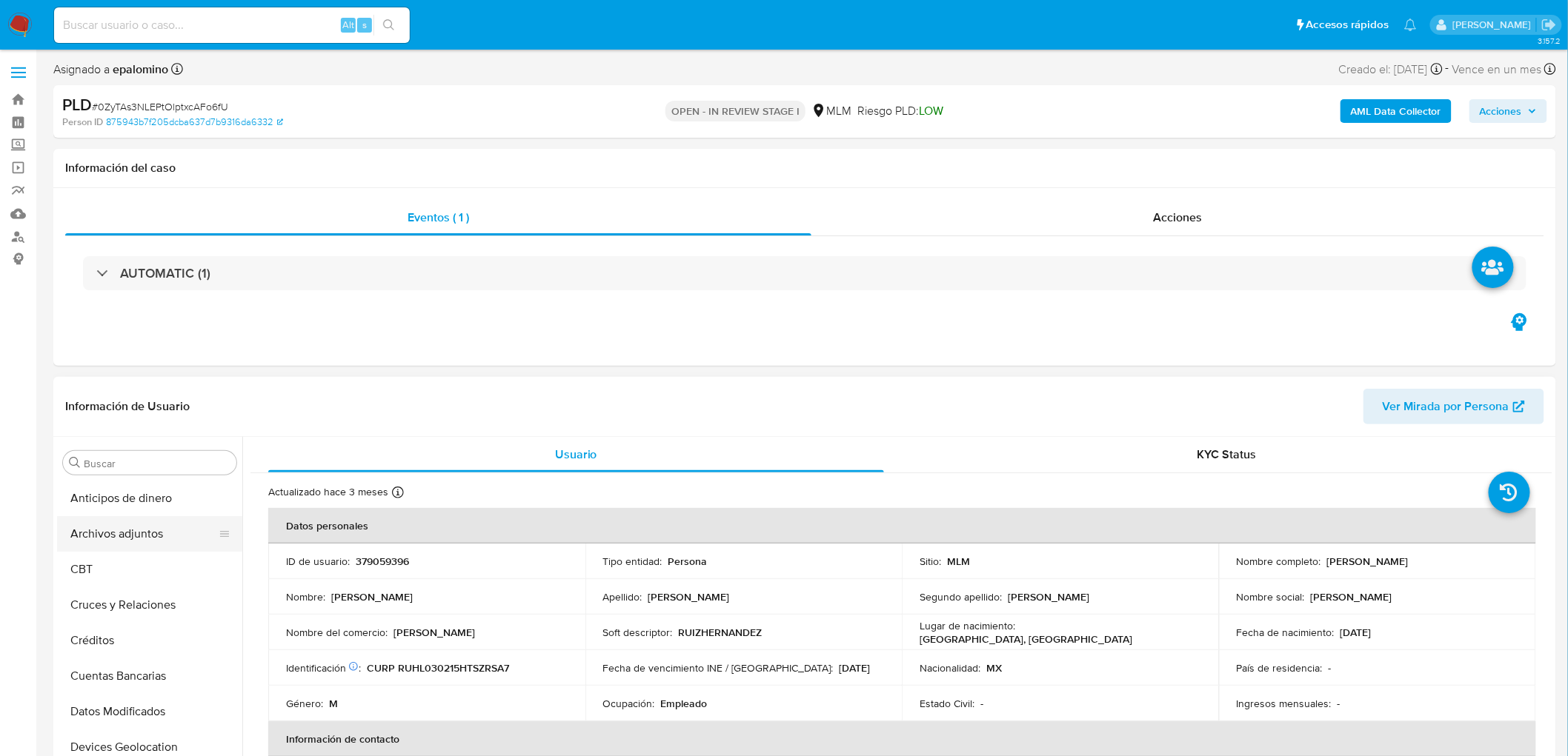
click at [142, 528] on button "Archivos adjuntos" at bounding box center [143, 534] width 173 height 35
select select "10"
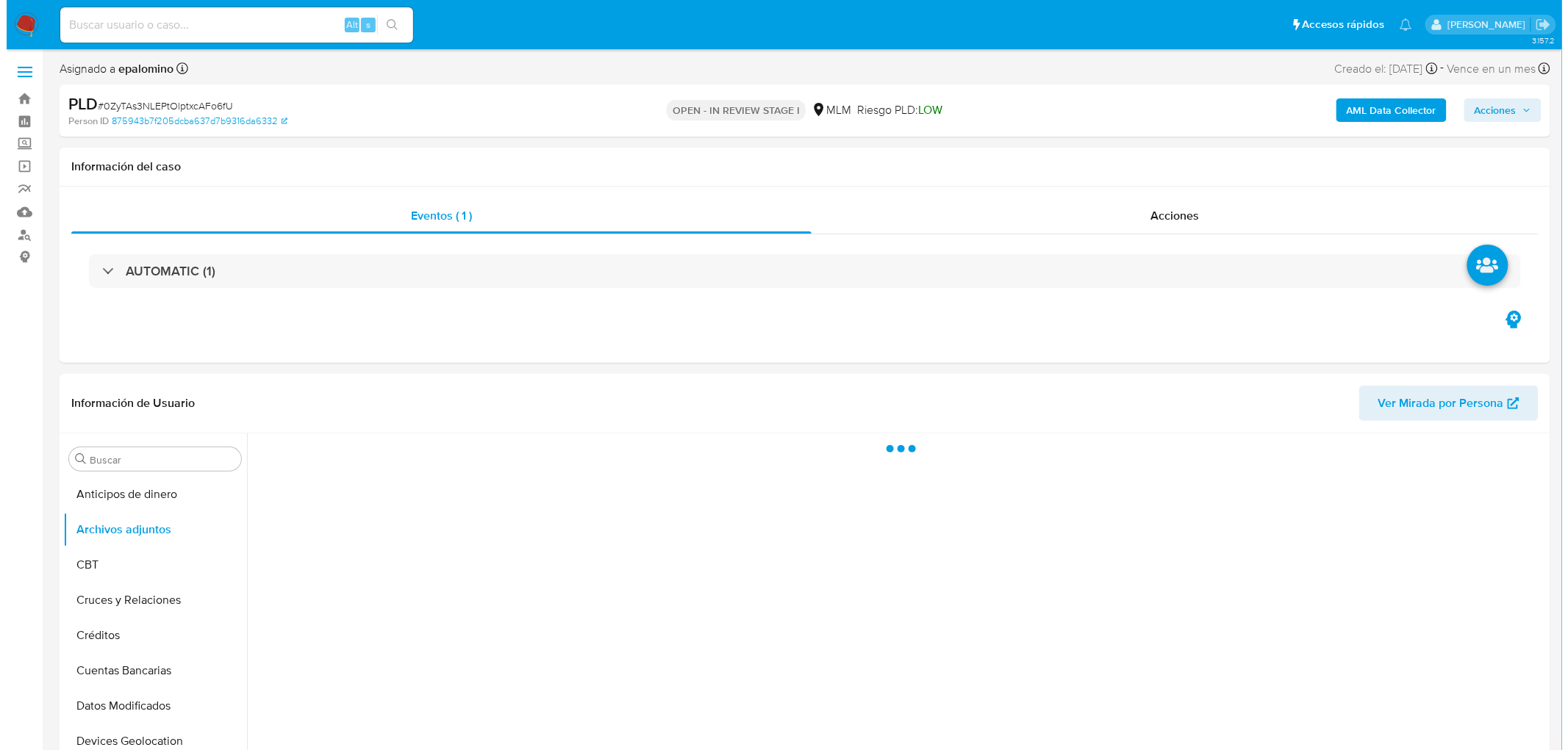
scroll to position [121, 0]
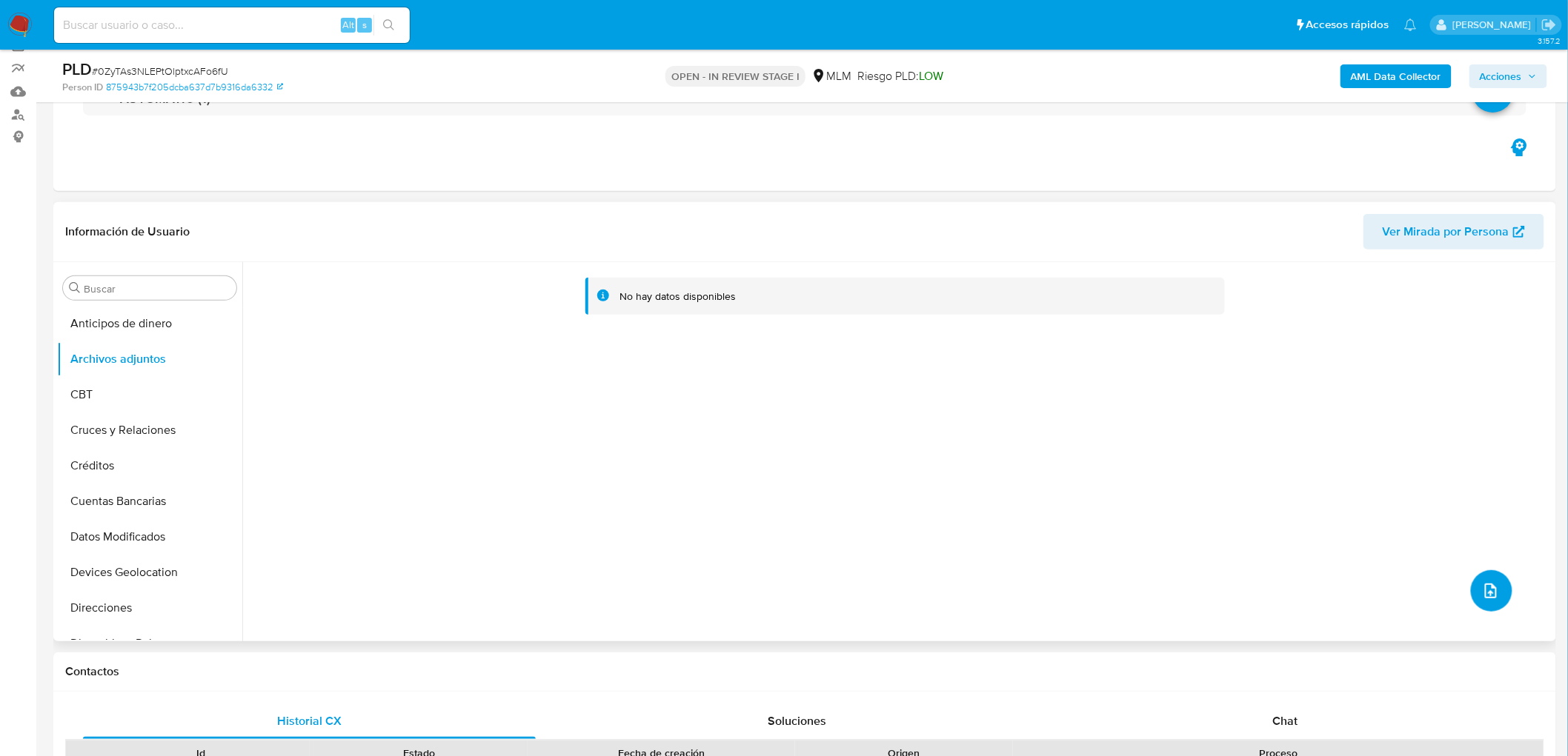
click at [1495, 596] on button "upload-file" at bounding box center [1491, 590] width 42 height 42
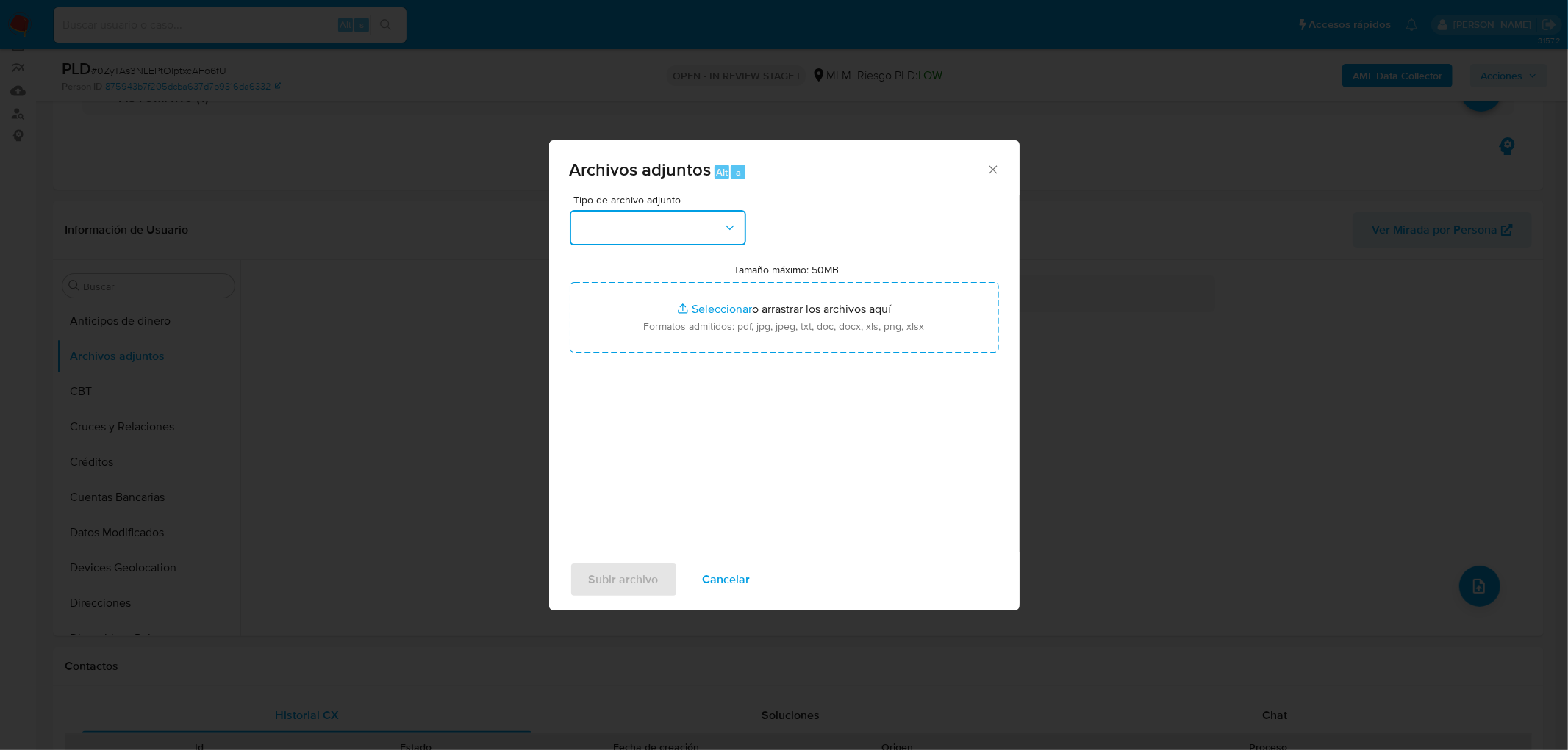
click at [721, 230] on button "button" at bounding box center [657, 228] width 176 height 35
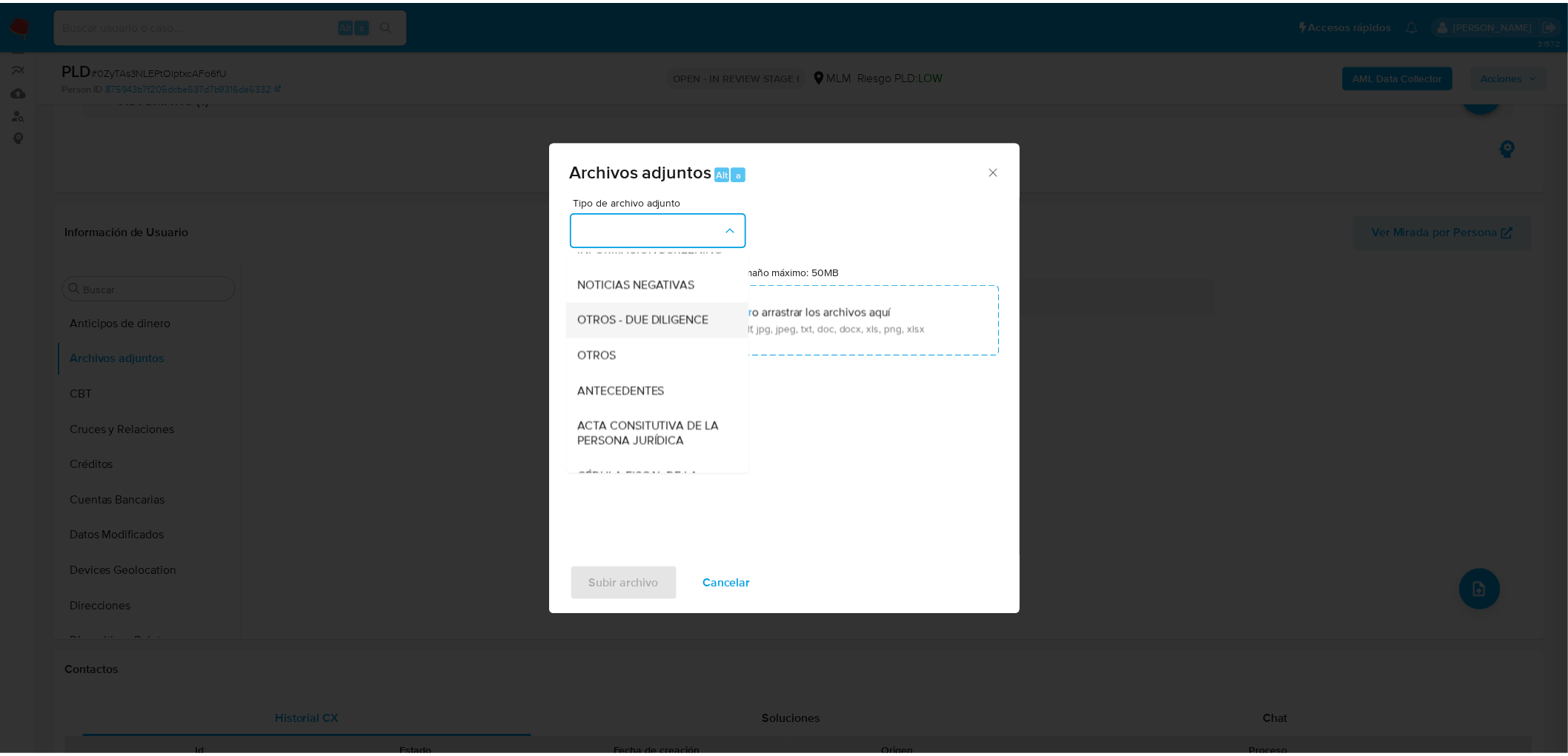
scroll to position [165, 0]
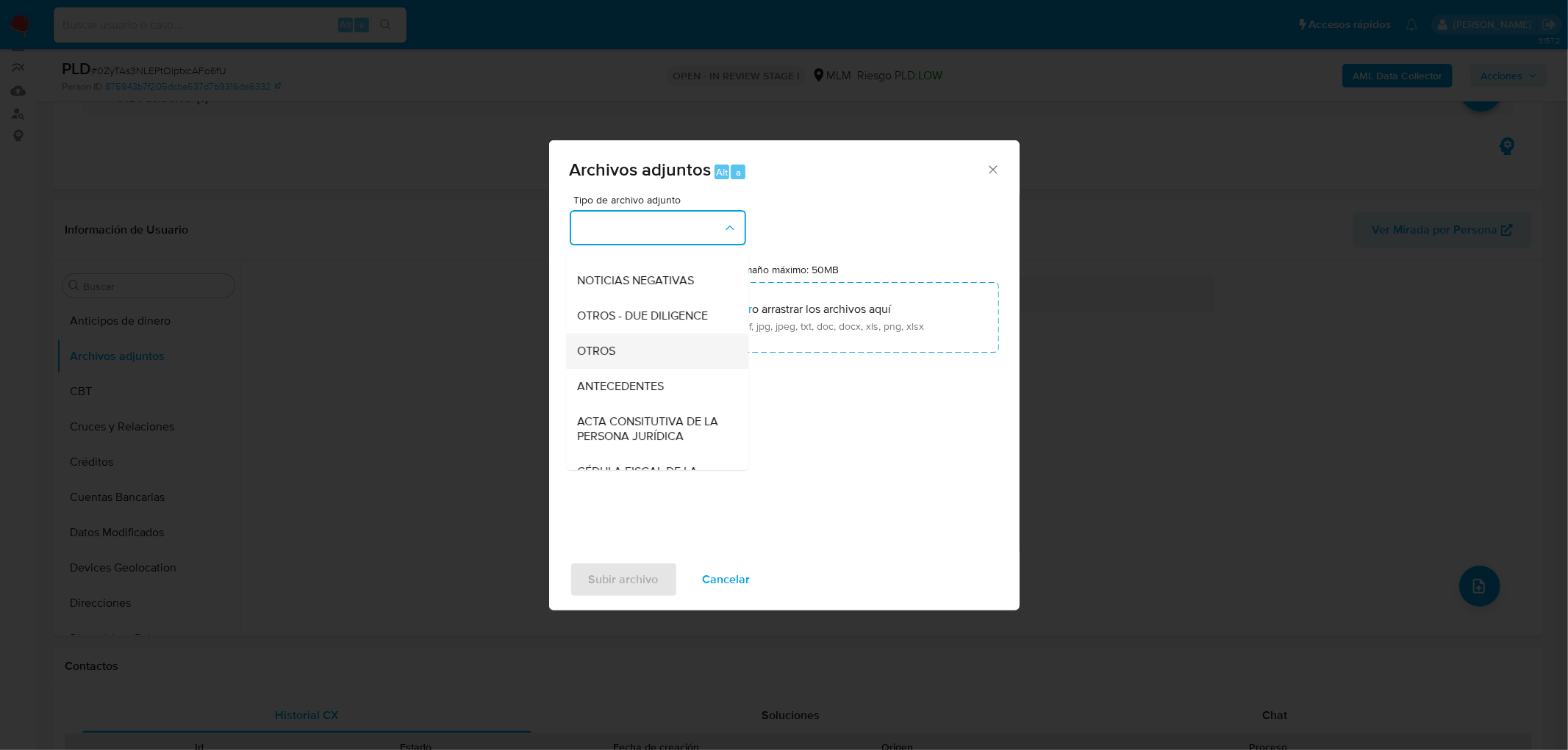
click at [616, 356] on div "OTROS" at bounding box center [652, 351] width 150 height 35
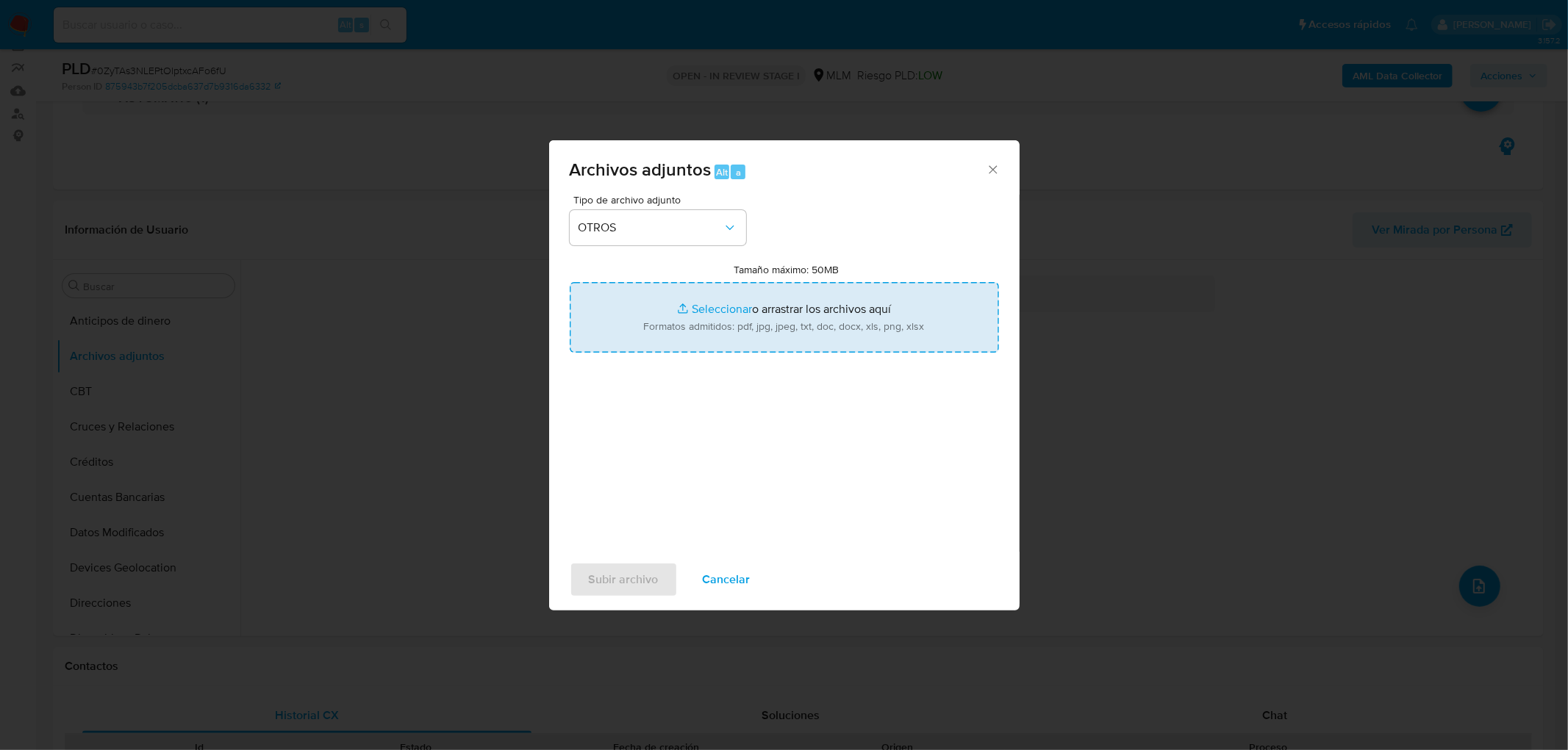
type input "C:\fakepath\379059396_Luis Eduardo Ruiz Hernandez_AGO2025..xlsx"
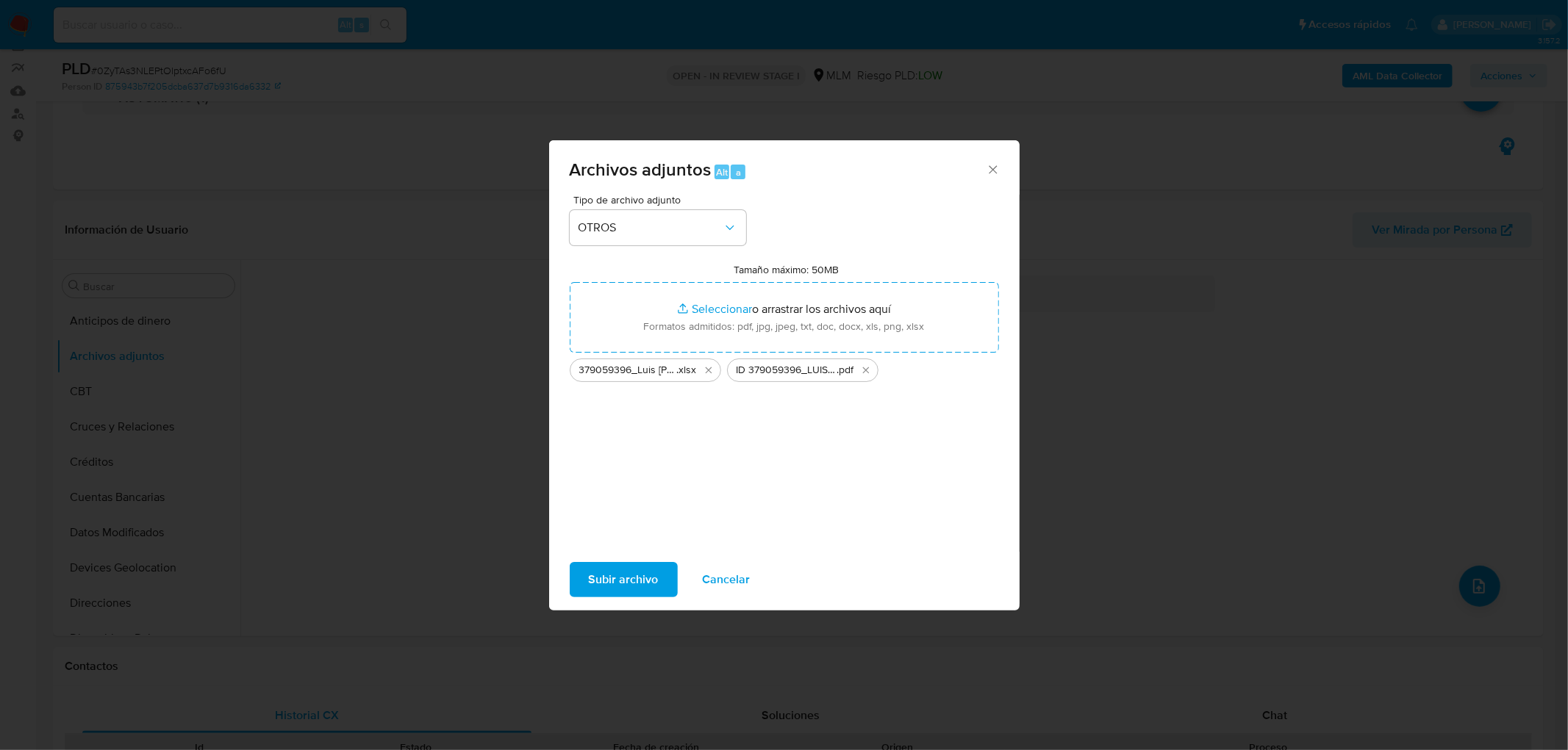
click at [592, 561] on div "Subir archivo Cancelar" at bounding box center [784, 579] width 471 height 56
click at [605, 575] on span "Subir archivo" at bounding box center [624, 579] width 70 height 32
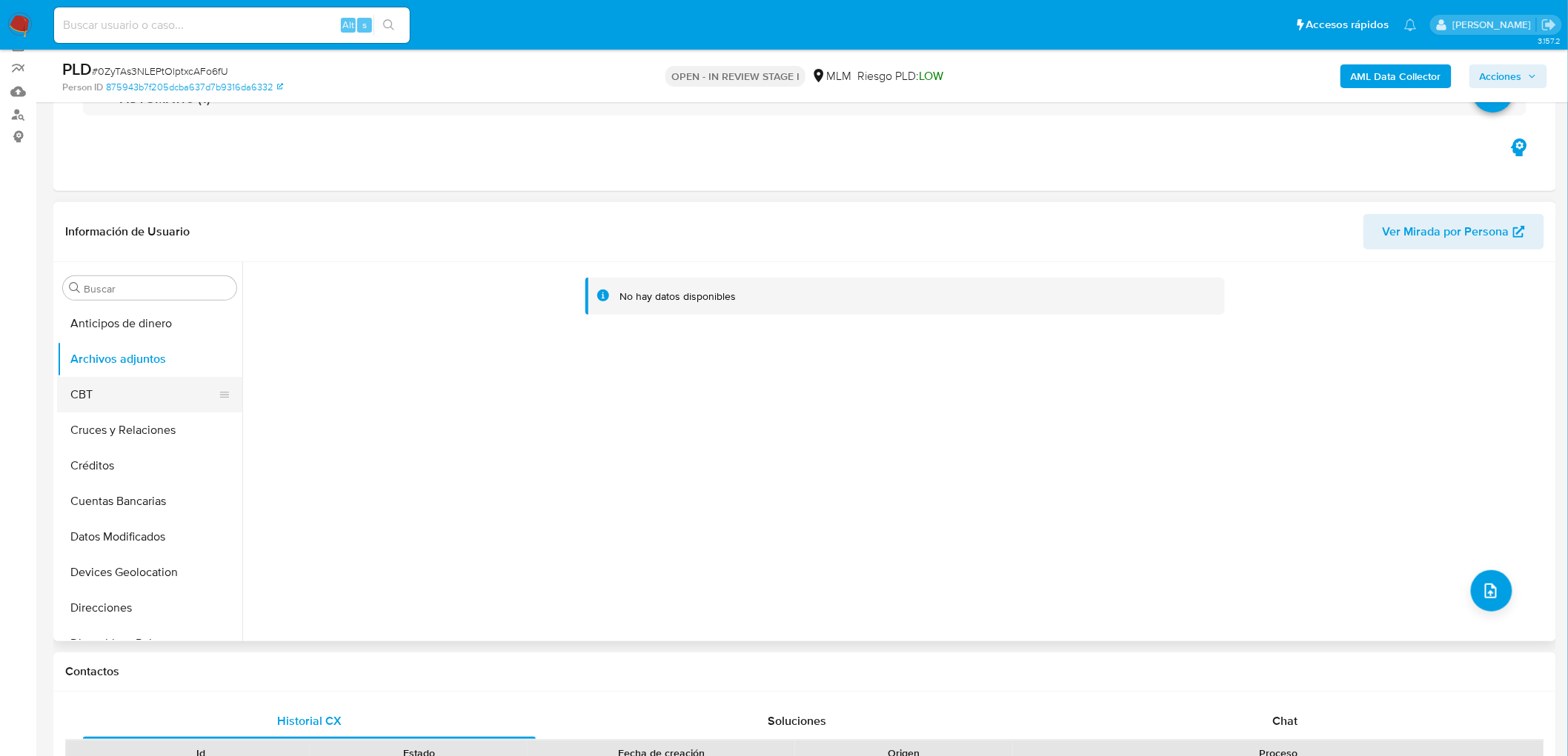
click at [150, 388] on button "CBT" at bounding box center [143, 395] width 173 height 35
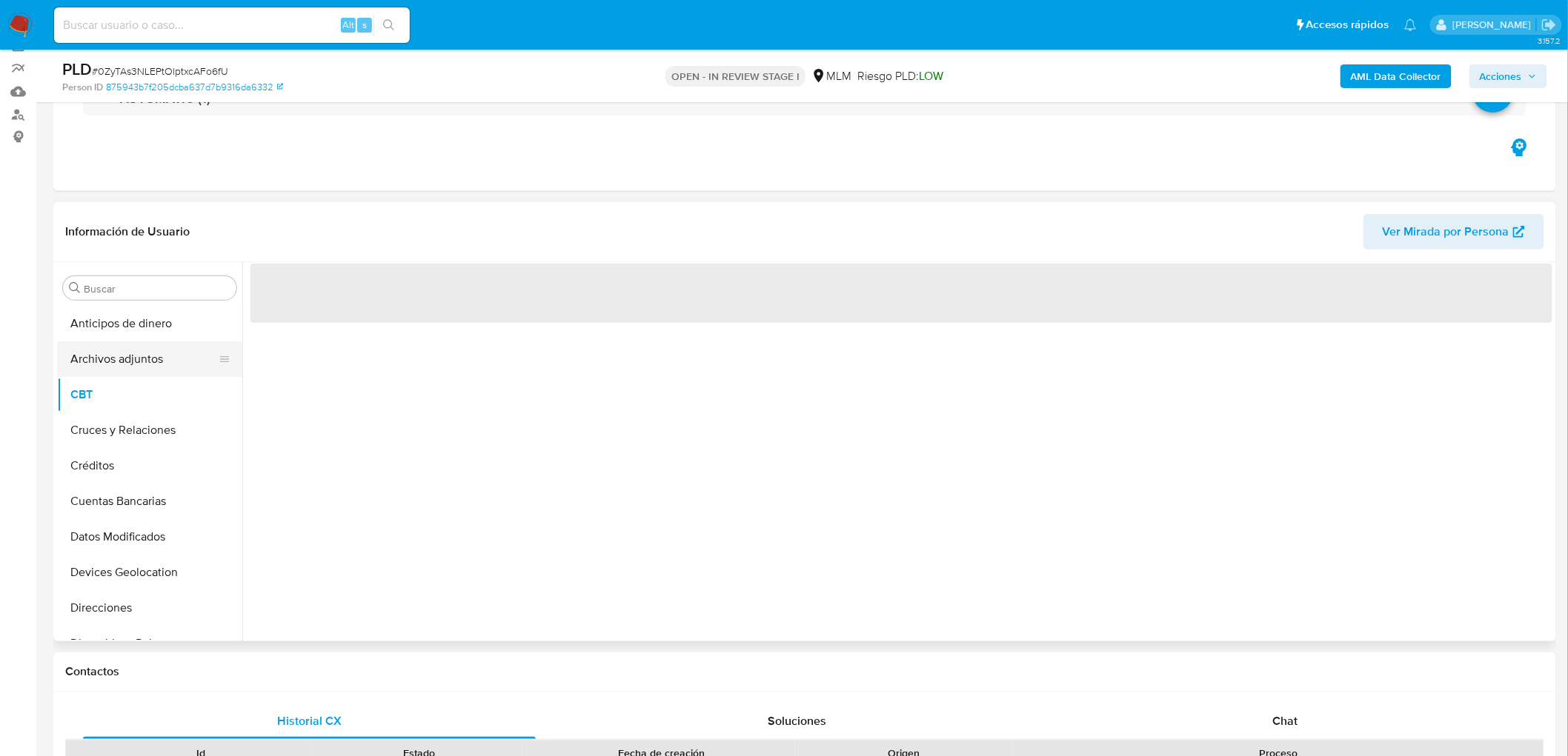
click at [163, 357] on button "Archivos adjuntos" at bounding box center [143, 359] width 173 height 35
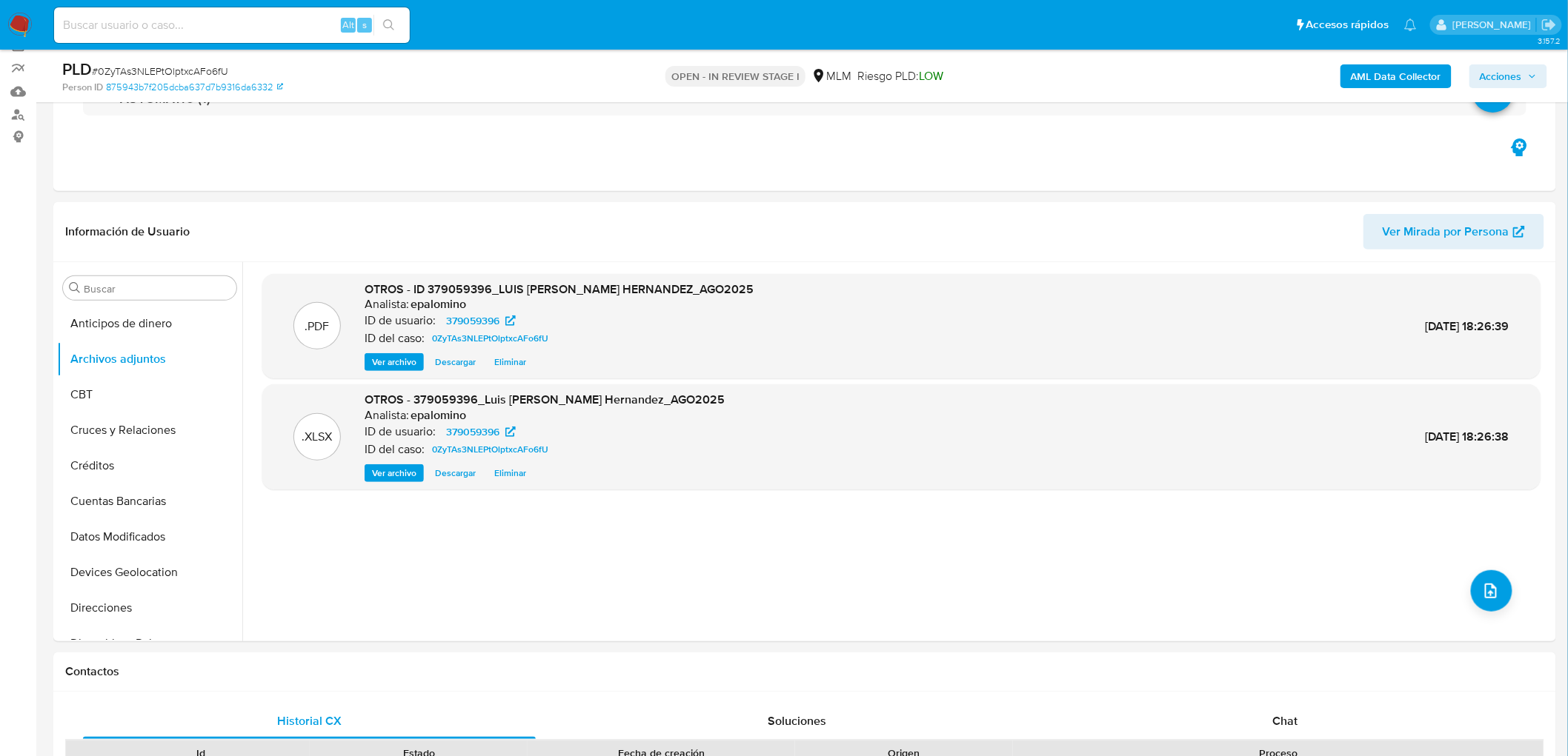
drag, startPoint x: 1502, startPoint y: 68, endPoint x: 1471, endPoint y: 83, distance: 34.4
click at [1501, 68] on span "Acciones" at bounding box center [1500, 75] width 42 height 23
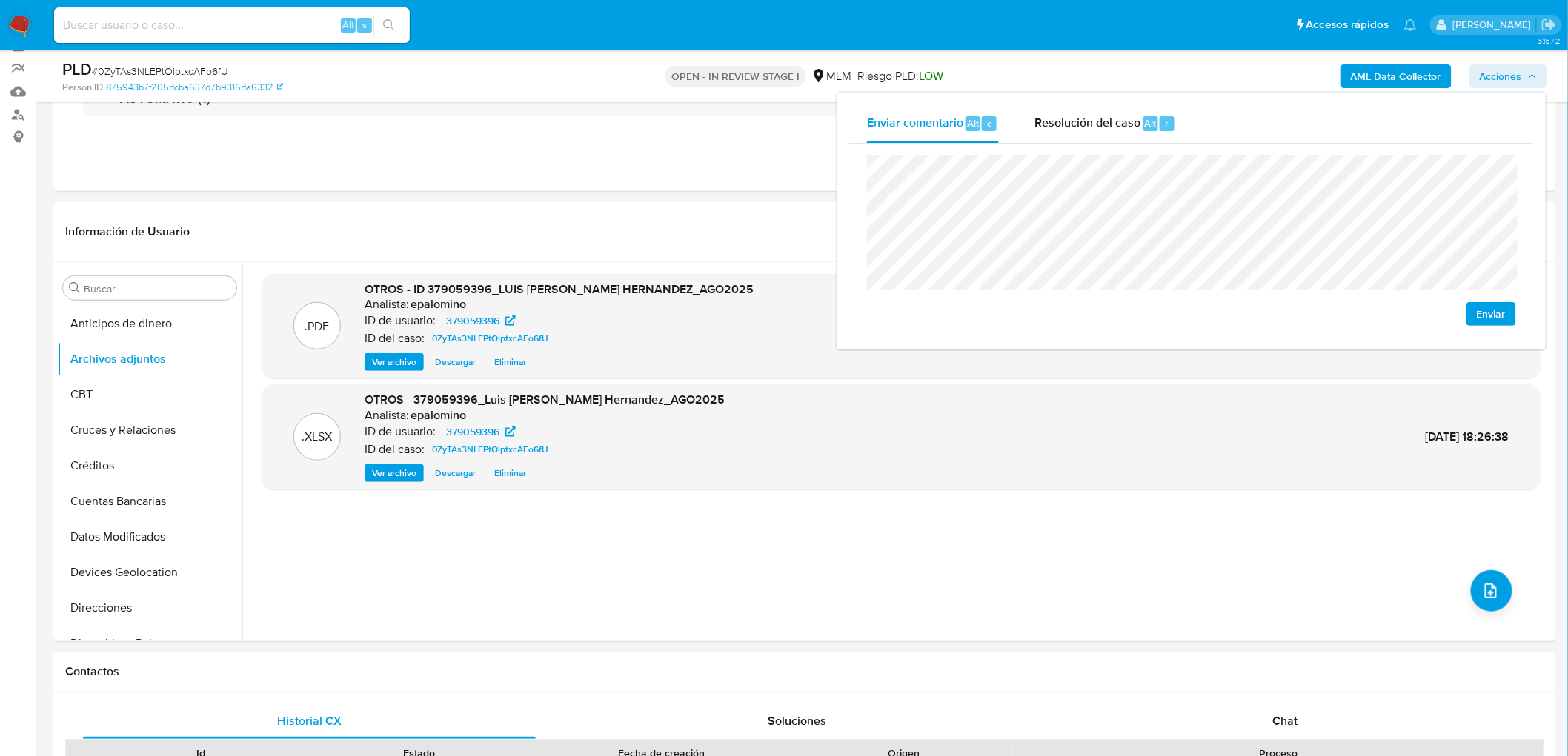
click at [1489, 308] on span "Enviar" at bounding box center [1491, 314] width 29 height 20
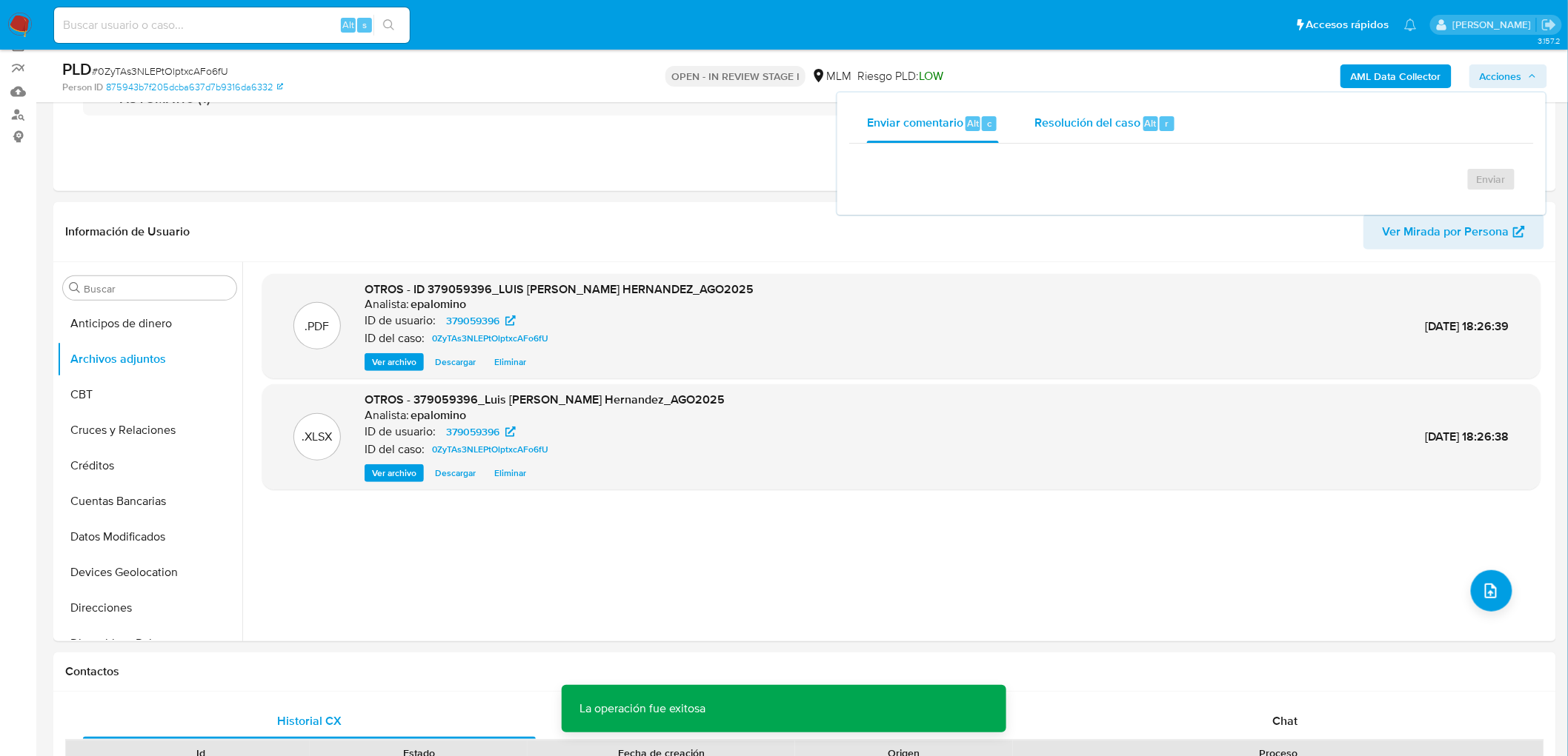
click at [1080, 126] on span "Resolución del caso" at bounding box center [1087, 123] width 106 height 17
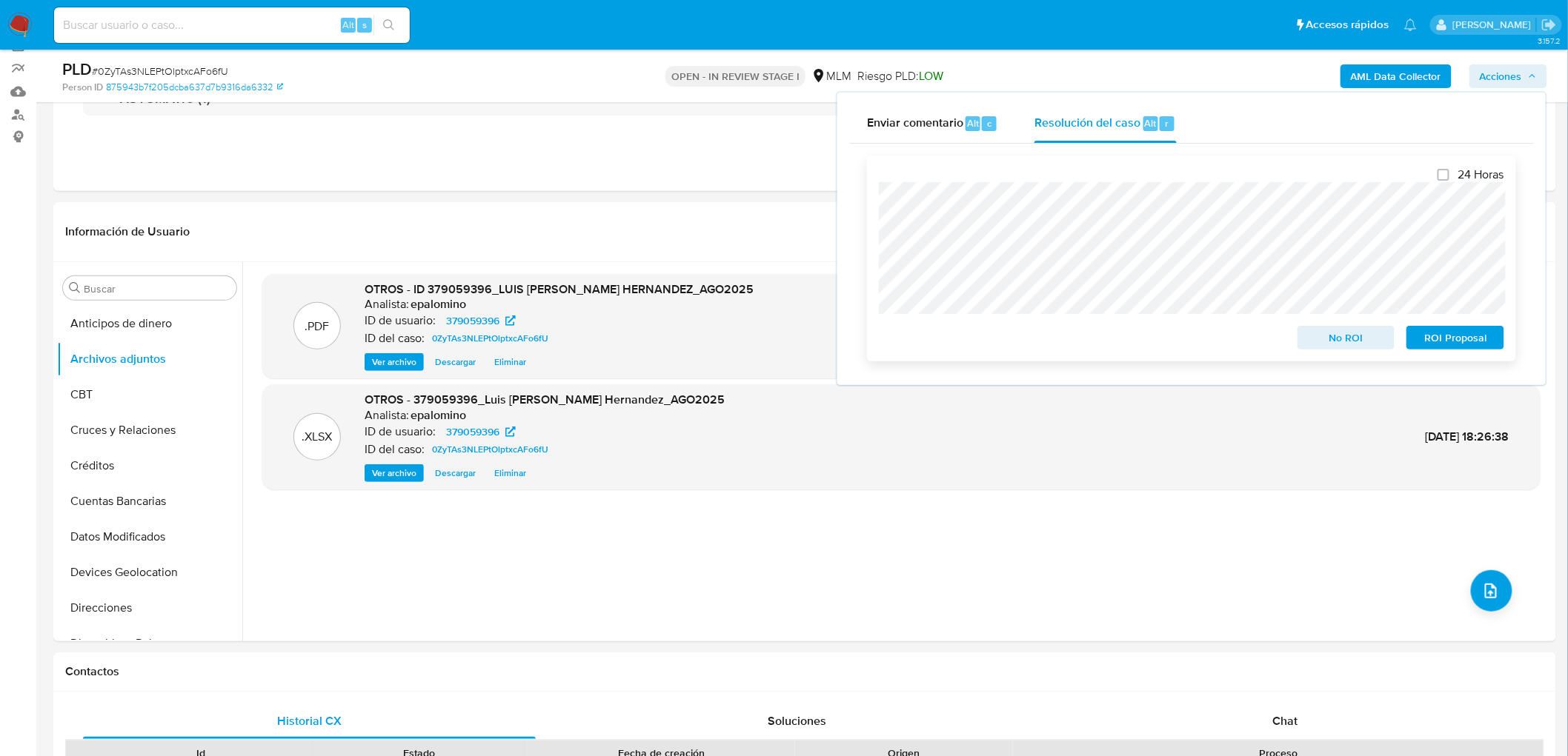
click at [1454, 346] on span "ROI Proposal" at bounding box center [1455, 338] width 77 height 20
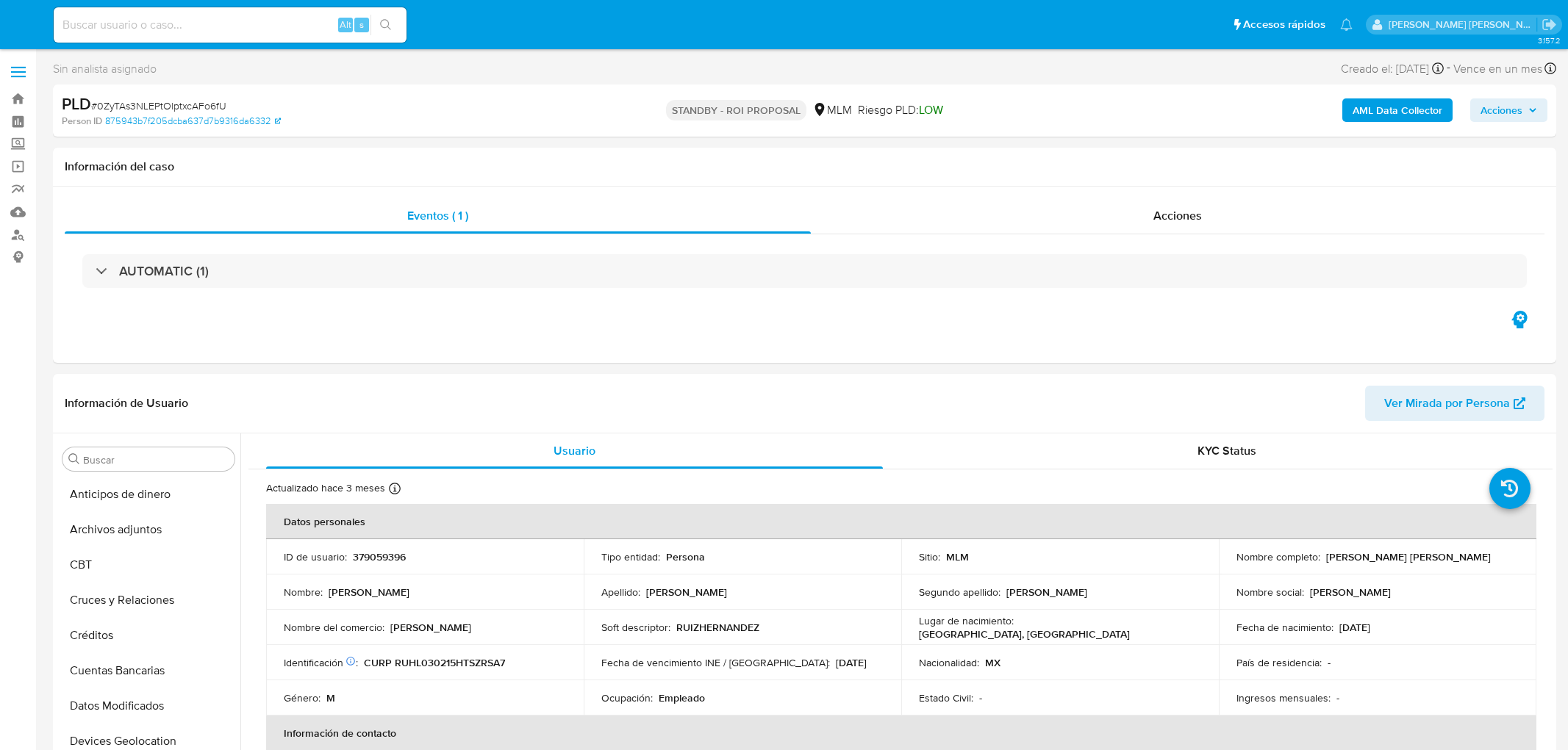
select select "10"
